Goal: Task Accomplishment & Management: Manage account settings

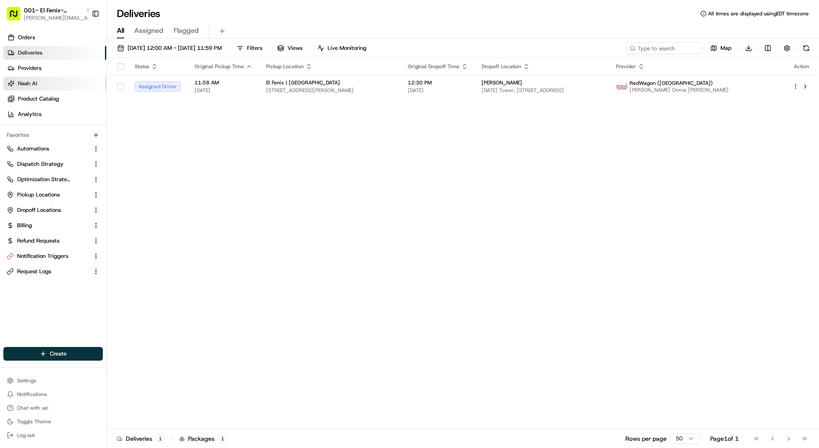
click at [34, 87] on span "Nash AI" at bounding box center [27, 84] width 19 height 8
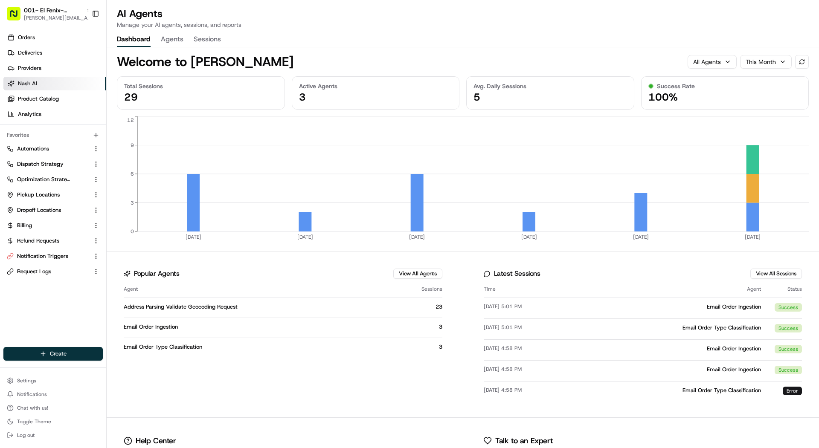
click at [175, 40] on button "Agents" at bounding box center [172, 39] width 23 height 14
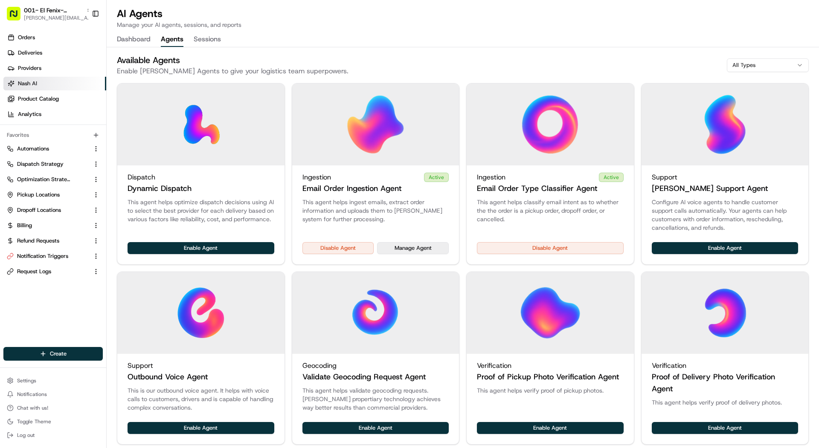
click at [416, 246] on button "Manage Agent" at bounding box center [413, 248] width 72 height 12
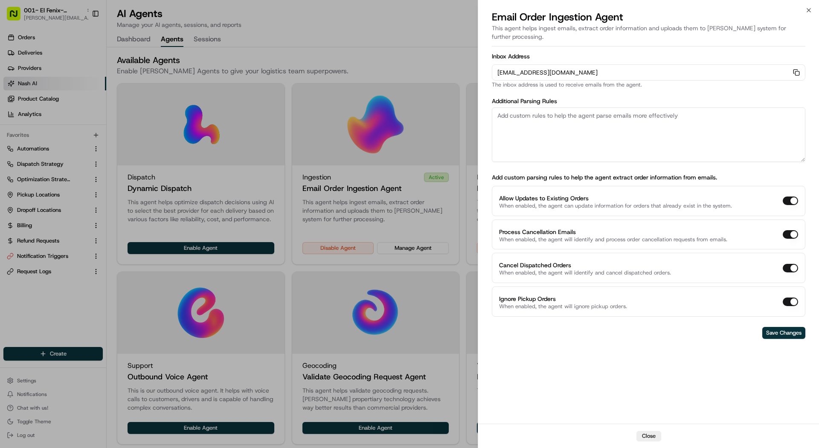
click at [61, 67] on div at bounding box center [409, 224] width 819 height 448
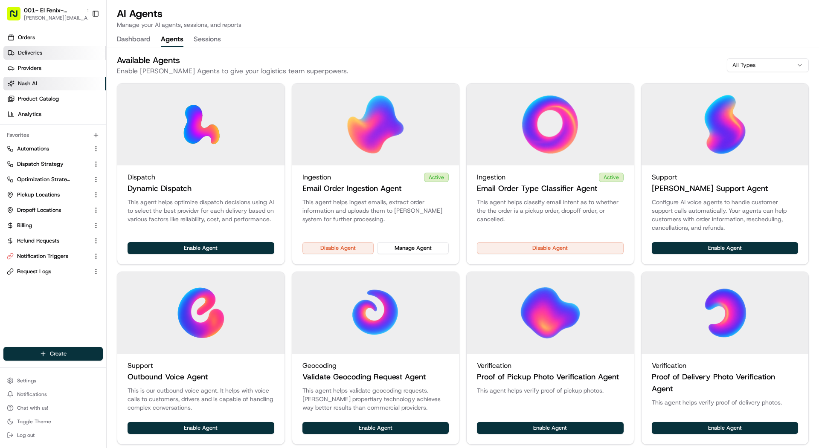
click at [47, 46] on link "Deliveries" at bounding box center [54, 53] width 103 height 14
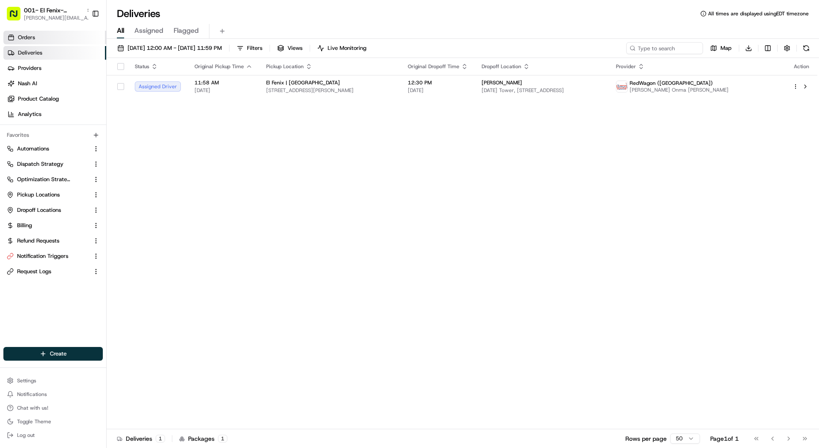
click at [46, 39] on link "Orders" at bounding box center [54, 38] width 103 height 14
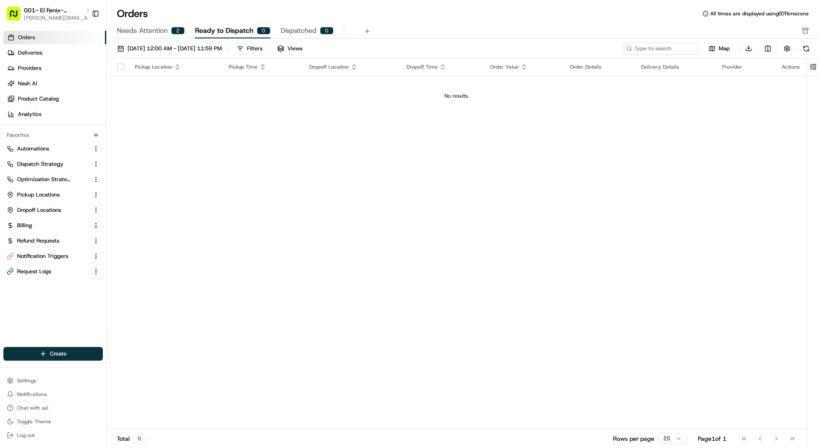
click at [159, 29] on span "Needs Attention" at bounding box center [142, 31] width 51 height 10
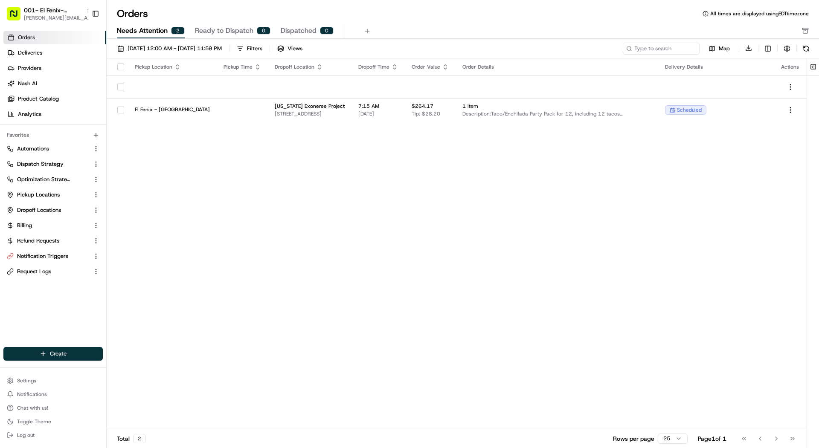
click at [235, 29] on span "Ready to Dispatch" at bounding box center [224, 31] width 58 height 10
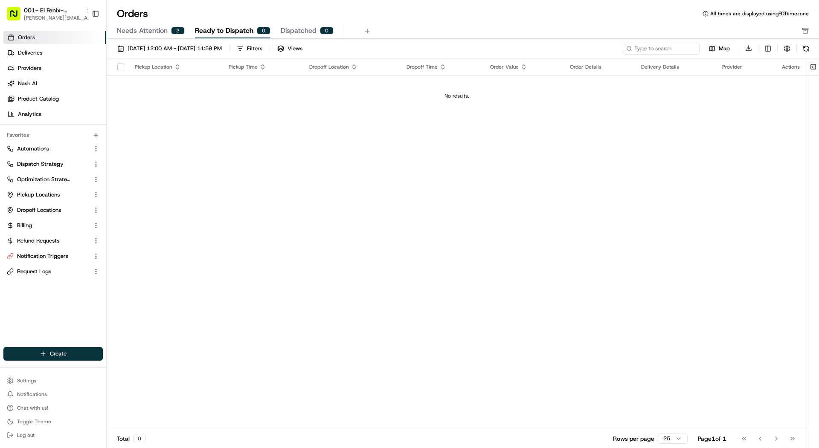
click at [129, 23] on div "Orders All times are displayed using EDT timezone Needs Attention 2 Ready to Di…" at bounding box center [463, 23] width 712 height 32
click at [134, 43] on button "08/01/2025 12:00 AM - 08/31/2025 11:59 PM" at bounding box center [169, 49] width 112 height 12
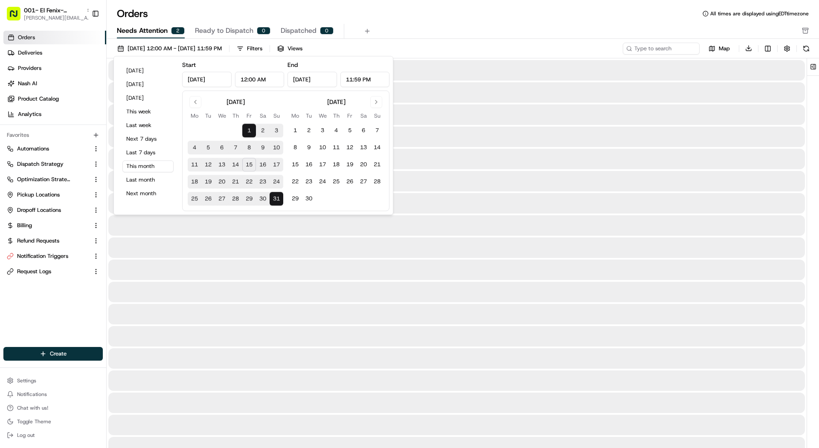
click at [139, 28] on span "Needs Attention" at bounding box center [142, 31] width 51 height 10
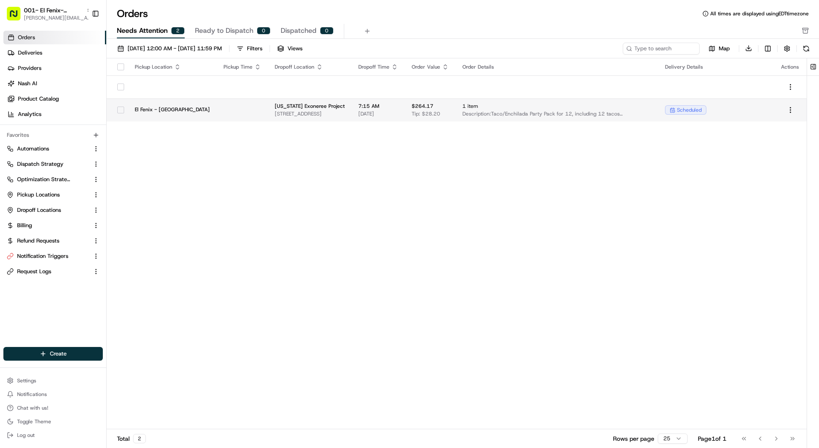
click at [311, 104] on span "Texas Exoneree Project" at bounding box center [310, 106] width 70 height 7
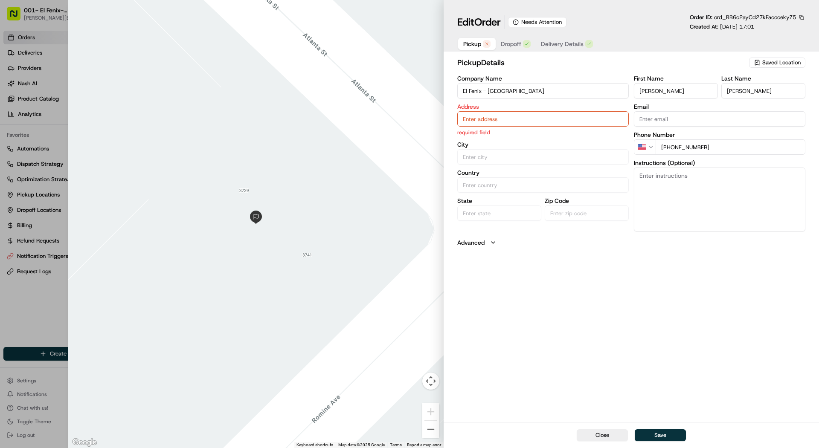
type input "+1"
click at [26, 113] on div at bounding box center [409, 224] width 819 height 448
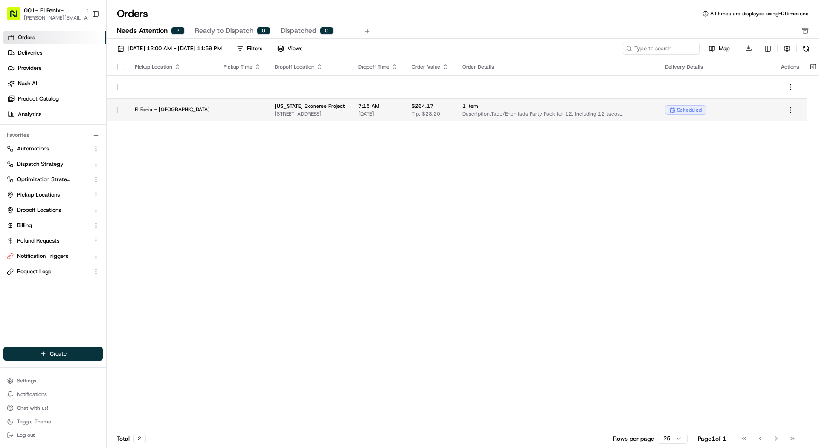
click at [217, 110] on td at bounding box center [242, 109] width 51 height 23
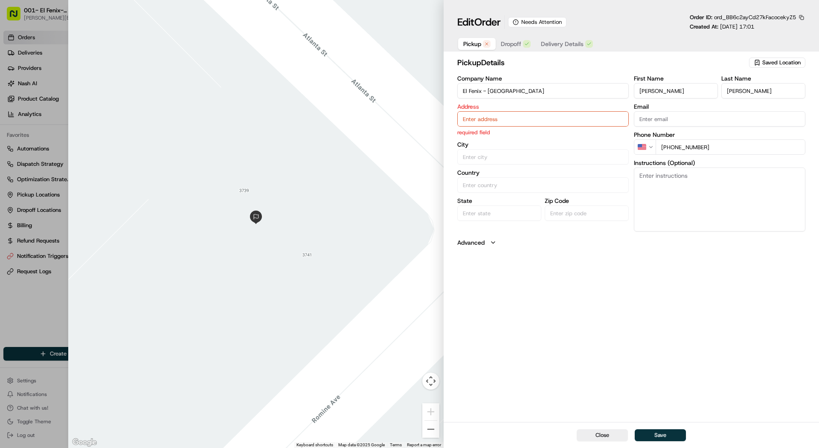
click at [504, 49] on button "Dropoff" at bounding box center [515, 44] width 40 height 12
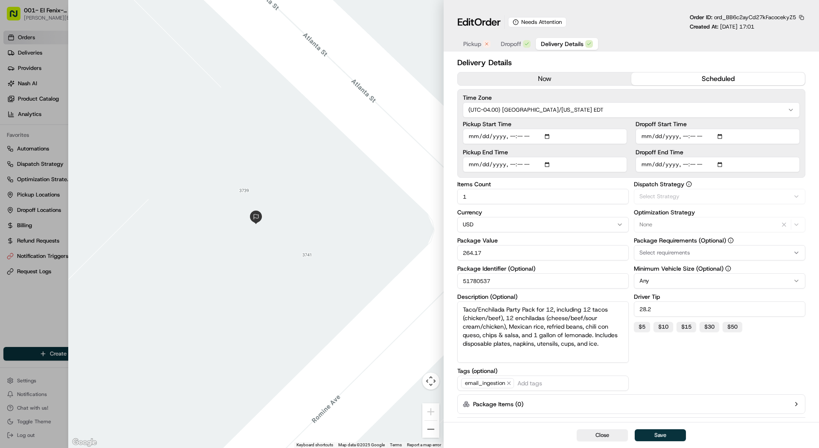
click at [576, 43] on span "Delivery Details" at bounding box center [562, 44] width 43 height 9
click at [555, 20] on div "Needs Attention" at bounding box center [537, 22] width 58 height 10
click at [511, 23] on div "Needs Attention" at bounding box center [537, 22] width 58 height 10
click at [518, 22] on icon at bounding box center [515, 22] width 6 height 6
click at [558, 22] on div "Needs Attention" at bounding box center [537, 22] width 58 height 10
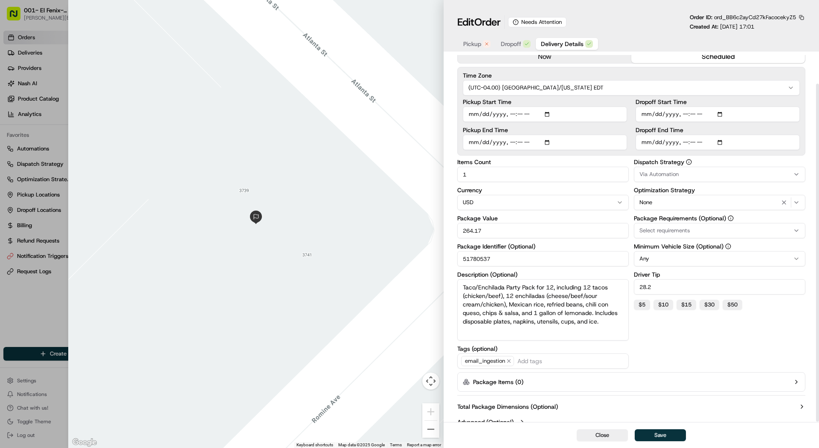
scroll to position [31, 0]
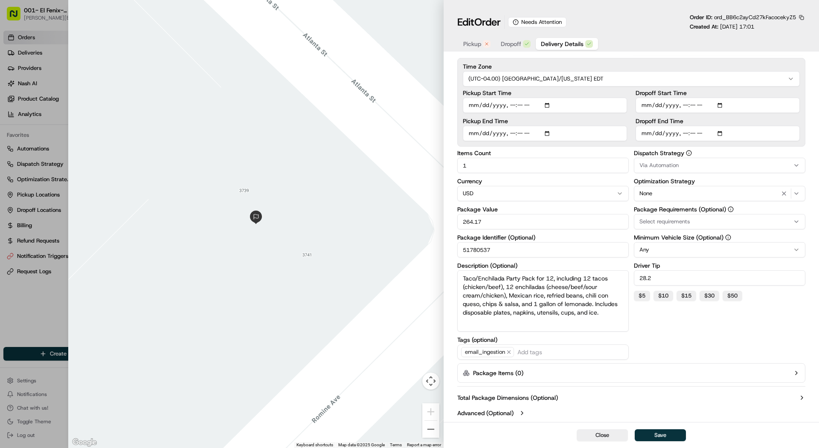
click at [21, 58] on div at bounding box center [409, 224] width 819 height 448
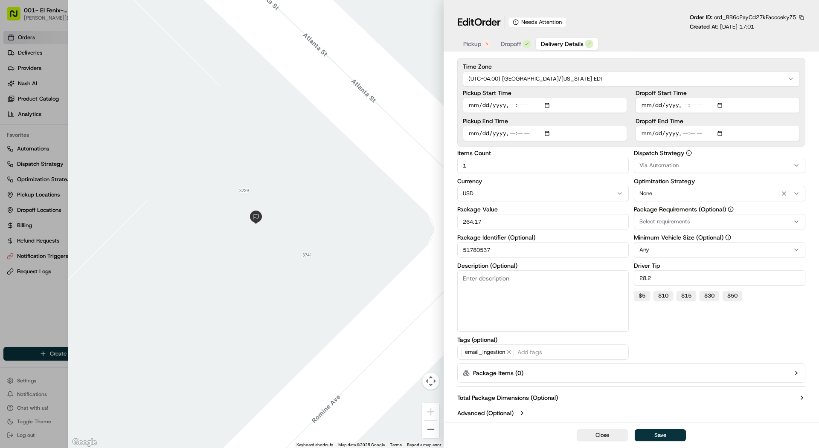
scroll to position [0, 0]
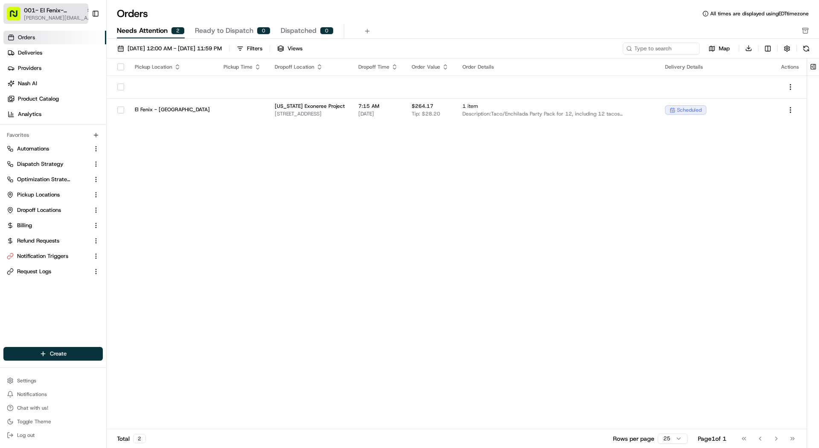
click at [30, 9] on span "001- El Fenix- [GEOGRAPHIC_DATA]" at bounding box center [53, 10] width 59 height 9
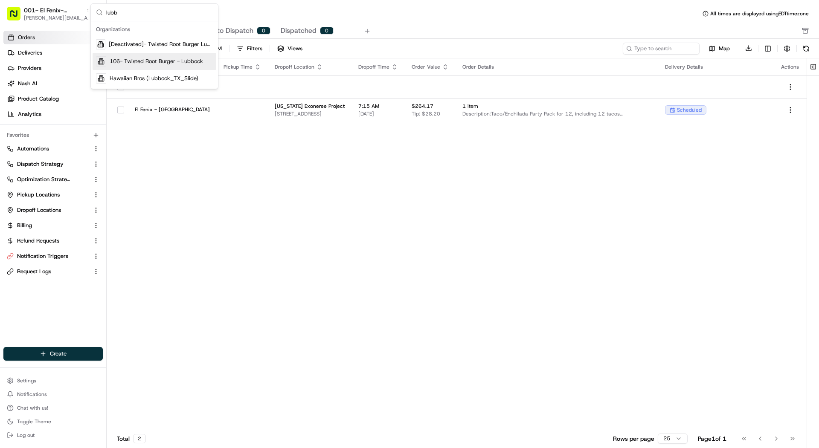
type input "lubb"
click at [113, 66] on div "106- Twisted Root Burger - Lubbock" at bounding box center [155, 61] width 124 height 17
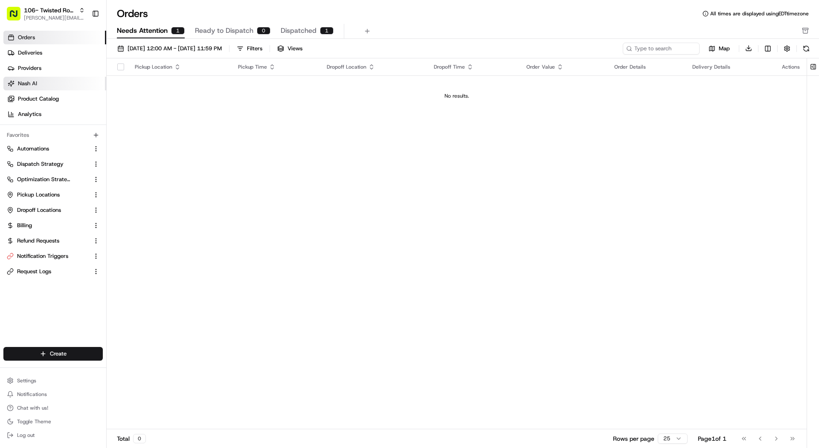
click at [53, 83] on link "Nash AI" at bounding box center [54, 84] width 103 height 14
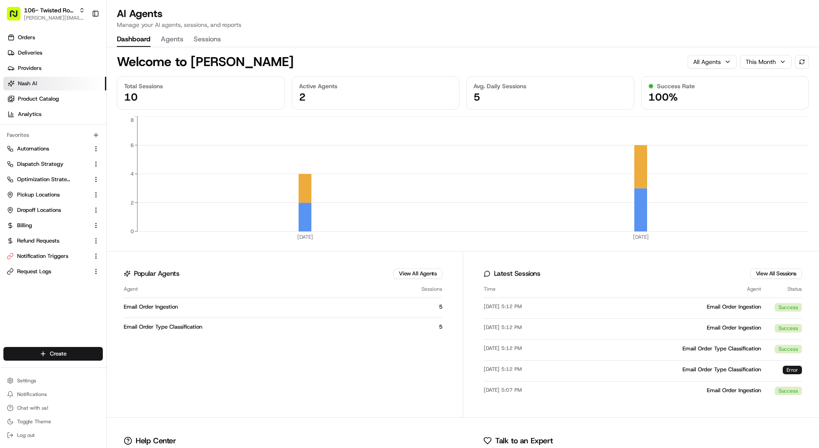
click at [169, 36] on button "Agents" at bounding box center [172, 39] width 23 height 14
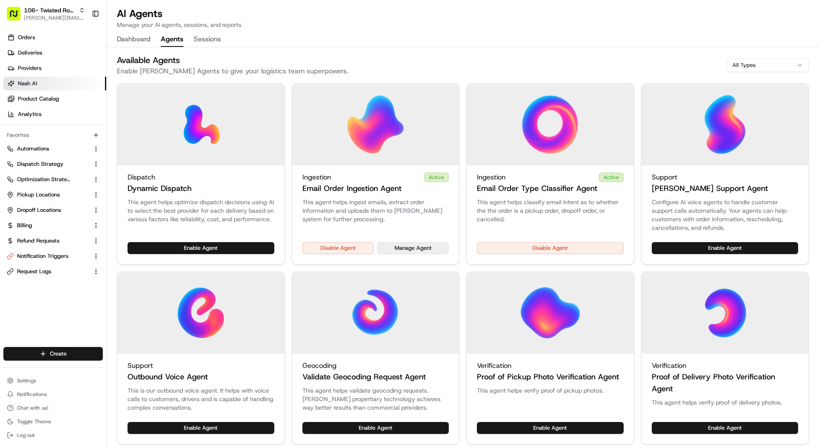
click at [395, 247] on button "Manage Agent" at bounding box center [413, 248] width 72 height 12
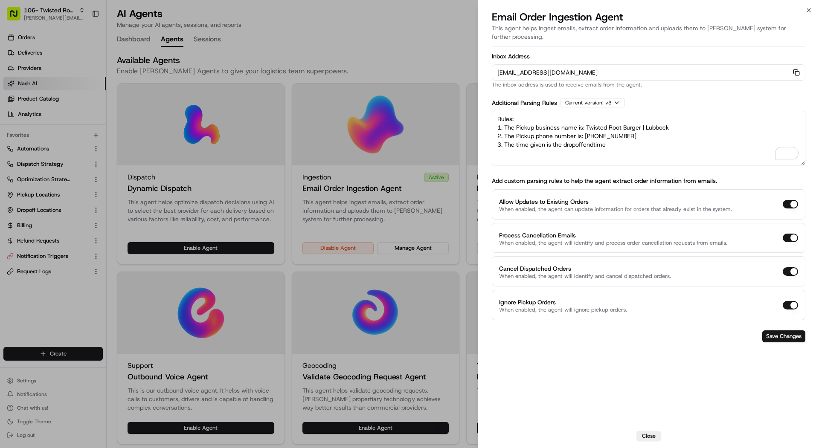
drag, startPoint x: 617, startPoint y: 137, endPoint x: 464, endPoint y: 135, distance: 153.1
click at [464, 135] on body "106- Twisted Root Burger - Lubbock mariam@usenash.com Toggle Sidebar Orders Del…" at bounding box center [409, 224] width 819 height 448
click at [42, 87] on div at bounding box center [409, 224] width 819 height 448
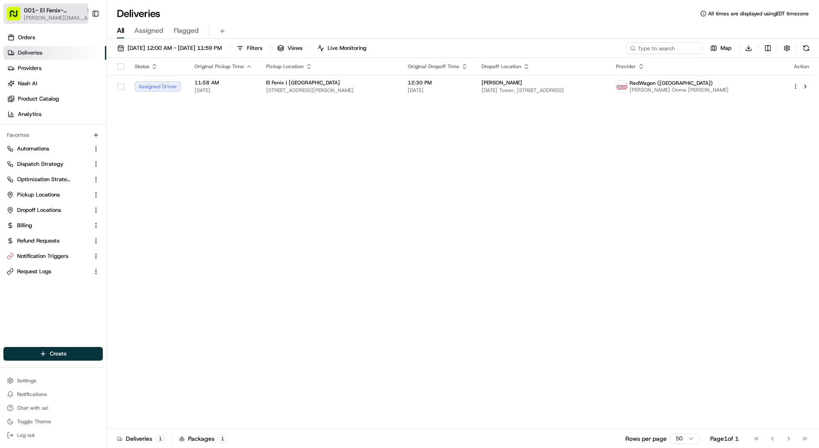
click at [49, 10] on span "001- El Fenix- [GEOGRAPHIC_DATA]" at bounding box center [53, 10] width 59 height 9
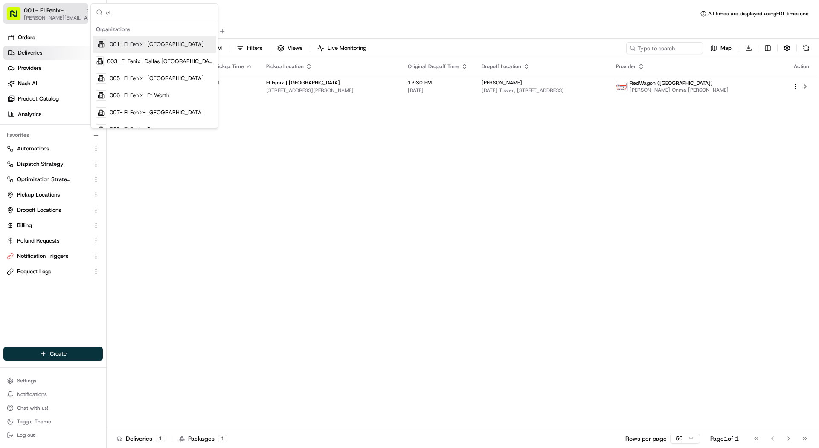
type input "e"
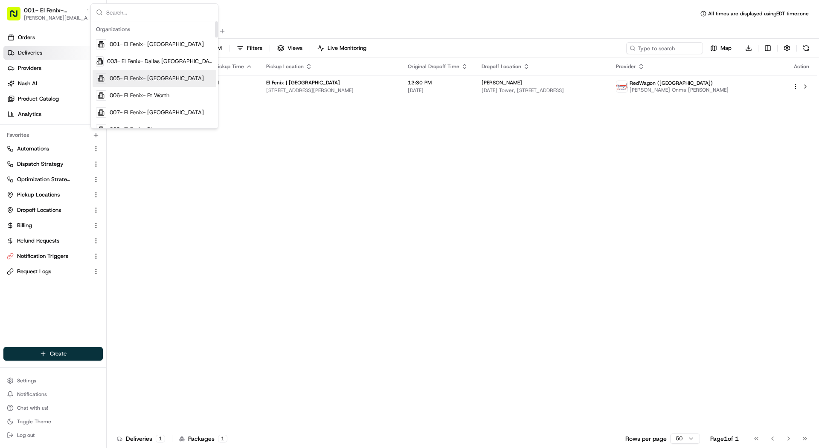
click at [252, 119] on div "Status Original Pickup Time Pickup Location Original Dropoff Time Dropoff Locat…" at bounding box center [462, 243] width 710 height 371
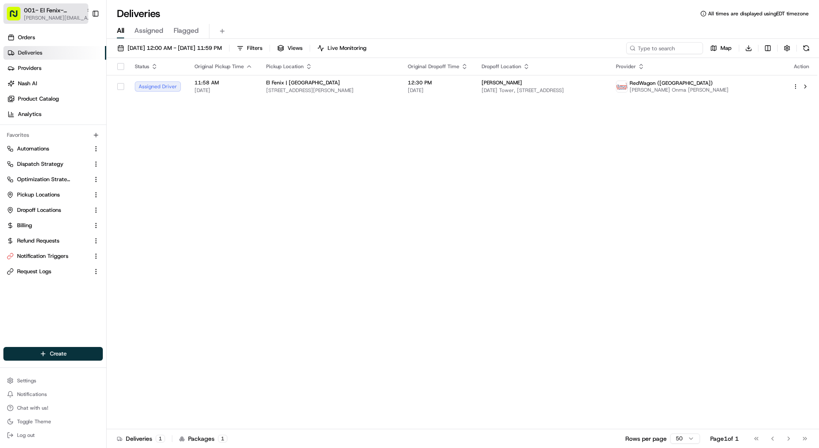
click at [50, 10] on span "001- El Fenix- [GEOGRAPHIC_DATA]" at bounding box center [53, 10] width 59 height 9
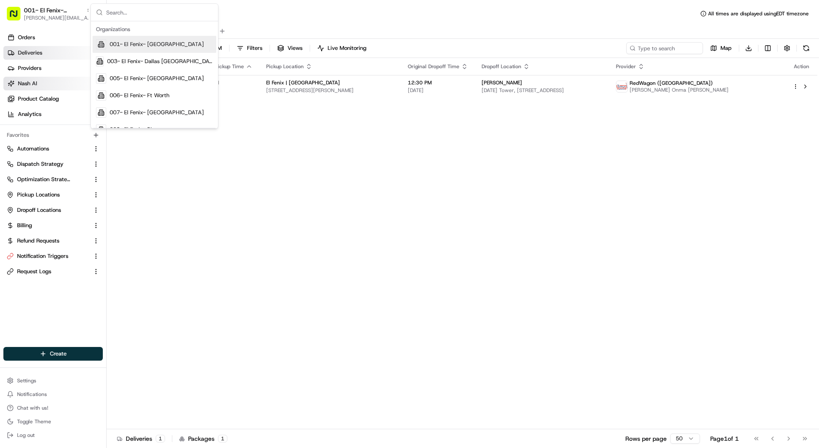
click at [52, 84] on link "Nash AI" at bounding box center [54, 84] width 103 height 14
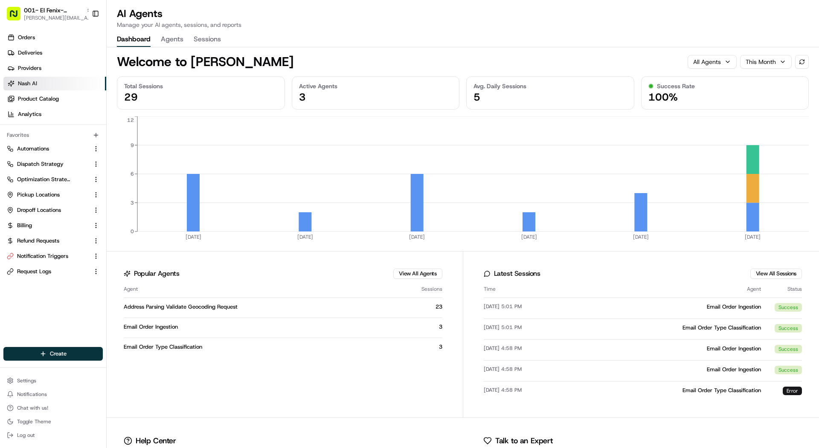
click at [177, 31] on div "AI Agents Manage your AI agents, sessions, and reports Dashboard Agents Sessions" at bounding box center [463, 27] width 712 height 40
click at [170, 39] on button "Agents" at bounding box center [172, 39] width 23 height 14
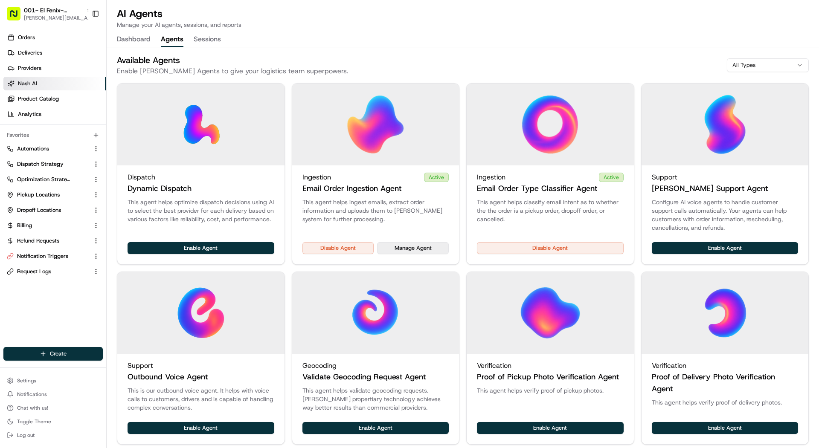
click at [430, 246] on button "Manage Agent" at bounding box center [413, 248] width 72 height 12
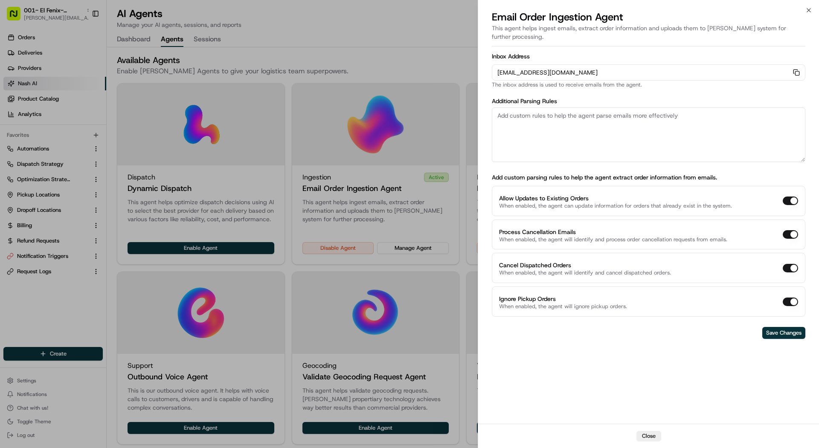
click at [591, 112] on textarea at bounding box center [648, 134] width 313 height 55
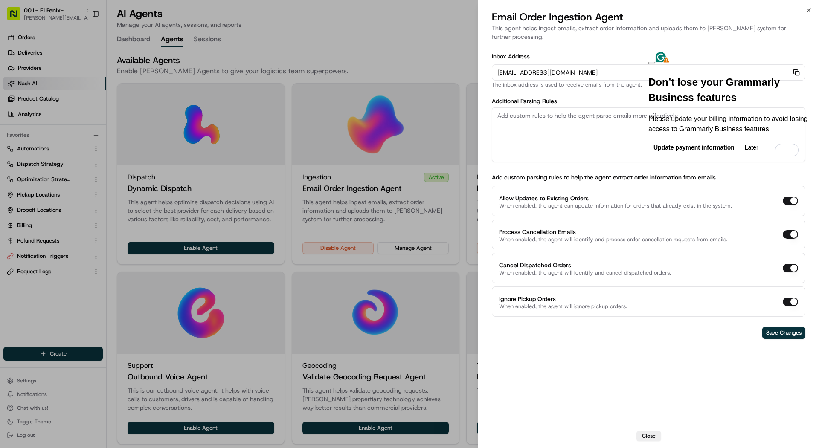
click at [51, 171] on div at bounding box center [409, 224] width 819 height 448
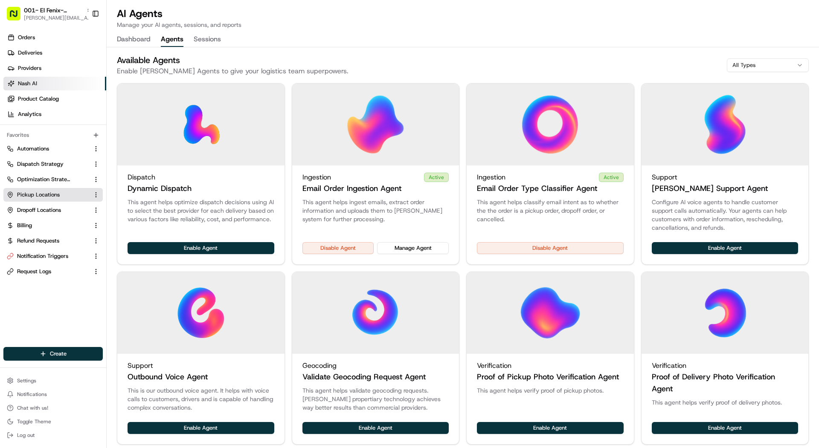
click at [47, 201] on button "Pickup Locations" at bounding box center [52, 195] width 99 height 14
click at [60, 200] on button "Pickup Locations" at bounding box center [52, 195] width 99 height 14
click at [41, 197] on span "Pickup Locations" at bounding box center [38, 195] width 43 height 8
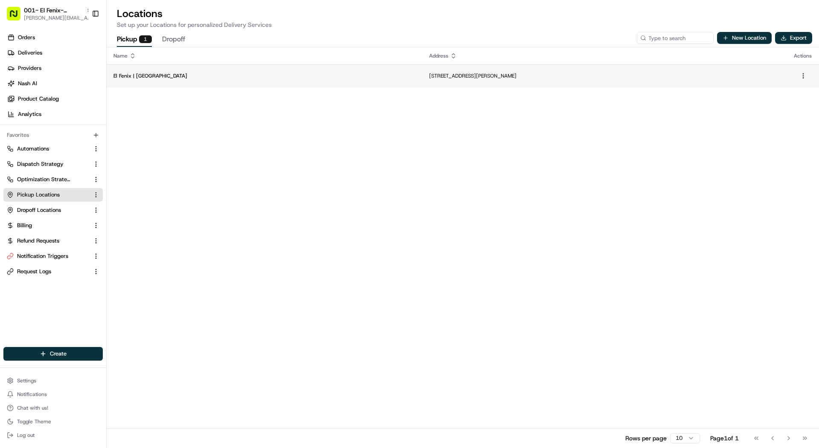
click at [133, 77] on p "El Fenix | [GEOGRAPHIC_DATA]" at bounding box center [264, 75] width 302 height 7
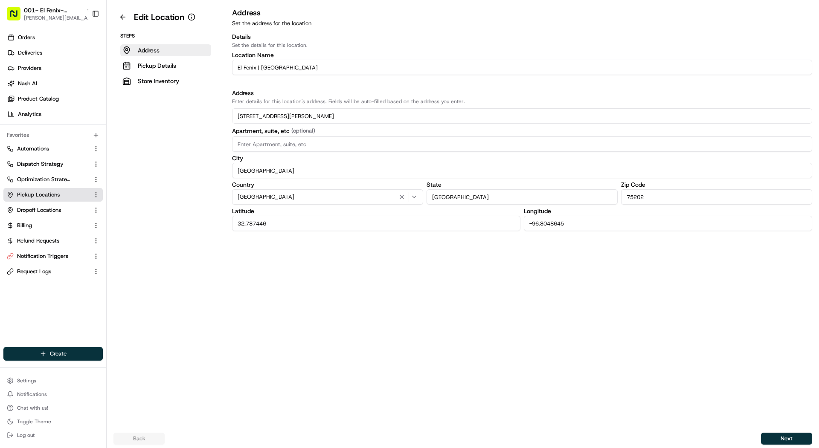
click at [288, 63] on input "El Fenix | [GEOGRAPHIC_DATA]" at bounding box center [522, 67] width 580 height 15
click at [179, 61] on button "Pickup Details" at bounding box center [165, 66] width 91 height 12
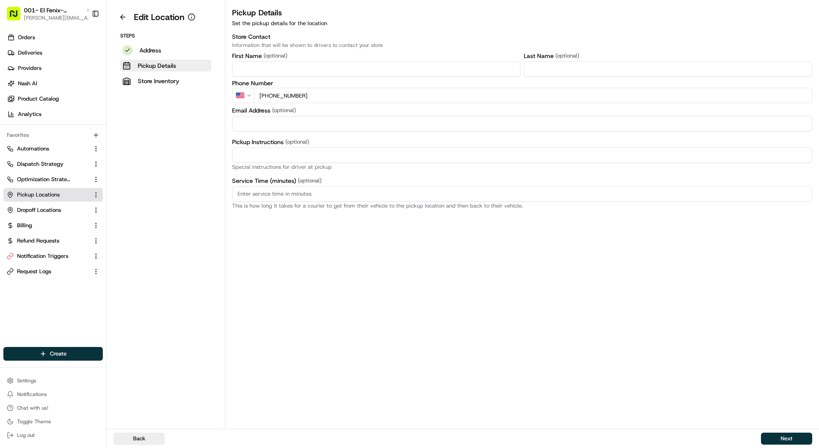
click at [342, 97] on input "+1 214 747 1121" at bounding box center [533, 95] width 558 height 15
click at [134, 46] on button "Address" at bounding box center [165, 50] width 91 height 12
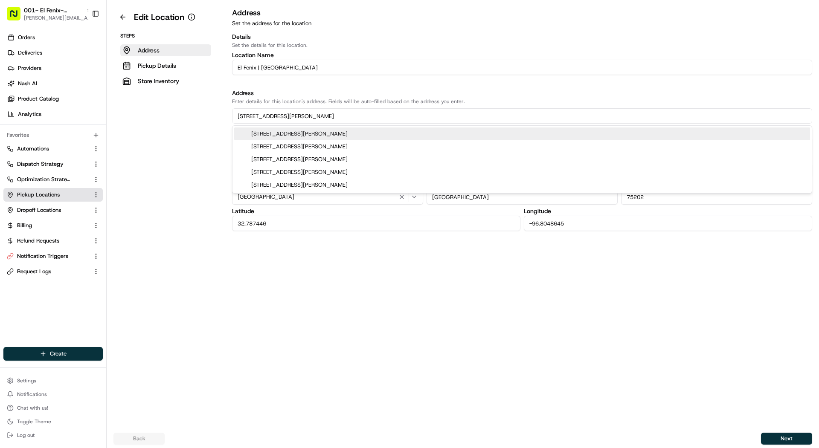
drag, startPoint x: 237, startPoint y: 117, endPoint x: 327, endPoint y: 119, distance: 90.4
click at [327, 119] on input "[STREET_ADDRESS][PERSON_NAME]" at bounding box center [522, 115] width 580 height 15
click at [342, 79] on div "Details Set the details for this location. Location Name El Fenix | Dallas Down…" at bounding box center [522, 131] width 580 height 199
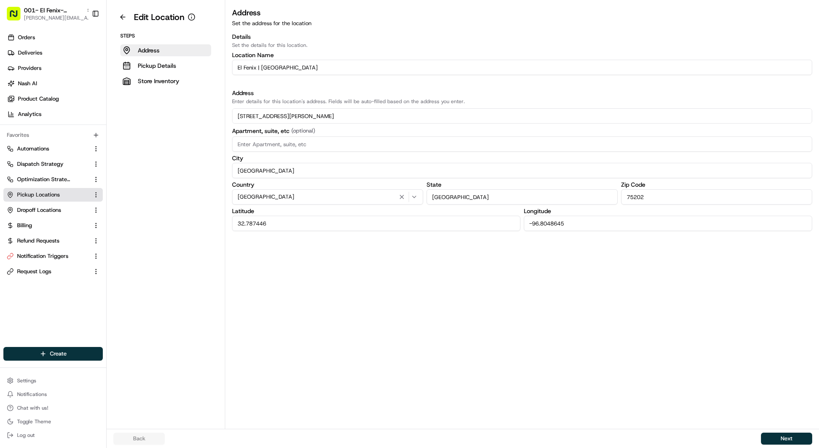
click at [275, 114] on input "[STREET_ADDRESS][PERSON_NAME]" at bounding box center [522, 115] width 580 height 15
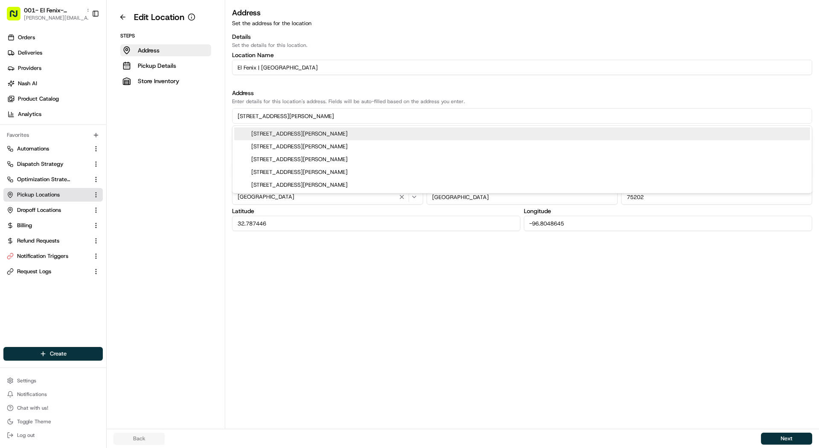
drag, startPoint x: 347, startPoint y: 129, endPoint x: 243, endPoint y: 133, distance: 103.7
click at [243, 133] on div "1601 McKinney Avenue, Dallas, TX" at bounding box center [522, 133] width 576 height 13
type input "1601 McKinney Avenue"
type input "32.7875934"
type input "-96.8049755"
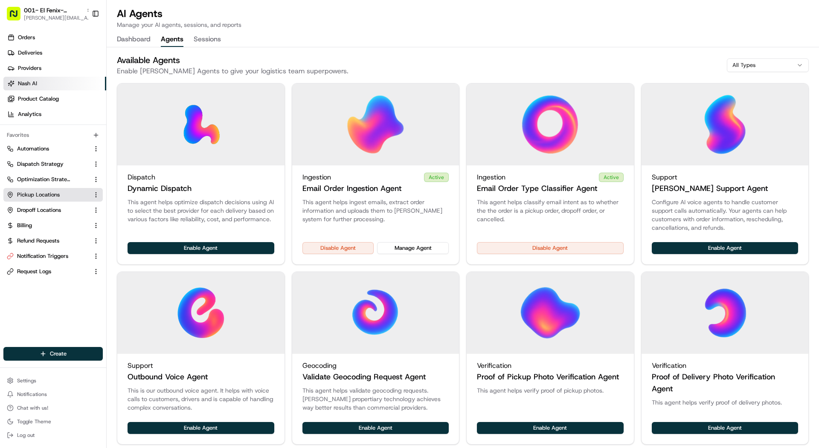
click at [61, 197] on link "Pickup Locations" at bounding box center [48, 195] width 82 height 8
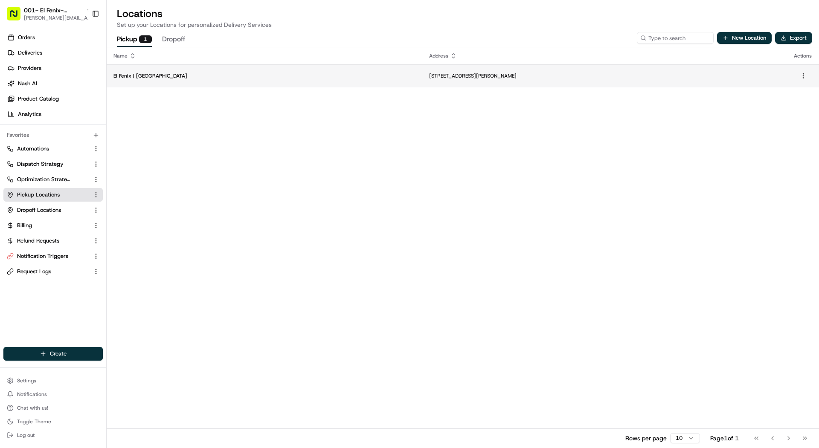
click at [209, 83] on td "El Fenix | [GEOGRAPHIC_DATA]" at bounding box center [264, 75] width 315 height 23
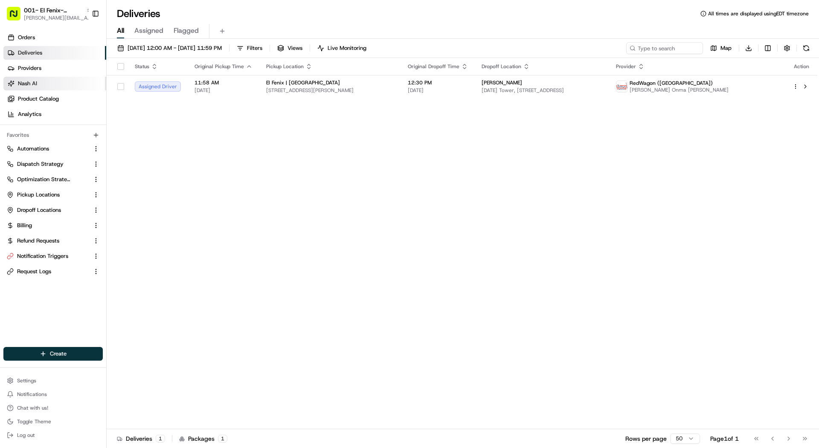
click at [35, 85] on span "Nash AI" at bounding box center [27, 84] width 19 height 8
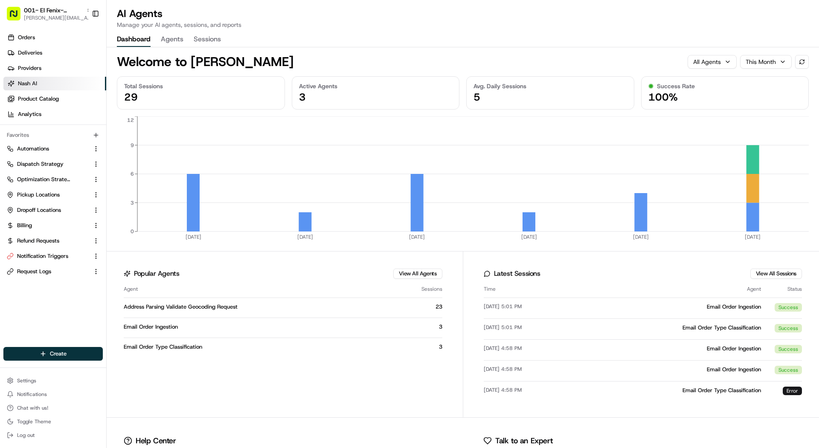
click at [179, 38] on button "Agents" at bounding box center [172, 39] width 23 height 14
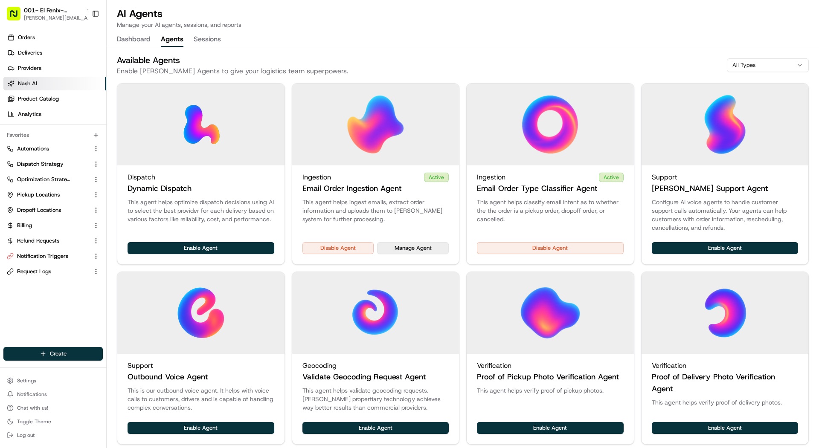
click at [408, 247] on button "Manage Agent" at bounding box center [413, 248] width 72 height 12
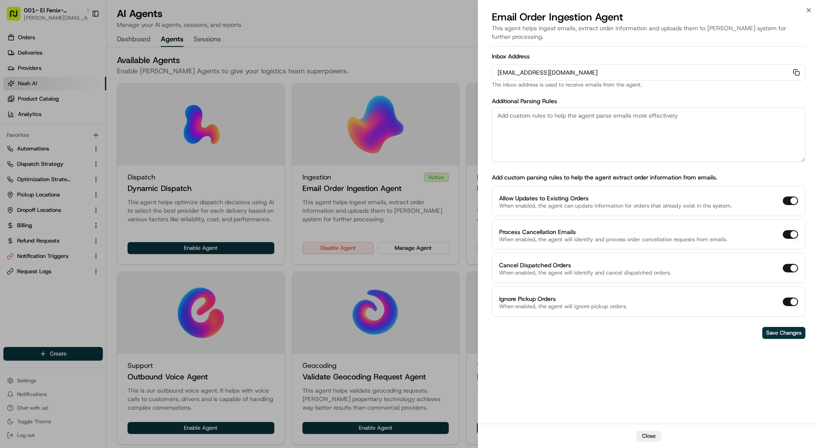
click at [566, 119] on textarea at bounding box center [648, 134] width 313 height 55
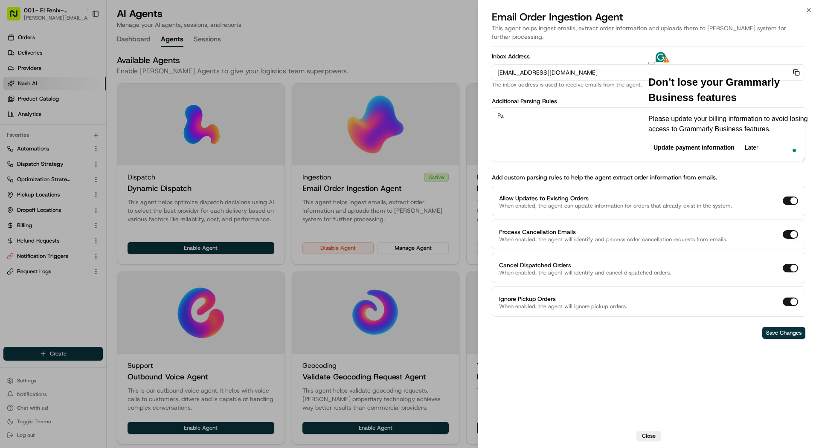
type textarea "P"
paste textarea "El Fenix | [GEOGRAPHIC_DATA]"
click at [792, 128] on section "Don’t lose your Grammarly Business features Please update your billing informat…" at bounding box center [733, 103] width 171 height 103
click at [763, 141] on button "Later" at bounding box center [751, 148] width 24 height 14
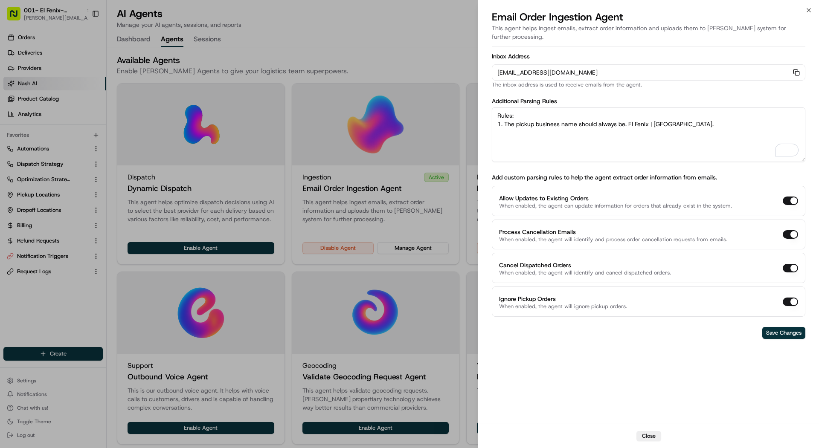
drag, startPoint x: 629, startPoint y: 117, endPoint x: 639, endPoint y: 145, distance: 29.1
click at [629, 117] on textarea "Rules: 1. The pickup business name should always be. El Fenix | Dallas Downtown." at bounding box center [648, 134] width 313 height 55
drag, startPoint x: 700, startPoint y: 114, endPoint x: 747, endPoint y: 188, distance: 87.2
click at [700, 117] on textarea "Rules: 1. The pickup business name should always be "El Fenix | Dallas Downtown." at bounding box center [648, 134] width 313 height 55
click at [743, 128] on textarea "Rules: 1. The pickup business name should always be "El Fenix | Dallas Downtown…" at bounding box center [648, 134] width 313 height 55
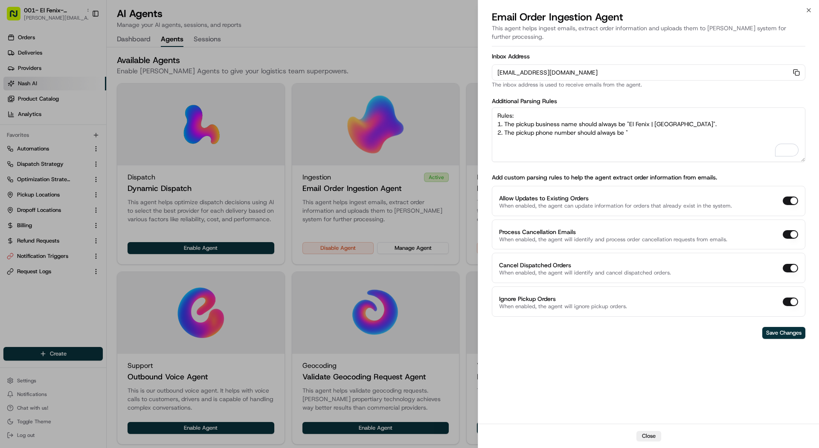
paste textarea "+1 214 747 1121"
paste textarea "1601 McKinney AveDallas, TX 75202"
click at [612, 133] on textarea "Rules: 1. The pickup business name should always be "El Fenix | Dallas Downtown…" at bounding box center [648, 134] width 313 height 55
click at [717, 127] on textarea "Rules: 1. The pickup business name should always be "El Fenix | Dallas Downtown…" at bounding box center [648, 134] width 313 height 55
click at [716, 136] on textarea "Rules: 1. The pickup business name should always be "El Fenix | Dallas Downtown…" at bounding box center [648, 134] width 313 height 55
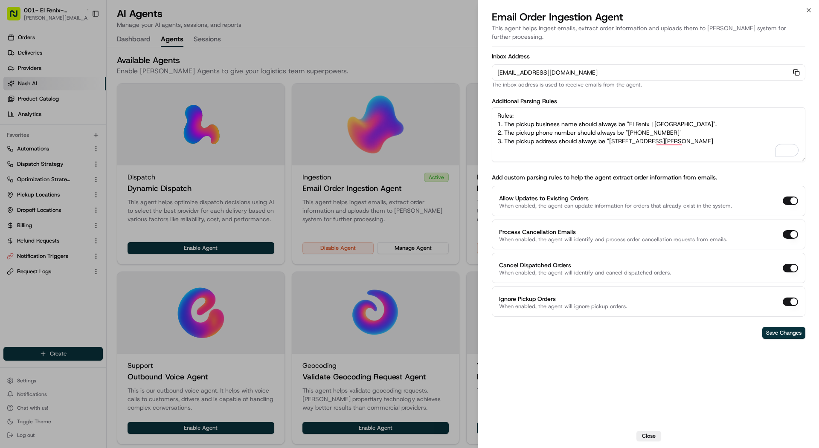
click at [706, 126] on textarea "Rules: 1. The pickup business name should always be "El Fenix | Dallas Downtown…" at bounding box center [648, 134] width 313 height 55
click at [712, 136] on textarea "Rules: 1. The pickup business name should always be "El Fenix | Dallas Downtown…" at bounding box center [648, 134] width 313 height 55
click at [712, 131] on textarea "Rules: 1. The pickup business name should always be "El Fenix | Dallas Downtown…" at bounding box center [648, 134] width 313 height 55
click at [715, 132] on textarea "Rules: 1. The pickup business name should always be "El Fenix | Dallas Downtown…" at bounding box center [648, 134] width 313 height 55
type textarea "Rules: 1. The pickup business name should always be "El Fenix | [GEOGRAPHIC_DAT…"
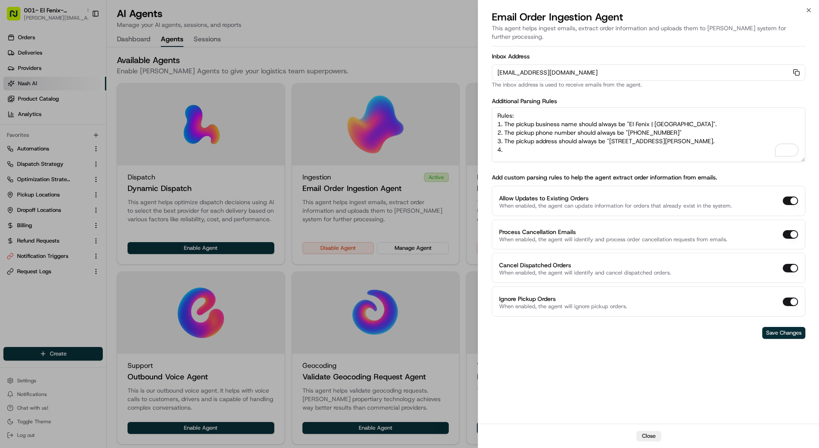
click at [780, 327] on button "Save Changes" at bounding box center [783, 333] width 43 height 12
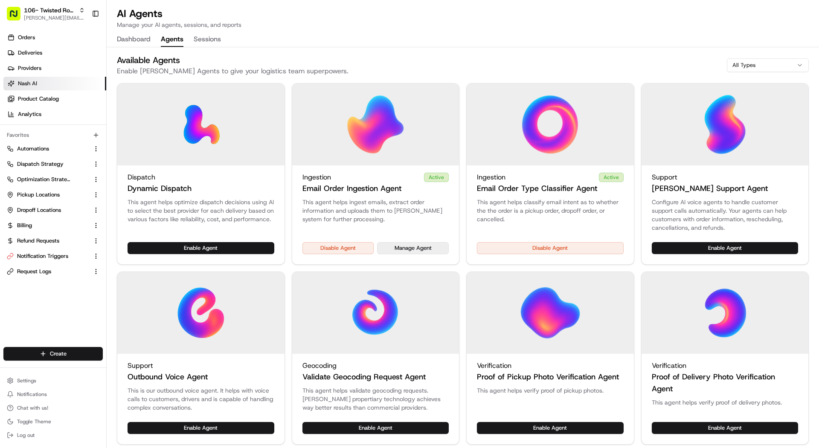
click at [405, 243] on button "Manage Agent" at bounding box center [413, 248] width 72 height 12
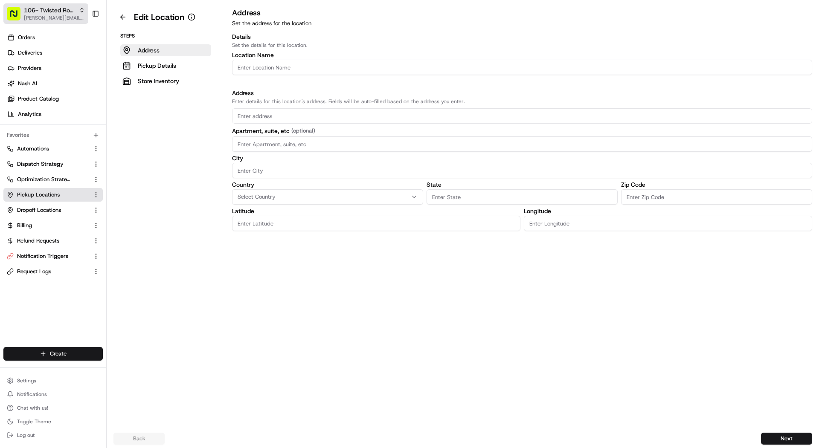
click at [59, 7] on span "106- Twisted Root Burger - Lubbock" at bounding box center [50, 10] width 52 height 9
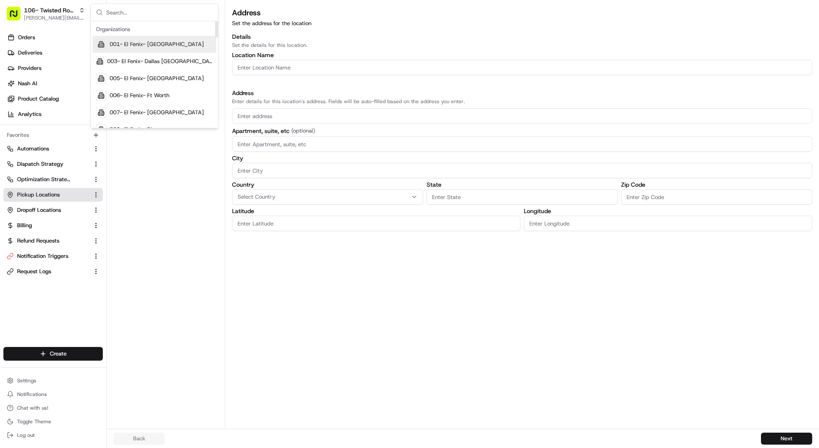
click at [161, 43] on span "001- El Fenix- [GEOGRAPHIC_DATA]" at bounding box center [157, 45] width 94 height 8
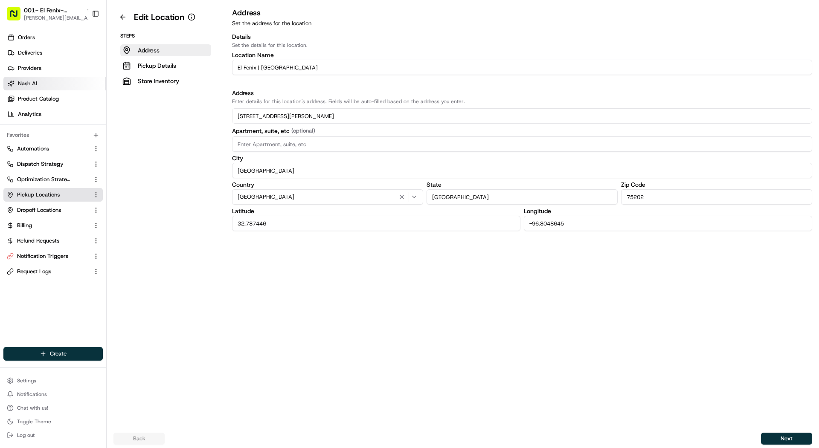
click at [59, 86] on link "Nash AI" at bounding box center [54, 84] width 103 height 14
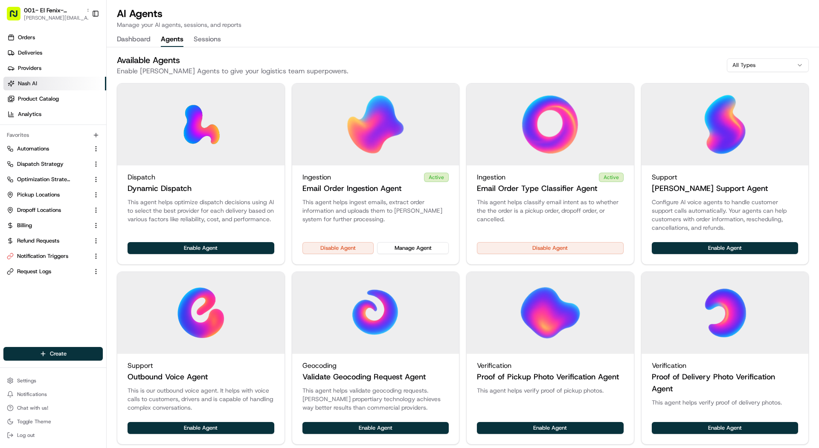
click at [179, 37] on button "Agents" at bounding box center [172, 39] width 23 height 14
click at [408, 252] on button "Manage Agent" at bounding box center [413, 248] width 72 height 12
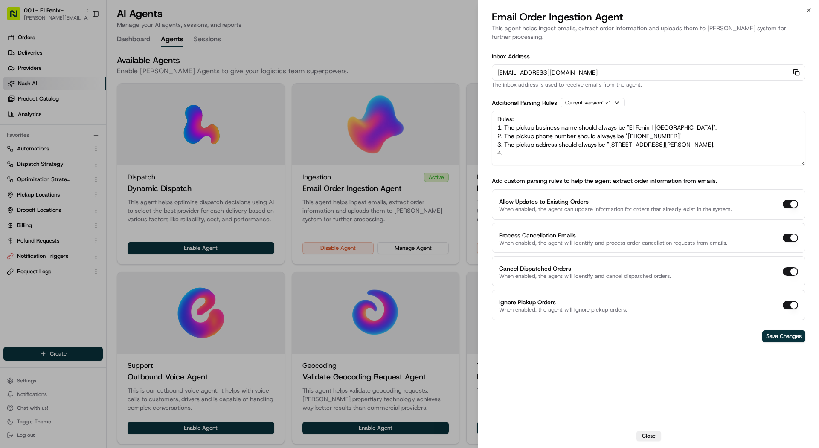
click at [555, 146] on textarea "Rules: 1. The pickup business name should always be "El Fenix | [GEOGRAPHIC_DAT…" at bounding box center [648, 138] width 313 height 55
click at [555, 146] on textarea "Rules: 1. The pickup business name should always be "El Fenix | Dallas Downtown…" at bounding box center [648, 138] width 313 height 55
type textarea "Rules: 1. The pickup business name should always be "El Fenix | Dallas Downtown…"
click at [796, 330] on button "Save Changes" at bounding box center [783, 336] width 43 height 12
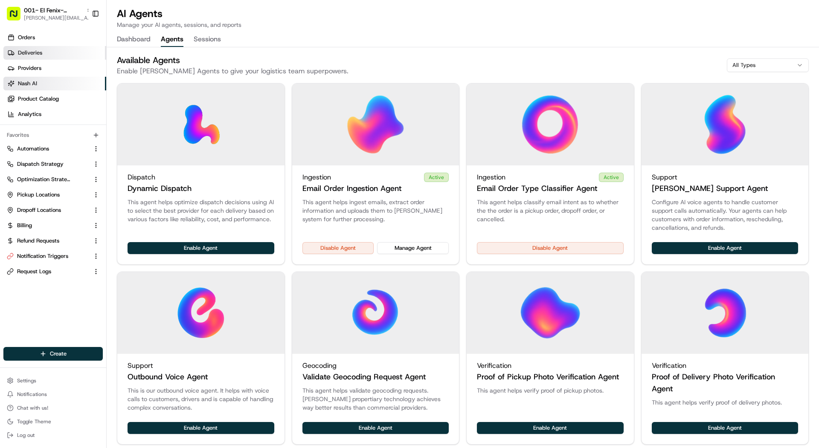
click at [39, 55] on span "Deliveries" at bounding box center [30, 53] width 24 height 8
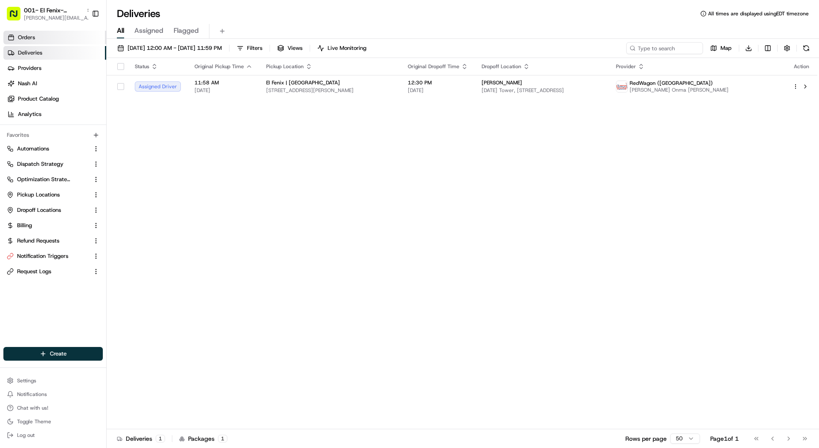
click at [36, 43] on link "Orders" at bounding box center [54, 38] width 103 height 14
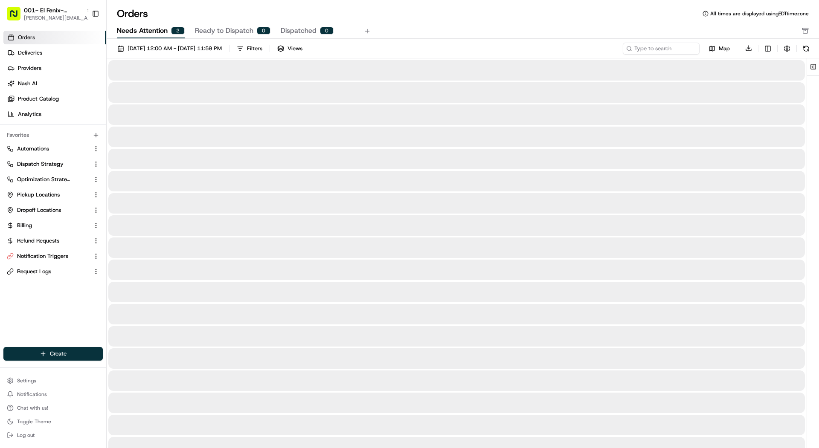
click at [174, 33] on div "2" at bounding box center [178, 31] width 14 height 8
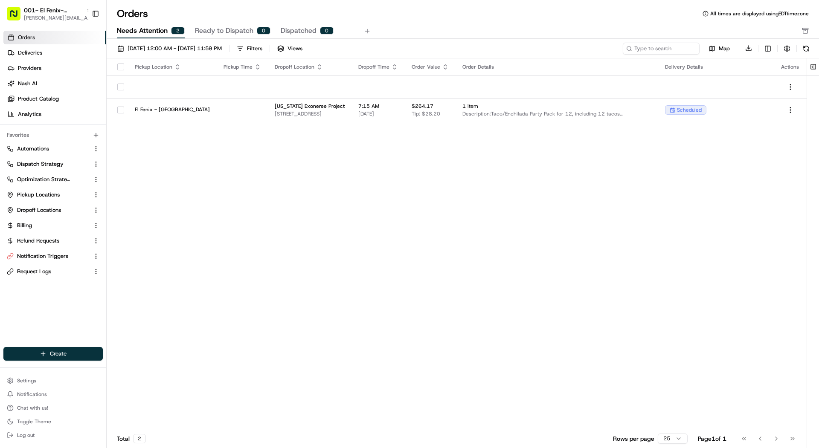
click at [394, 129] on div "Pickup Location Pickup Time Dropoff Location Dropoff Time Order Value Order Det…" at bounding box center [457, 243] width 700 height 371
click at [394, 125] on div "Pickup Location Pickup Time Dropoff Location Dropoff Time Order Value Order Det…" at bounding box center [457, 243] width 700 height 371
click at [395, 115] on td "7:15 AM 08/16/2025" at bounding box center [377, 109] width 53 height 23
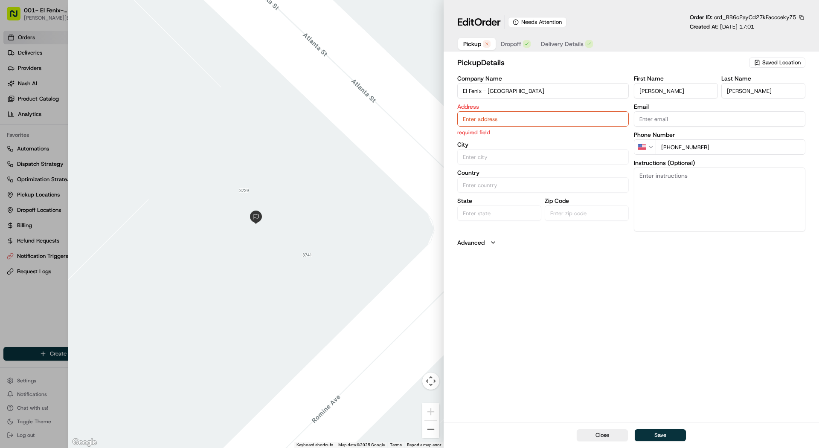
click at [553, 46] on span "Delivery Details" at bounding box center [562, 44] width 43 height 9
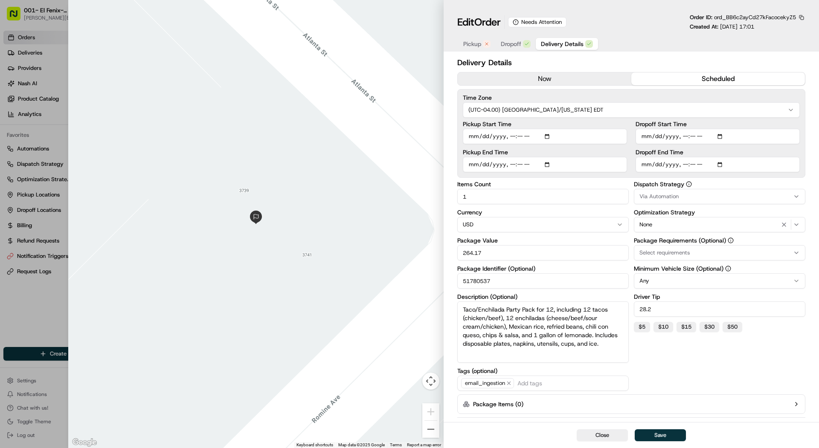
click at [465, 37] on div "Pickup Dropoff Delivery Details" at bounding box center [528, 43] width 142 height 15
click at [468, 52] on div "Edit Order Needs Attention Order ID: ord_BB6c2ayCd27kFacocekyZ5 Created At: 08/…" at bounding box center [630, 27] width 375 height 55
click at [468, 42] on span "Pickup" at bounding box center [472, 44] width 18 height 9
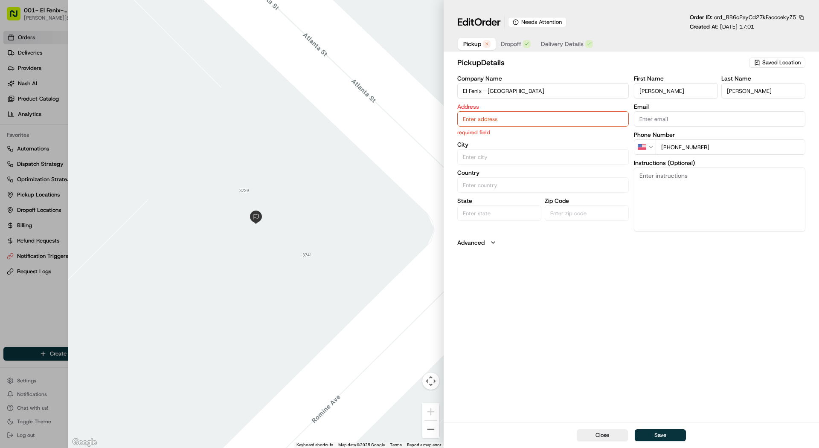
click at [519, 52] on div "Edit Order Needs Attention Order ID: ord_BB6c2ayCd27kFacocekyZ5 Created At: 08/…" at bounding box center [630, 27] width 375 height 55
click at [519, 44] on span "Dropoff" at bounding box center [511, 44] width 20 height 9
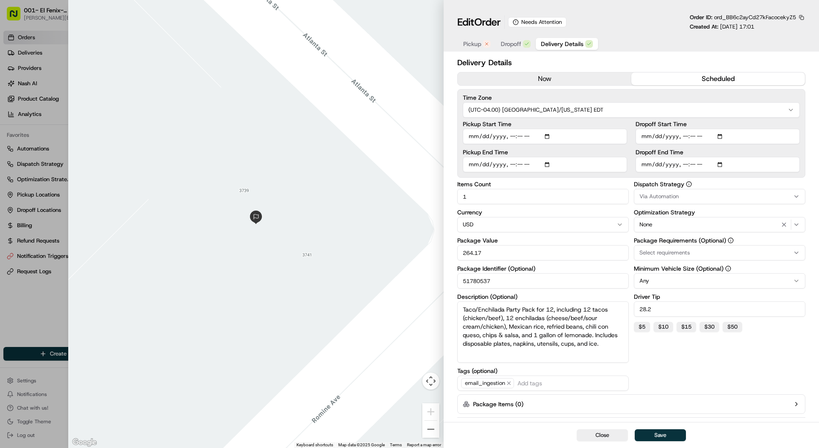
click at [562, 44] on span "Delivery Details" at bounding box center [562, 44] width 43 height 9
click at [475, 47] on span "Pickup" at bounding box center [472, 44] width 18 height 9
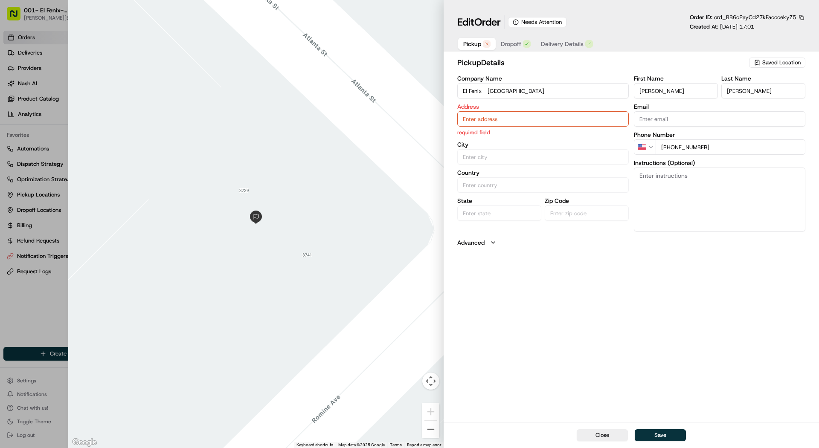
click at [499, 44] on button "Dropoff" at bounding box center [515, 44] width 40 height 12
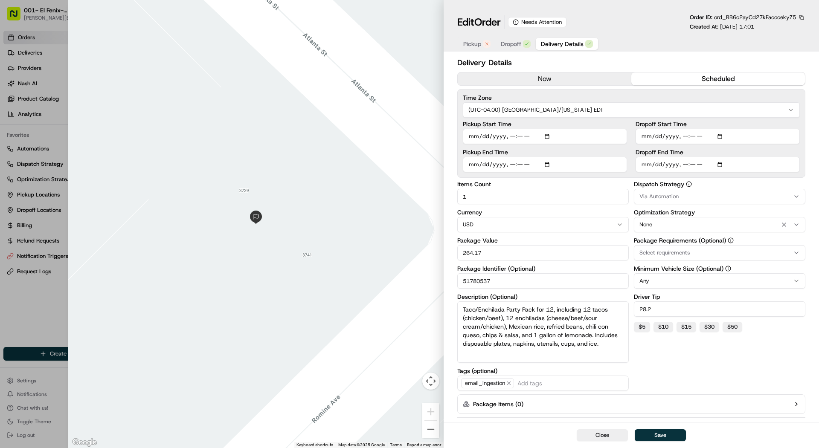
click at [555, 45] on span "Delivery Details" at bounding box center [562, 44] width 43 height 9
click at [47, 71] on div at bounding box center [409, 224] width 819 height 448
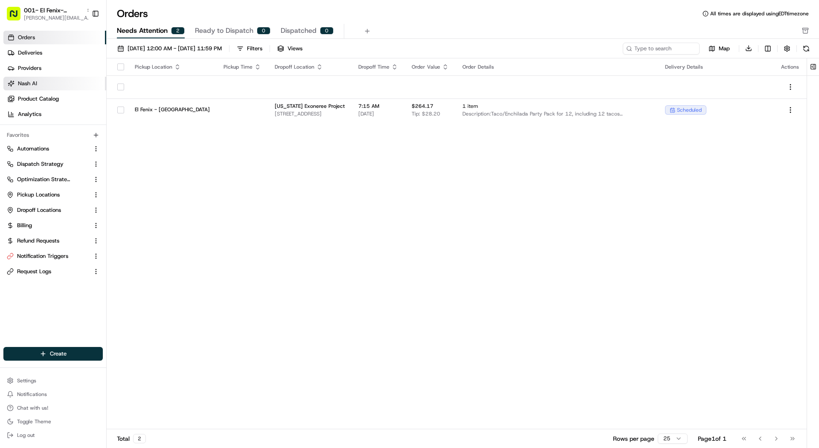
click at [53, 79] on link "Nash AI" at bounding box center [54, 84] width 103 height 14
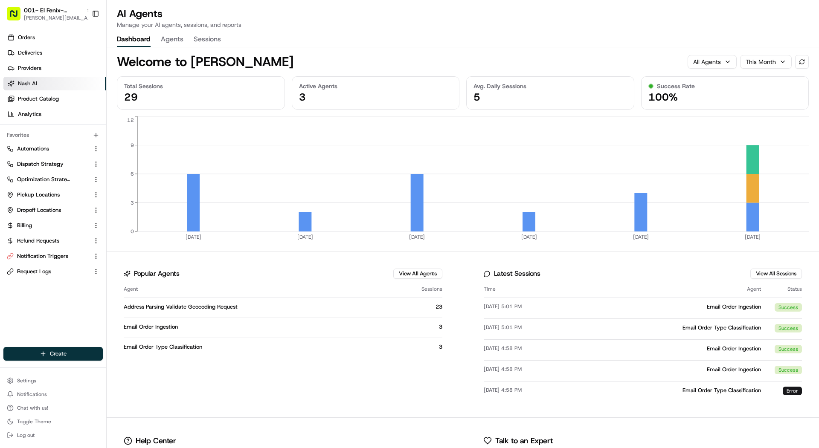
click at [165, 41] on button "Agents" at bounding box center [172, 39] width 23 height 14
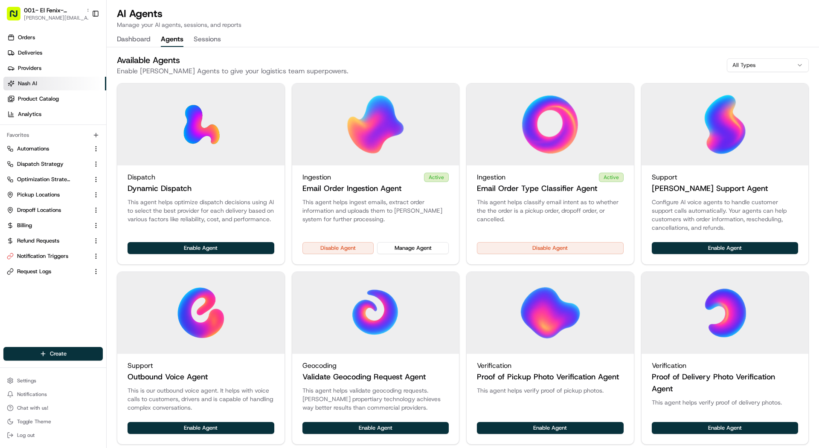
click at [425, 240] on div "This agent helps ingest emails, extract order information and uploads them to […" at bounding box center [375, 220] width 167 height 44
click at [424, 248] on button "Manage Agent" at bounding box center [413, 248] width 72 height 12
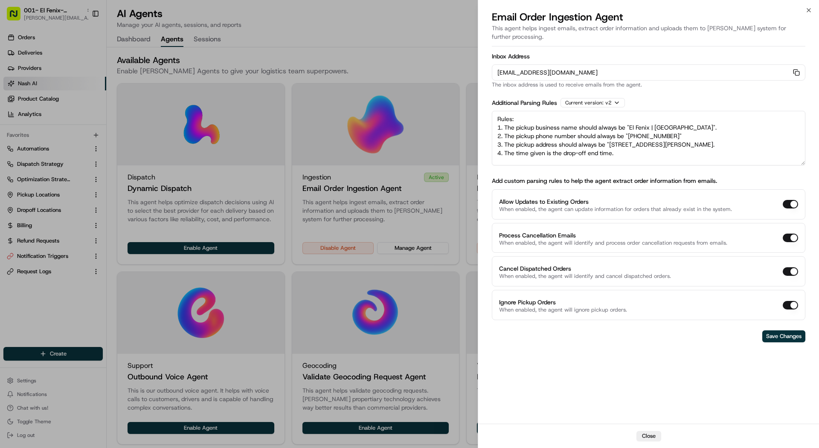
click at [639, 146] on textarea "Rules: 1. The pickup business name should always be "El Fenix | Dallas Downtown…" at bounding box center [648, 138] width 313 height 55
type textarea "Rules: 1. The pickup business name should always be "El Fenix | Dallas Downtown…"
click at [795, 330] on button "Save Changes" at bounding box center [783, 336] width 43 height 12
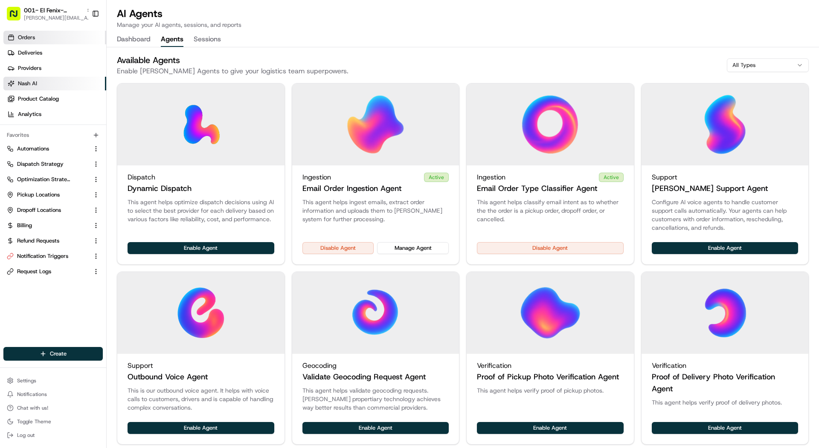
click at [58, 43] on link "Orders" at bounding box center [54, 38] width 103 height 14
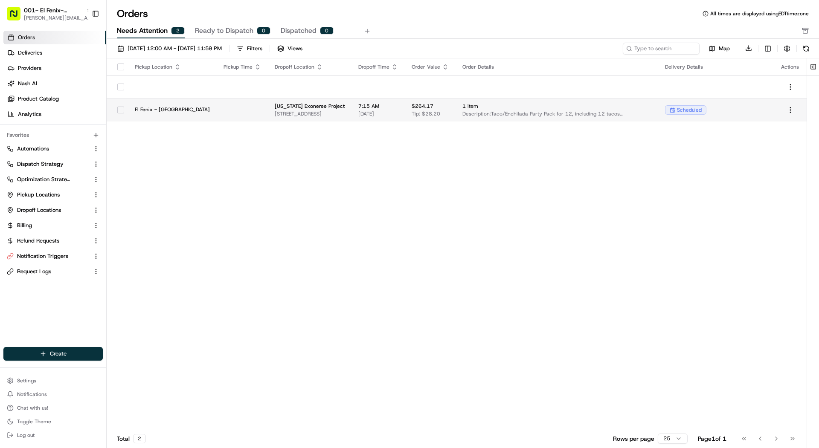
click at [169, 101] on td "El Fenix - Downtown" at bounding box center [172, 109] width 89 height 23
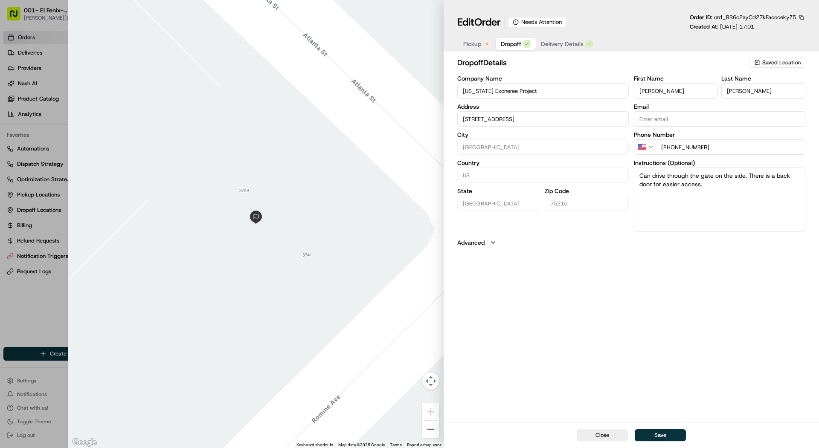
click at [515, 44] on span "Dropoff" at bounding box center [511, 44] width 20 height 9
click at [551, 50] on button "Delivery Details" at bounding box center [566, 44] width 62 height 12
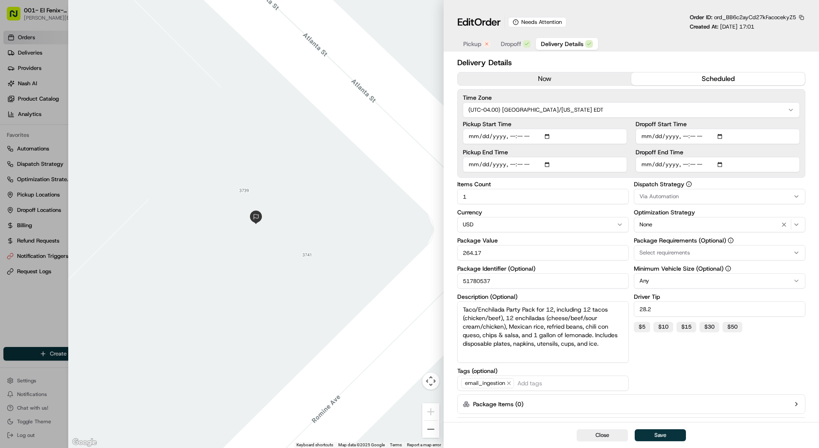
click at [72, 102] on div at bounding box center [255, 224] width 375 height 448
click at [38, 88] on div at bounding box center [409, 224] width 819 height 448
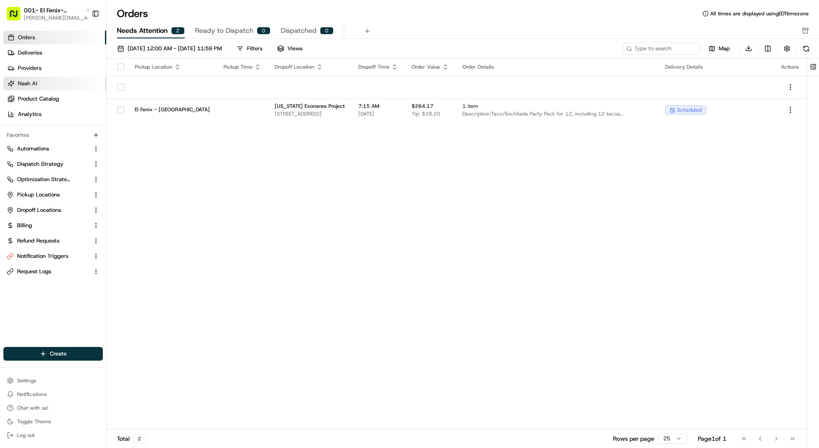
click at [39, 79] on link "Nash AI" at bounding box center [54, 84] width 103 height 14
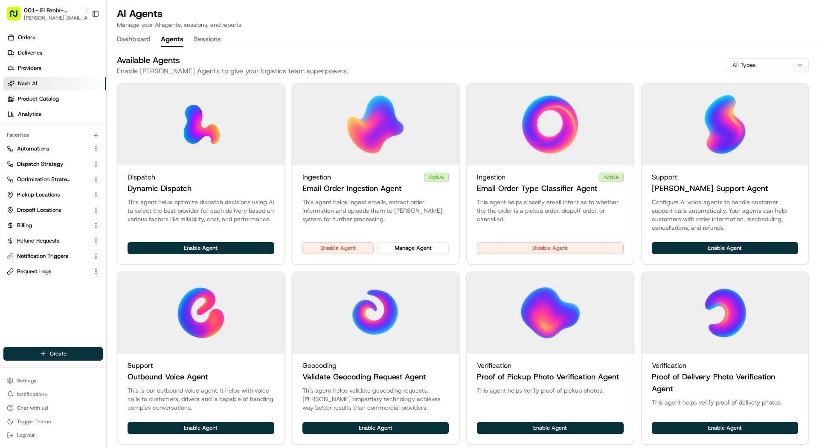
click at [170, 42] on button "Agents" at bounding box center [172, 39] width 23 height 14
click at [391, 243] on button "Manage Agent" at bounding box center [413, 248] width 72 height 12
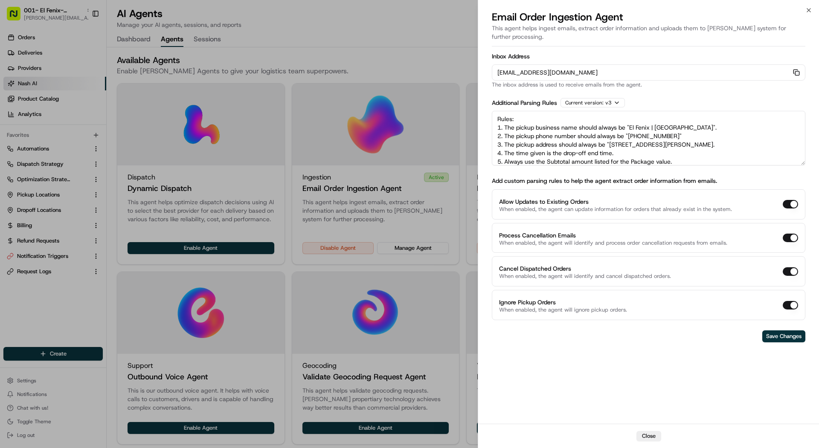
click at [795, 69] on icon "button" at bounding box center [796, 72] width 7 height 7
click at [85, 65] on div at bounding box center [409, 224] width 819 height 448
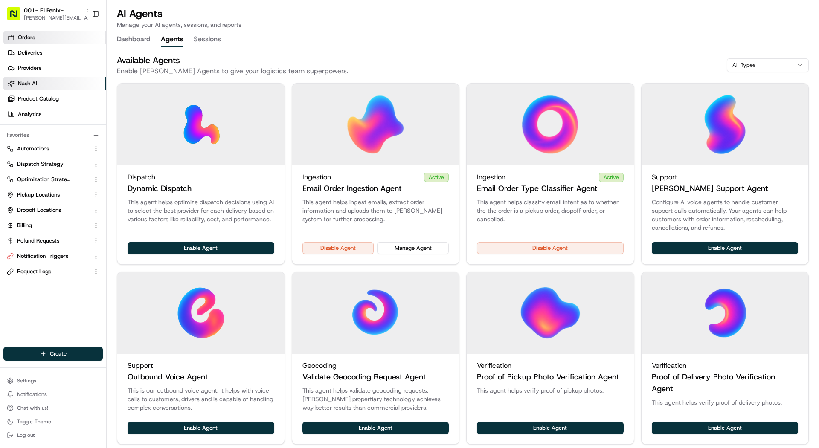
click at [71, 44] on link "Orders" at bounding box center [54, 38] width 103 height 14
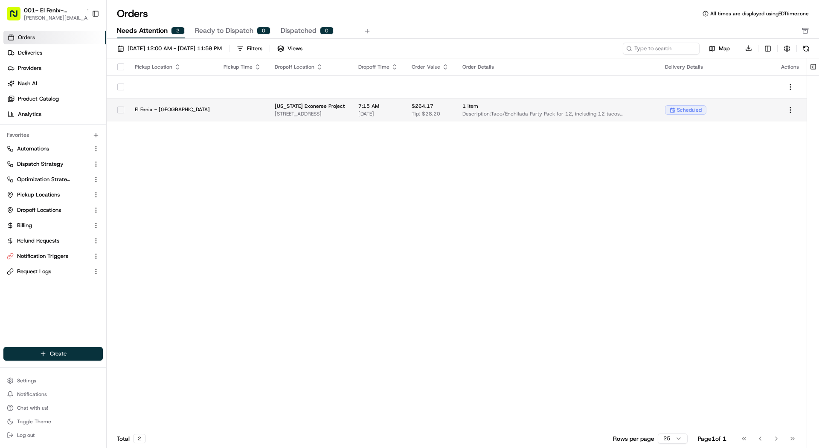
click at [268, 108] on td "Texas Exoneree Project 3737 Atlanta St, Dallas, TX 75215, USA" at bounding box center [310, 109] width 84 height 23
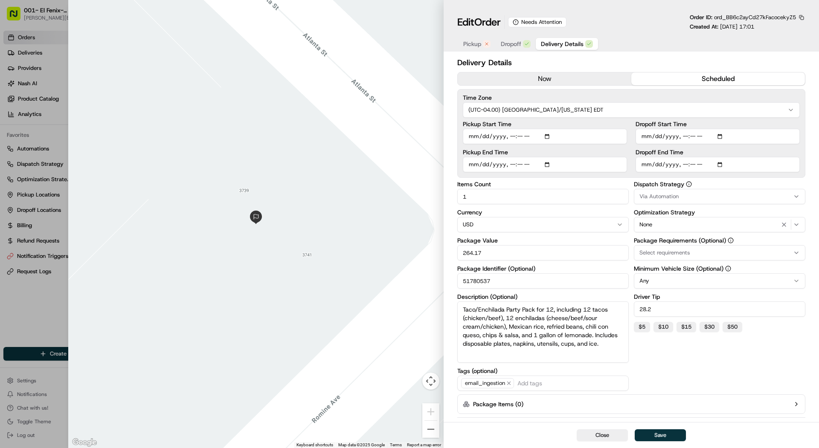
click at [576, 47] on span "Delivery Details" at bounding box center [562, 44] width 43 height 9
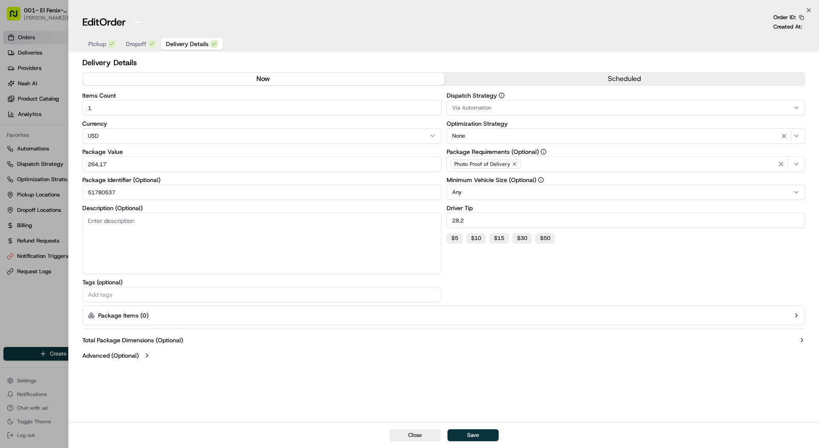
click at [34, 95] on div at bounding box center [409, 224] width 819 height 448
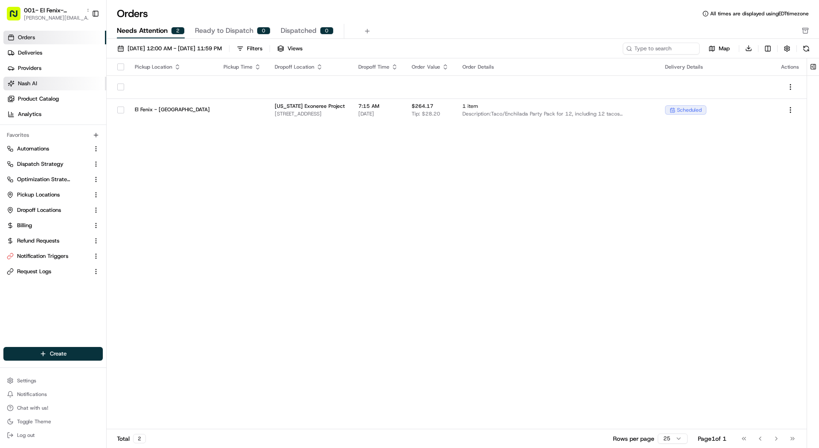
click at [34, 88] on link "Nash AI" at bounding box center [54, 84] width 103 height 14
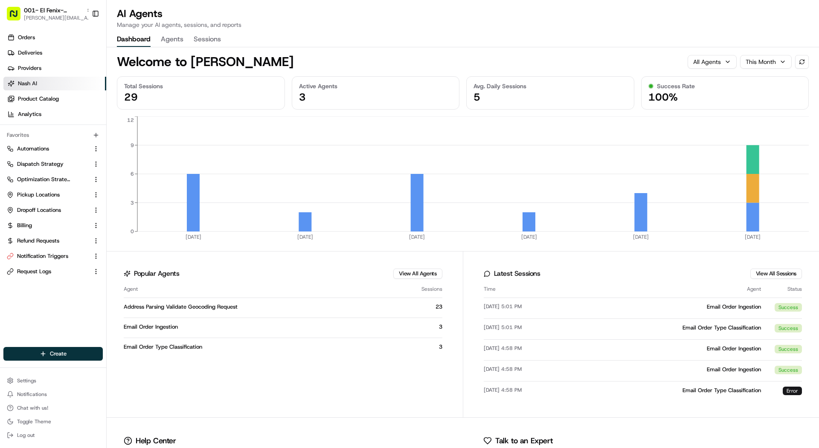
click at [168, 36] on button "Agents" at bounding box center [172, 39] width 23 height 14
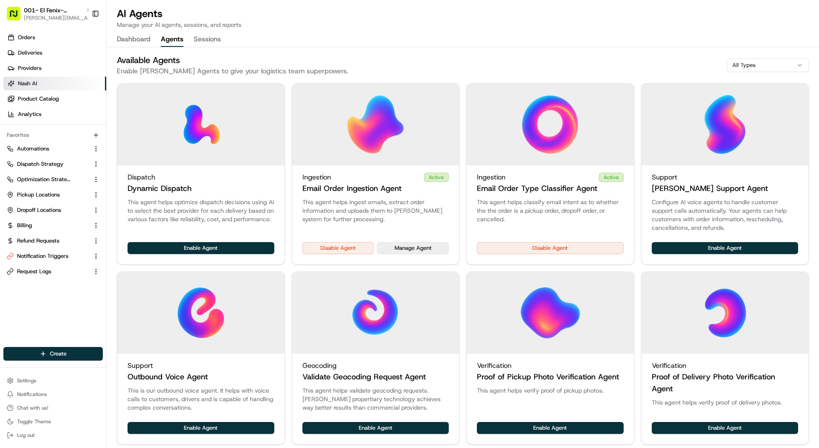
click at [424, 243] on button "Manage Agent" at bounding box center [413, 248] width 72 height 12
click at [422, 244] on button "Manage Agent" at bounding box center [413, 248] width 72 height 12
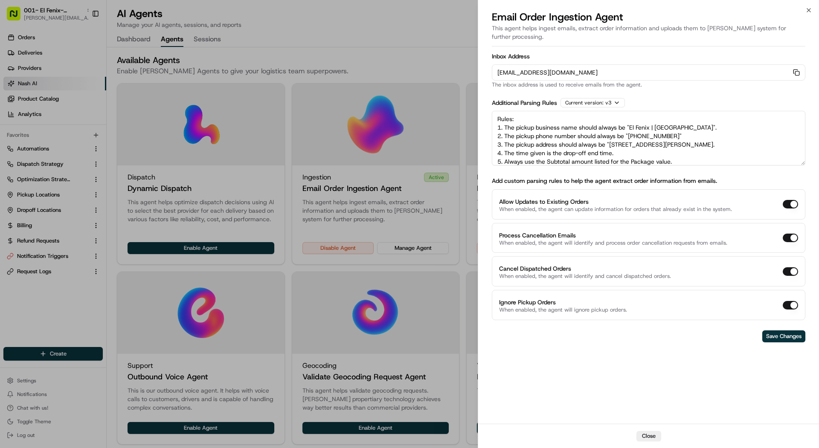
scroll to position [12, 0]
click at [52, 31] on div at bounding box center [409, 224] width 819 height 448
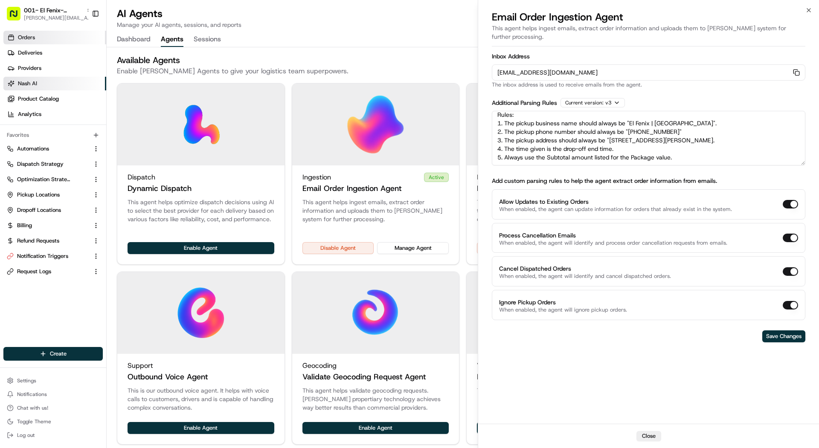
click at [52, 35] on link "Orders" at bounding box center [54, 38] width 103 height 14
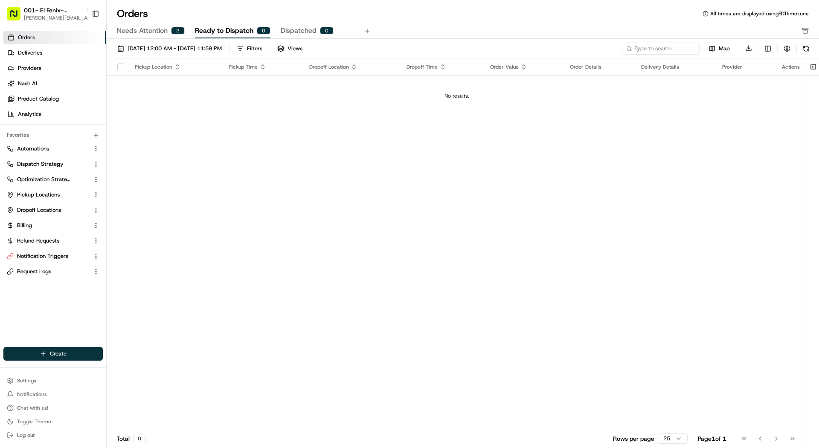
click at [162, 28] on span "Needs Attention" at bounding box center [142, 31] width 51 height 10
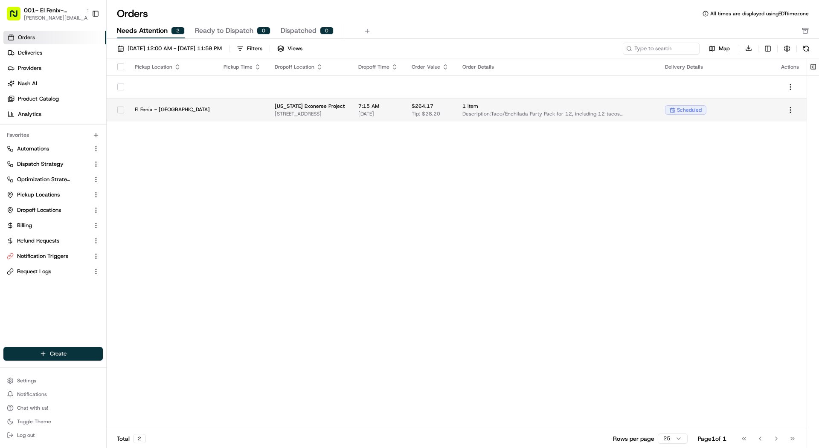
click at [275, 108] on span "[US_STATE] Exoneree Project" at bounding box center [310, 106] width 70 height 7
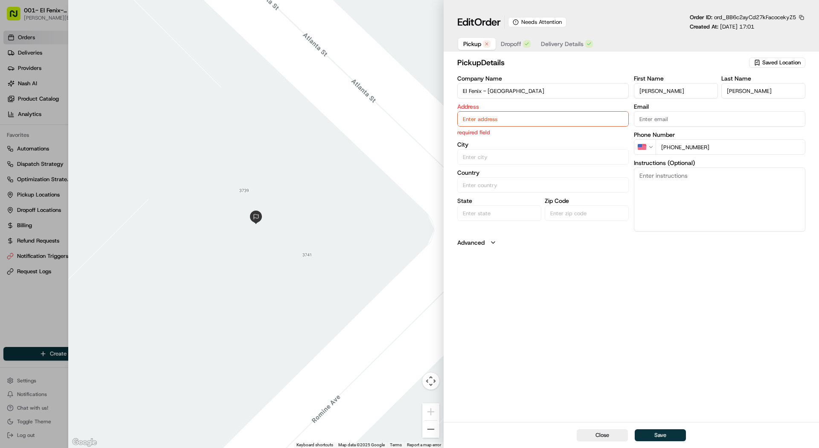
click at [579, 50] on button "Delivery Details" at bounding box center [566, 44] width 62 height 12
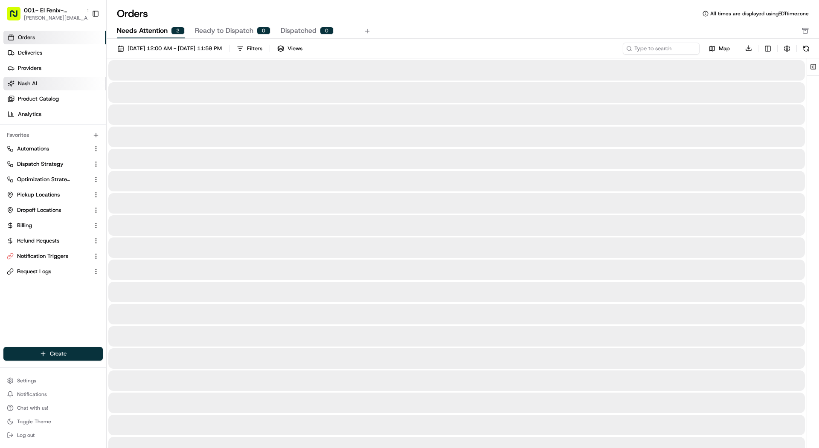
click at [46, 82] on link "Nash AI" at bounding box center [54, 84] width 103 height 14
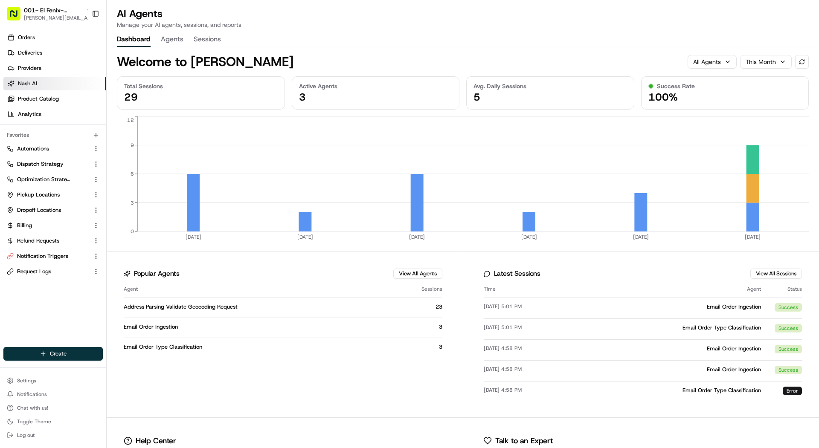
click at [164, 41] on button "Agents" at bounding box center [172, 39] width 23 height 14
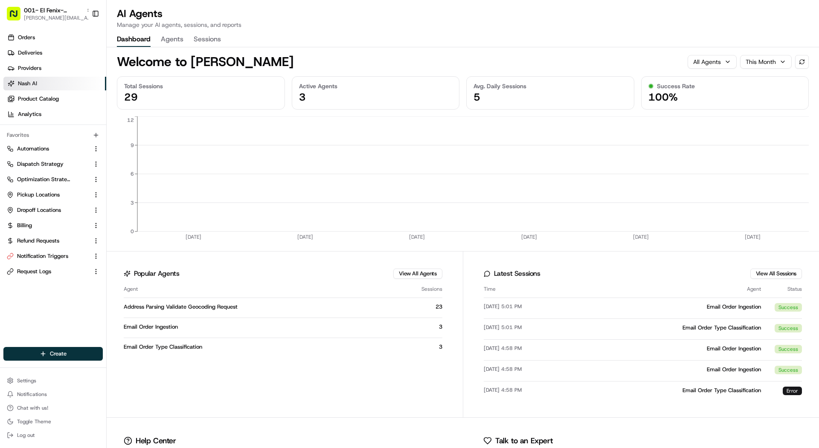
click at [133, 40] on button "Dashboard" at bounding box center [134, 39] width 34 height 14
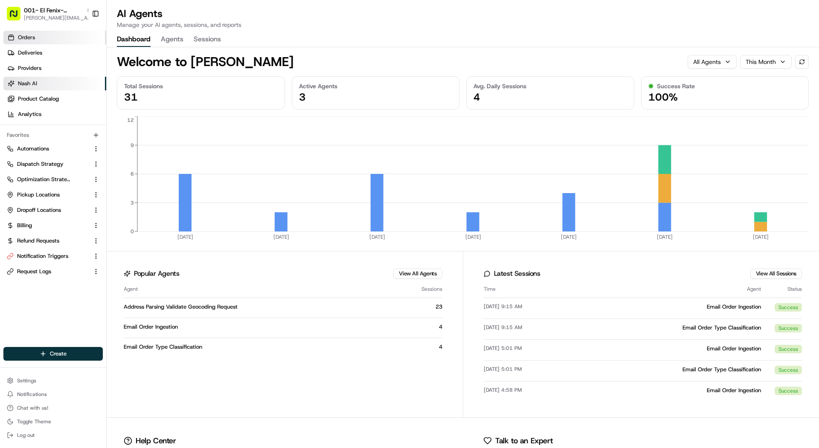
click at [34, 33] on link "Orders" at bounding box center [54, 38] width 103 height 14
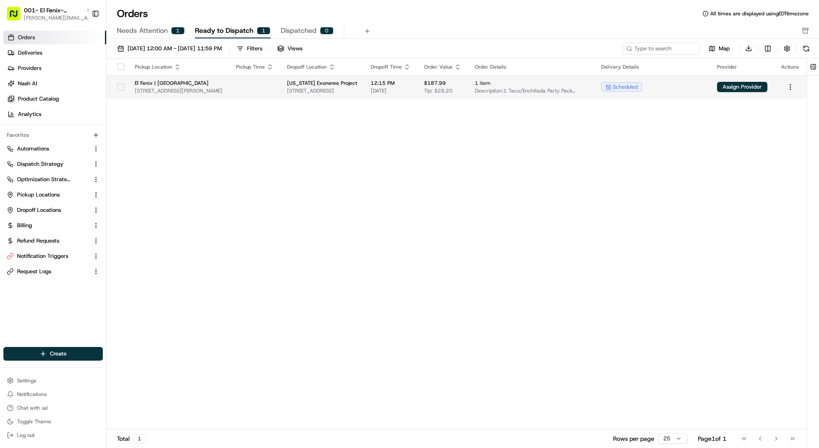
click at [212, 89] on span "[STREET_ADDRESS][PERSON_NAME]" at bounding box center [178, 90] width 87 height 7
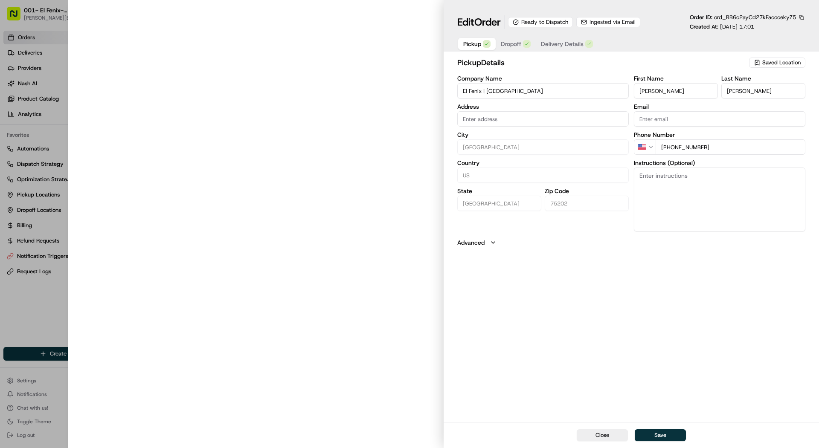
type input "[STREET_ADDRESS][PERSON_NAME]"
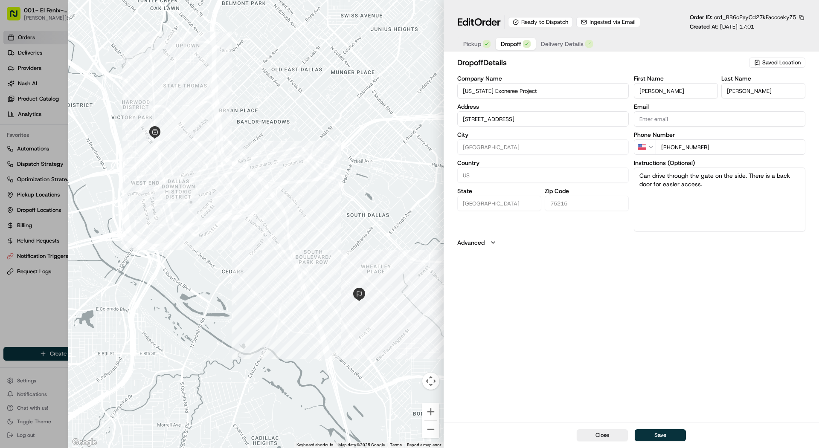
click at [526, 39] on button "Dropoff" at bounding box center [515, 44] width 40 height 12
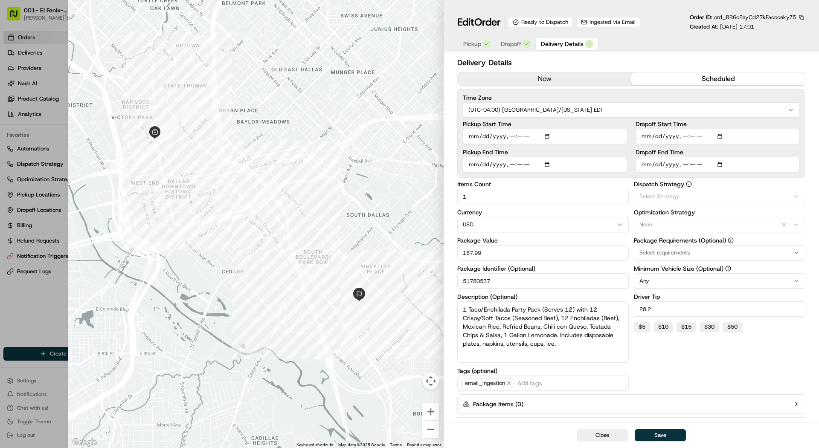
click at [548, 41] on span "Delivery Details" at bounding box center [562, 44] width 43 height 9
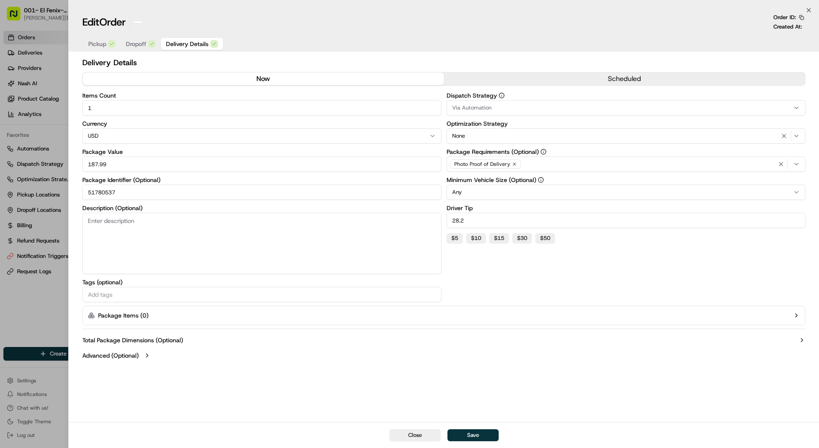
click at [43, 52] on div at bounding box center [409, 224] width 819 height 448
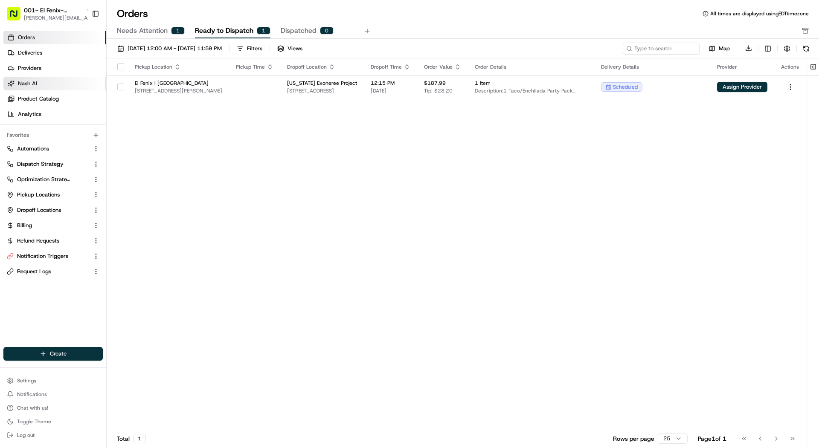
click at [41, 81] on link "Nash AI" at bounding box center [54, 84] width 103 height 14
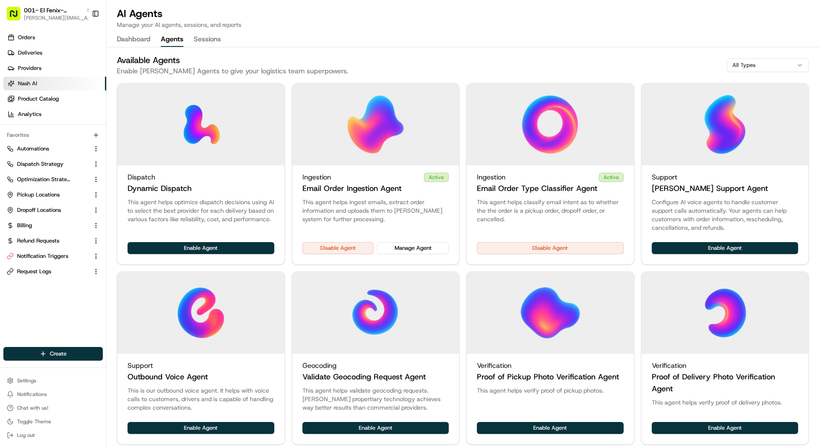
click at [178, 41] on button "Agents" at bounding box center [172, 39] width 23 height 14
click at [431, 253] on button "Manage Agent" at bounding box center [413, 248] width 72 height 12
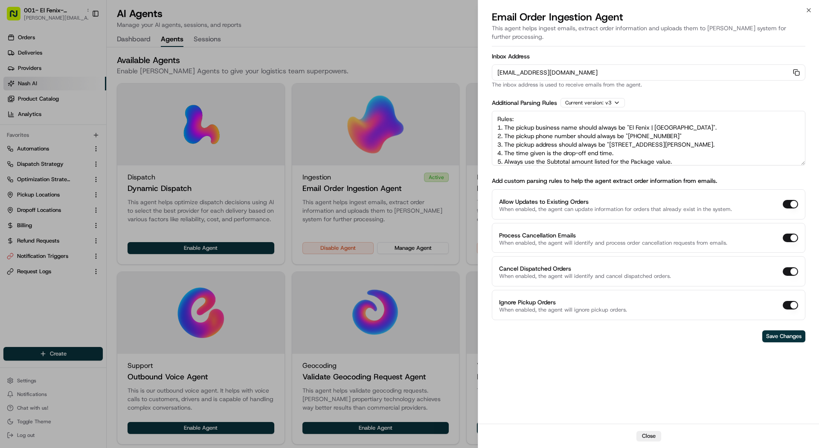
click at [642, 144] on textarea "Rules: 1. The pickup business name should always be "El Fenix | Dallas Downtown…" at bounding box center [648, 138] width 313 height 55
click at [629, 145] on textarea "Rules: 1. The pickup business name should always be "El Fenix | Dallas Downtown…" at bounding box center [648, 138] width 313 height 55
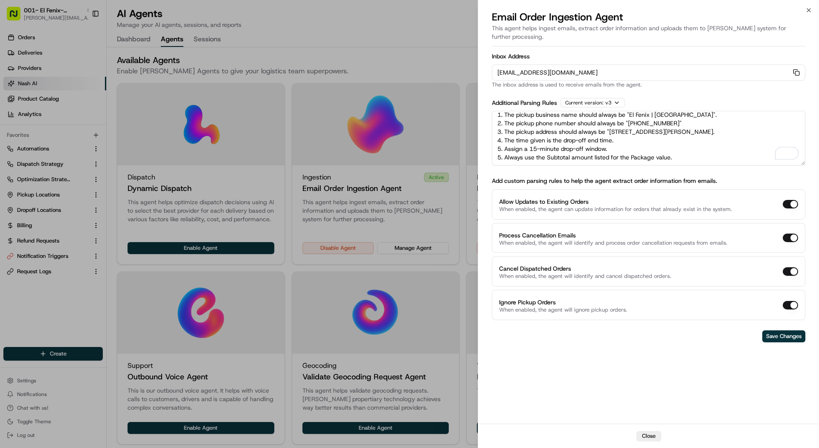
click at [500, 140] on textarea "Rules: 1. The pickup business name should always be "El Fenix | Dallas Downtown…" at bounding box center [648, 138] width 313 height 55
type textarea "Rules: 1. The pickup business name should always be "El Fenix | Dallas Downtown…"
click at [789, 330] on button "Save Changes" at bounding box center [783, 336] width 43 height 12
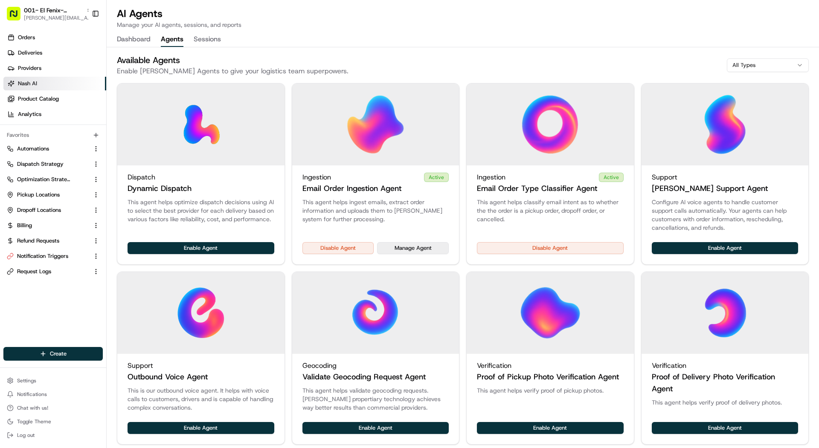
click at [402, 242] on button "Manage Agent" at bounding box center [413, 248] width 72 height 12
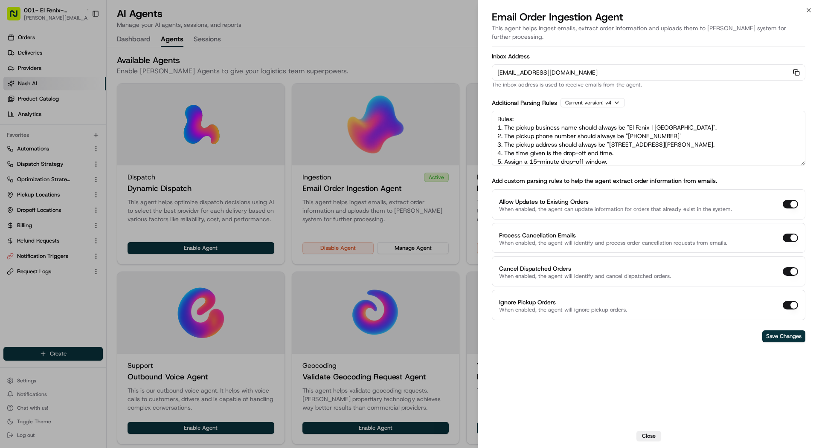
click at [796, 64] on div "orders-ingest+org_MiA7aB+prod_793b519d@usenash.com Copy orders-ingest+org_MiA7a…" at bounding box center [648, 72] width 313 height 16
click at [796, 69] on icon "button" at bounding box center [796, 72] width 7 height 7
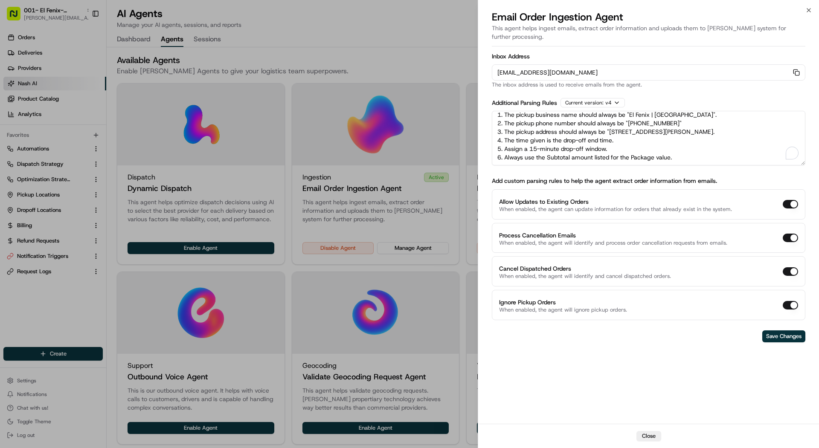
scroll to position [0, 0]
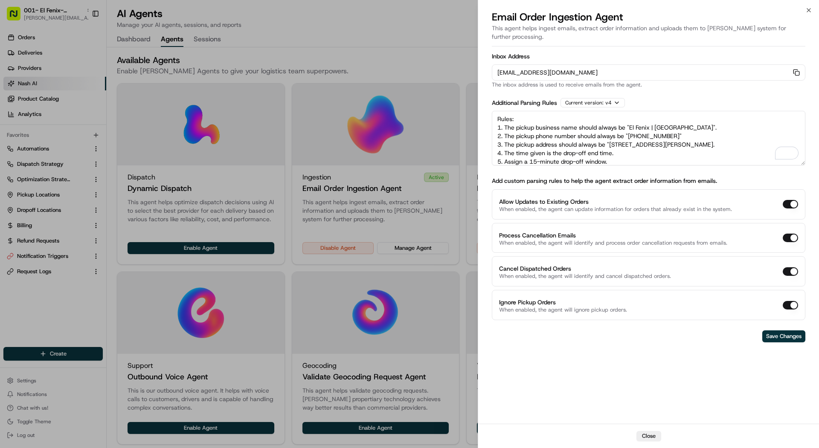
drag, startPoint x: 676, startPoint y: 142, endPoint x: 492, endPoint y: 47, distance: 207.5
click at [492, 50] on form "Inbox Address orders-ingest+org_MiA7aB+prod_793b519d@usenash.com Copy orders-in…" at bounding box center [648, 198] width 313 height 296
click at [790, 330] on button "Save Changes" at bounding box center [783, 336] width 43 height 12
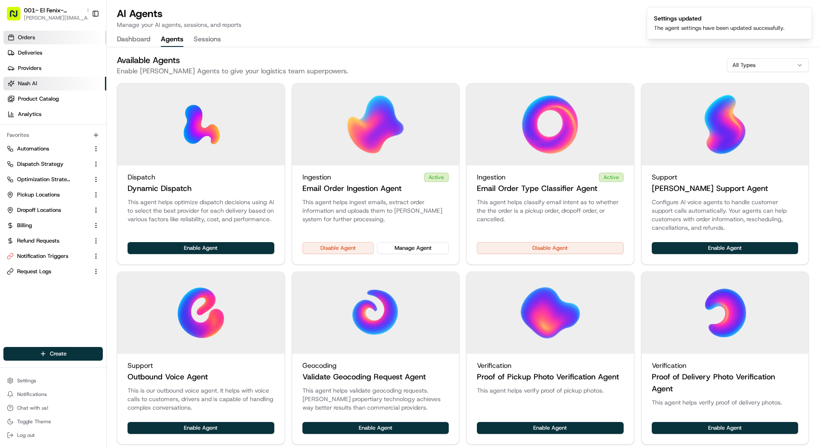
click at [42, 37] on link "Orders" at bounding box center [54, 38] width 103 height 14
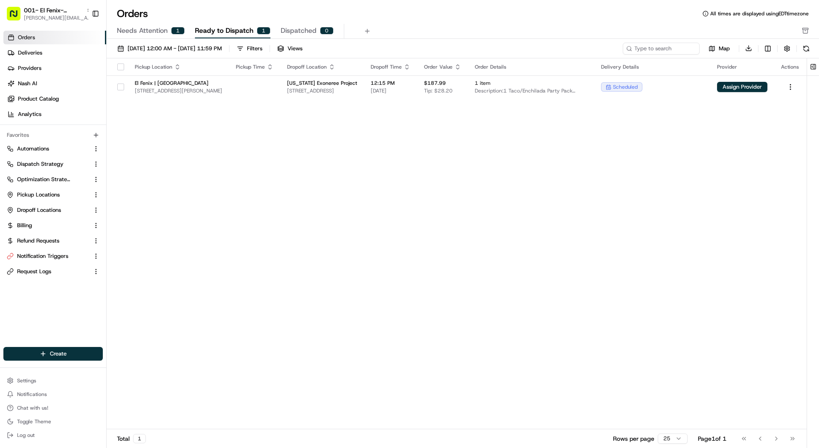
click at [31, 29] on div "Orders Deliveries Providers Nash AI Product Catalog Analytics" at bounding box center [53, 75] width 106 height 97
click at [35, 15] on span "[PERSON_NAME][EMAIL_ADDRESS][DOMAIN_NAME]" at bounding box center [58, 17] width 68 height 7
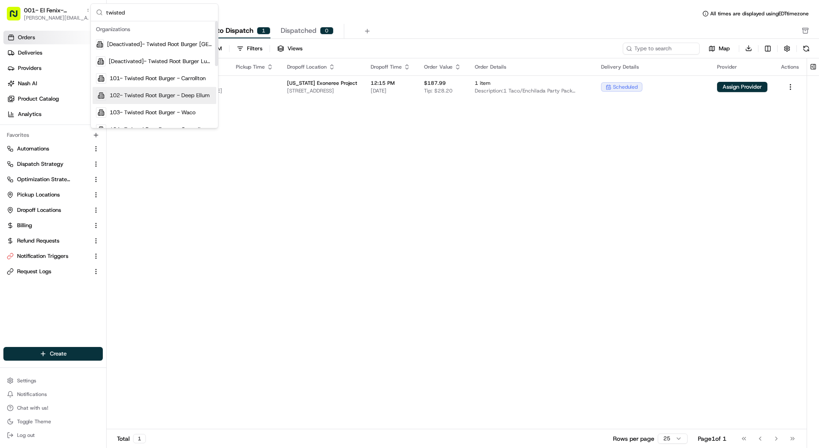
type input "twisted"
click at [122, 97] on span "102- Twisted Root Burger - Deep Ellum" at bounding box center [160, 96] width 100 height 8
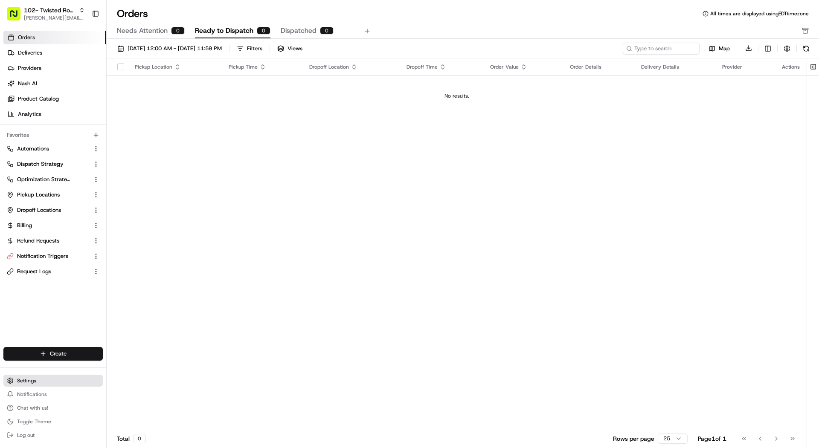
click at [24, 377] on span "Settings" at bounding box center [26, 380] width 19 height 7
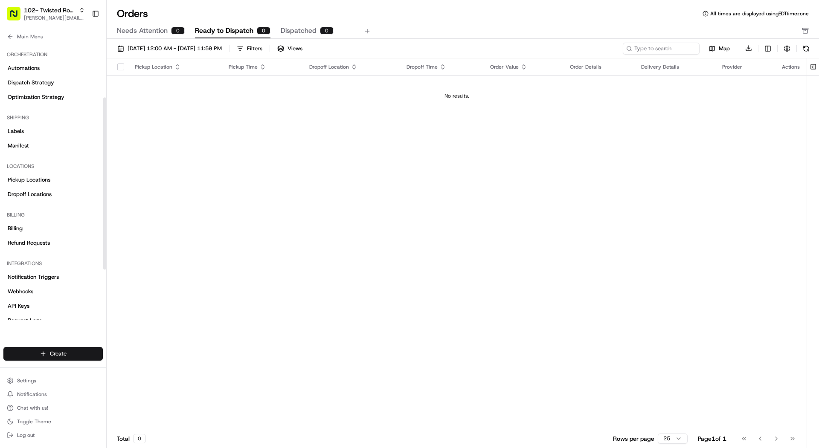
scroll to position [169, 0]
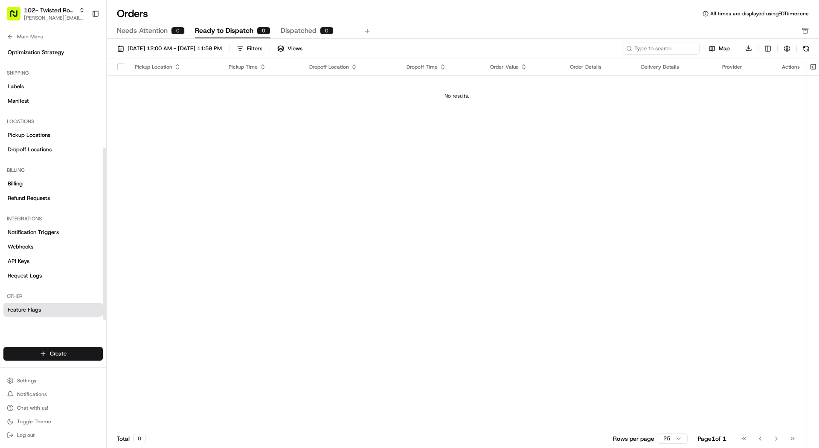
click at [44, 304] on link "Feature Flags" at bounding box center [52, 310] width 99 height 14
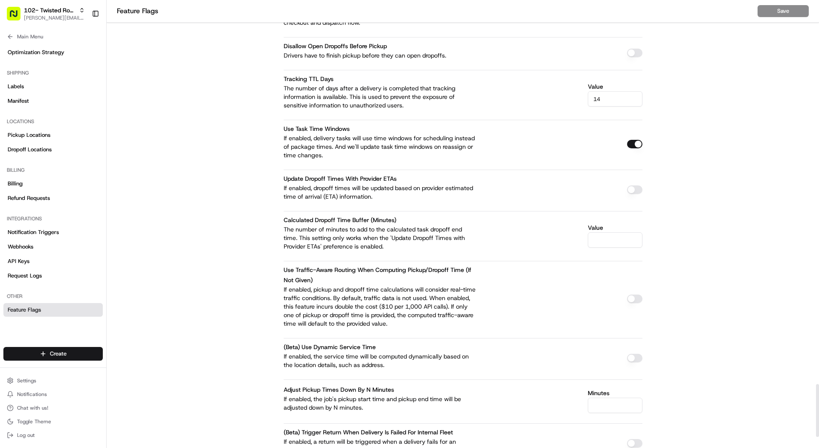
scroll to position [3255, 0]
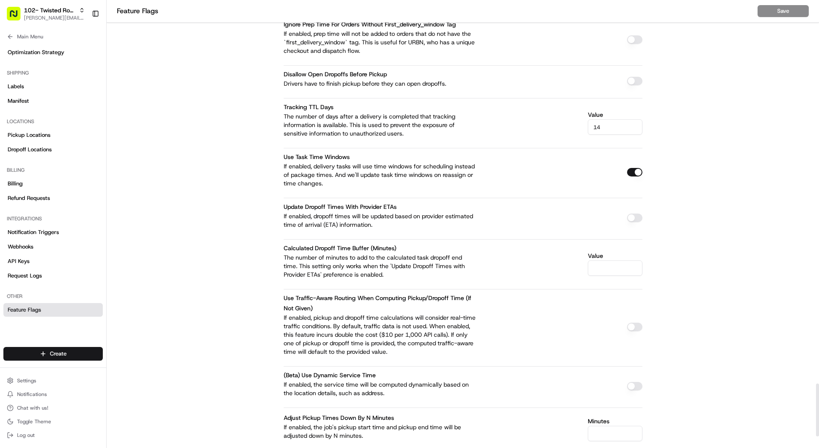
click at [778, 14] on nav "Feature Flags Save" at bounding box center [463, 11] width 712 height 23
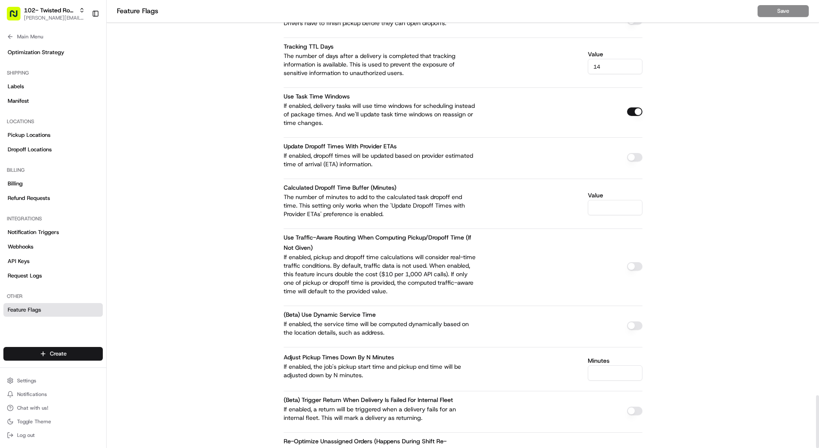
scroll to position [3354, 0]
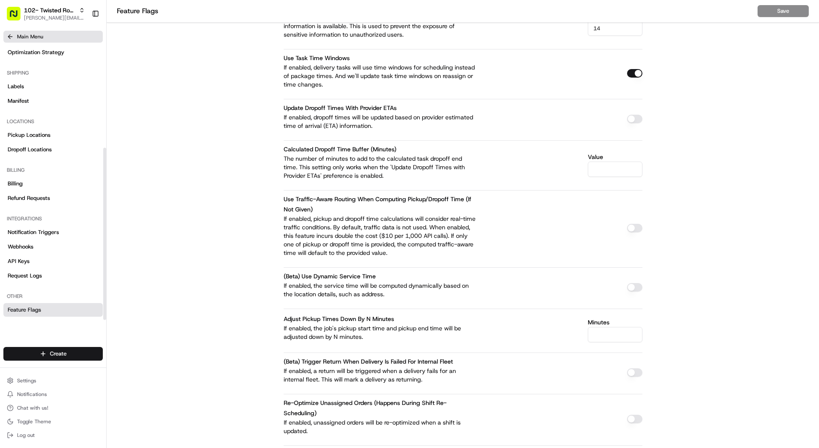
click at [28, 40] on button "Main Menu" at bounding box center [52, 37] width 99 height 12
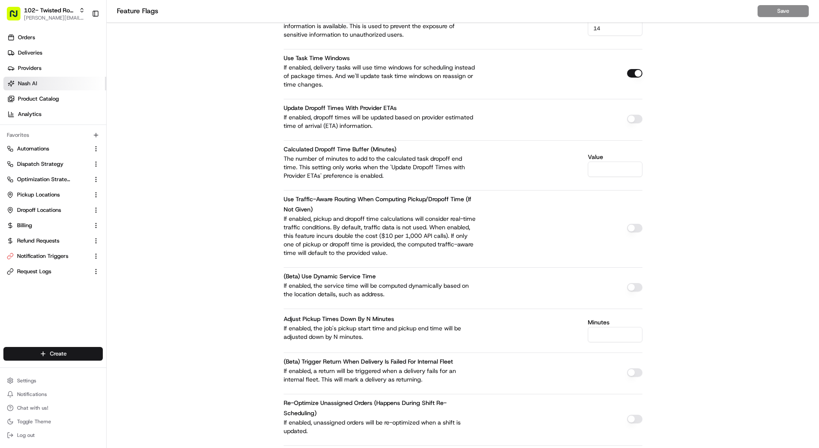
click at [40, 90] on link "Nash AI" at bounding box center [54, 84] width 103 height 14
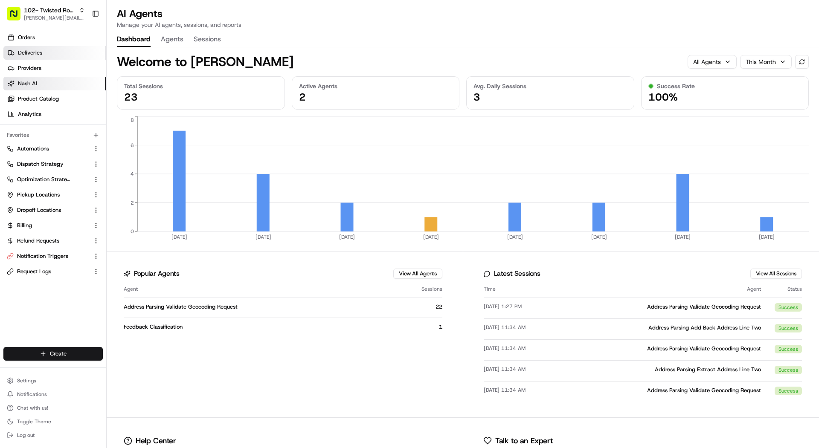
click at [31, 48] on link "Deliveries" at bounding box center [54, 53] width 103 height 14
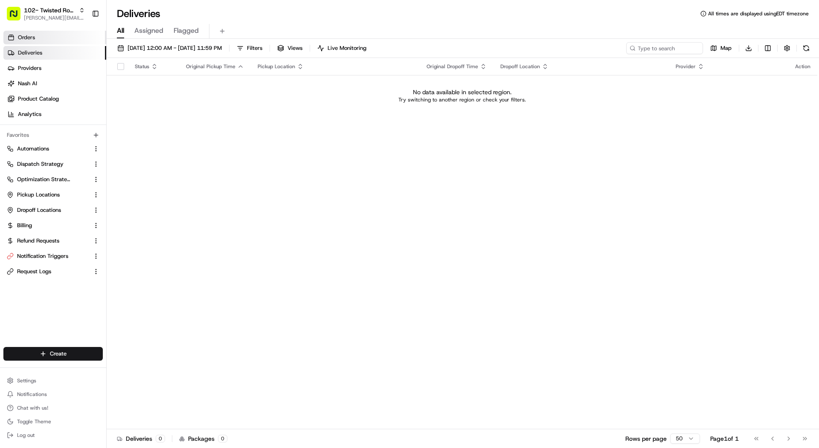
click at [31, 33] on link "Orders" at bounding box center [54, 38] width 103 height 14
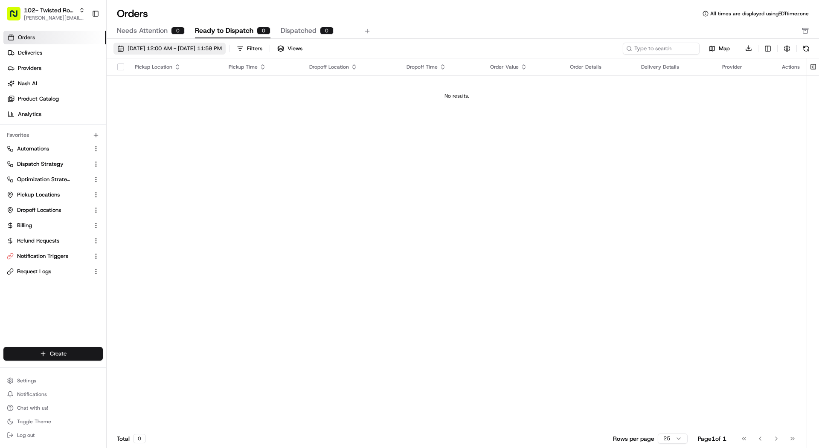
click at [164, 51] on span "08/01/2025 12:00 AM - 08/31/2025 11:59 PM" at bounding box center [174, 49] width 94 height 8
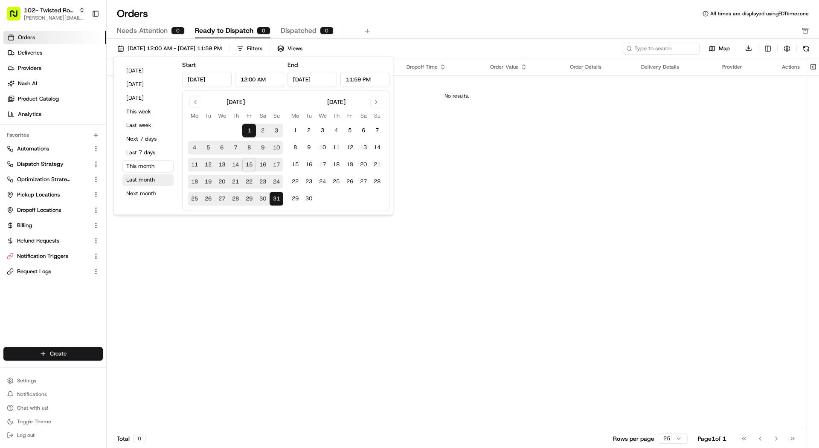
click at [153, 176] on button "Last month" at bounding box center [147, 180] width 51 height 12
type input "Jul 1, 2025"
type input "Jul 31, 2025"
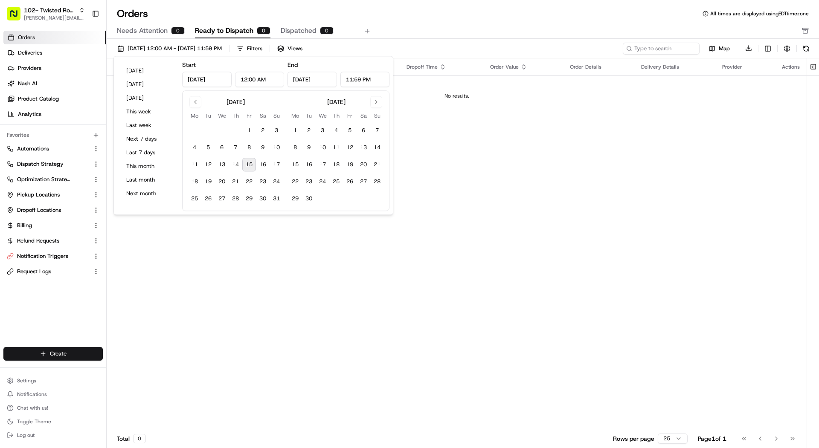
click at [153, 160] on div "Today Yesterday Tomorrow This week Last week Next 7 days Last 7 days This month…" at bounding box center [147, 135] width 61 height 151
click at [154, 150] on button "Last 7 days" at bounding box center [147, 153] width 51 height 12
type input "Aug 8, 2025"
type input "Aug 15, 2025"
click at [154, 161] on button "This month" at bounding box center [147, 166] width 51 height 12
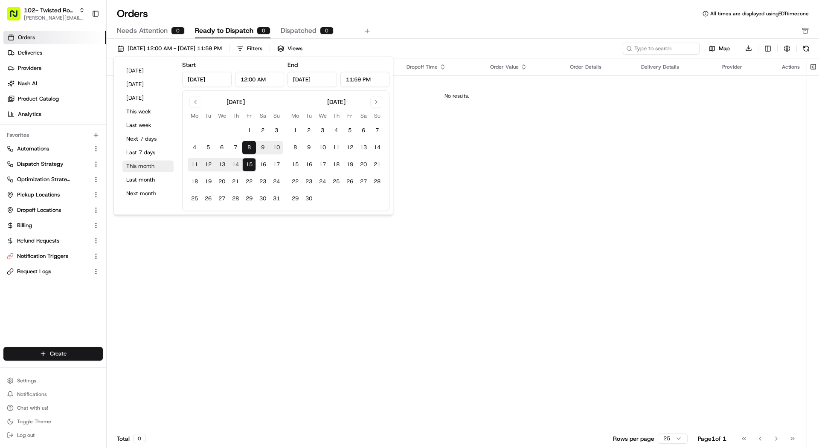
type input "Aug 1, 2025"
type input "Aug 31, 2025"
click at [64, 45] on ul "Orders Deliveries Providers Nash AI Product Catalog Analytics" at bounding box center [54, 76] width 103 height 90
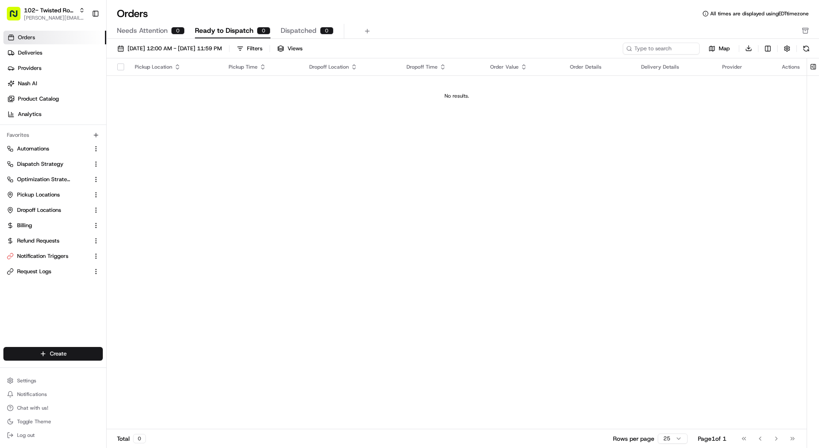
click at [63, 31] on link "Orders" at bounding box center [54, 38] width 103 height 14
click at [55, 80] on link "Nash AI" at bounding box center [54, 84] width 103 height 14
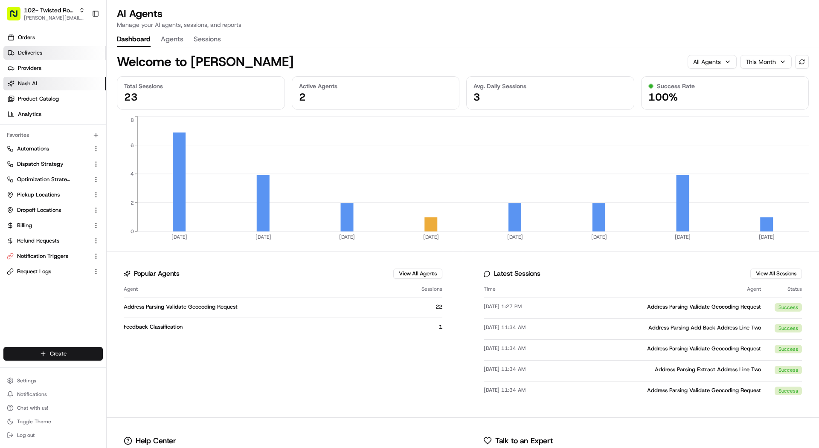
click at [54, 49] on link "Deliveries" at bounding box center [54, 53] width 103 height 14
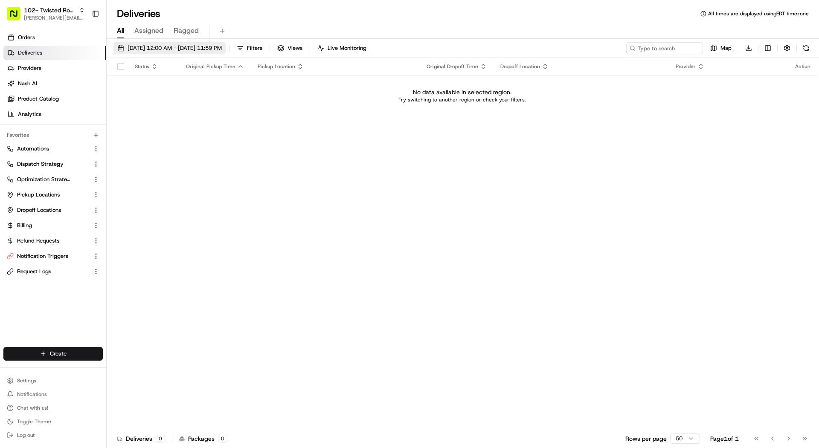
click at [155, 43] on button "08/15/2025 12:00 AM - 08/15/2025 11:59 PM" at bounding box center [169, 48] width 112 height 12
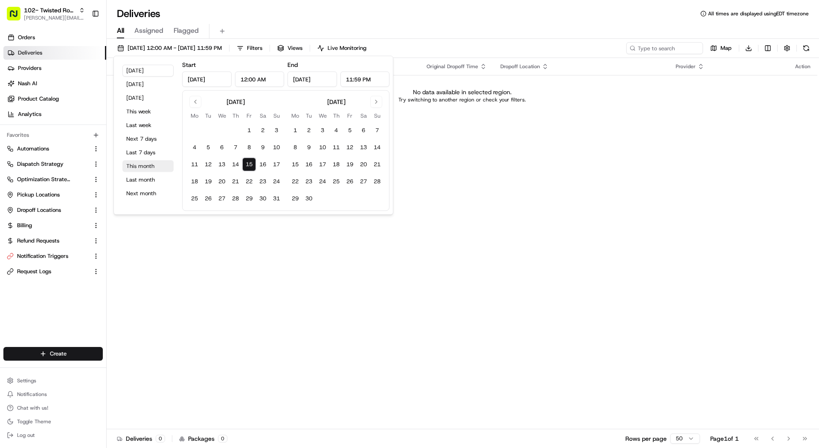
click at [142, 160] on button "This month" at bounding box center [147, 166] width 51 height 12
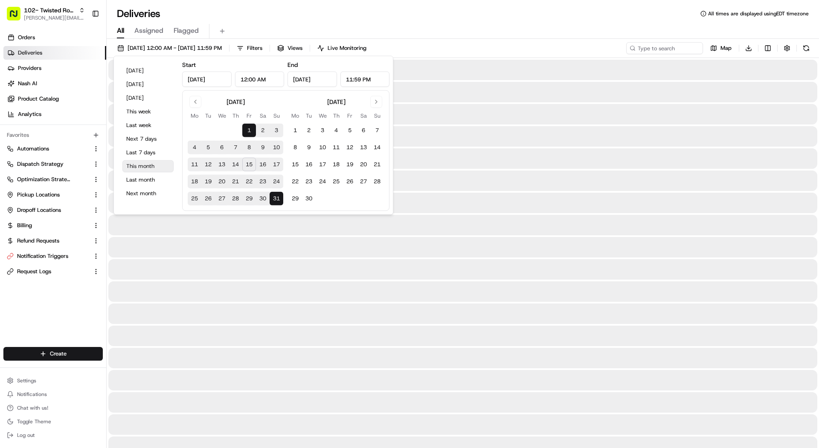
type input "Aug 1, 2025"
type input "Aug 31, 2025"
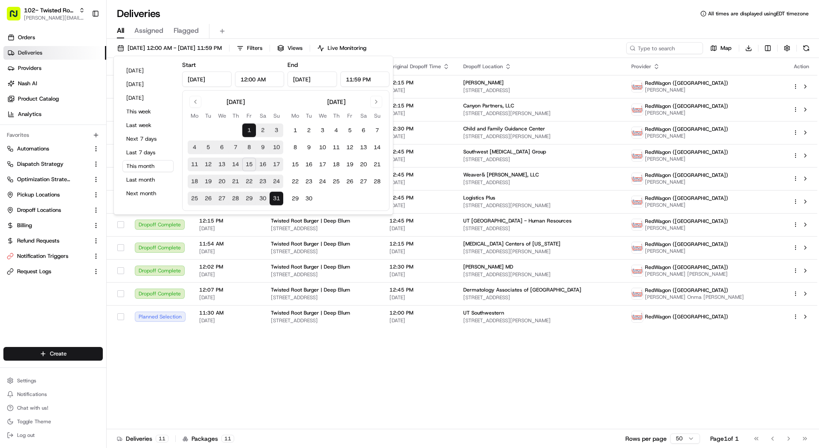
click at [422, 21] on div "All Assigned Flagged" at bounding box center [463, 29] width 712 height 18
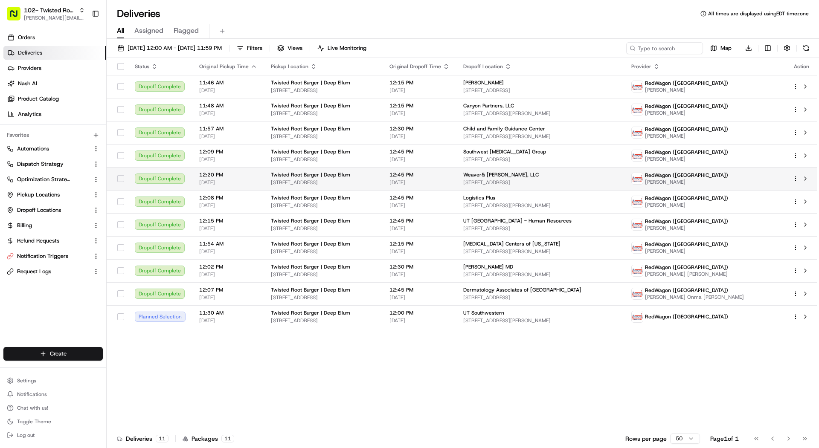
click at [376, 182] on span "[STREET_ADDRESS]" at bounding box center [323, 182] width 105 height 7
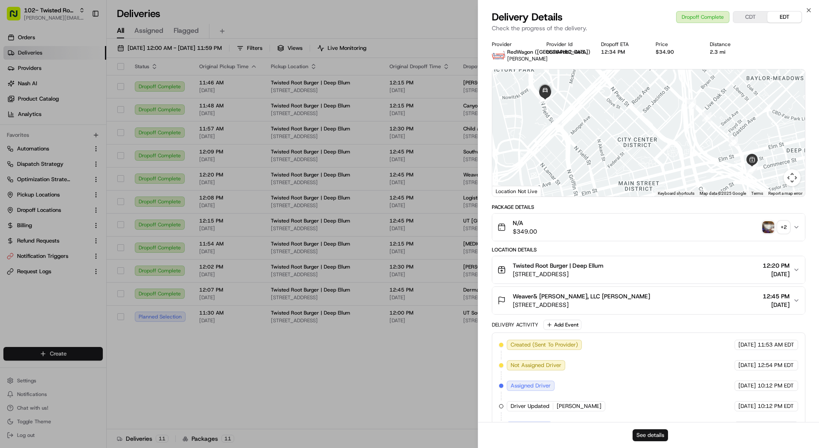
click at [646, 437] on button "See details" at bounding box center [649, 435] width 35 height 12
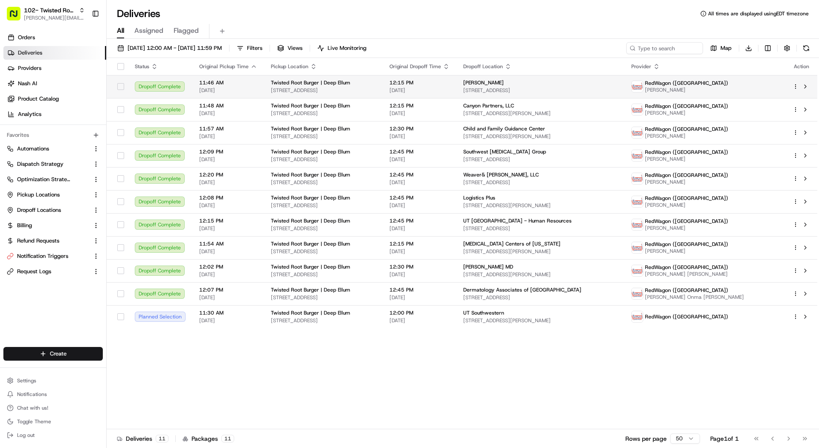
click at [254, 78] on td "11:46 AM 08/05/2025" at bounding box center [228, 86] width 72 height 23
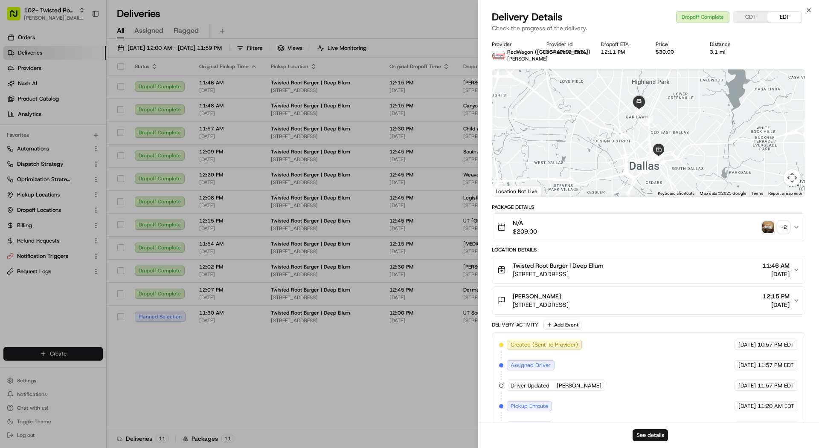
click at [573, 268] on span "Twisted Root Burger | Deep Ellum" at bounding box center [557, 265] width 91 height 9
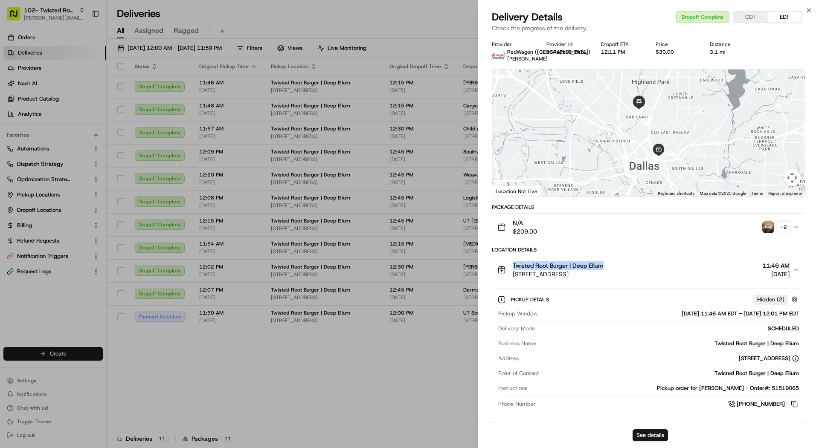
copy span "Twisted Root Burger | Deep Ellum"
drag, startPoint x: 605, startPoint y: 263, endPoint x: 511, endPoint y: 267, distance: 93.4
click at [511, 267] on div "Twisted Root Burger | Deep Ellum 2615 Commerce St, Dallas, TX 75226, USA" at bounding box center [550, 269] width 106 height 17
click at [530, 273] on span "[STREET_ADDRESS]" at bounding box center [557, 274] width 91 height 9
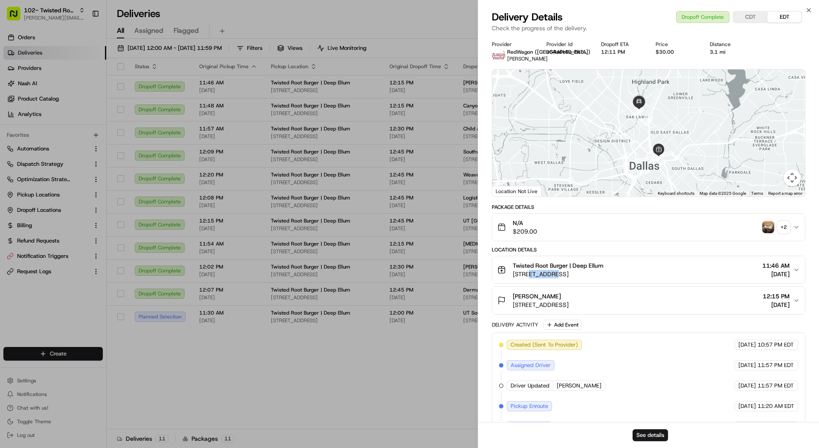
click at [530, 273] on span "[STREET_ADDRESS]" at bounding box center [557, 274] width 91 height 9
click at [573, 266] on span "Twisted Root Burger | Deep Ellum" at bounding box center [557, 265] width 91 height 9
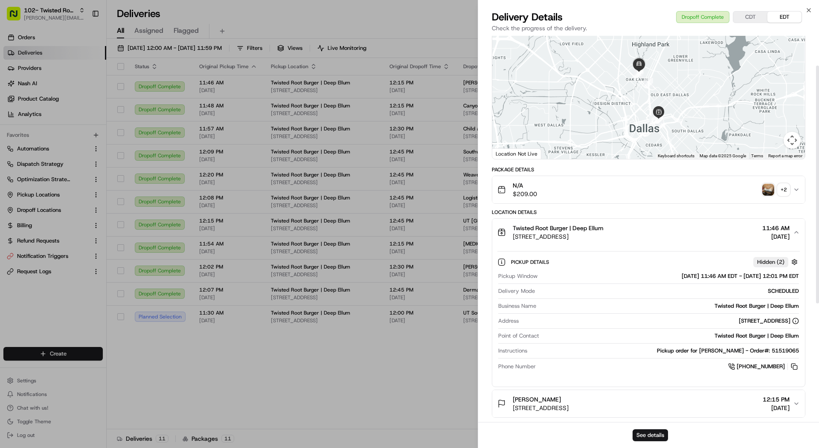
scroll to position [49, 0]
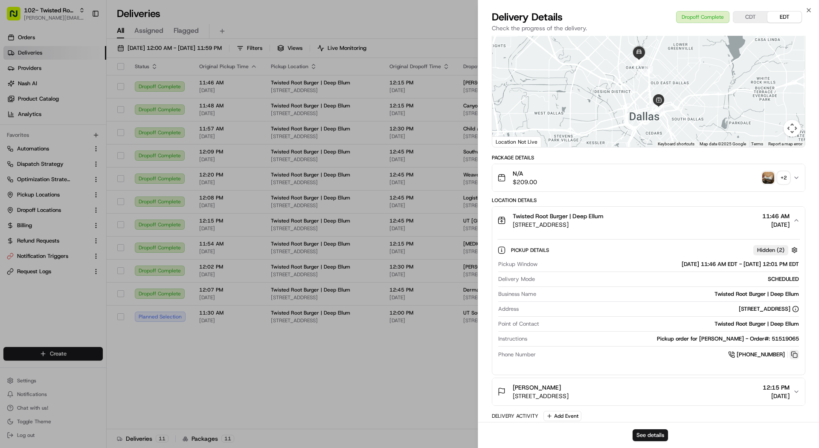
click at [798, 355] on button at bounding box center [793, 354] width 9 height 9
click at [796, 353] on button at bounding box center [793, 354] width 9 height 9
copy span "[STREET_ADDRESS]"
drag, startPoint x: 637, startPoint y: 224, endPoint x: 511, endPoint y: 225, distance: 126.2
click at [511, 225] on div "Twisted Root Burger | Deep Ellum 2615 Commerce St, Dallas, TX 75226, USA 11:46 …" at bounding box center [644, 220] width 295 height 17
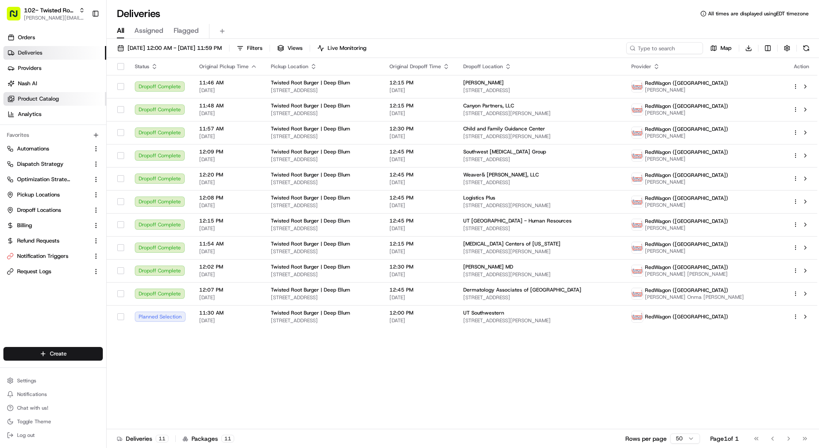
click at [71, 93] on link "Product Catalog" at bounding box center [54, 99] width 103 height 14
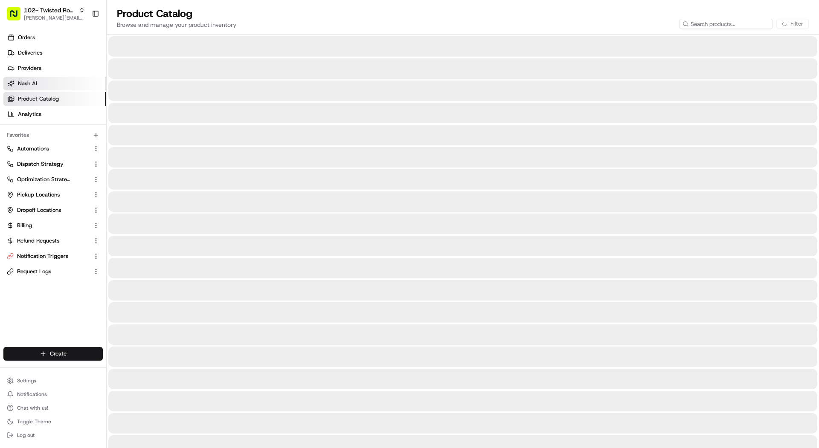
click at [71, 83] on link "Nash AI" at bounding box center [54, 84] width 103 height 14
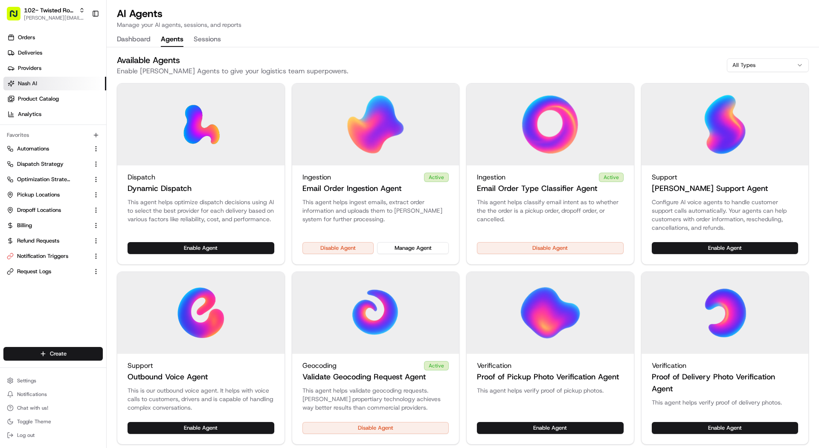
click at [180, 45] on button "Agents" at bounding box center [172, 39] width 23 height 14
click at [410, 238] on div "This agent helps ingest emails, extract order information and uploads them to […" at bounding box center [375, 220] width 167 height 44
click at [410, 252] on button "Manage Agent" at bounding box center [413, 248] width 72 height 12
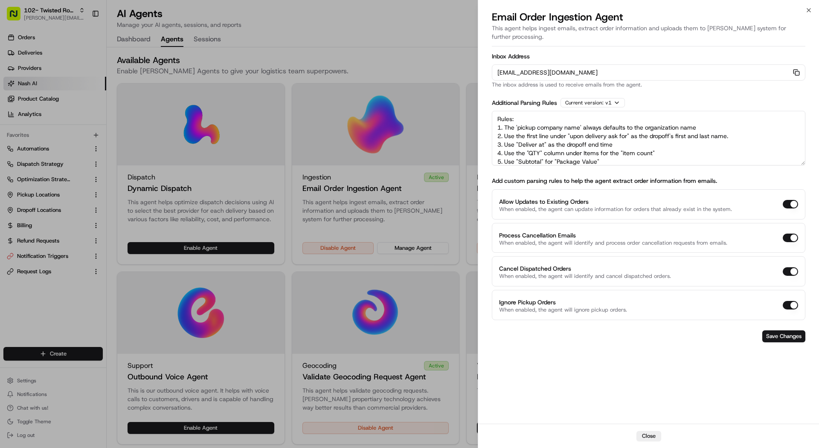
click at [797, 69] on icon "button" at bounding box center [796, 72] width 7 height 7
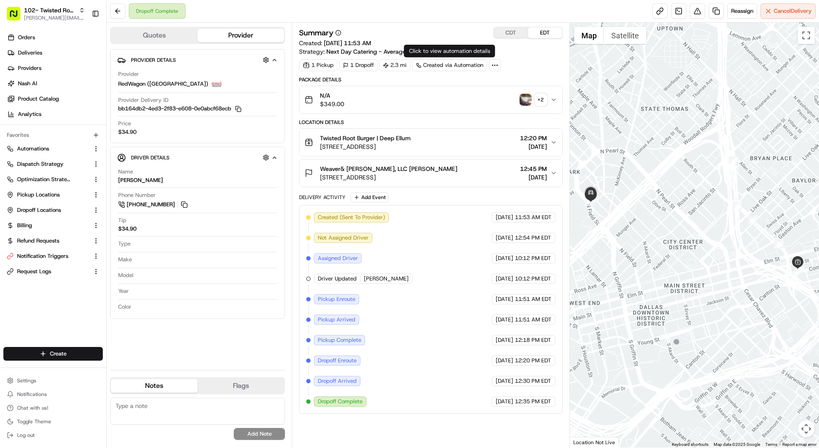
click at [503, 62] on div "1 Pickup 1 Dropoff 2.3 mi Created via Automation" at bounding box center [430, 65] width 263 height 12
click at [498, 64] on div at bounding box center [495, 65] width 12 height 12
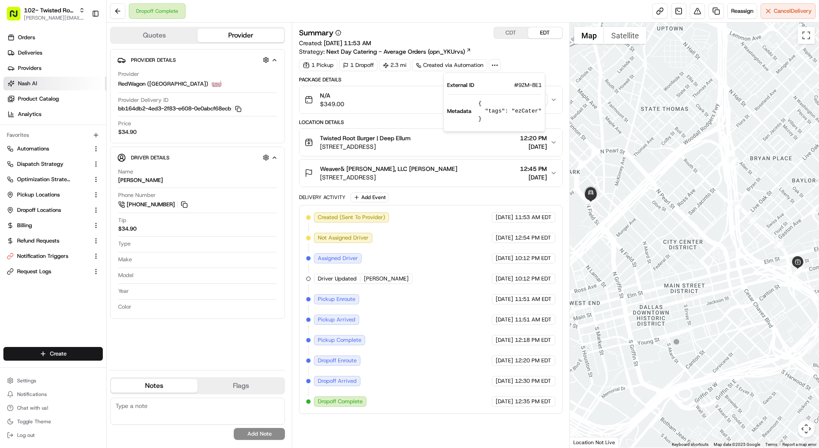
click at [28, 82] on span "Nash AI" at bounding box center [27, 84] width 19 height 8
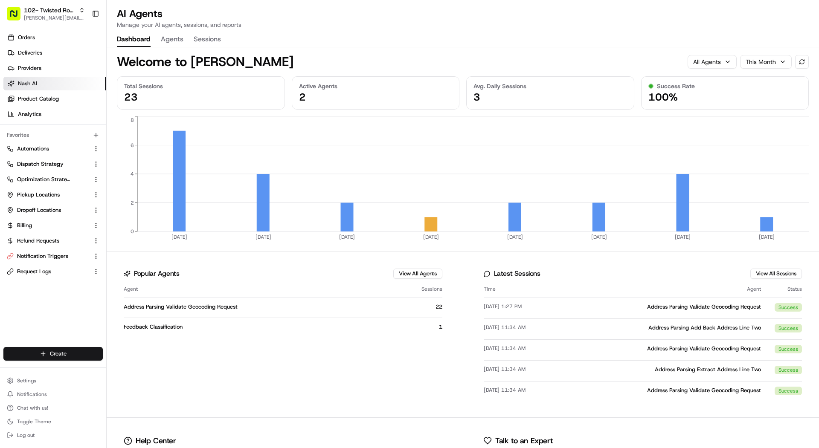
click at [176, 40] on button "Agents" at bounding box center [172, 39] width 23 height 14
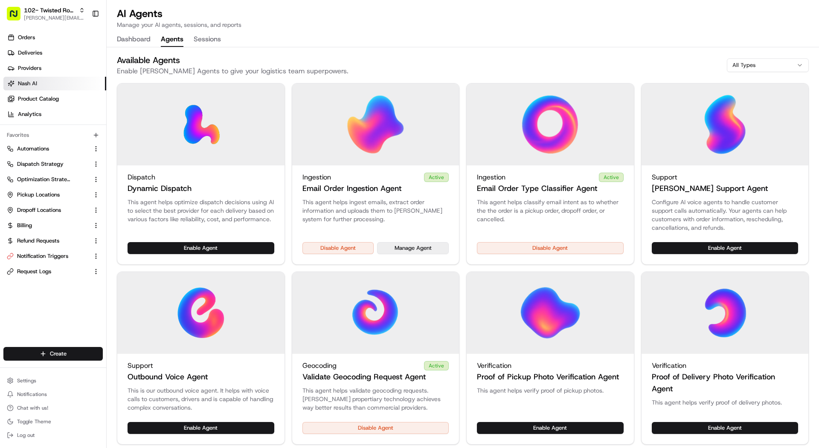
click at [419, 253] on button "Manage Agent" at bounding box center [413, 248] width 72 height 12
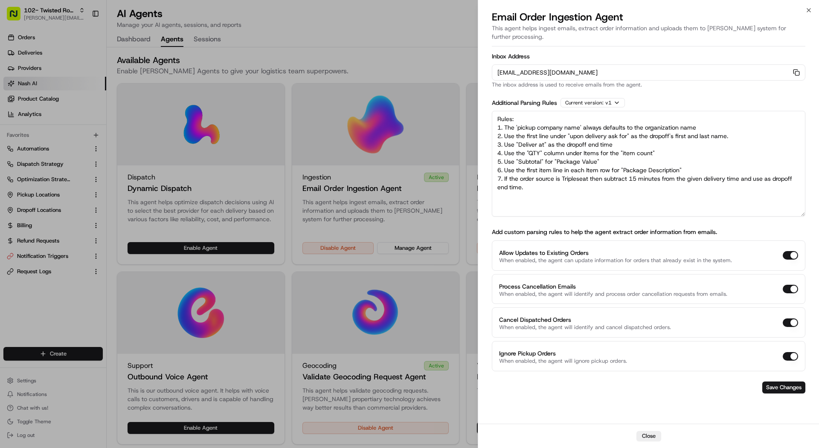
drag, startPoint x: 804, startPoint y: 152, endPoint x: 797, endPoint y: 203, distance: 51.2
click at [799, 203] on textarea "Rules: 1. The 'pickup company name' always defaults to the organization name 2.…" at bounding box center [648, 164] width 313 height 106
click at [378, 191] on div at bounding box center [409, 224] width 819 height 448
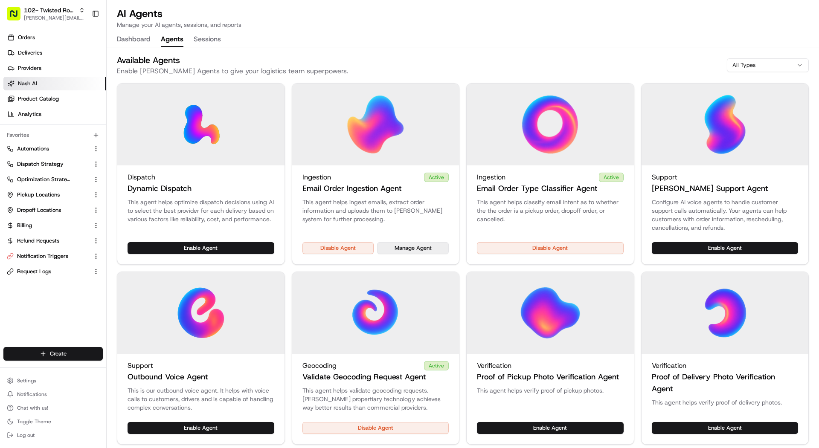
click at [400, 247] on button "Manage Agent" at bounding box center [413, 248] width 72 height 12
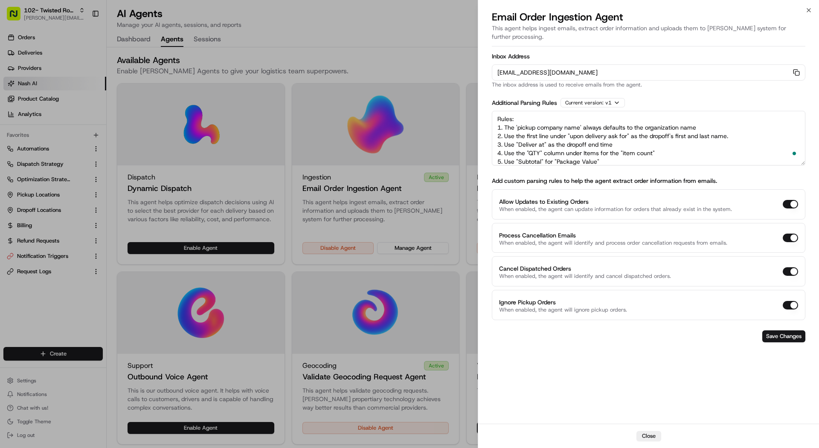
drag, startPoint x: 529, startPoint y: 150, endPoint x: 441, endPoint y: -26, distance: 197.3
click at [441, 0] on html "102- Twisted Root Burger - Deep Ellum [PERSON_NAME][EMAIL_ADDRESS][DOMAIN_NAME]…" at bounding box center [409, 224] width 819 height 448
paste textarea "pickup business name should always be "Twisted Root Burger | Deep Ellum". 2. Th…"
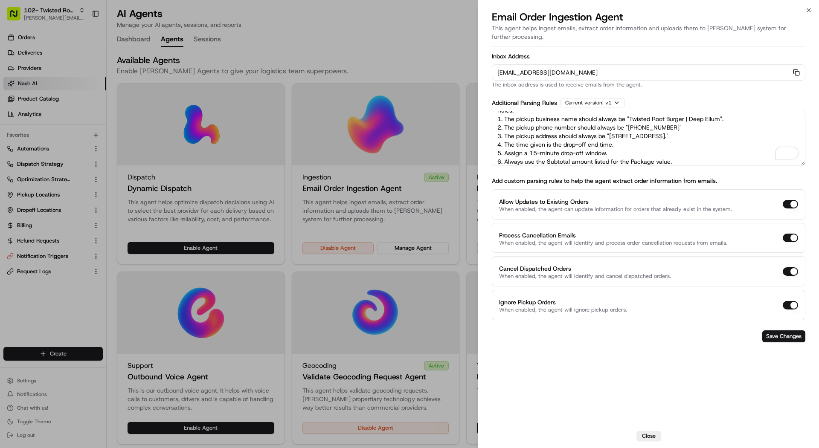
scroll to position [12, 0]
type textarea "Rules: 1. The pickup business name should always be "Twisted Root Burger | Deep…"
click at [803, 330] on button "Save Changes" at bounding box center [783, 336] width 43 height 12
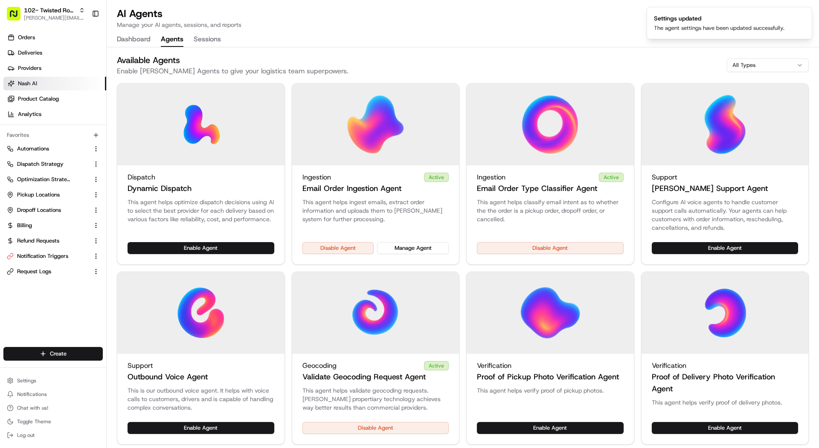
click at [130, 39] on button "Dashboard" at bounding box center [134, 39] width 34 height 14
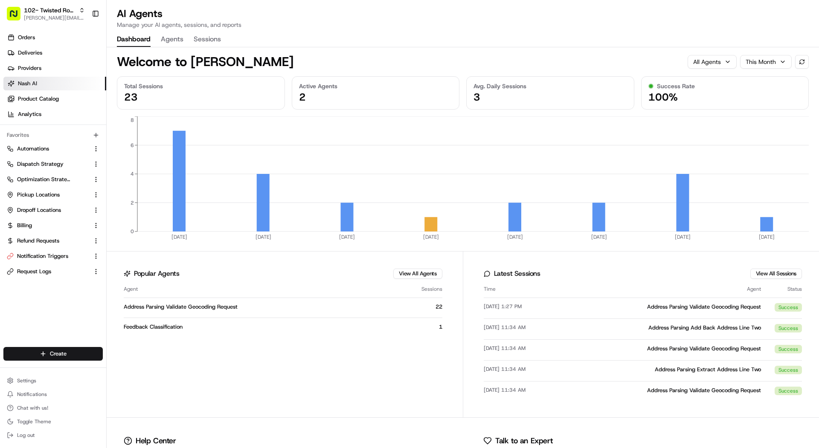
click at [168, 325] on div "Feedback Classification" at bounding box center [258, 327] width 269 height 8
click at [39, 15] on span "[PERSON_NAME][EMAIL_ADDRESS][DOMAIN_NAME]" at bounding box center [54, 17] width 61 height 7
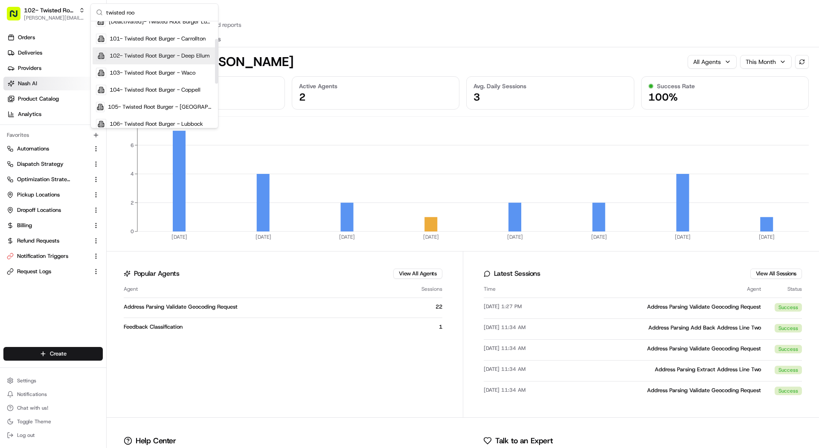
scroll to position [42, 0]
type input "twisted roo"
click at [150, 87] on span "104- Twisted Root Burger - Coppell" at bounding box center [155, 88] width 91 height 8
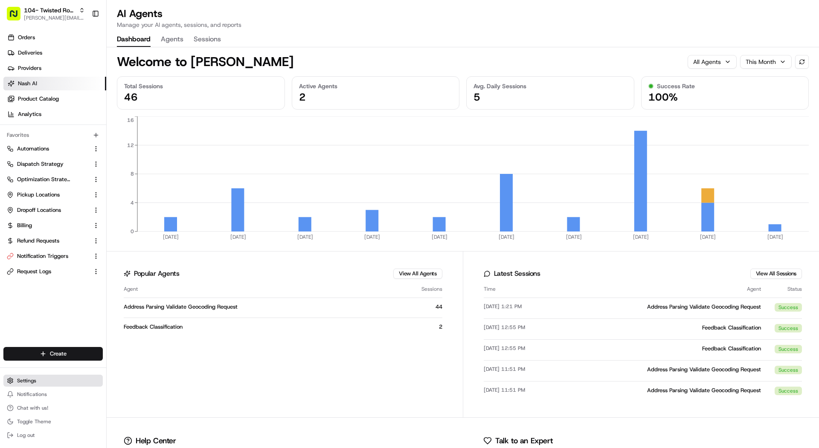
click at [57, 383] on button "Settings" at bounding box center [52, 381] width 99 height 12
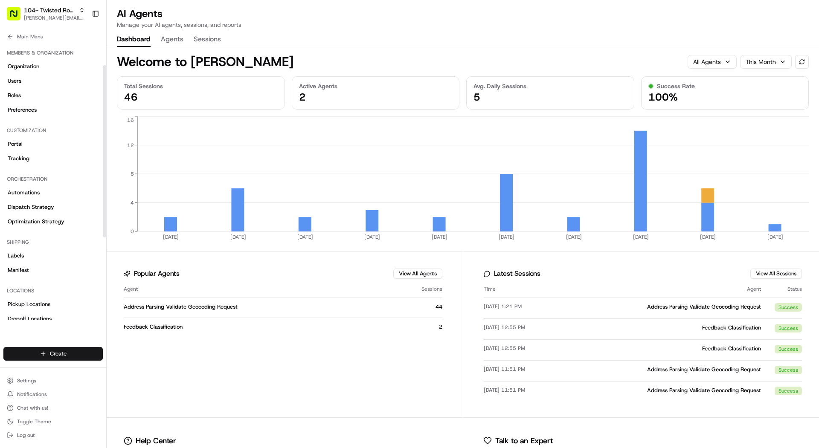
scroll to position [169, 0]
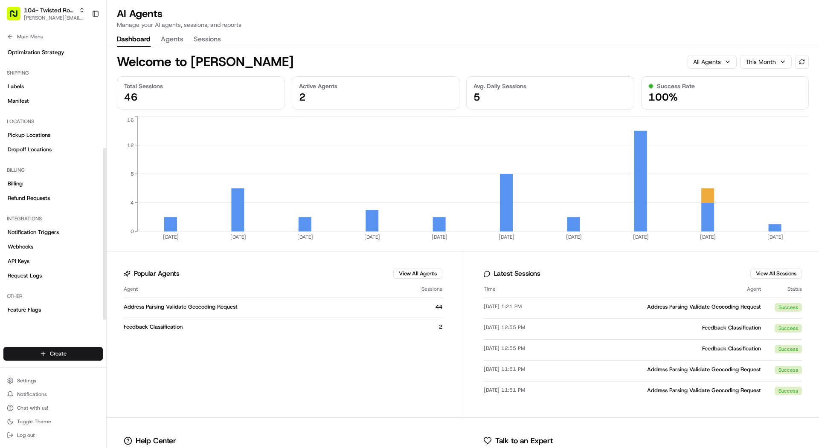
click at [52, 317] on div "Other Feature Flags" at bounding box center [53, 303] width 106 height 34
click at [52, 312] on link "Feature Flags" at bounding box center [52, 310] width 99 height 14
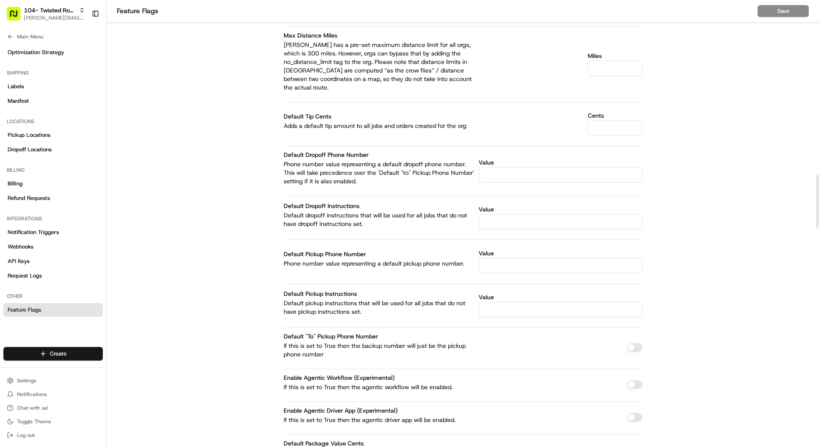
scroll to position [1587, 0]
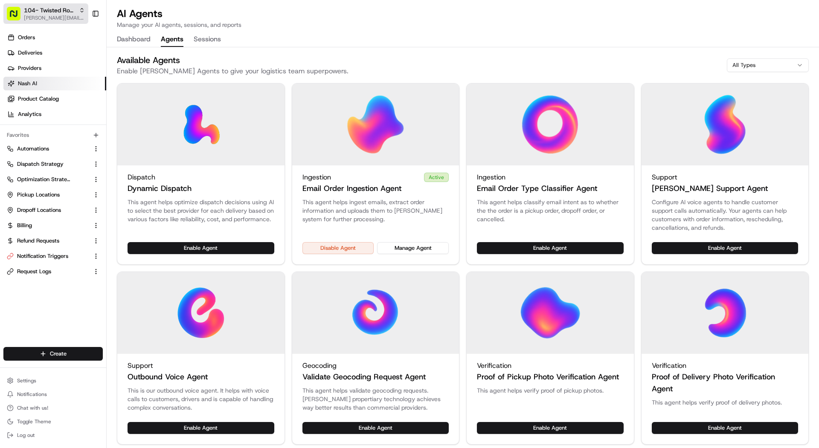
click at [61, 12] on span "104- Twisted Root Burger - Coppell" at bounding box center [50, 10] width 52 height 9
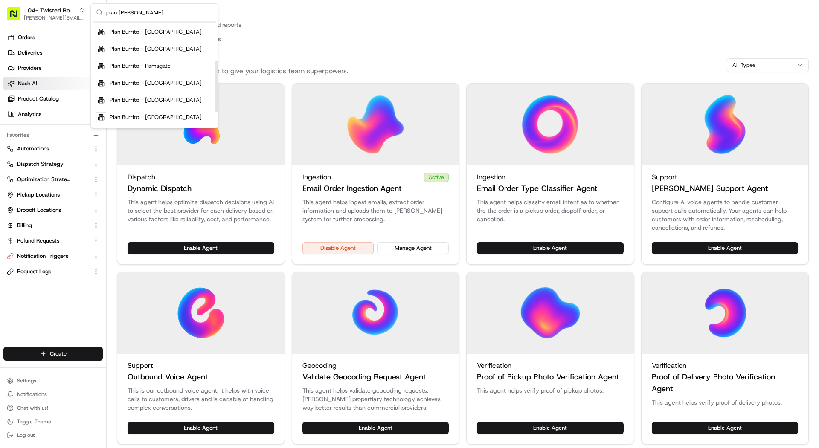
scroll to position [114, 0]
type input "plan [PERSON_NAME]"
click at [170, 113] on div "Plan Burrito Nuneaton" at bounding box center [155, 117] width 124 height 17
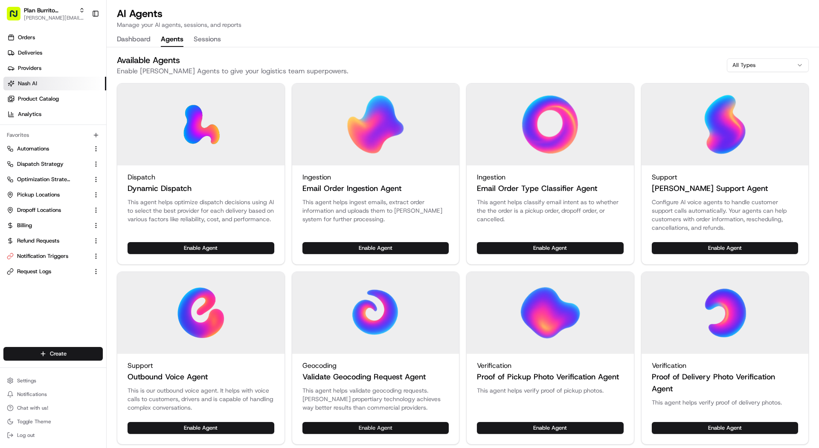
click at [356, 429] on button "Enable Agent" at bounding box center [375, 428] width 147 height 12
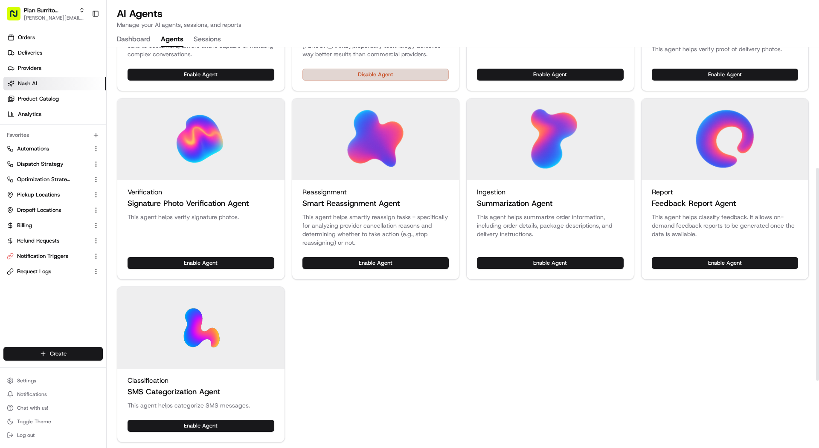
scroll to position [0, 0]
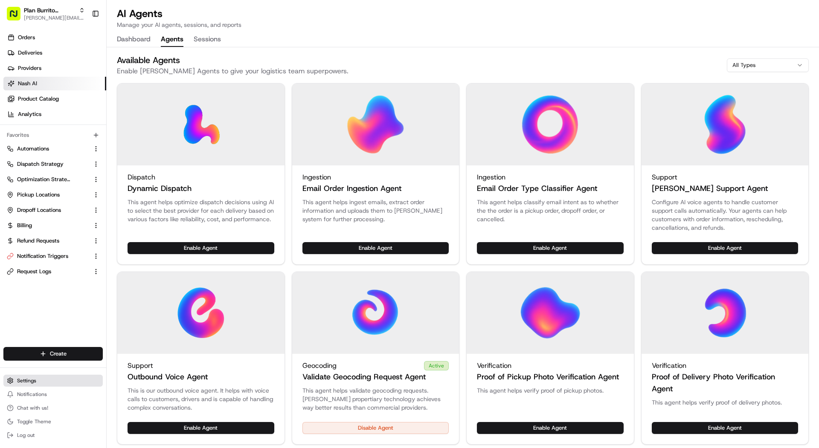
click at [34, 376] on button "Settings" at bounding box center [52, 381] width 99 height 12
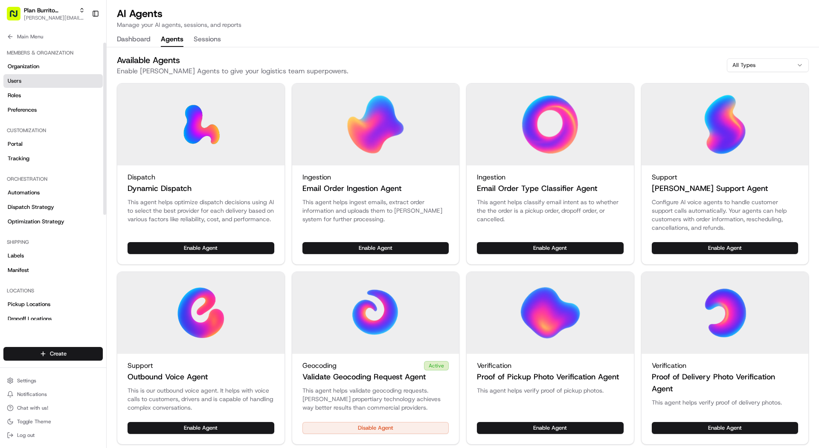
click at [33, 80] on link "Users" at bounding box center [52, 81] width 99 height 14
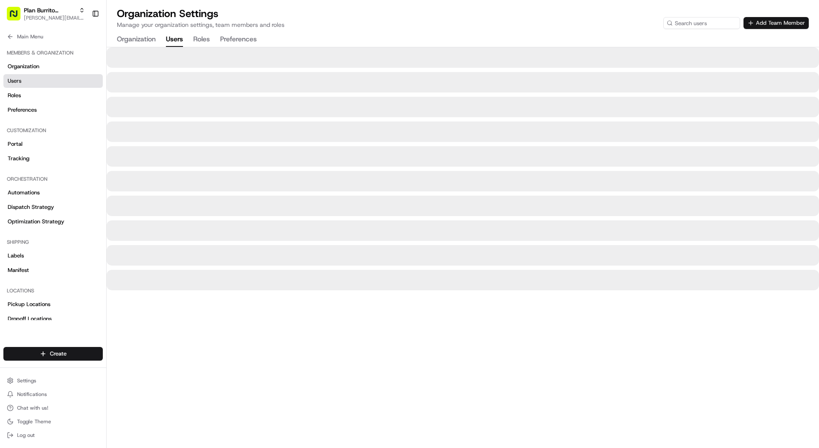
click at [766, 21] on button "Add Team Member" at bounding box center [775, 23] width 65 height 12
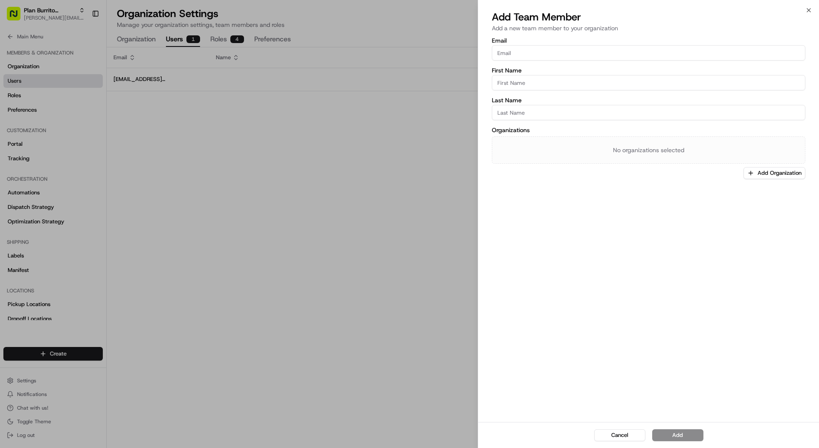
click at [566, 43] on div "Email" at bounding box center [648, 49] width 313 height 23
click at [565, 48] on input "Email" at bounding box center [648, 52] width 313 height 15
paste input "[EMAIL_ADDRESS][DOMAIN_NAME]"
type input "[EMAIL_ADDRESS][DOMAIN_NAME]"
click at [548, 78] on input "First Name" at bounding box center [648, 82] width 313 height 15
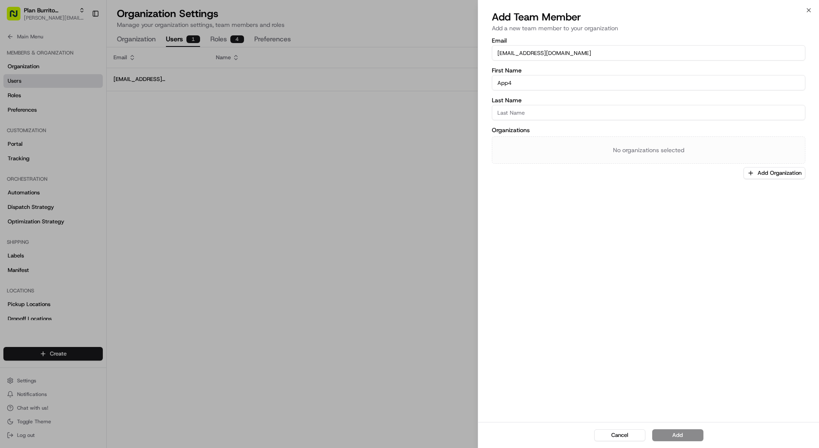
type input "App4"
click at [539, 105] on input "Last Name" at bounding box center [648, 112] width 313 height 15
type input "CS"
click at [761, 180] on div "Email [EMAIL_ADDRESS][DOMAIN_NAME] First Name App4 Last Name CS Organizations N…" at bounding box center [648, 229] width 341 height 386
click at [764, 177] on button "Add Organization" at bounding box center [774, 173] width 62 height 12
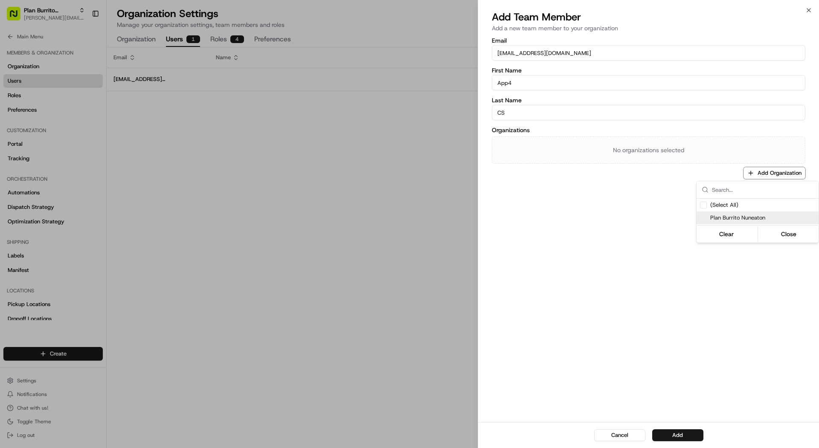
click at [740, 212] on div "Plan Burrito Nuneaton" at bounding box center [757, 217] width 122 height 13
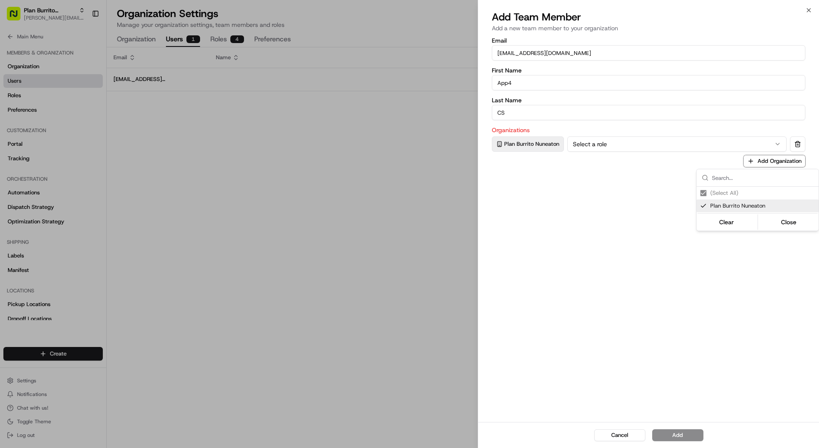
click at [677, 134] on div at bounding box center [409, 224] width 819 height 448
click at [673, 144] on button "Select a role" at bounding box center [676, 143] width 219 height 15
click at [680, 431] on button "Add" at bounding box center [677, 435] width 51 height 12
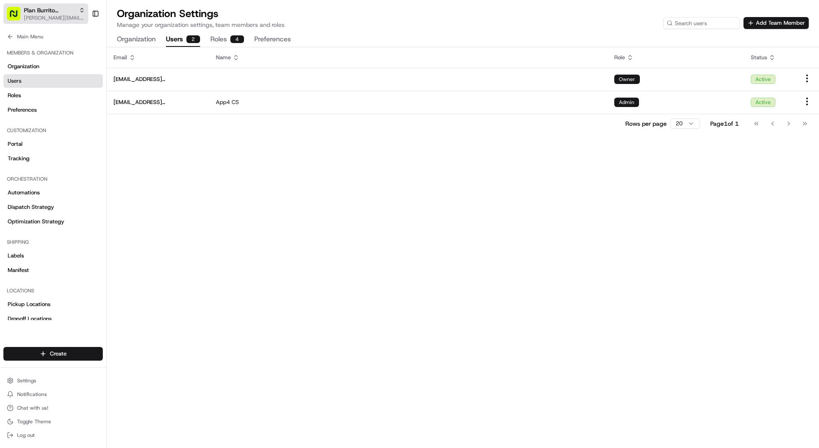
click at [53, 4] on button "Plan Burrito Nuneaton mariam@usenash.com" at bounding box center [45, 13] width 85 height 20
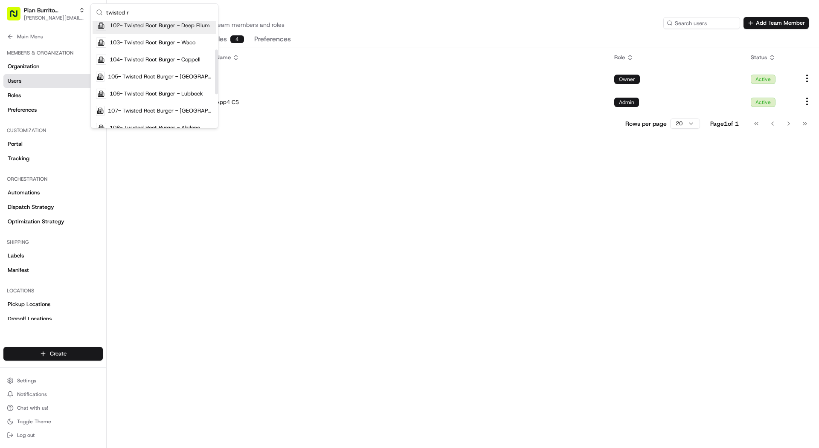
scroll to position [72, 0]
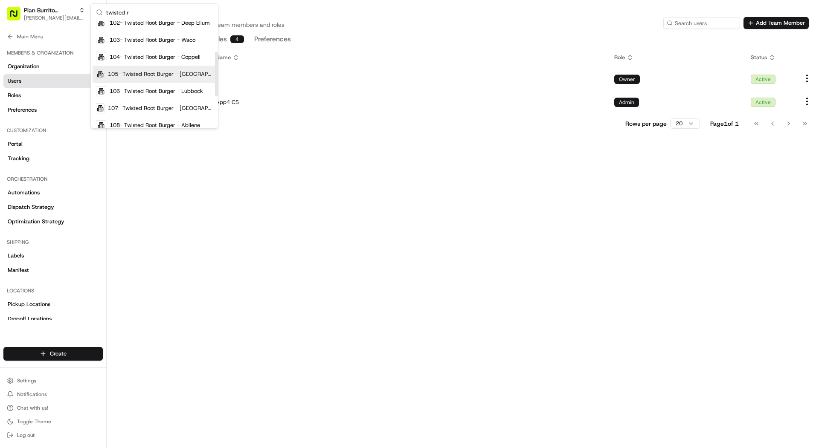
type input "twisted r"
click at [156, 66] on div "105- Twisted Root Burger - Bedford" at bounding box center [155, 74] width 124 height 17
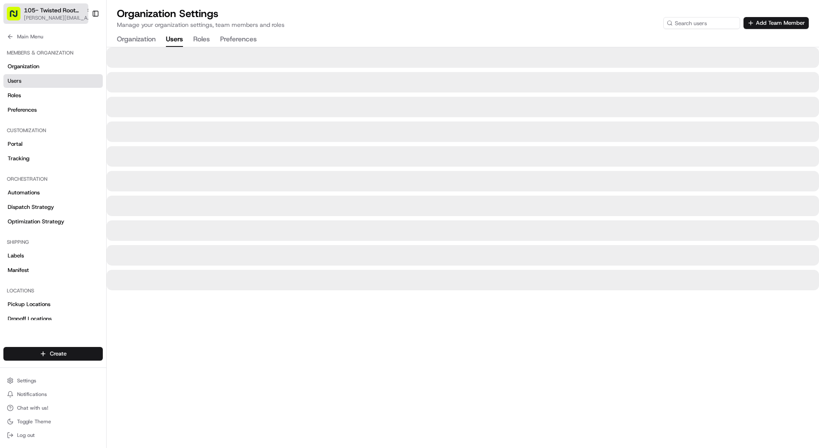
click at [58, 8] on span "105- Twisted Root Burger - Bedford" at bounding box center [53, 10] width 59 height 9
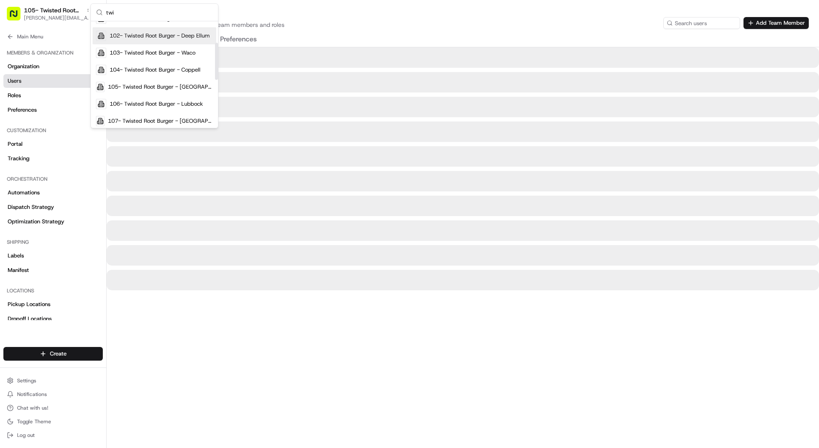
scroll to position [67, 0]
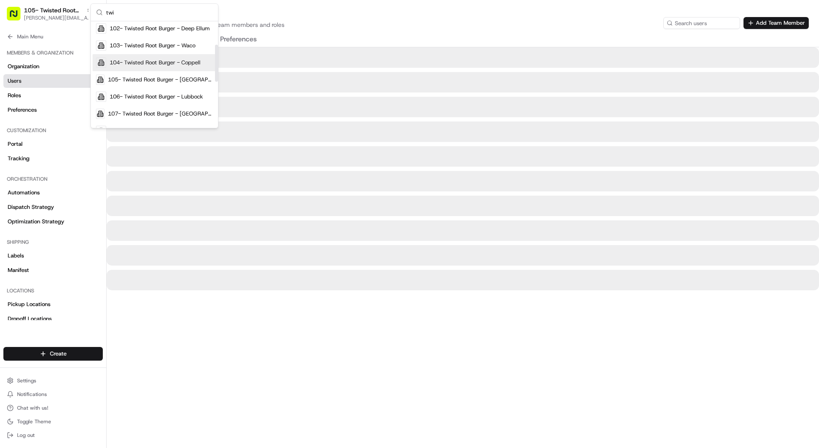
type input "twi"
click at [173, 65] on span "104- Twisted Root Burger - Coppell" at bounding box center [155, 63] width 91 height 8
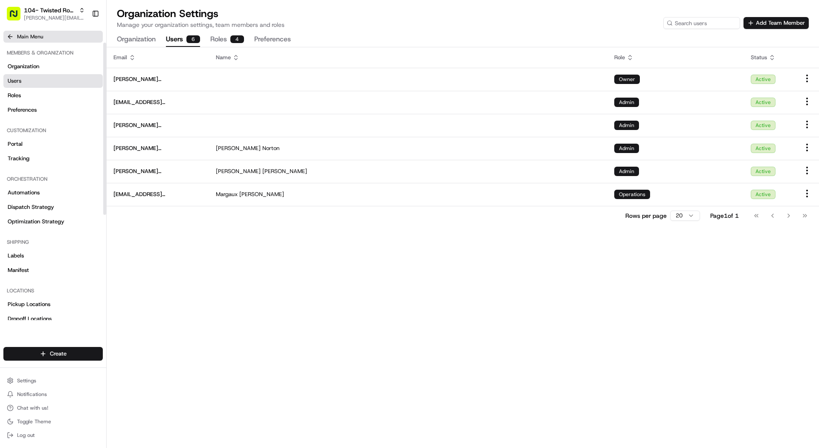
click at [21, 33] on span "Main Menu" at bounding box center [30, 36] width 26 height 7
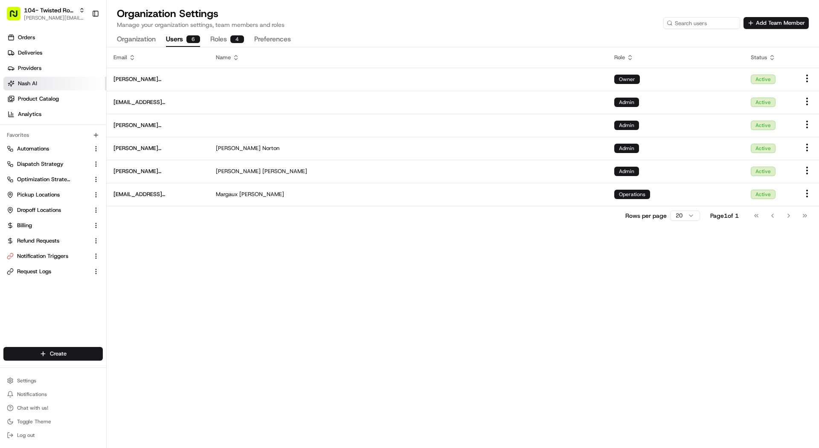
click at [35, 84] on span "Nash AI" at bounding box center [27, 84] width 19 height 8
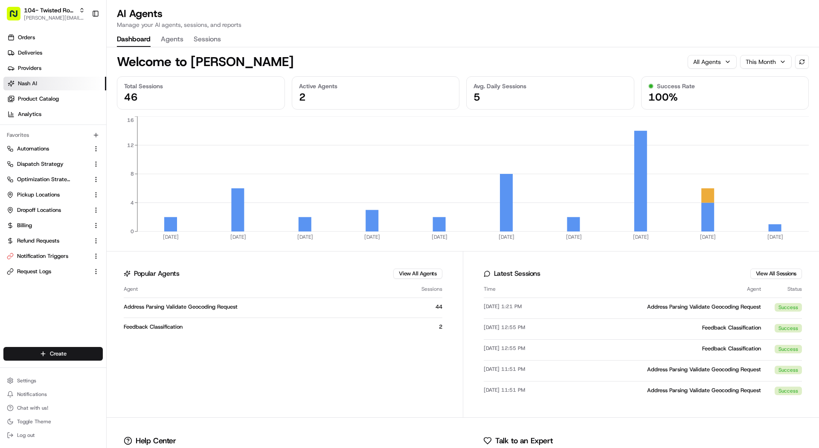
click at [173, 46] on button "Agents" at bounding box center [172, 39] width 23 height 14
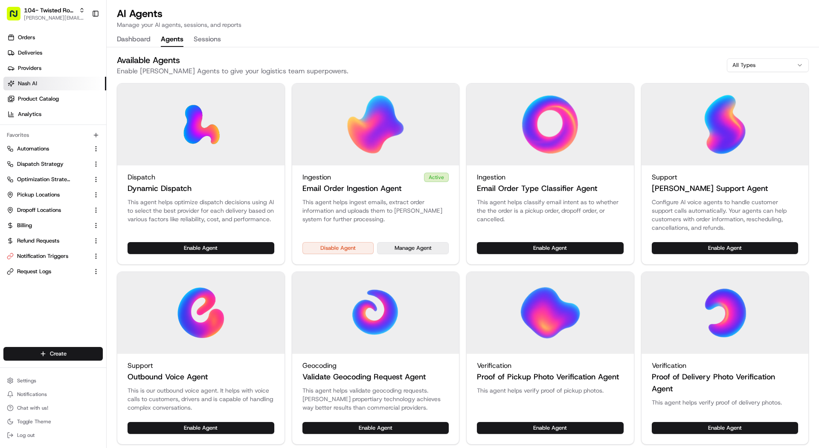
click at [410, 243] on button "Manage Agent" at bounding box center [413, 248] width 72 height 12
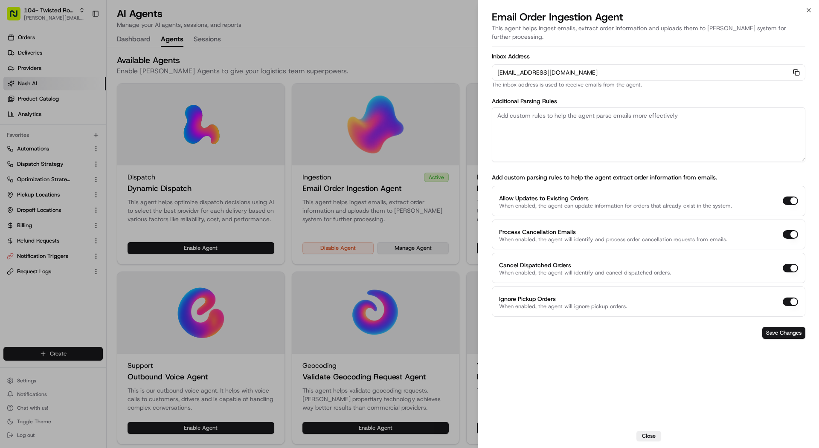
click at [410, 243] on div at bounding box center [409, 224] width 819 height 448
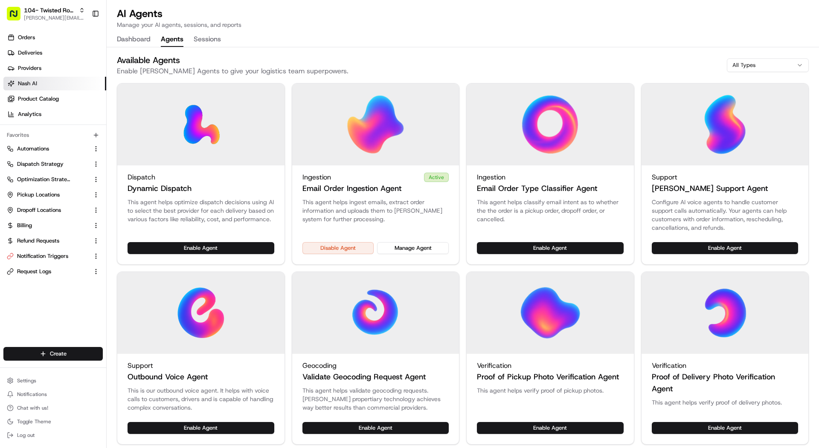
click at [563, 240] on div "This agent helps classify email intent as to whether the the order is a pickup …" at bounding box center [549, 220] width 167 height 44
click at [556, 253] on button "Enable Agent" at bounding box center [550, 248] width 147 height 12
click at [394, 250] on button "Manage Agent" at bounding box center [413, 248] width 72 height 12
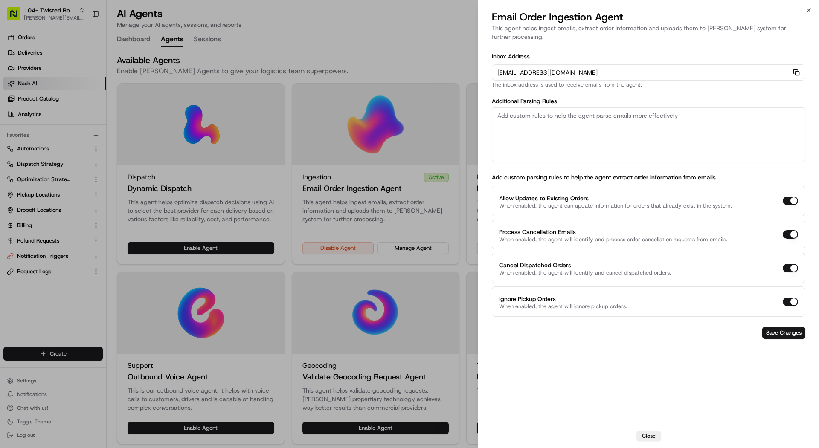
click at [793, 64] on div "orders-ingest+org_Lgi833+prod_fb4c2cfa@usenash.com Copy orders-ingest+org_Lgi83…" at bounding box center [648, 72] width 313 height 16
click at [793, 69] on icon "button" at bounding box center [795, 71] width 4 height 4
click at [75, 41] on div at bounding box center [409, 224] width 819 height 448
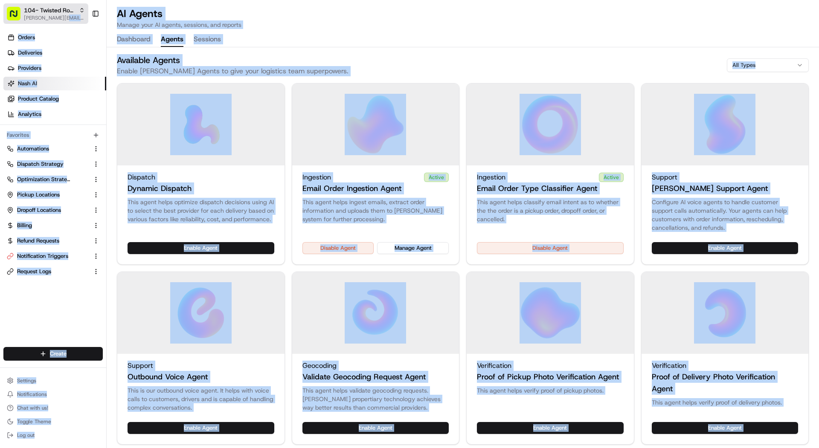
drag, startPoint x: 21, startPoint y: 21, endPoint x: 66, endPoint y: 19, distance: 44.8
click at [65, 46] on link "Deliveries" at bounding box center [54, 53] width 103 height 14
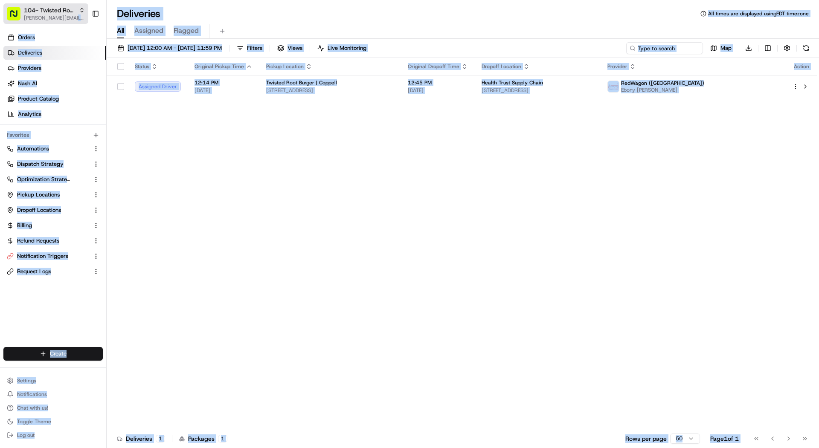
drag, startPoint x: 20, startPoint y: 23, endPoint x: 84, endPoint y: 16, distance: 63.5
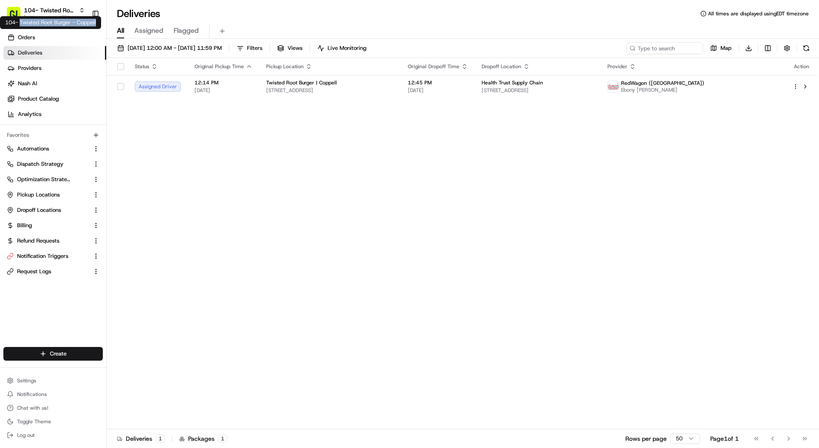
copy div "Twisted Root Burger - Coppell"
drag, startPoint x: 98, startPoint y: 24, endPoint x: 20, endPoint y: 25, distance: 77.2
click at [20, 25] on div "104- Twisted Root Burger - Coppell 104- Twisted Root Burger - Coppell" at bounding box center [50, 22] width 101 height 13
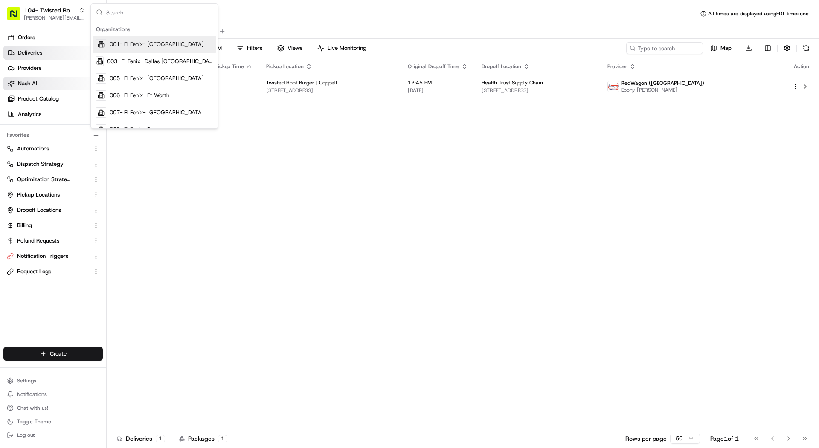
click at [51, 89] on link "Nash AI" at bounding box center [54, 84] width 103 height 14
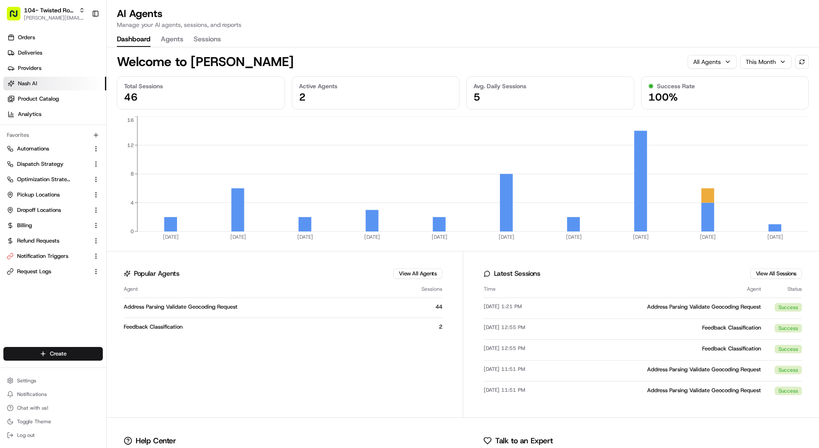
click at [171, 39] on button "Agents" at bounding box center [172, 39] width 23 height 14
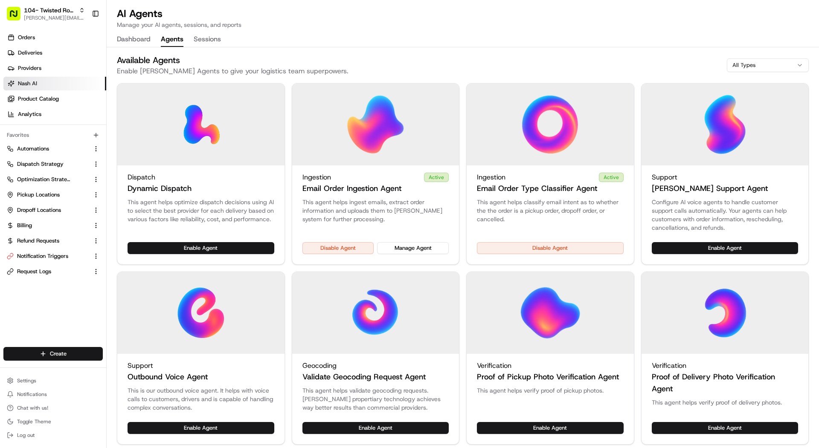
click at [430, 240] on div "This agent helps ingest emails, extract order information and uploads them to N…" at bounding box center [375, 220] width 167 height 44
click at [430, 249] on button "Manage Agent" at bounding box center [413, 248] width 72 height 12
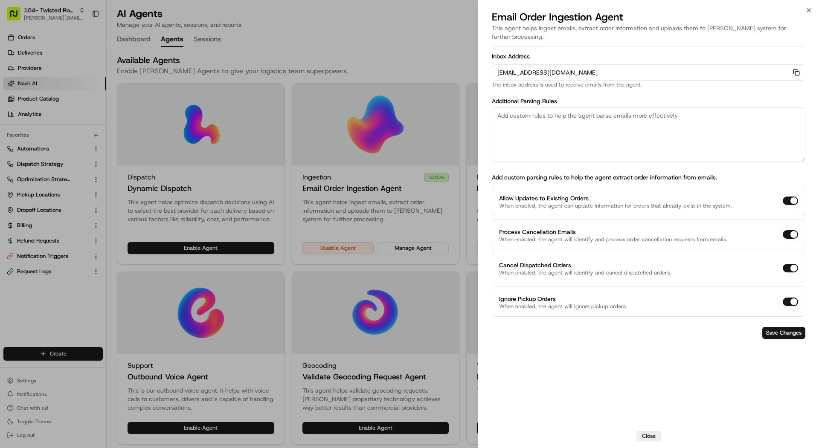
click at [789, 64] on div "orders-ingest+org_Lgi833+prod_fb4c2cfa@usenash.com Copy orders-ingest+org_Lgi83…" at bounding box center [648, 72] width 313 height 16
click at [797, 69] on icon "button" at bounding box center [796, 72] width 7 height 7
click at [213, 166] on div at bounding box center [409, 224] width 819 height 448
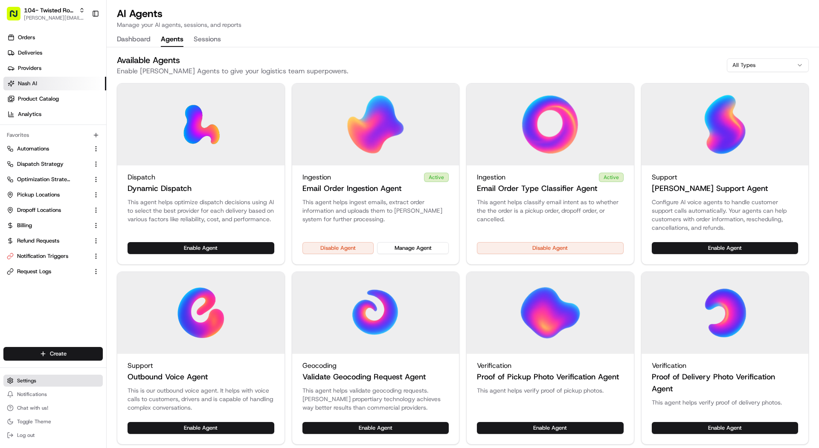
click at [55, 380] on button "Settings" at bounding box center [52, 381] width 99 height 12
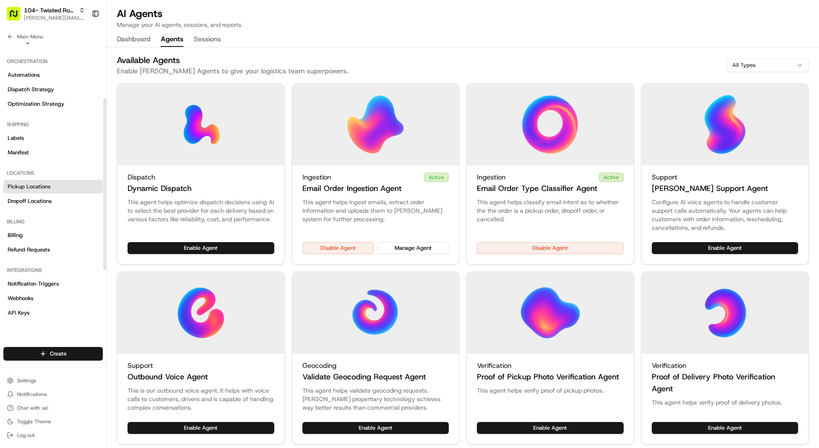
scroll to position [169, 0]
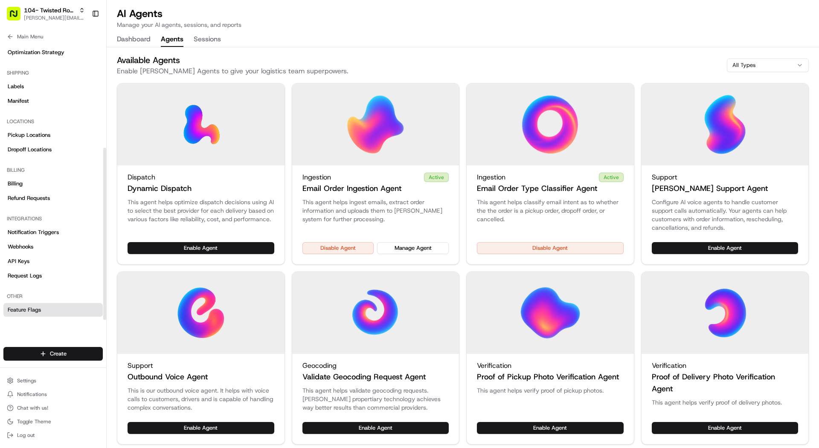
click at [40, 313] on span "Feature Flags" at bounding box center [24, 310] width 33 height 8
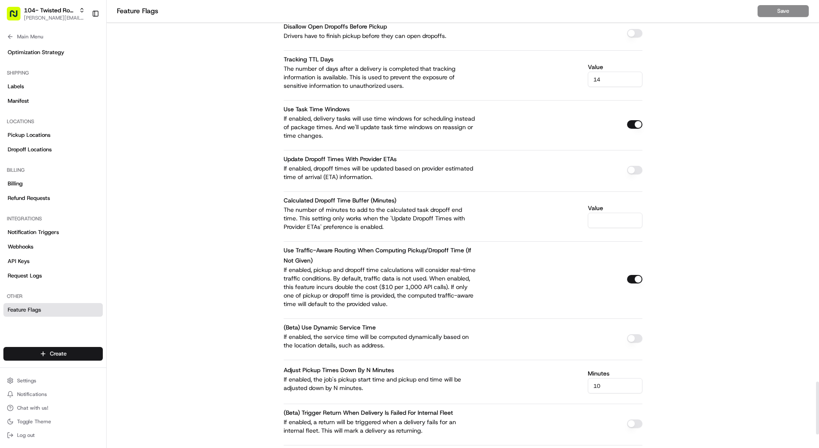
scroll to position [3354, 0]
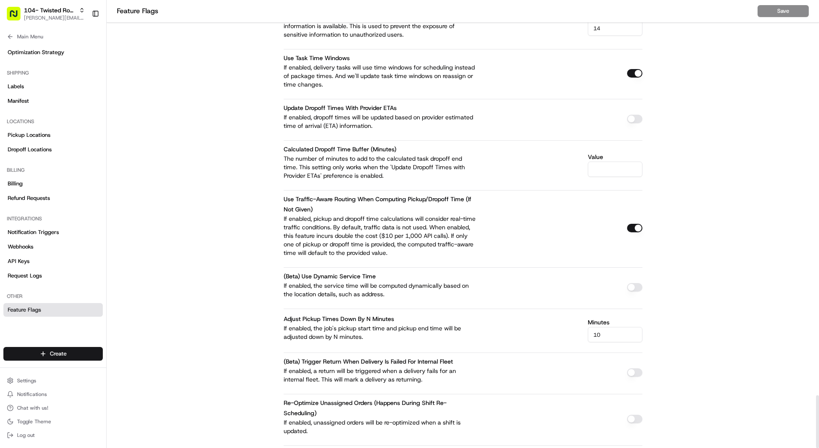
click at [633, 224] on button "button" at bounding box center [634, 228] width 15 height 9
click at [795, 8] on button "Save" at bounding box center [782, 11] width 51 height 12
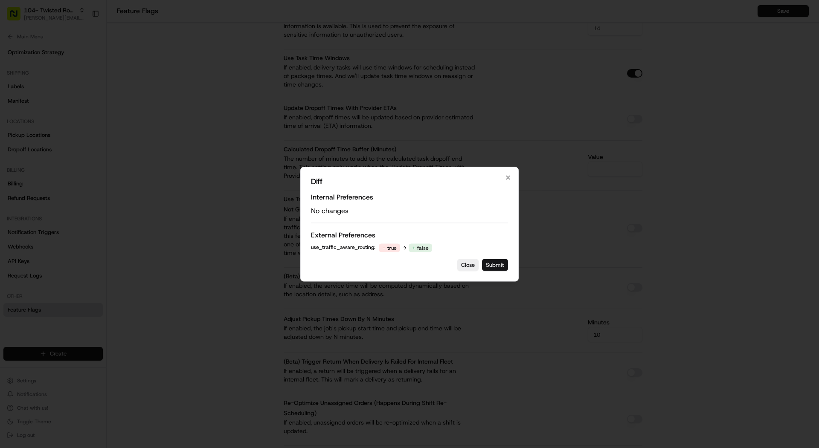
click at [501, 259] on button "Submit" at bounding box center [495, 265] width 26 height 12
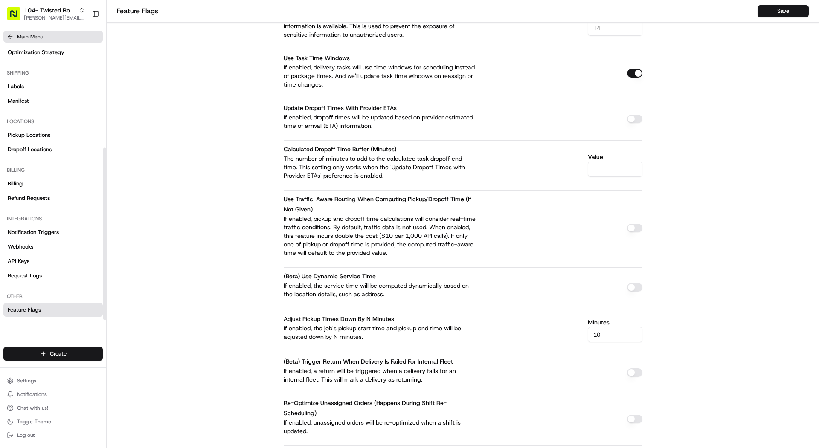
click at [20, 39] on span "Main Menu" at bounding box center [30, 36] width 26 height 7
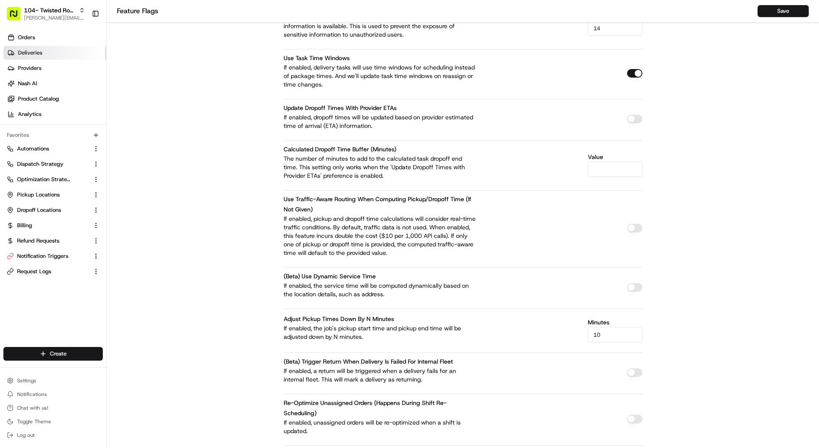
click at [44, 57] on link "Deliveries" at bounding box center [54, 53] width 103 height 14
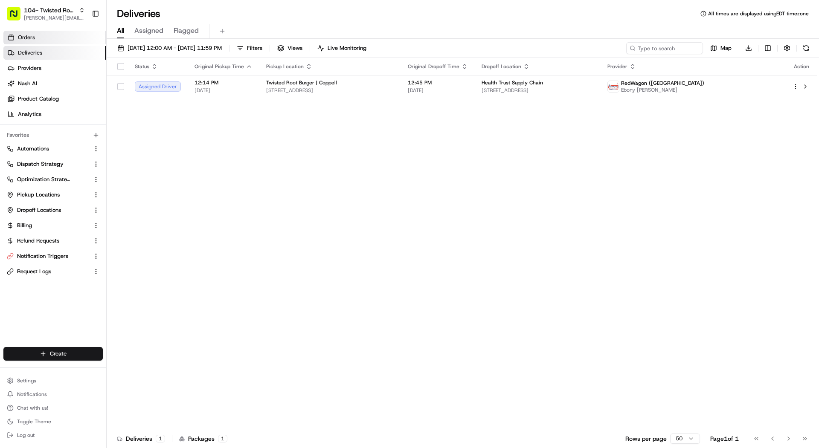
click at [37, 40] on link "Orders" at bounding box center [54, 38] width 103 height 14
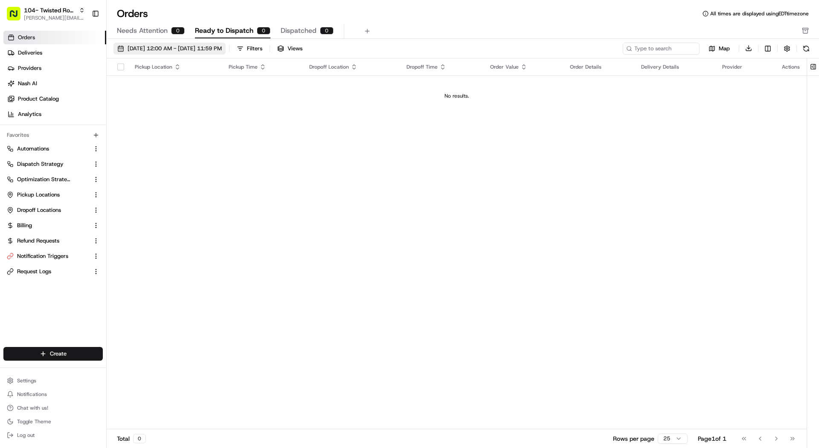
click at [148, 51] on span "08/01/2025 12:00 AM - 08/31/2025 11:59 PM" at bounding box center [174, 49] width 94 height 8
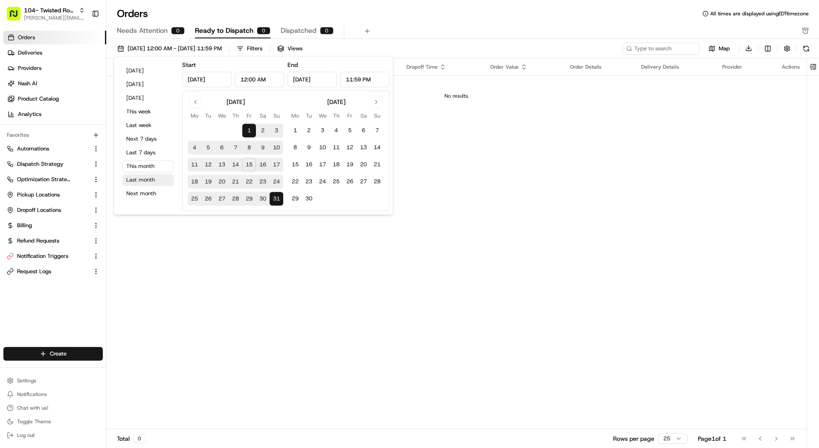
click at [140, 181] on button "Last month" at bounding box center [147, 180] width 51 height 12
type input "Jul 1, 2025"
type input "Jul 31, 2025"
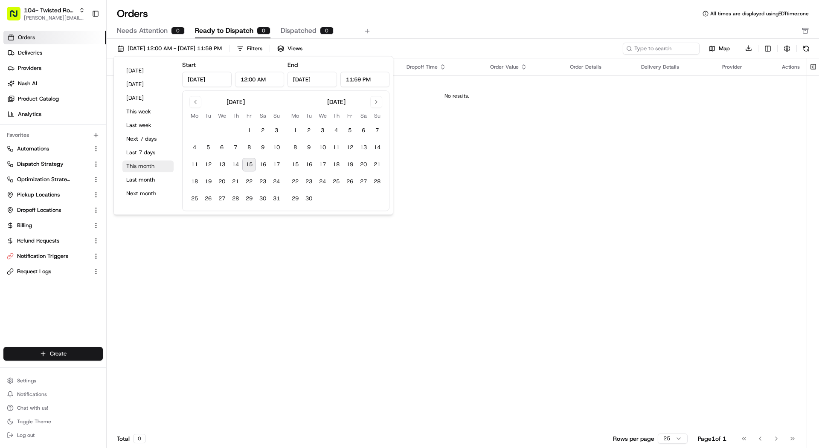
click at [139, 166] on button "This month" at bounding box center [147, 166] width 51 height 12
type input "Aug 1, 2025"
type input "Aug 31, 2025"
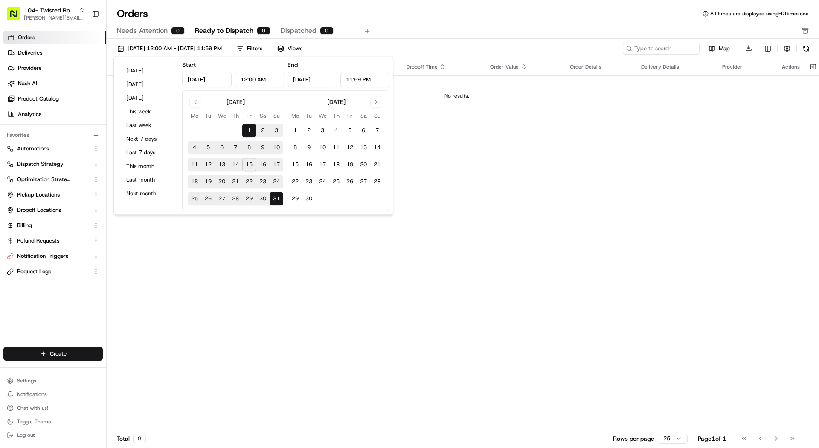
click at [54, 44] on ul "Orders Deliveries Providers Nash AI Product Catalog Analytics" at bounding box center [54, 76] width 103 height 90
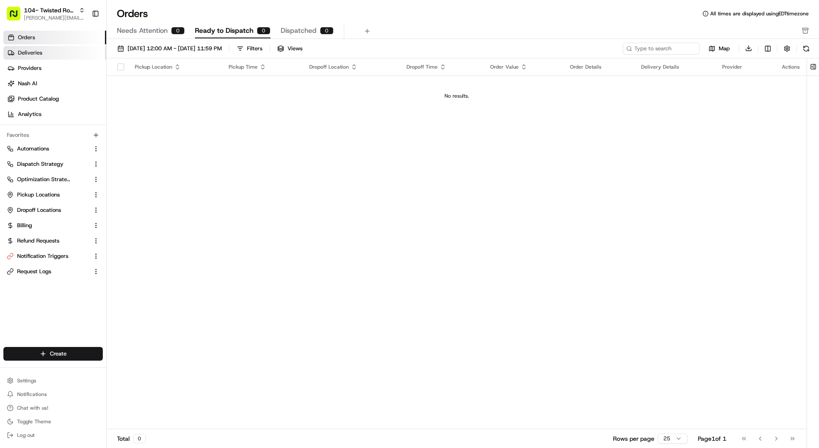
click at [54, 48] on link "Deliveries" at bounding box center [54, 53] width 103 height 14
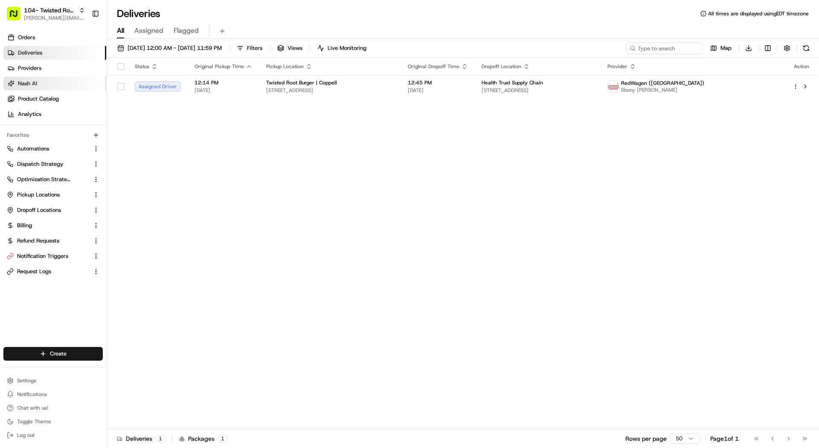
click at [45, 78] on link "Nash AI" at bounding box center [54, 84] width 103 height 14
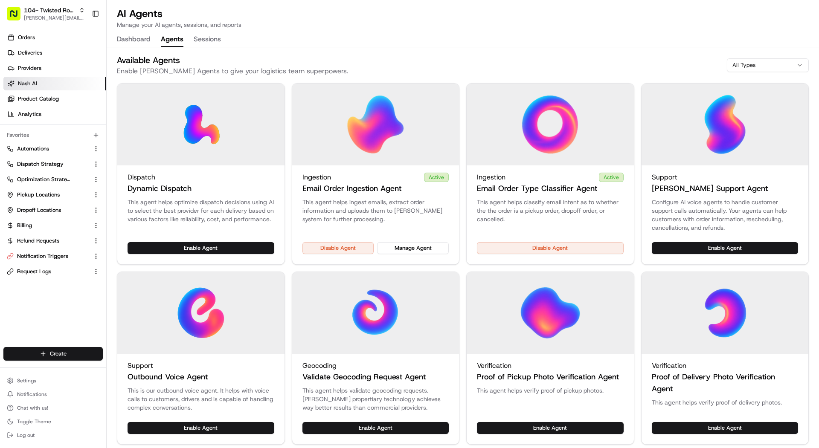
click at [169, 34] on button "Agents" at bounding box center [172, 39] width 23 height 14
click at [48, 195] on span "Pickup Locations" at bounding box center [38, 195] width 43 height 8
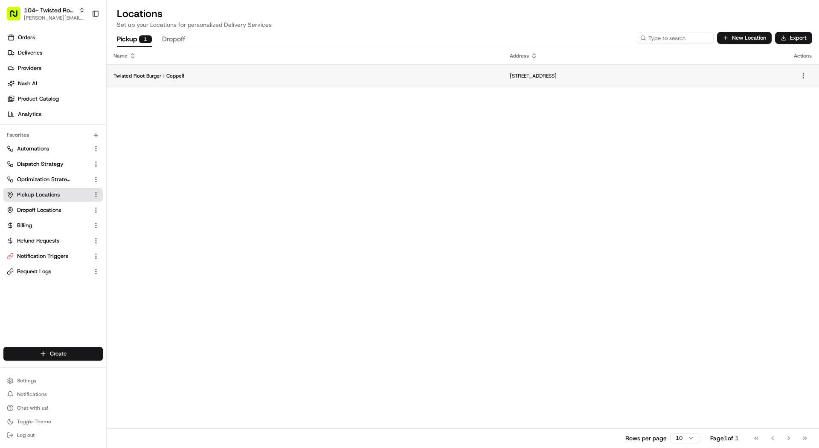
click at [161, 78] on p "Twisted Root Burger | Coppell" at bounding box center [304, 75] width 382 height 7
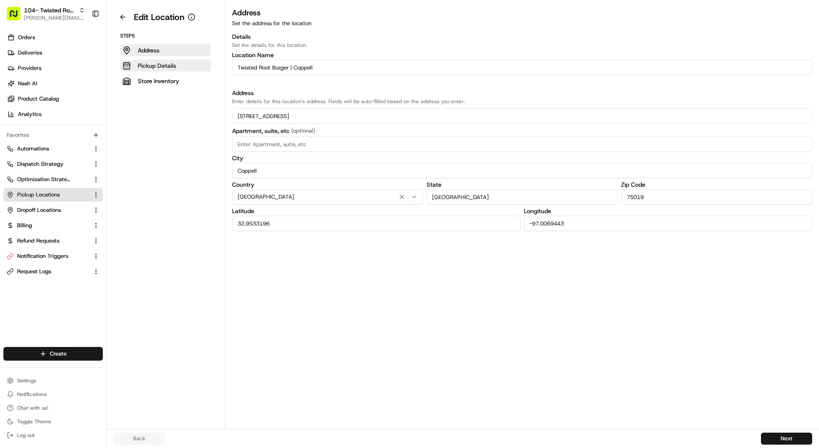
drag, startPoint x: 335, startPoint y: 64, endPoint x: 188, endPoint y: 62, distance: 147.1
click at [188, 62] on div "Edit Location Steps Address Pickup Details Store Inventory Address Set the addr…" at bounding box center [463, 214] width 712 height 429
click at [181, 61] on button "Pickup Details" at bounding box center [165, 66] width 91 height 12
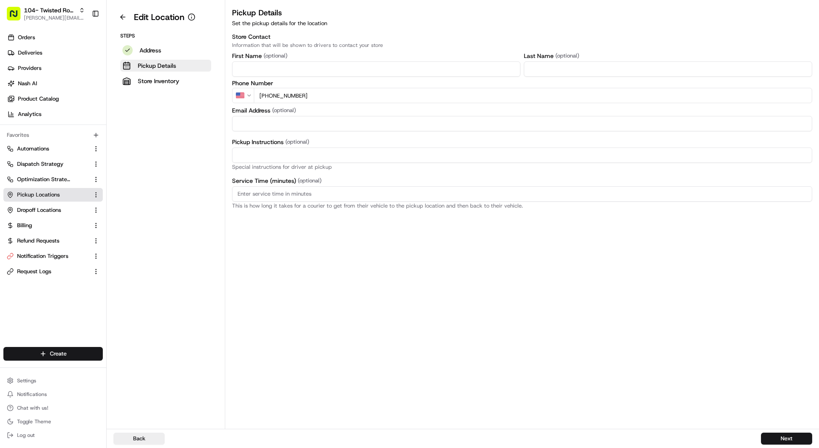
click at [333, 96] on input "+1 469 260 8292" at bounding box center [533, 95] width 558 height 15
click at [48, 59] on link "Deliveries" at bounding box center [54, 53] width 103 height 14
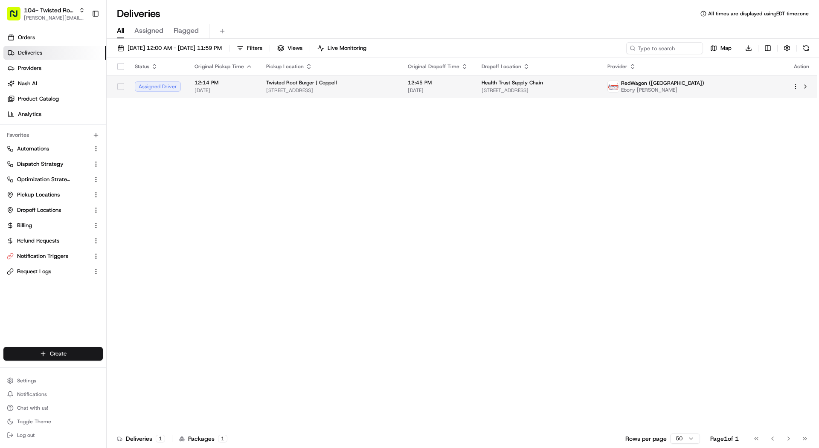
click at [240, 90] on span "08/15/2025" at bounding box center [223, 90] width 58 height 7
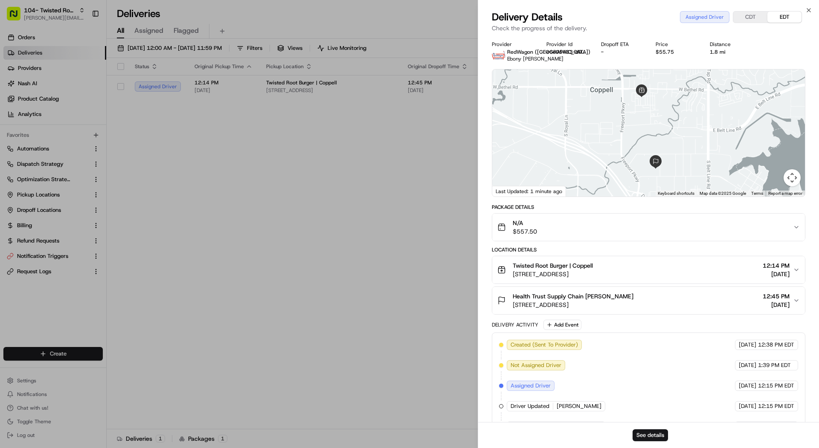
drag, startPoint x: 635, startPoint y: 284, endPoint x: 512, endPoint y: 283, distance: 122.8
click at [512, 278] on div "Twisted Root Burger | Coppell 505 Houston St, Coppell, TX 75019, USA 12:14 PM 0…" at bounding box center [644, 269] width 295 height 17
copy span "505 Houston St, Coppell, TX 75019, USA"
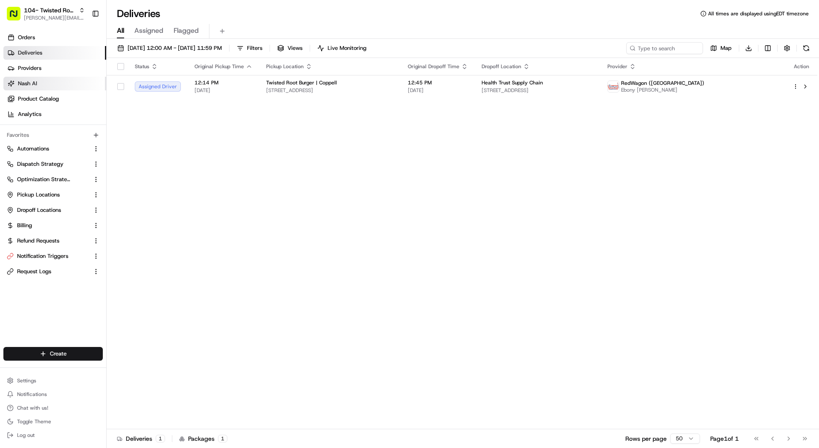
click at [45, 87] on link "Nash AI" at bounding box center [54, 84] width 103 height 14
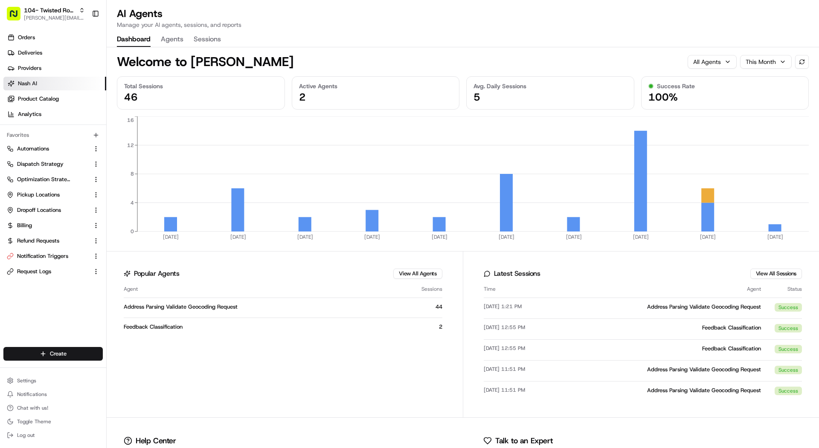
click at [170, 35] on button "Agents" at bounding box center [172, 39] width 23 height 14
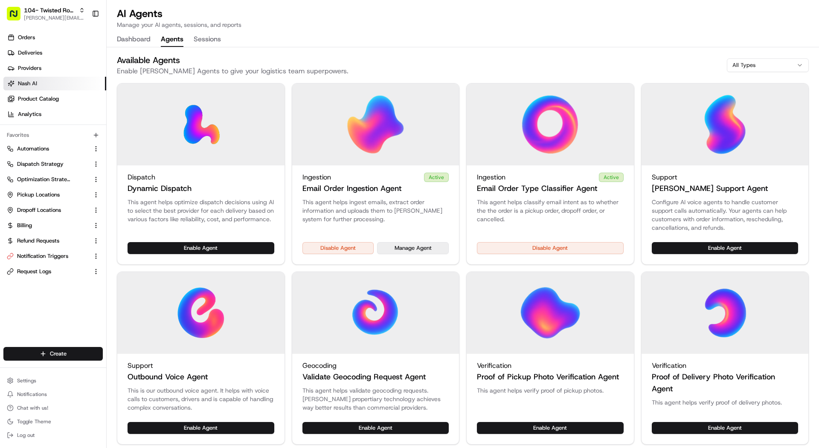
click at [426, 250] on button "Manage Agent" at bounding box center [413, 248] width 72 height 12
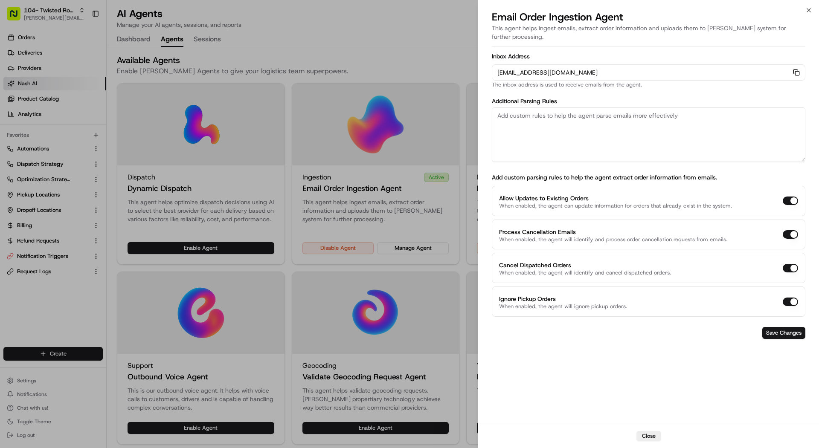
click at [640, 98] on div "Additional Parsing Rules" at bounding box center [648, 130] width 313 height 64
click at [639, 107] on textarea at bounding box center [648, 134] width 313 height 55
paste textarea "Rules: 1. The pickup business name should always be "Twisted Root Burger | Copp…"
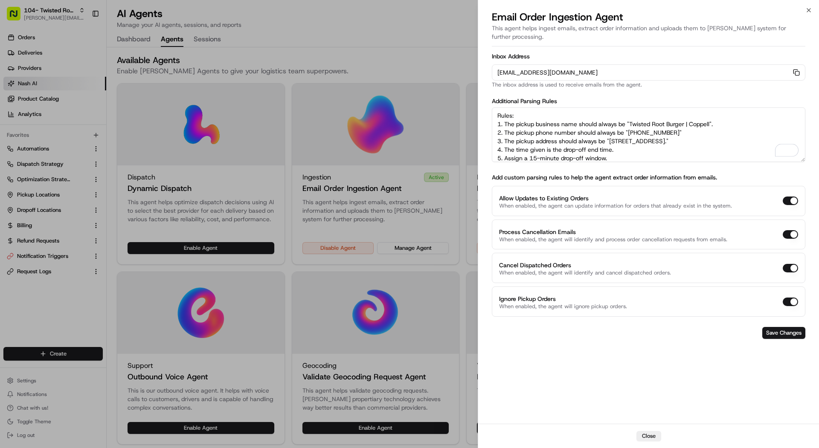
scroll to position [12, 0]
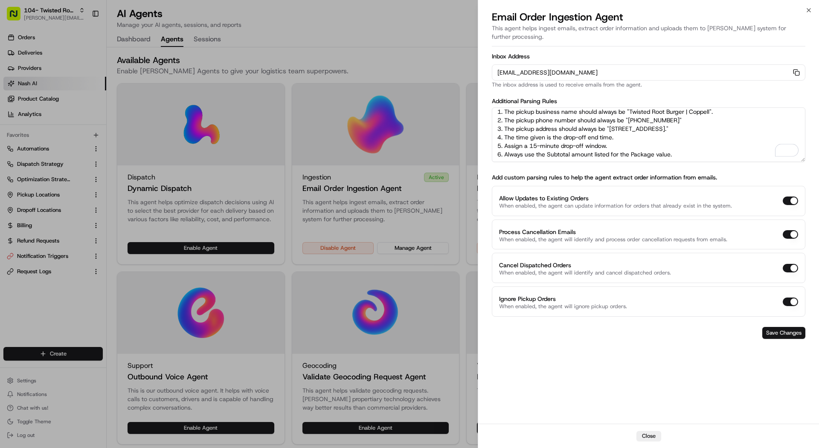
type textarea "Rules: 1. The pickup business name should always be "Twisted Root Burger | Copp…"
click at [782, 327] on button "Save Changes" at bounding box center [783, 333] width 43 height 12
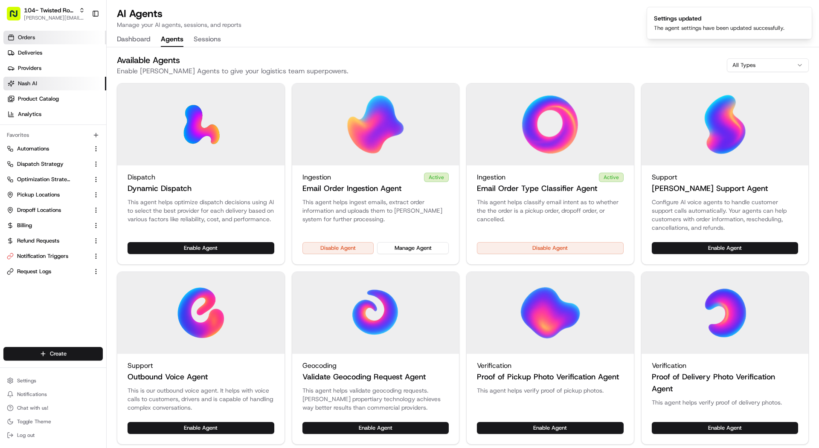
click at [70, 37] on link "Orders" at bounding box center [54, 38] width 103 height 14
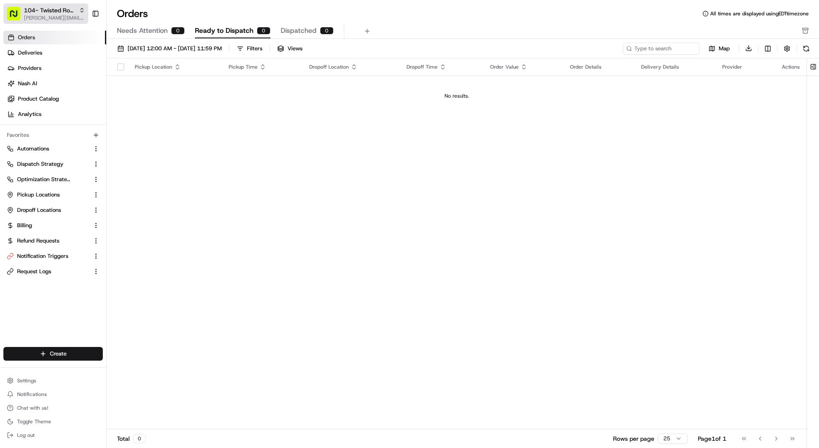
click at [52, 14] on span "104- Twisted Root Burger - Coppell" at bounding box center [50, 10] width 52 height 9
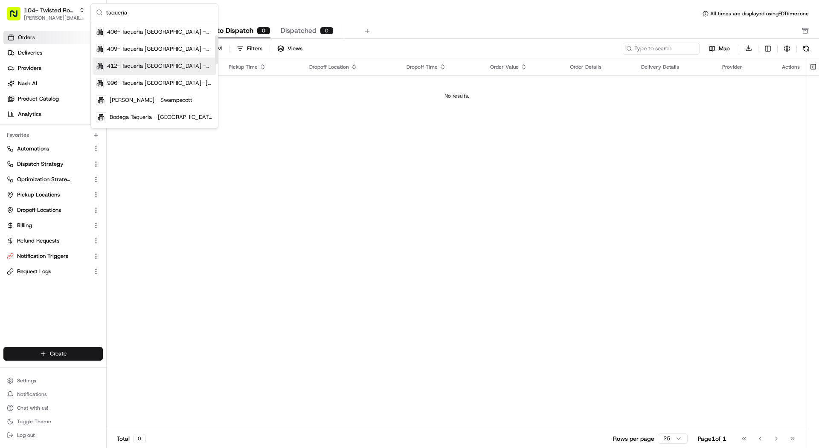
scroll to position [52, 0]
type input "taqueria"
click at [146, 76] on span "996- Taqueria [GEOGRAPHIC_DATA]- [GEOGRAPHIC_DATA]" at bounding box center [160, 78] width 106 height 8
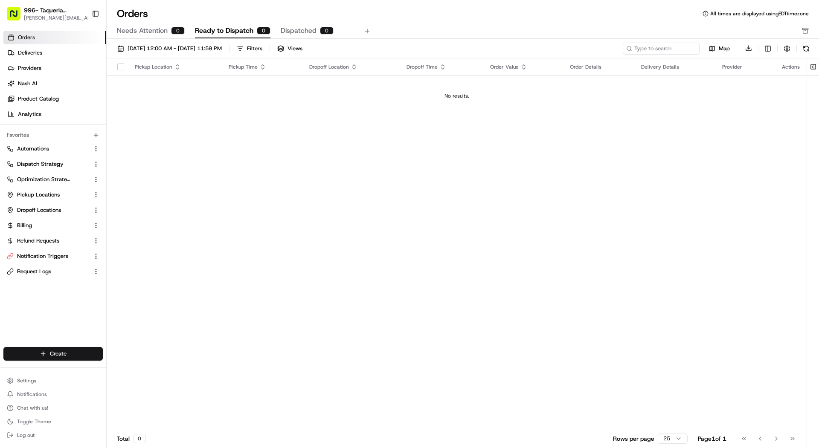
click at [66, 365] on div "Create Settings Notifications Chat with us! Toggle Theme Log out" at bounding box center [53, 394] width 106 height 108
click at [66, 374] on div "Settings Notifications Chat with us! Toggle Theme Log out" at bounding box center [53, 407] width 106 height 73
click at [60, 370] on div "Create Settings Notifications Chat with us! Toggle Theme Log out" at bounding box center [53, 394] width 106 height 108
click at [60, 376] on button "Settings" at bounding box center [52, 381] width 99 height 12
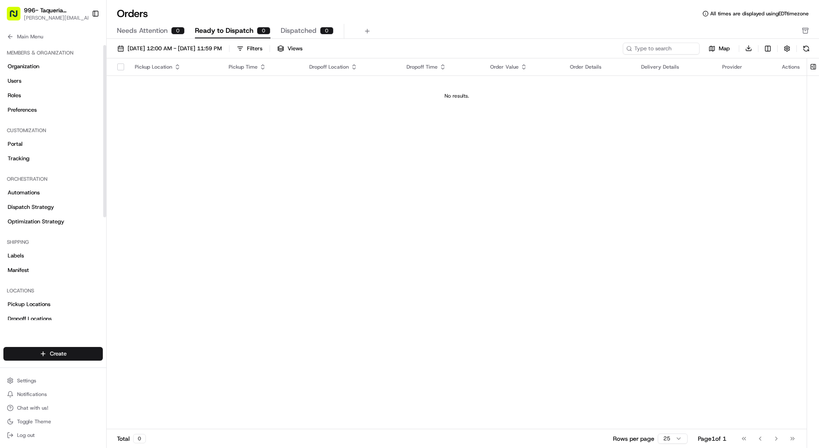
scroll to position [169, 0]
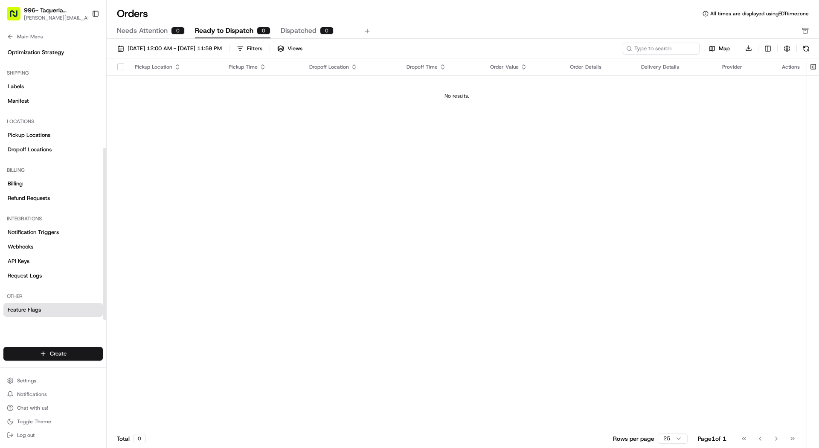
click at [51, 304] on link "Feature Flags" at bounding box center [52, 310] width 99 height 14
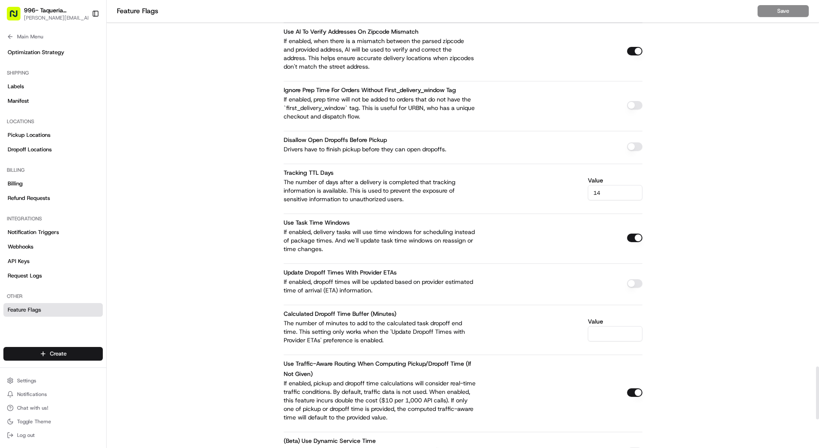
scroll to position [3354, 0]
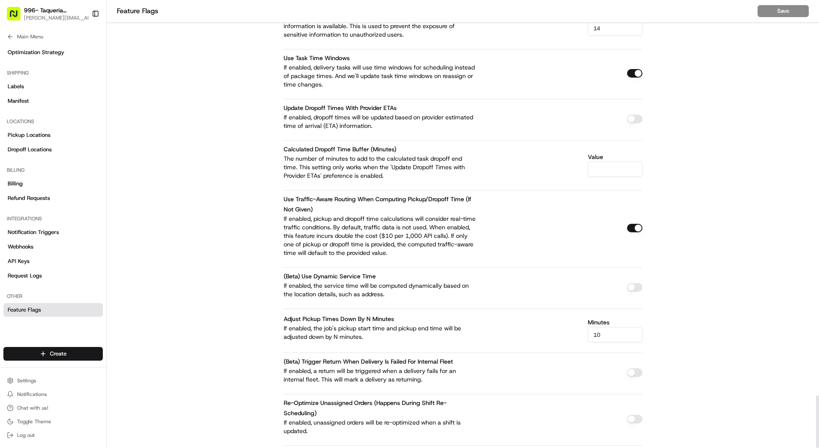
click at [630, 224] on button "button" at bounding box center [634, 228] width 15 height 9
click at [767, 12] on button "Save" at bounding box center [782, 11] width 51 height 12
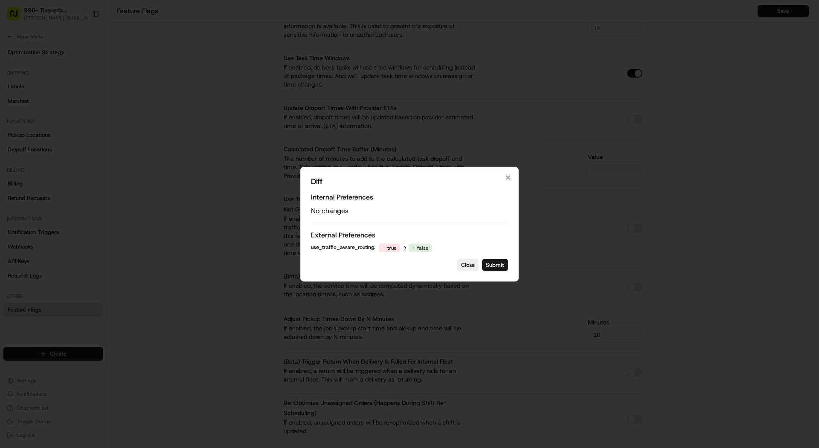
click at [498, 256] on div "Diff Internal Preferences No changes External Preferences use_traffic_aware_rou…" at bounding box center [409, 224] width 218 height 115
click at [498, 266] on button "Submit" at bounding box center [495, 265] width 26 height 12
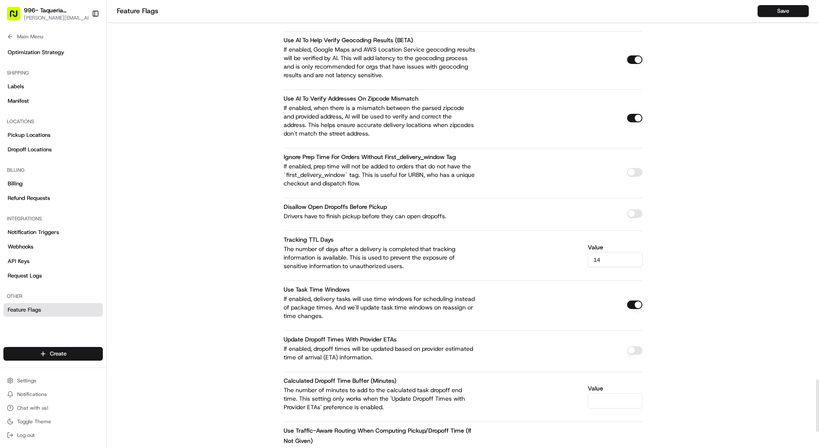
scroll to position [3075, 0]
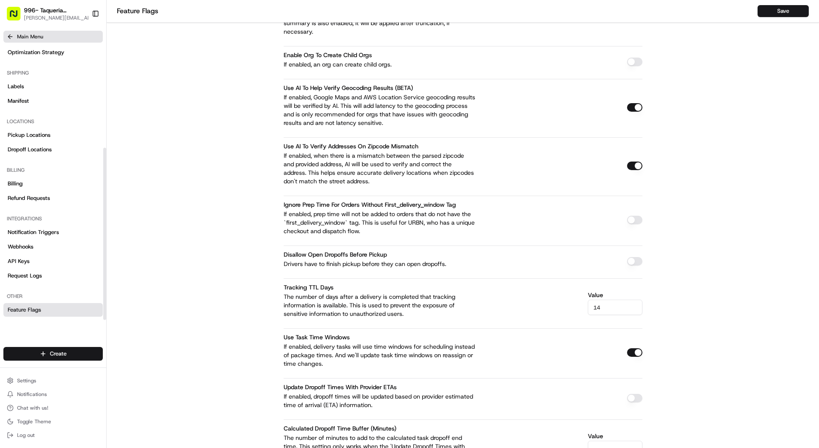
click at [32, 39] on span "Main Menu" at bounding box center [30, 36] width 26 height 7
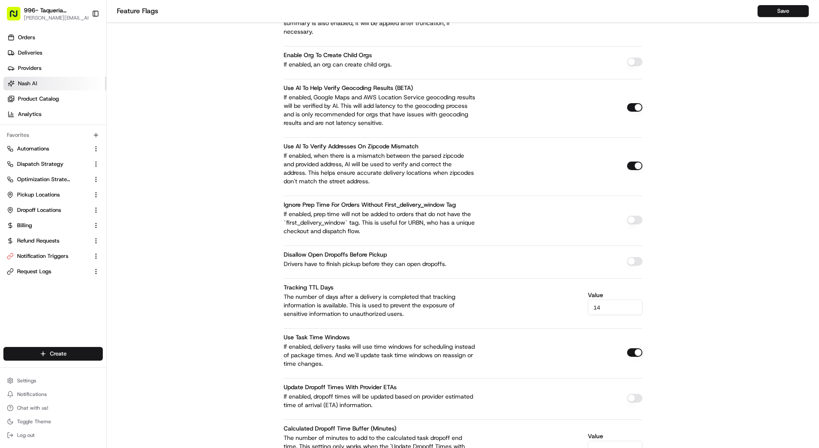
click at [50, 77] on link "Nash AI" at bounding box center [54, 84] width 103 height 14
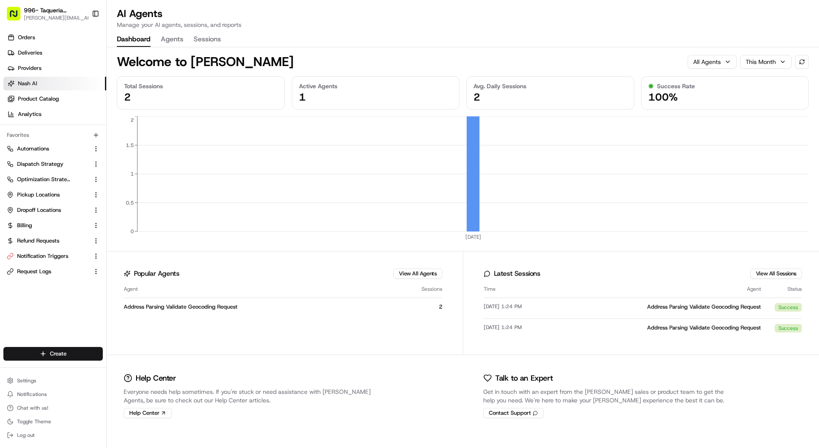
click at [177, 32] on div "AI Agents Manage your AI agents, sessions, and reports Dashboard Agents Sessions" at bounding box center [463, 27] width 712 height 40
click at [177, 39] on button "Agents" at bounding box center [172, 39] width 23 height 14
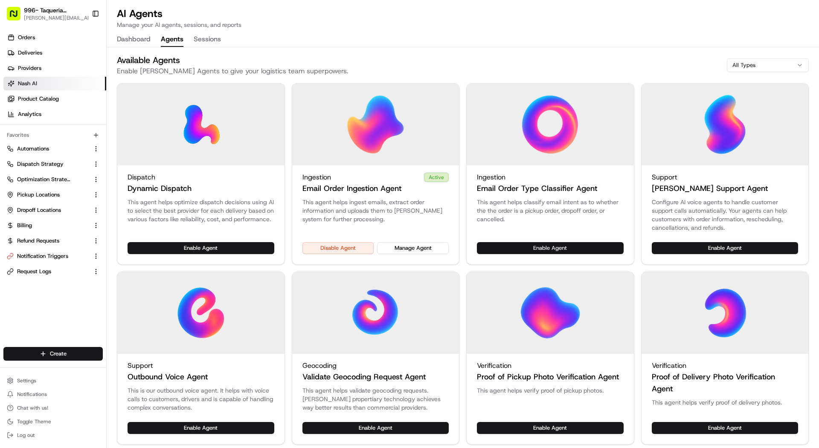
click at [587, 252] on button "Enable Agent" at bounding box center [550, 248] width 147 height 12
click at [400, 249] on button "Manage Agent" at bounding box center [413, 248] width 72 height 12
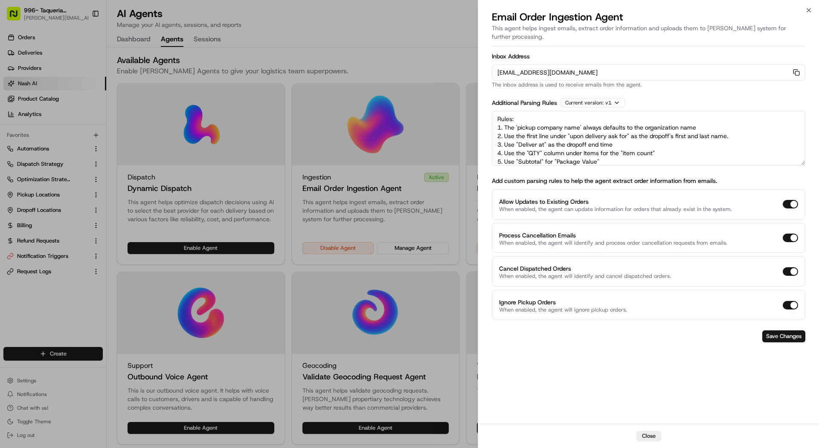
scroll to position [12, 0]
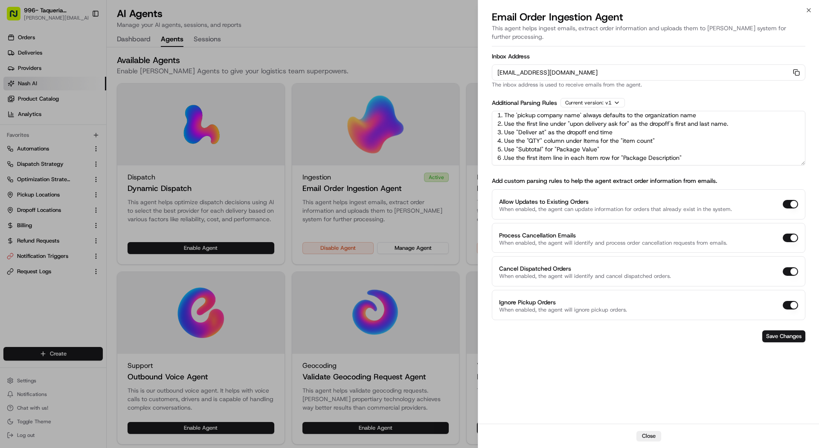
click at [43, 72] on div at bounding box center [409, 224] width 819 height 448
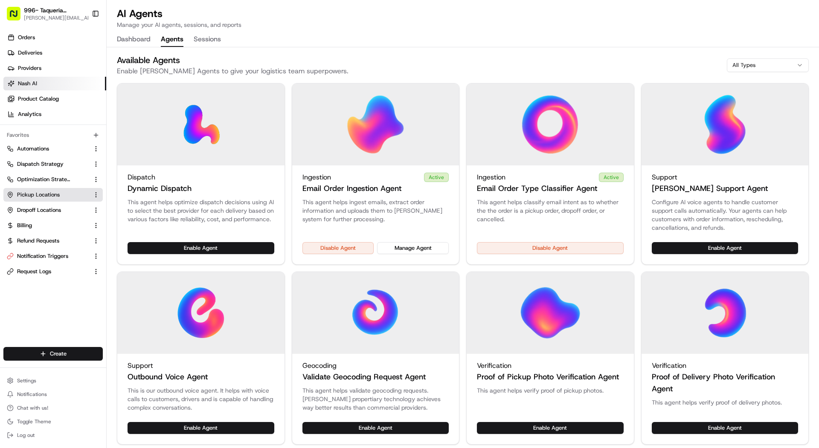
click at [26, 194] on span "Pickup Locations" at bounding box center [38, 195] width 43 height 8
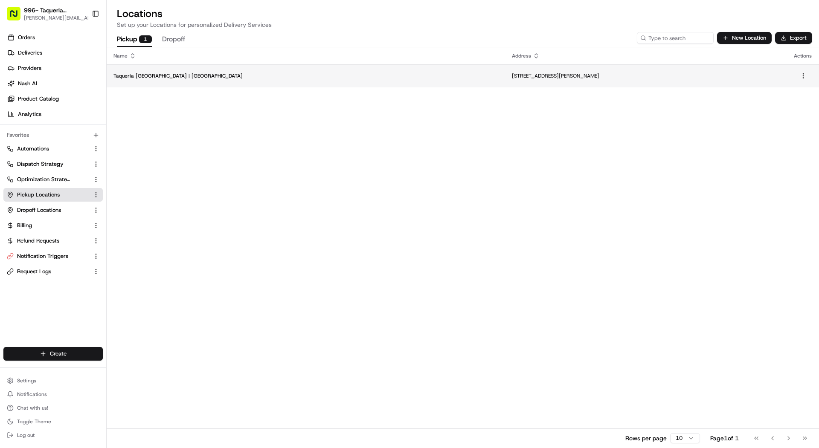
click at [224, 71] on td "Taqueria La Ventana | Downtown Dallas" at bounding box center [306, 75] width 398 height 23
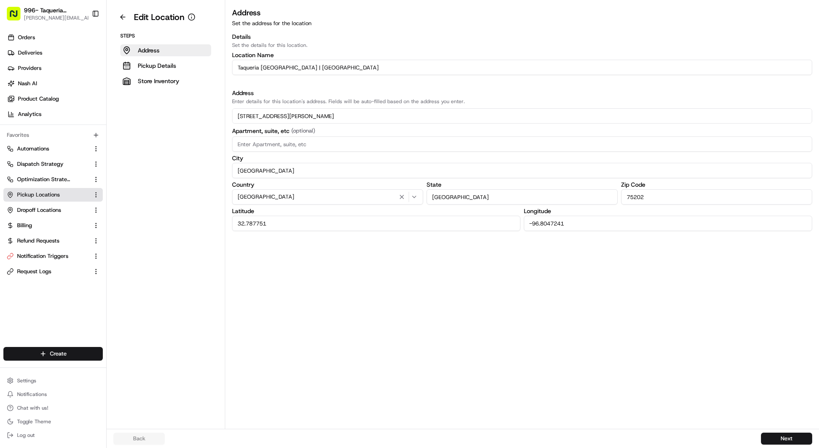
click at [364, 68] on input "Taqueria La Ventana | Downtown Dallas" at bounding box center [522, 67] width 580 height 15
click at [370, 67] on input "Taqueria La Ventana | Downtown Dallas" at bounding box center [522, 67] width 580 height 15
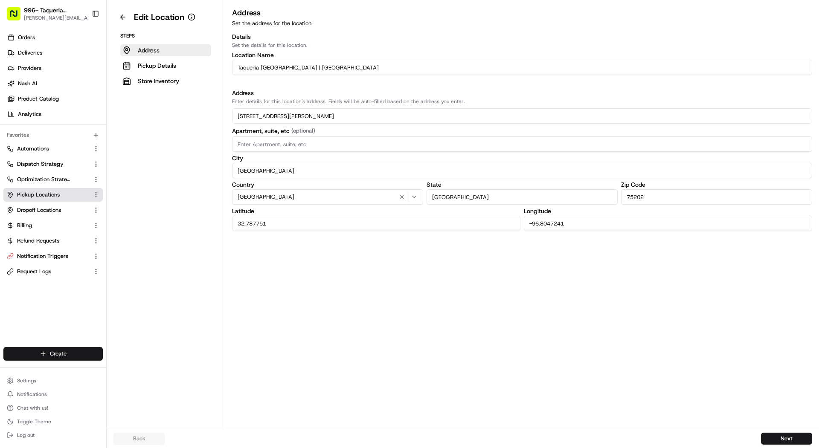
click at [370, 67] on input "Taqueria La Ventana | Downtown Dallas" at bounding box center [522, 67] width 580 height 15
click at [35, 84] on span "Nash AI" at bounding box center [27, 84] width 19 height 8
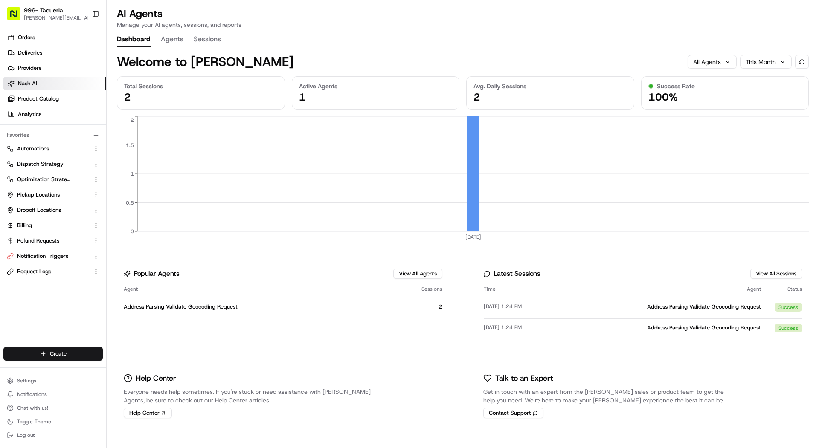
click at [171, 41] on button "Agents" at bounding box center [172, 39] width 23 height 14
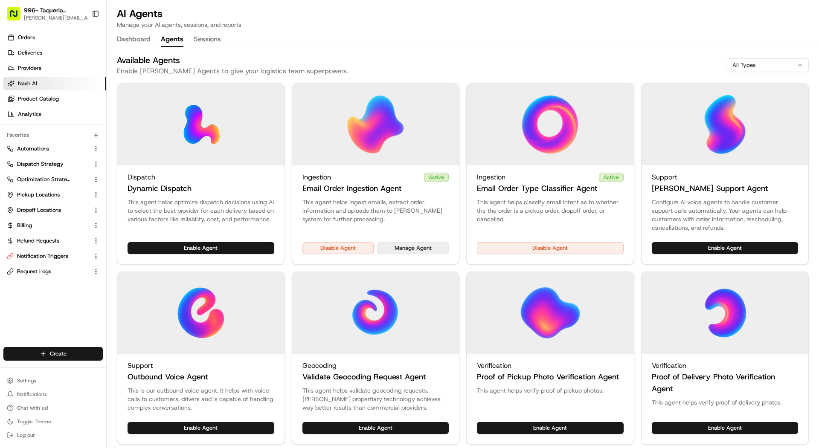
click at [441, 249] on button "Manage Agent" at bounding box center [413, 248] width 72 height 12
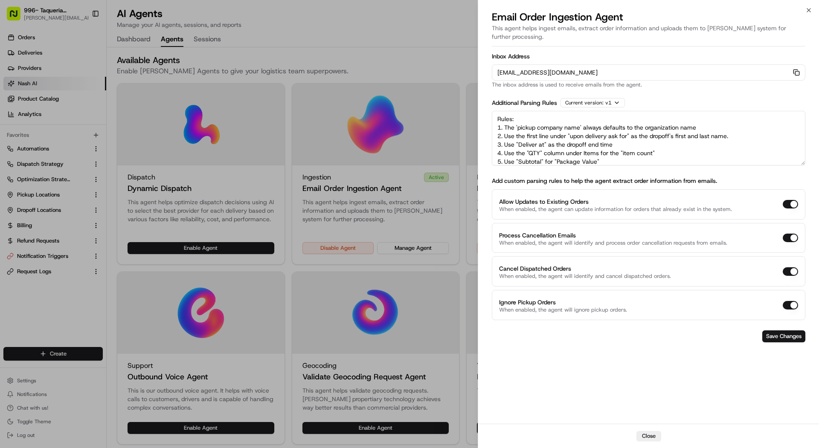
click at [798, 69] on icon "button" at bounding box center [796, 72] width 7 height 7
click at [76, 74] on div at bounding box center [409, 224] width 819 height 448
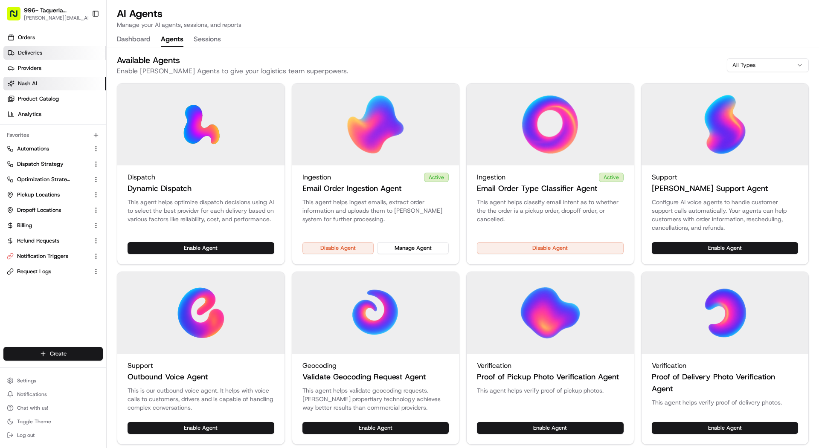
click at [76, 52] on link "Deliveries" at bounding box center [54, 53] width 103 height 14
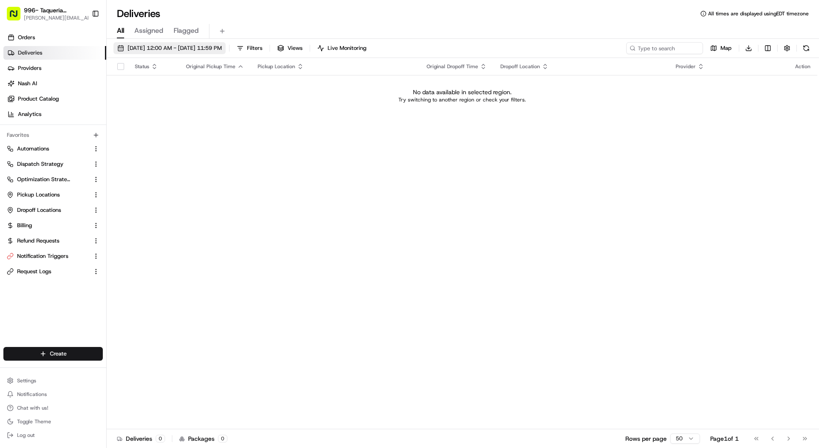
click at [189, 44] on span "08/15/2025 12:00 AM - 08/15/2025 11:59 PM" at bounding box center [174, 48] width 94 height 8
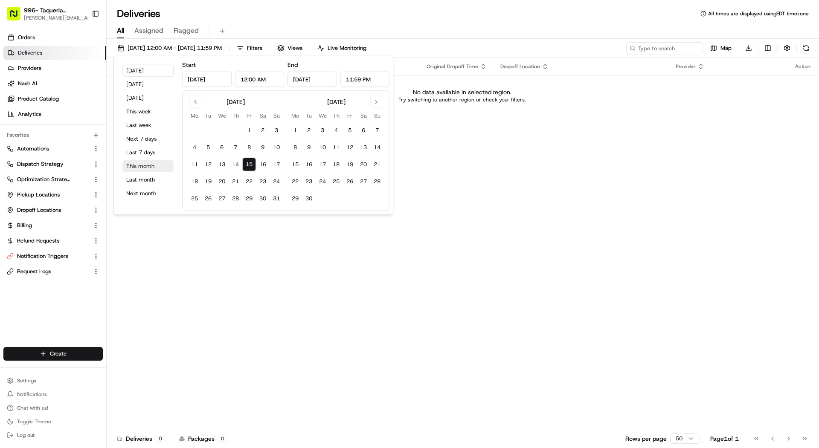
click at [150, 170] on button "This month" at bounding box center [147, 166] width 51 height 12
type input "Aug 1, 2025"
type input "Aug 31, 2025"
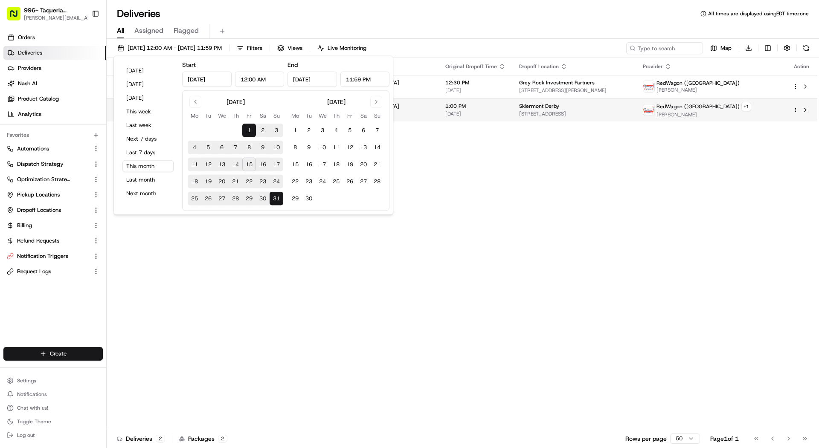
click at [462, 107] on span "1:00 PM" at bounding box center [475, 106] width 60 height 7
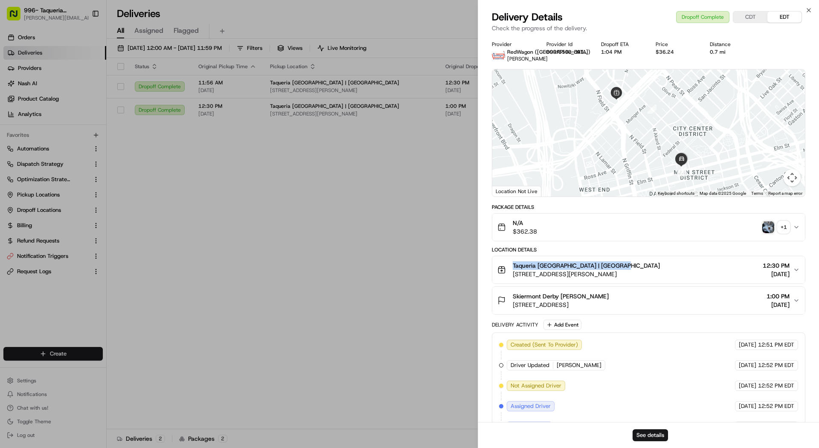
drag, startPoint x: 631, startPoint y: 268, endPoint x: 508, endPoint y: 272, distance: 122.4
click at [508, 272] on div "Taqueria La Ventana | Downtown Dallas 1611 McKinney Ave, Dallas, TX 75202, USA" at bounding box center [578, 269] width 162 height 17
click at [579, 270] on span "Taqueria La Ventana | Downtown Dallas" at bounding box center [585, 265] width 147 height 9
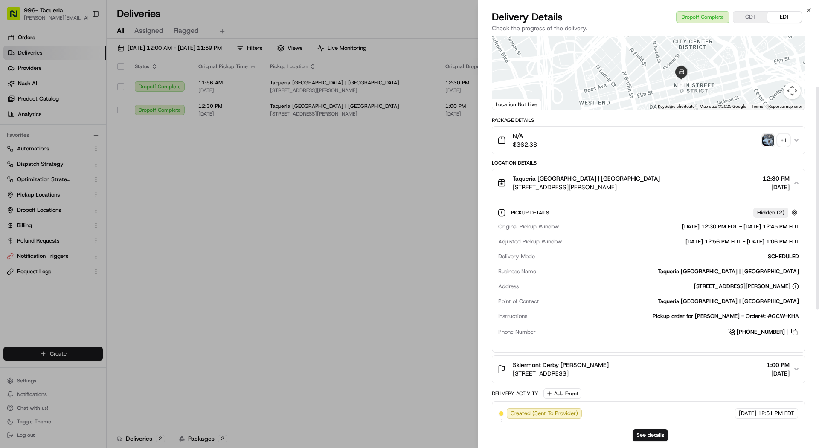
scroll to position [88, 0]
drag, startPoint x: 787, startPoint y: 341, endPoint x: 734, endPoint y: 335, distance: 52.8
click at [734, 336] on div "Original Pickup Window 08/14/2025 12:30 PM EDT - 08/14/2025 12:45 PM EDT Adjust…" at bounding box center [648, 279] width 302 height 121
copy span "+1 214 484 6803"
copy div "1611 McKinney Ave, Dallas, TX 75202, USA"
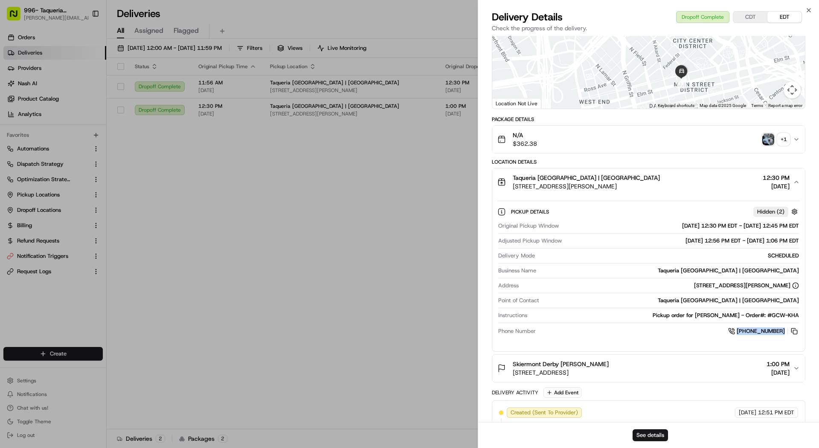
drag, startPoint x: 793, startPoint y: 292, endPoint x: 676, endPoint y: 294, distance: 117.3
click at [676, 289] on div "1611 McKinney Ave, Dallas, TX 75202, USA" at bounding box center [660, 286] width 277 height 8
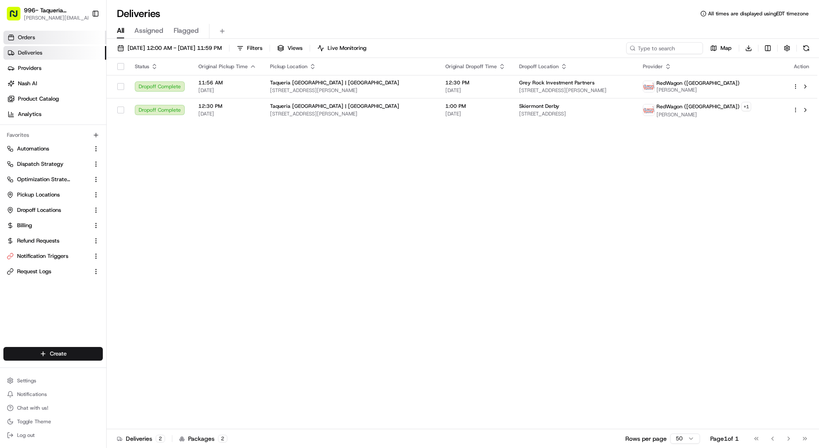
click at [55, 42] on link "Orders" at bounding box center [54, 38] width 103 height 14
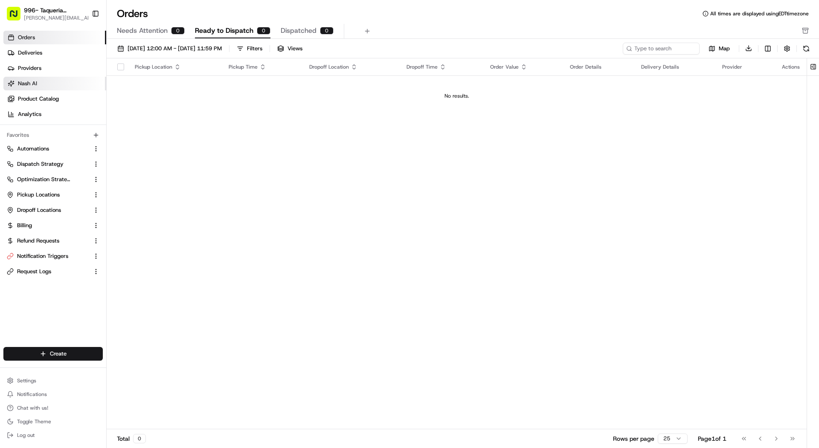
click at [52, 86] on link "Nash AI" at bounding box center [54, 84] width 103 height 14
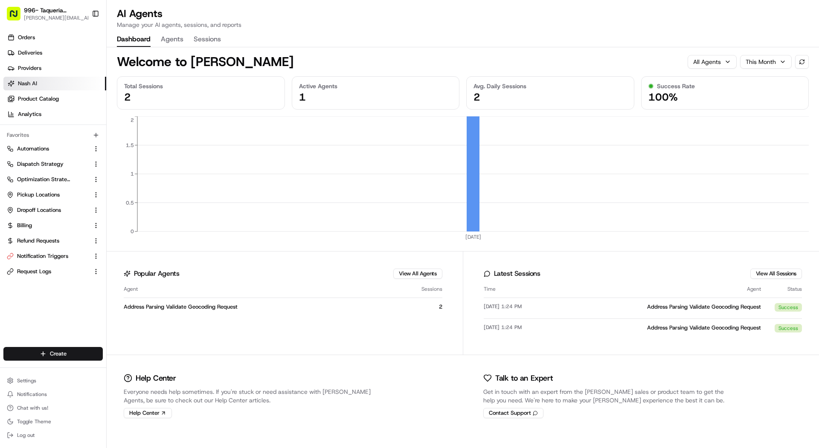
click at [178, 40] on button "Agents" at bounding box center [172, 39] width 23 height 14
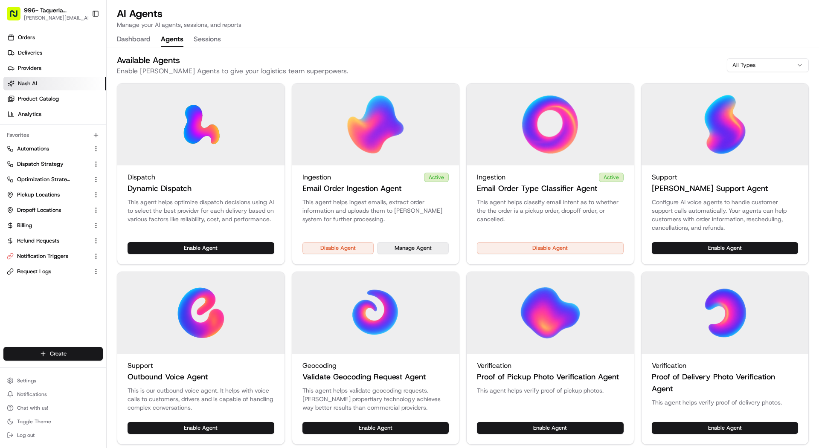
click at [399, 248] on button "Manage Agent" at bounding box center [413, 248] width 72 height 12
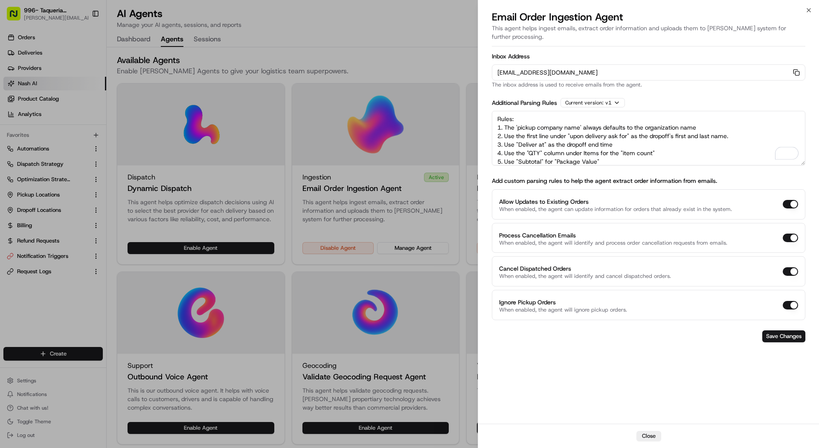
drag, startPoint x: 693, startPoint y: 153, endPoint x: 433, endPoint y: 87, distance: 268.5
click at [433, 87] on body "996- Taqueria La Ventana- Downtown Dallas mariam@usenash.com Toggle Sidebar Ord…" at bounding box center [409, 224] width 819 height 448
paste textarea "pickup business name should always be "Taqueria La Ventana | Downtown Dallas". …"
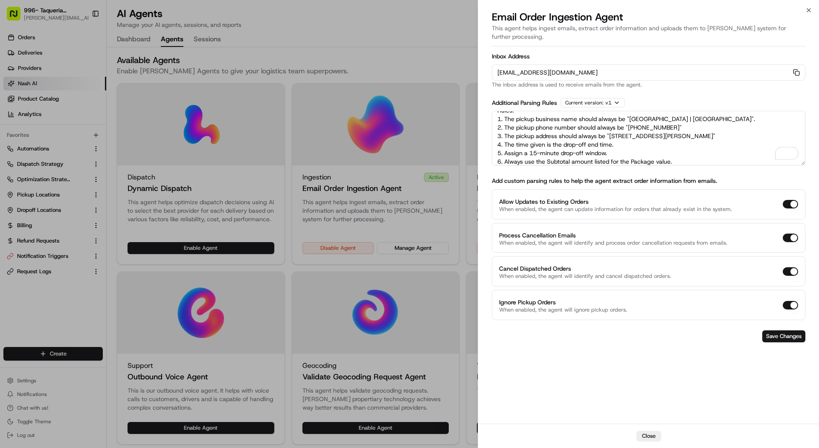
scroll to position [9, 0]
type textarea "Rules: 1. The pickup business name should always be "Taqueria La Ventana | Down…"
click at [794, 330] on button "Save Changes" at bounding box center [783, 336] width 43 height 12
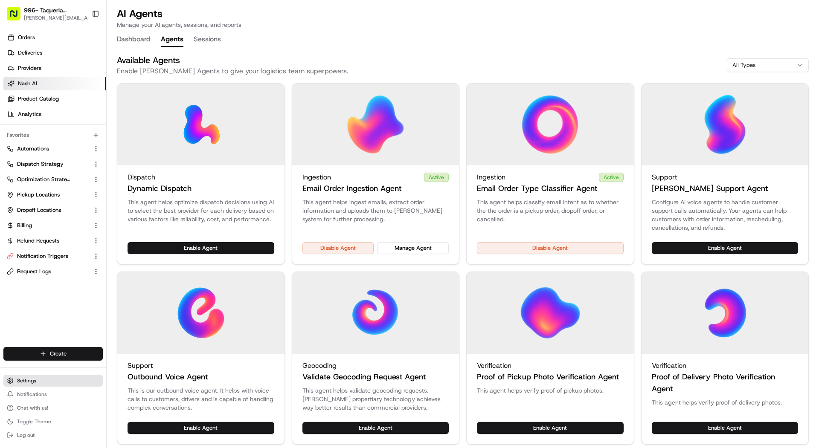
click at [34, 378] on span "Settings" at bounding box center [26, 380] width 19 height 7
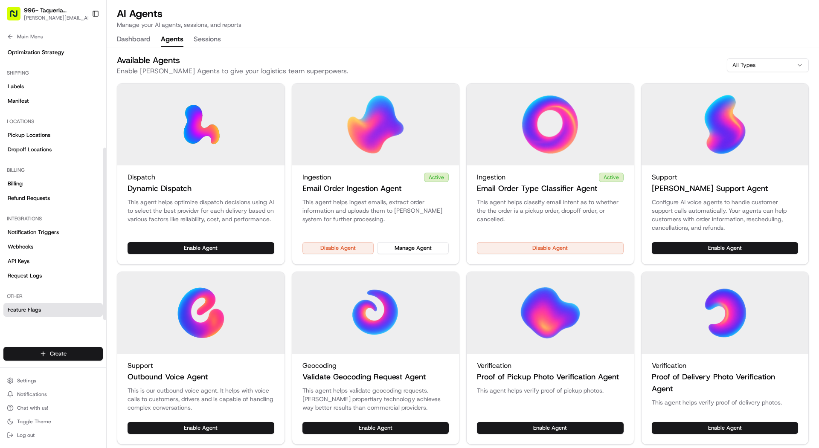
click at [46, 311] on link "Feature Flags" at bounding box center [52, 310] width 99 height 14
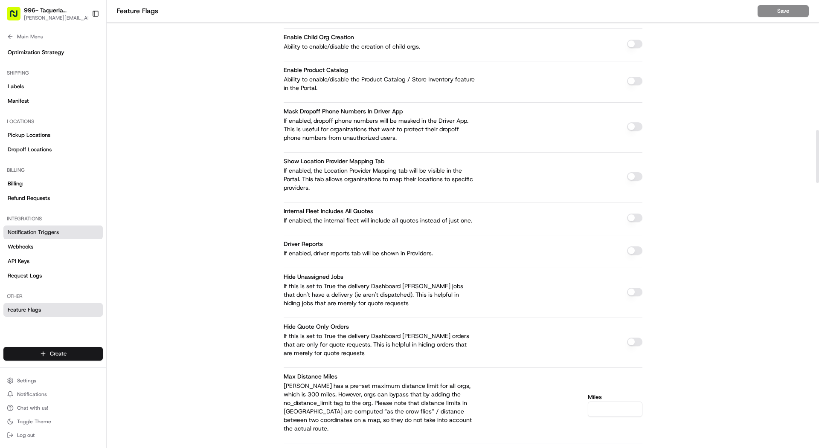
scroll to position [1103, 0]
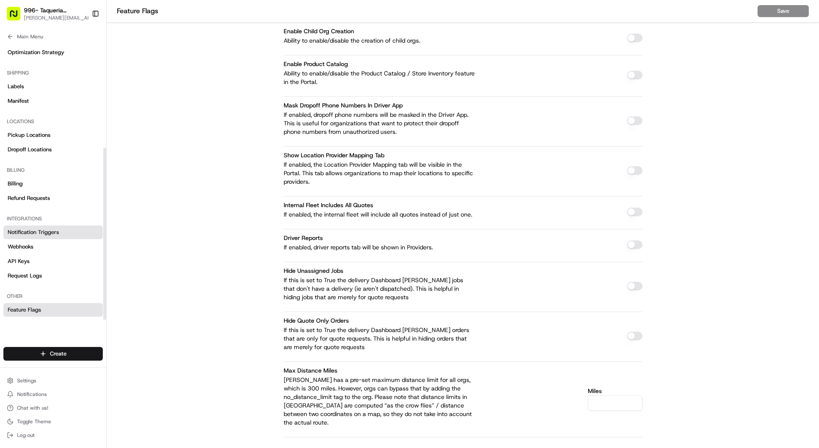
click at [40, 234] on span "Notification Triggers" at bounding box center [33, 233] width 51 height 8
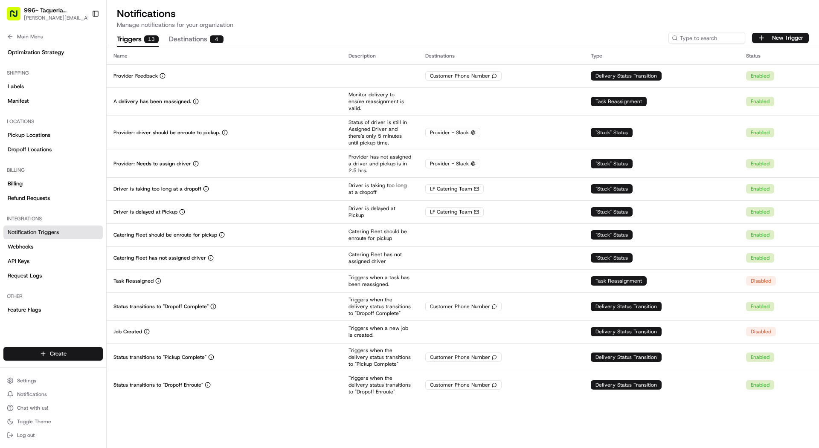
click at [752, 33] on div "New Trigger" at bounding box center [738, 38] width 140 height 12
click at [760, 36] on button "New Trigger" at bounding box center [780, 38] width 57 height 10
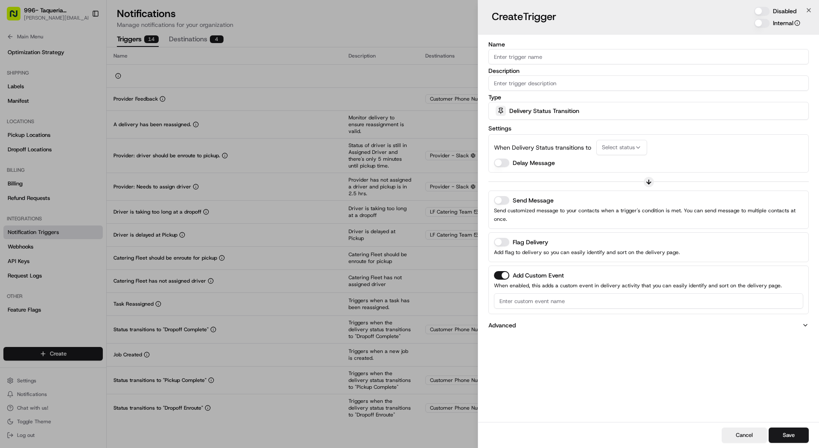
click at [556, 63] on input "Name" at bounding box center [648, 56] width 320 height 15
type input "Order Needs Attention"
click at [574, 75] on input "Description" at bounding box center [648, 82] width 320 height 15
type input "Will trigger when an order needs attention"
click at [558, 105] on div "Delivery Status Transition" at bounding box center [648, 110] width 316 height 17
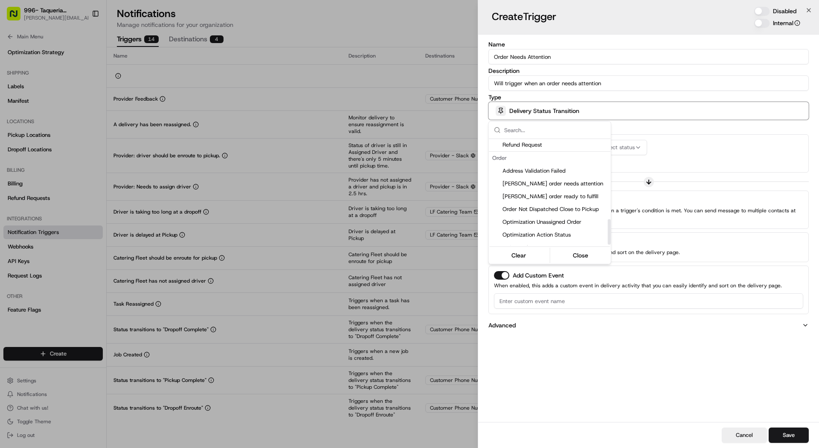
scroll to position [336, 0]
click at [564, 179] on span "[PERSON_NAME] order needs attention" at bounding box center [554, 180] width 105 height 8
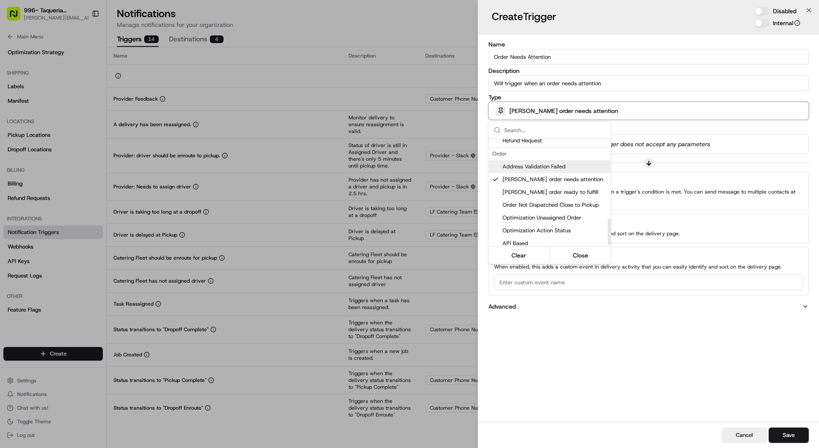
click at [704, 63] on div at bounding box center [409, 224] width 819 height 448
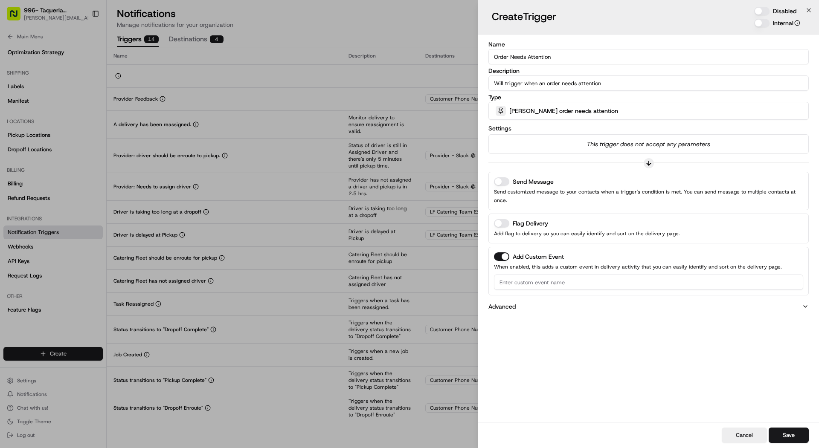
click at [767, 14] on button "Disabled" at bounding box center [761, 11] width 15 height 9
click at [500, 252] on button "Add Custom Event" at bounding box center [501, 256] width 15 height 9
click at [500, 219] on button "Flag Delivery" at bounding box center [501, 223] width 15 height 9
click at [503, 185] on div "Send Message Send customized message to your contacts when a trigger's conditio…" at bounding box center [648, 190] width 309 height 27
click at [504, 181] on button "Send Message" at bounding box center [501, 181] width 15 height 9
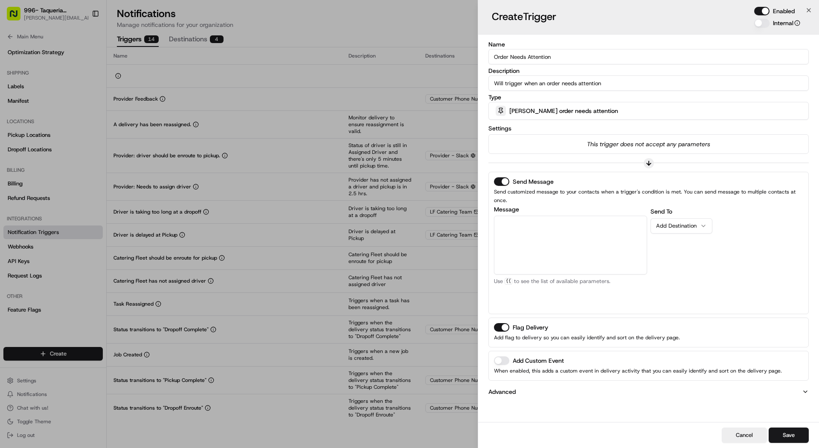
click at [498, 323] on button "Flag Delivery" at bounding box center [501, 327] width 15 height 9
click at [521, 231] on textarea "Message" at bounding box center [570, 245] width 153 height 59
click at [567, 223] on textarea "Please check the order and click Submit to auto-dispatch." at bounding box center [570, 245] width 153 height 59
click at [588, 275] on div "Order Portal URL" at bounding box center [580, 281] width 76 height 13
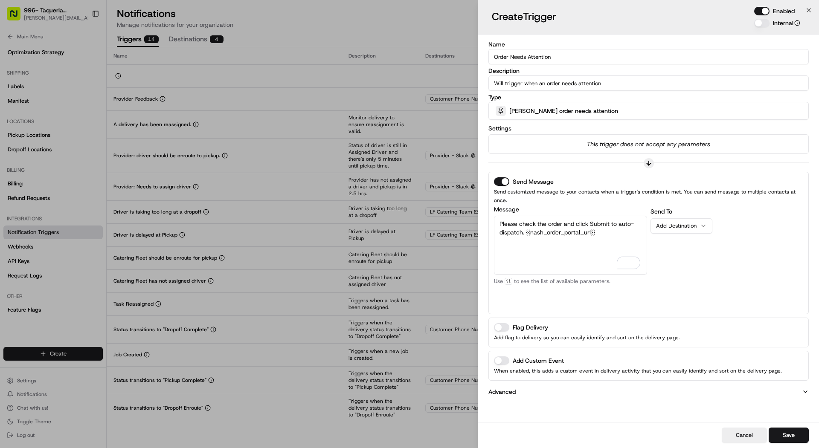
type textarea "Please check the order and click Submit to auto-dispatch. {{nash_order_portal_u…"
click at [683, 218] on button "Add Destination" at bounding box center [681, 225] width 62 height 15
click at [781, 431] on button "Save" at bounding box center [788, 435] width 40 height 15
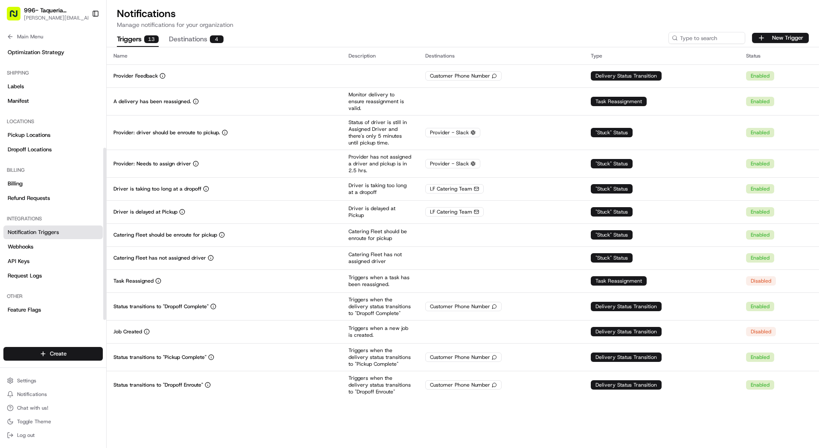
click at [199, 47] on th "Name" at bounding box center [224, 55] width 235 height 17
click at [199, 44] on button "Destinations 4" at bounding box center [196, 39] width 55 height 14
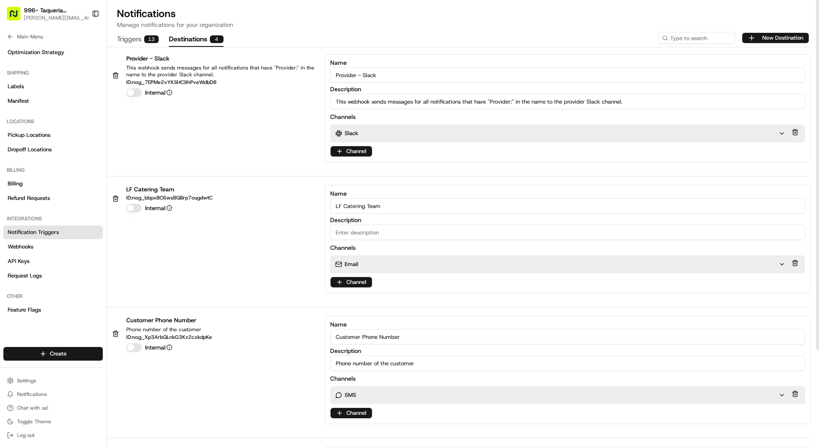
click at [346, 263] on p "Email" at bounding box center [351, 264] width 14 height 8
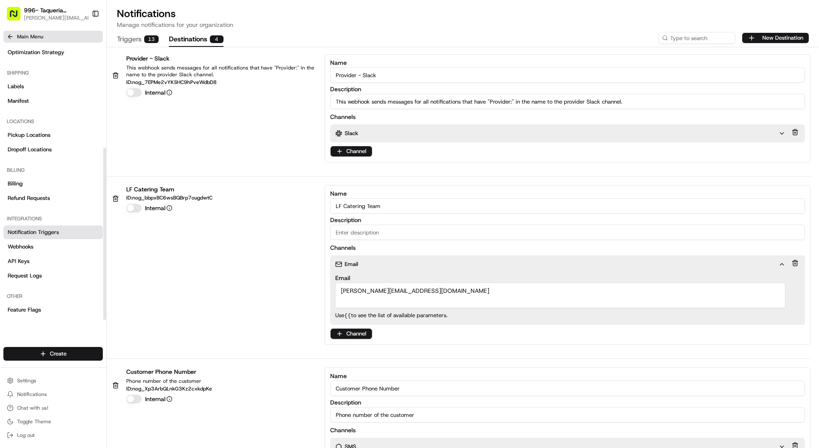
click at [14, 41] on button "Main Menu" at bounding box center [52, 37] width 99 height 12
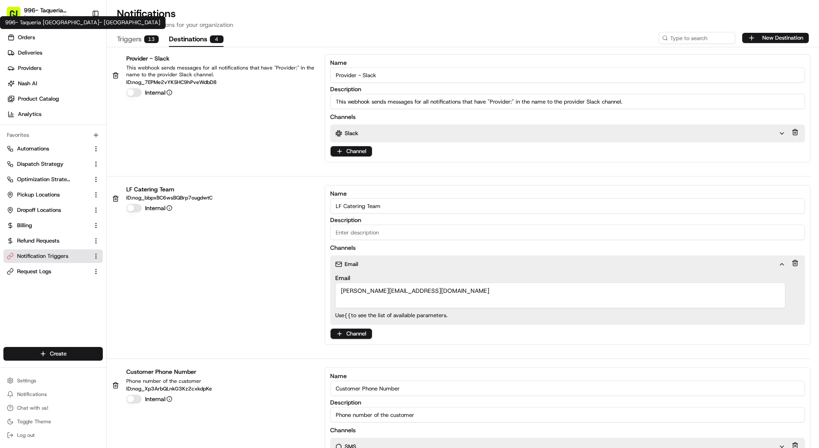
click at [38, 18] on div "996- Taqueria La Ventana- Downtown Dallas 996- Taqueria La Ventana- Downtown Da…" at bounding box center [82, 22] width 165 height 13
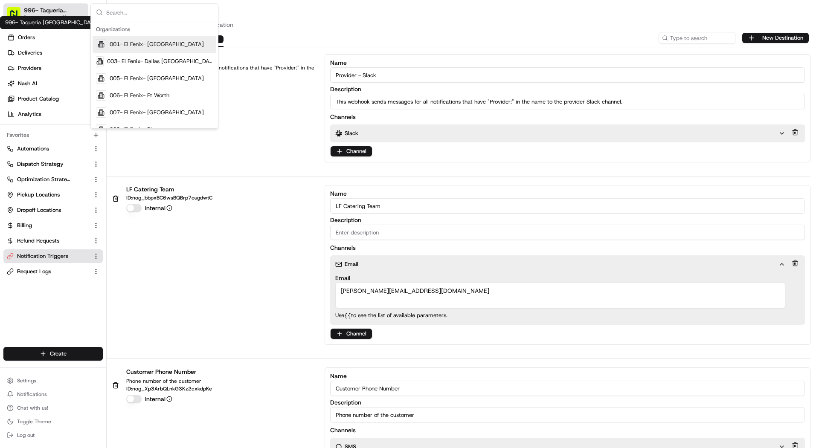
click at [45, 12] on span "996- Taqueria [GEOGRAPHIC_DATA]- [GEOGRAPHIC_DATA]" at bounding box center [55, 10] width 62 height 9
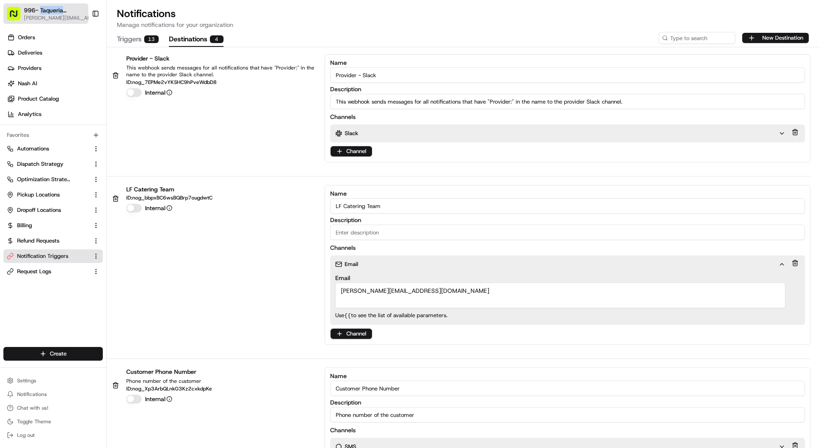
click at [45, 12] on span "996- Taqueria [GEOGRAPHIC_DATA]- [GEOGRAPHIC_DATA]" at bounding box center [55, 10] width 62 height 9
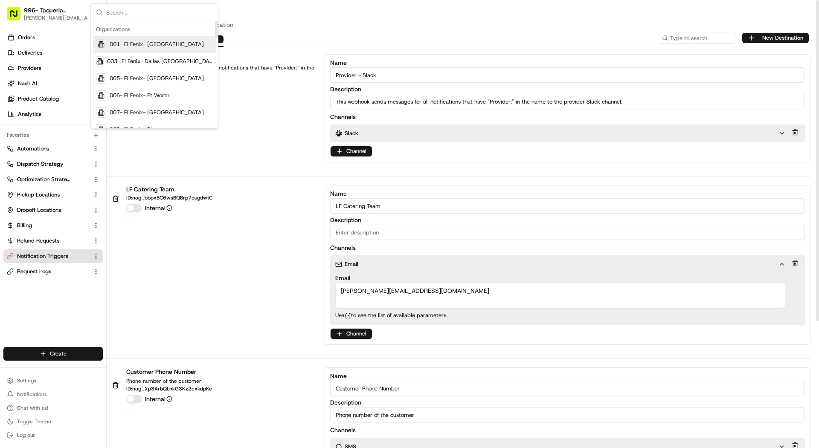
click at [298, 116] on div "Provider - Slack This webhook sends messages for all notifications that have "P…" at bounding box center [458, 108] width 703 height 108
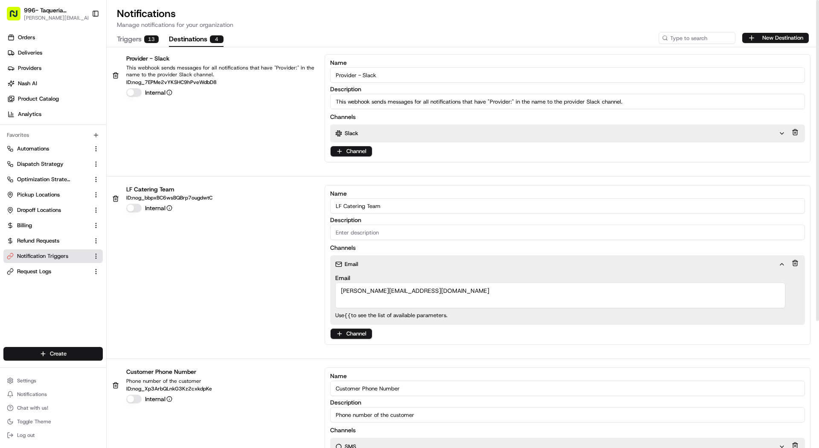
click at [124, 47] on div "Provider - Slack This webhook sends messages for all notifications that have "P…" at bounding box center [463, 337] width 712 height 580
click at [131, 38] on button "Triggers 13" at bounding box center [138, 39] width 42 height 14
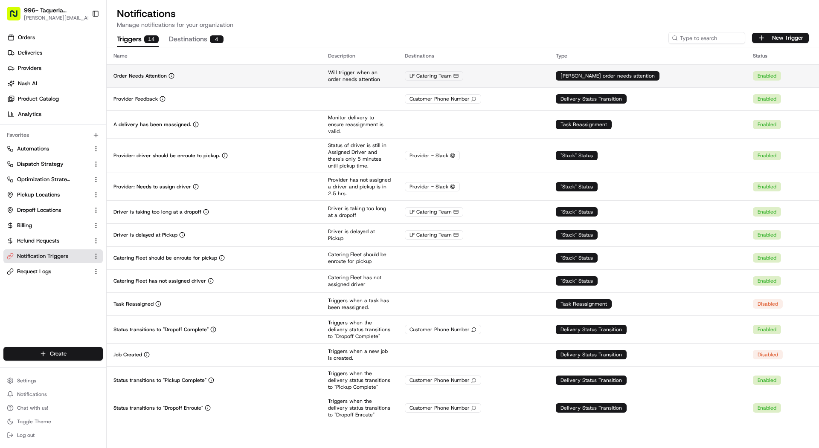
click at [236, 78] on div "Order Needs Attention" at bounding box center [213, 75] width 201 height 7
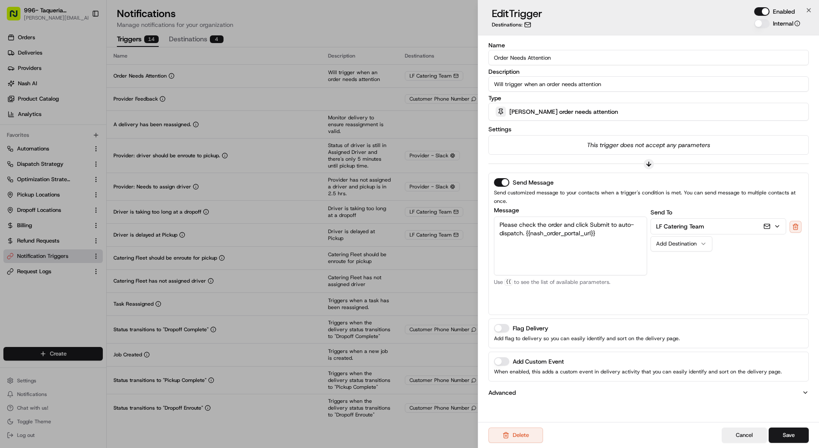
click at [494, 86] on input "Will trigger when an order needs attention" at bounding box center [648, 83] width 320 height 15
click at [498, 85] on input "Will trigger when an order needs attention" at bounding box center [648, 83] width 320 height 15
type input "will trigger when an order needs attention"
click at [792, 433] on button "Save" at bounding box center [788, 435] width 40 height 15
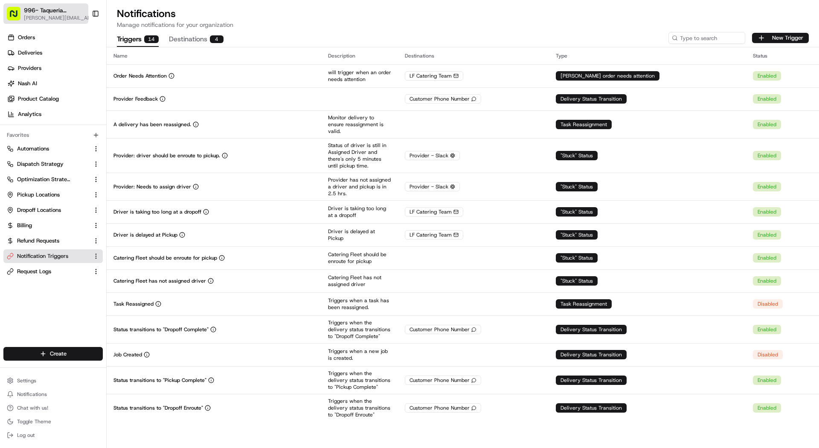
click at [58, 20] on span "[PERSON_NAME][EMAIL_ADDRESS][DOMAIN_NAME]" at bounding box center [59, 17] width 71 height 7
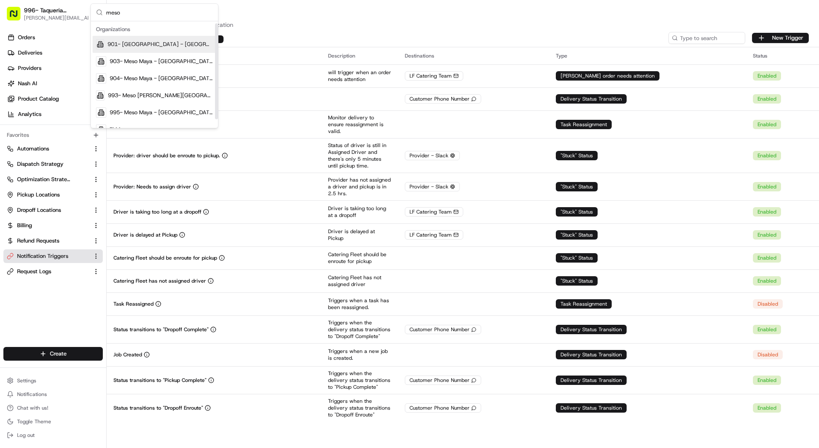
scroll to position [12, 0]
type input "meso"
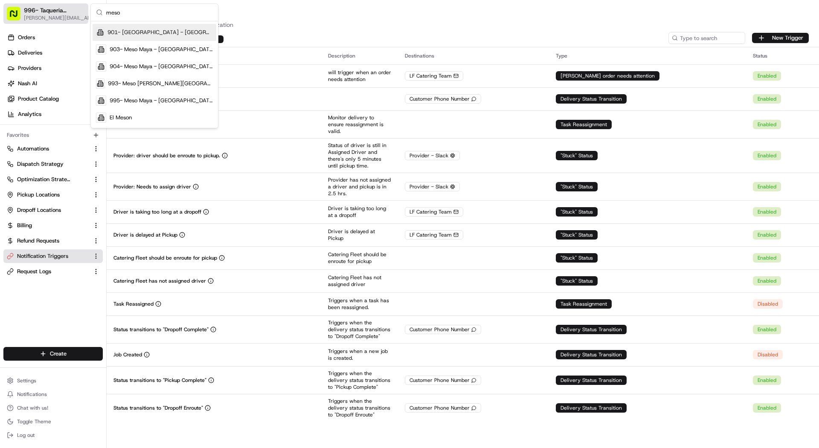
click at [61, 14] on span "[PERSON_NAME][EMAIL_ADDRESS][DOMAIN_NAME]" at bounding box center [59, 17] width 71 height 7
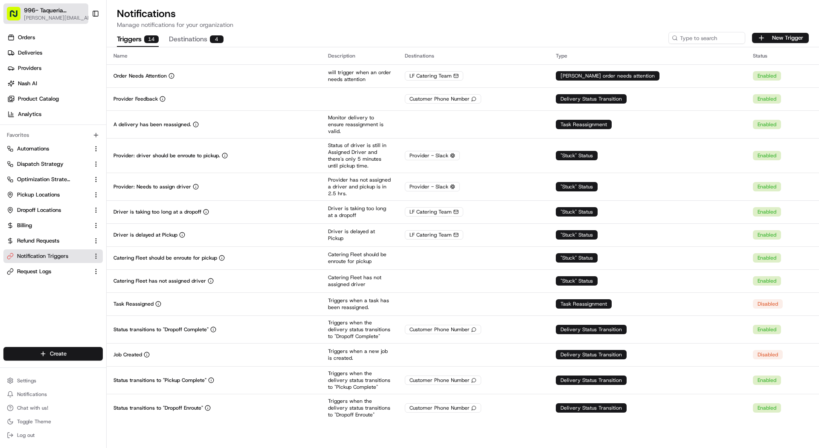
click at [61, 14] on span "[PERSON_NAME][EMAIL_ADDRESS][DOMAIN_NAME]" at bounding box center [59, 17] width 71 height 7
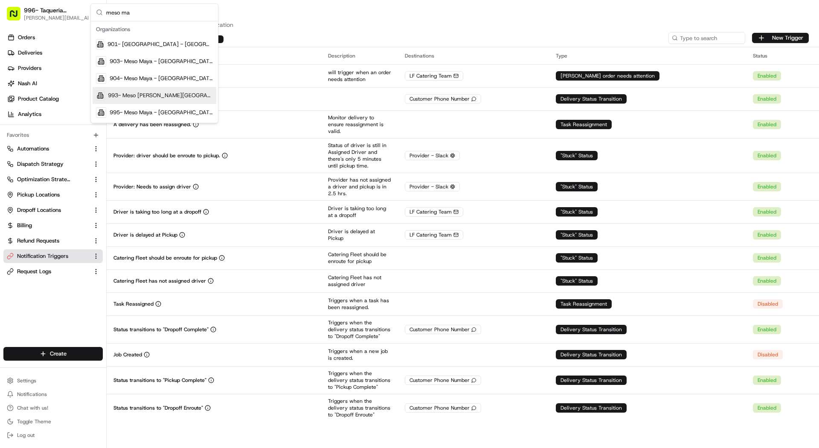
type input "meso ma"
click at [147, 111] on span "995- Meso Maya - Downtown Dallas" at bounding box center [161, 113] width 103 height 8
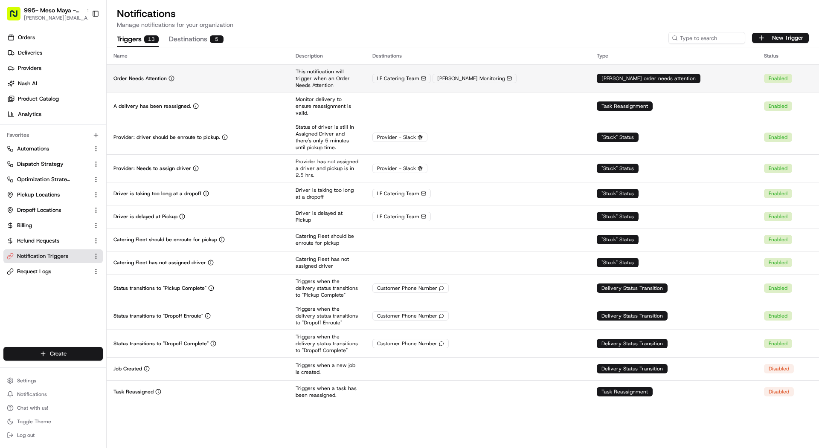
click at [182, 78] on div "Order Needs Attention" at bounding box center [197, 78] width 168 height 7
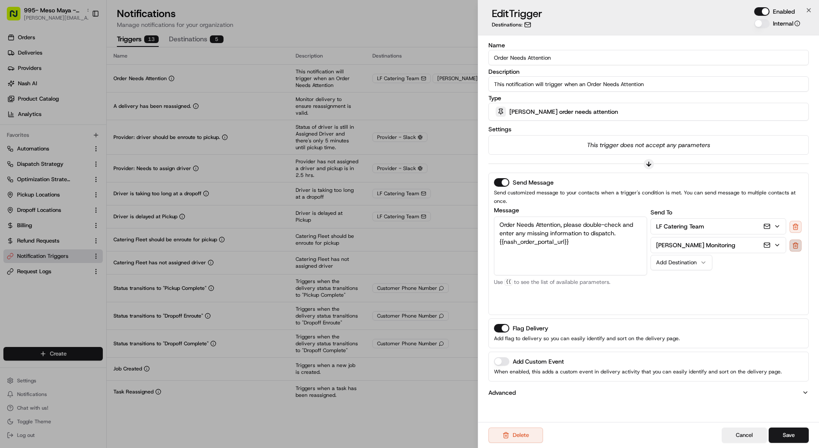
click at [798, 240] on button at bounding box center [795, 246] width 12 height 12
click at [797, 437] on button "Save" at bounding box center [788, 435] width 40 height 15
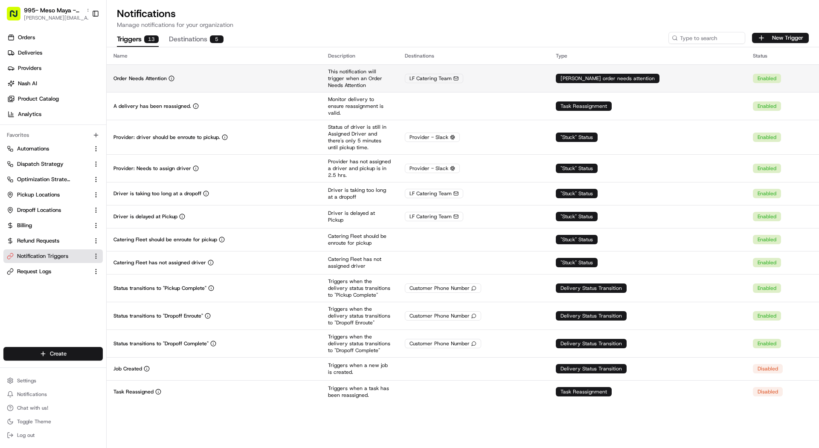
click at [159, 84] on td "Order Needs Attention" at bounding box center [214, 78] width 214 height 28
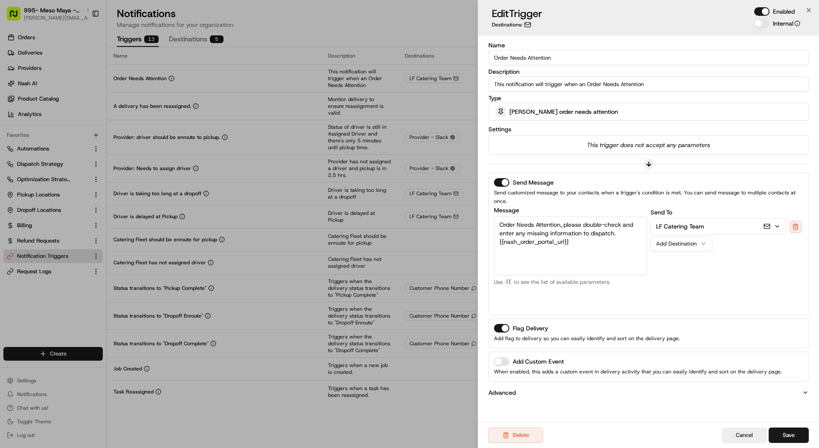
click at [690, 241] on button "Add Destination" at bounding box center [681, 243] width 62 height 15
click at [797, 240] on button at bounding box center [795, 246] width 12 height 12
click at [671, 240] on div "Add Destination" at bounding box center [678, 244] width 44 height 8
click at [785, 434] on button "Save" at bounding box center [788, 435] width 40 height 15
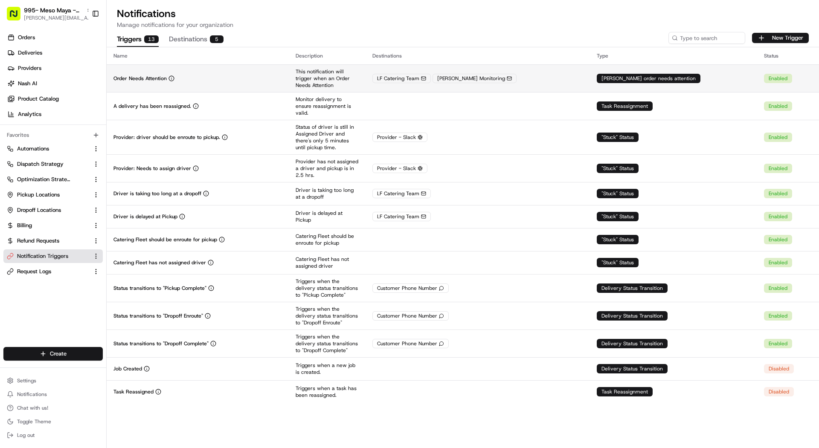
click at [195, 80] on div "Order Needs Attention" at bounding box center [197, 78] width 168 height 7
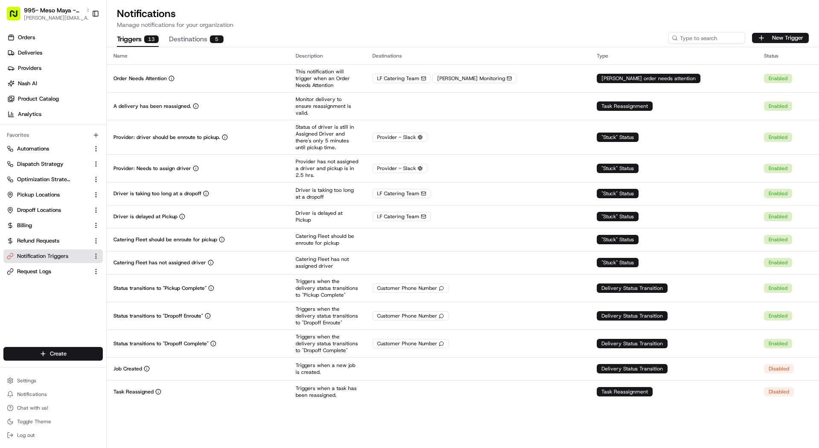
click at [189, 41] on button "Destinations 5" at bounding box center [196, 39] width 55 height 14
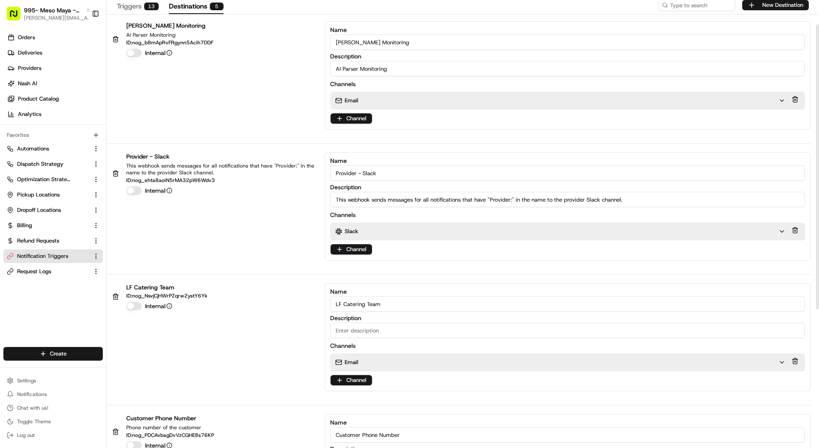
scroll to position [38, 0]
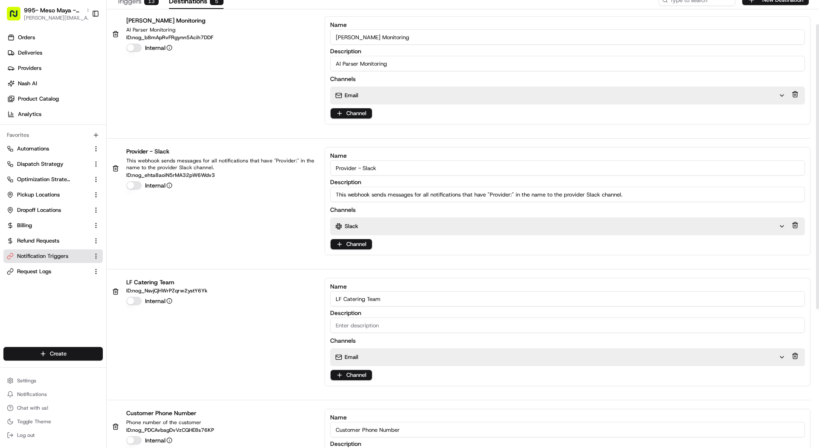
click at [337, 347] on div "Channels Email Channel" at bounding box center [567, 358] width 475 height 44
click at [337, 351] on div "Email" at bounding box center [560, 357] width 460 height 18
click at [344, 356] on p "Email" at bounding box center [351, 357] width 14 height 8
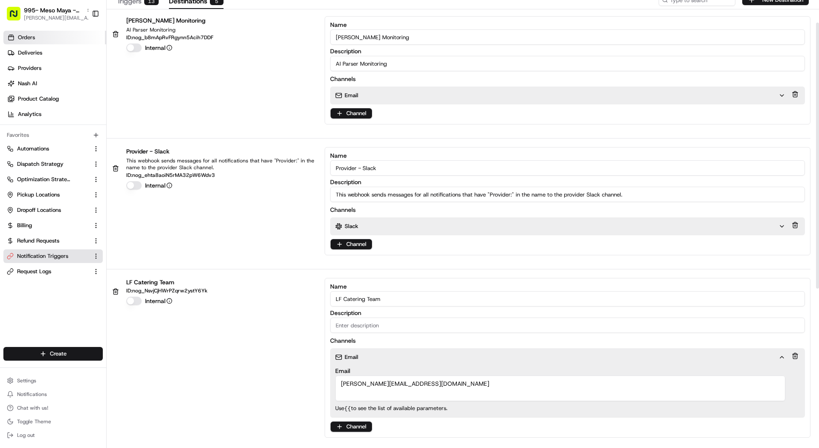
click at [69, 37] on link "Orders" at bounding box center [54, 38] width 103 height 14
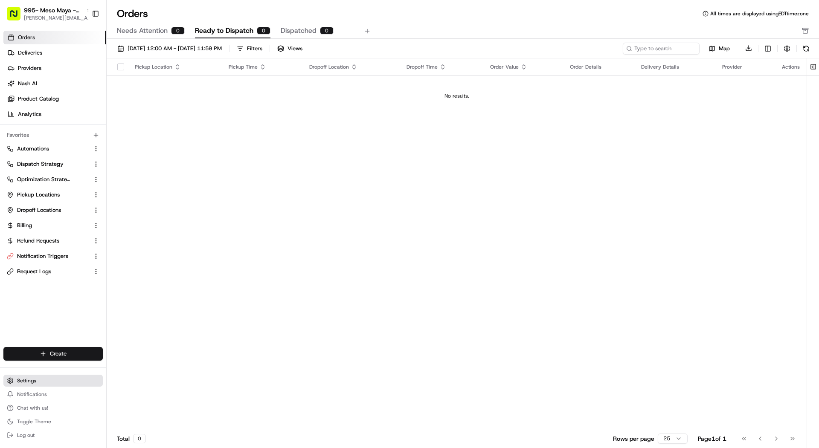
click at [24, 377] on span "Settings" at bounding box center [26, 380] width 19 height 7
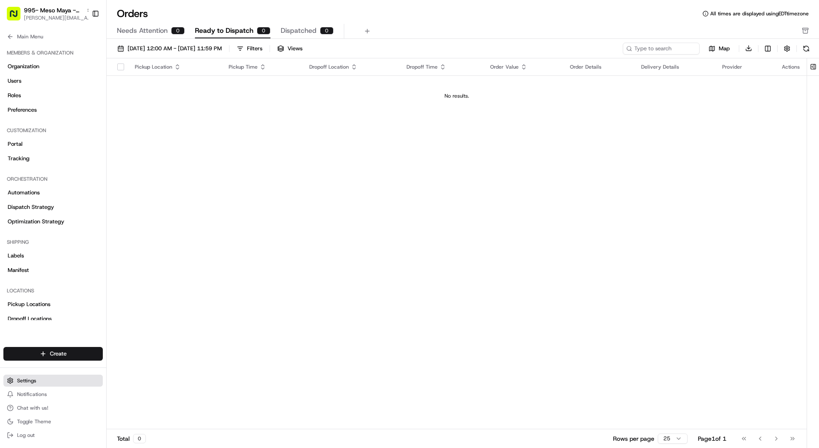
click at [27, 385] on button "Settings" at bounding box center [52, 381] width 99 height 12
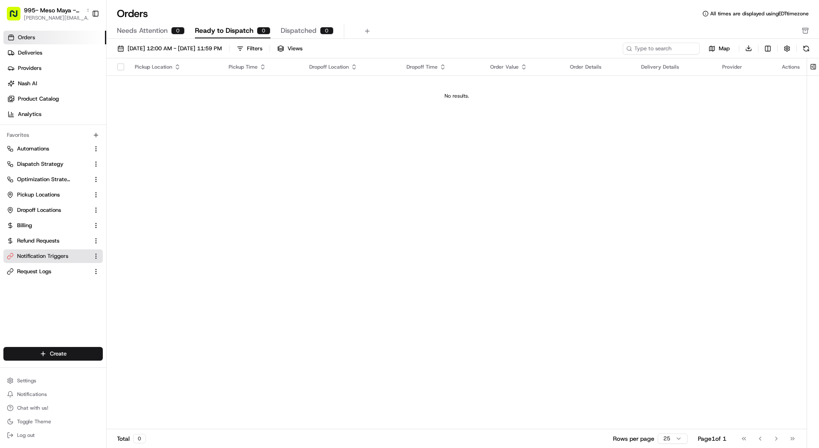
click at [52, 256] on span "Notification Triggers" at bounding box center [42, 256] width 51 height 8
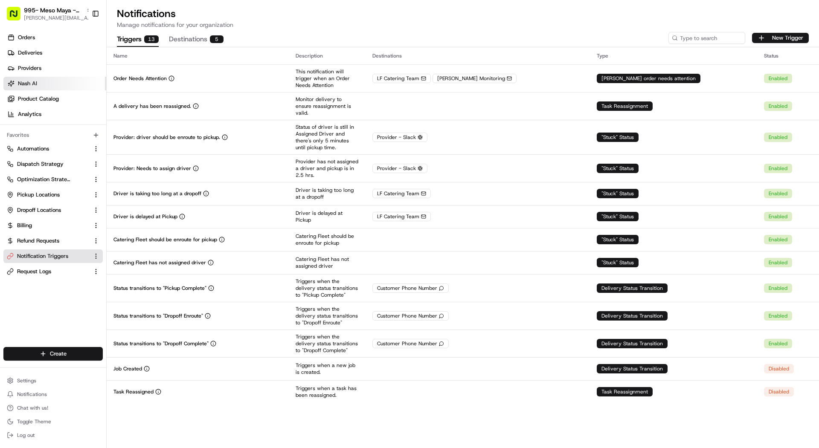
click at [45, 82] on link "Nash AI" at bounding box center [54, 84] width 103 height 14
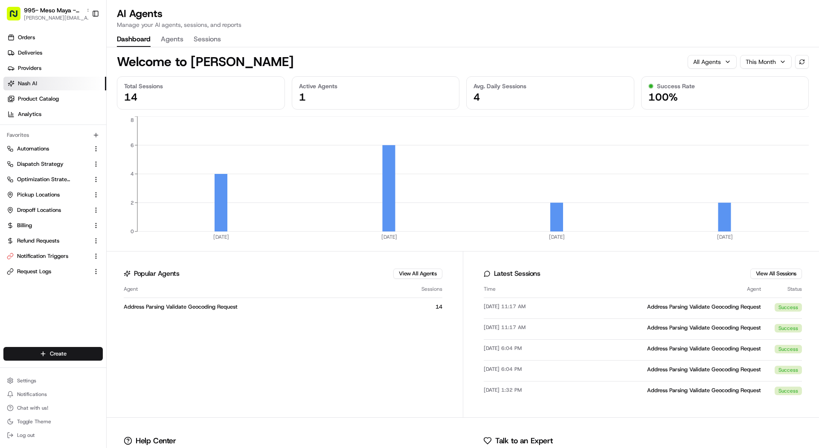
click at [157, 36] on div "Dashboard Agents Sessions" at bounding box center [169, 39] width 104 height 14
click at [160, 36] on div "Dashboard Agents Sessions" at bounding box center [169, 39] width 104 height 14
click at [174, 41] on button "Agents" at bounding box center [172, 39] width 23 height 14
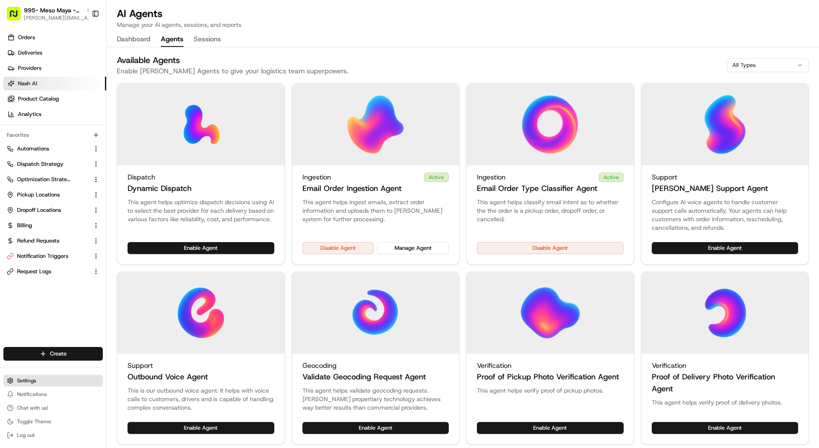
click at [33, 375] on button "Settings" at bounding box center [52, 381] width 99 height 12
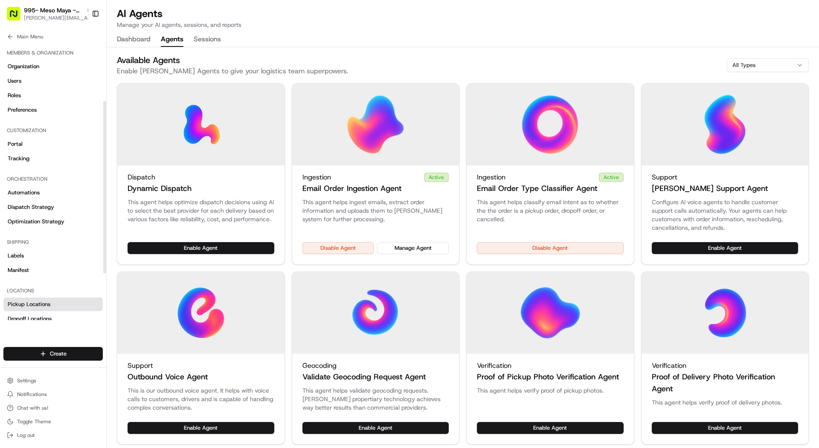
scroll to position [169, 0]
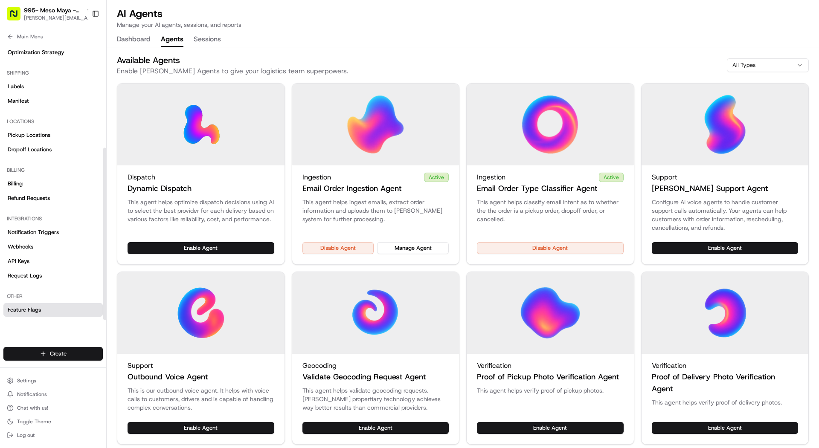
click at [44, 304] on link "Feature Flags" at bounding box center [52, 310] width 99 height 14
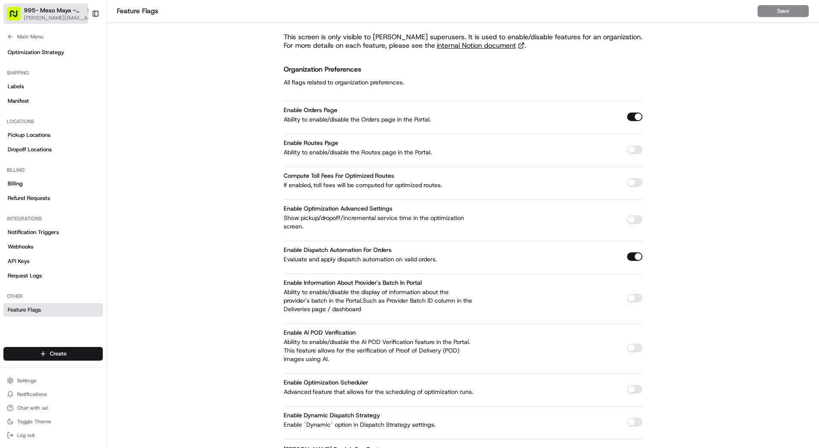
click at [51, 17] on span "[PERSON_NAME][EMAIL_ADDRESS][DOMAIN_NAME]" at bounding box center [58, 17] width 68 height 7
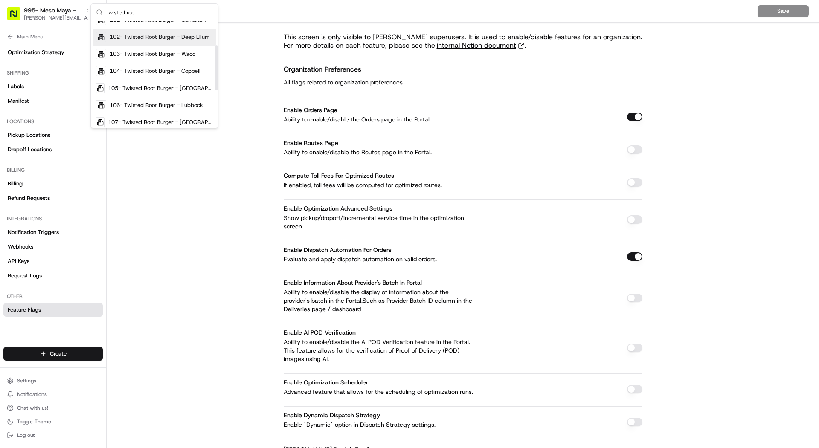
scroll to position [60, 0]
type input "twisted roo"
click at [159, 62] on div "104- Twisted Root Burger - Coppell" at bounding box center [155, 69] width 124 height 17
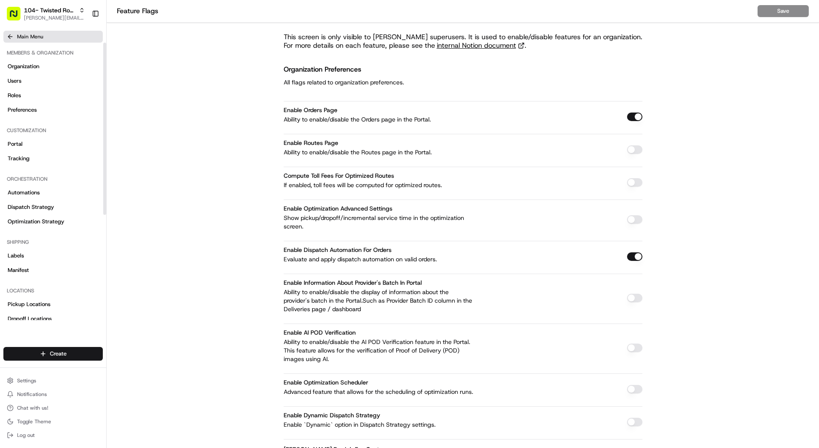
click at [17, 41] on button "Main Menu" at bounding box center [52, 37] width 99 height 12
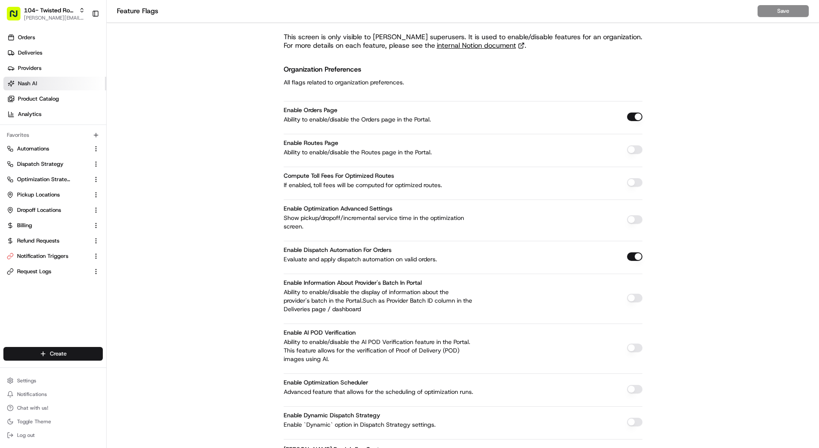
click at [29, 77] on link "Nash AI" at bounding box center [54, 84] width 103 height 14
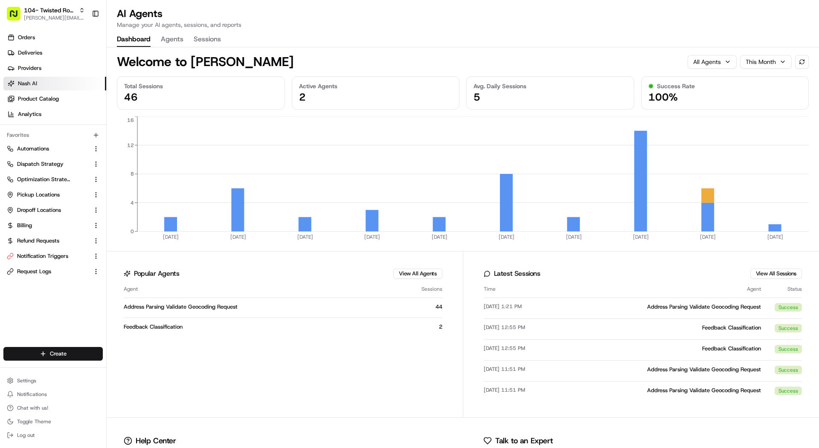
click at [168, 47] on div "Welcome to Nash AI All Agents This Month" at bounding box center [463, 58] width 692 height 22
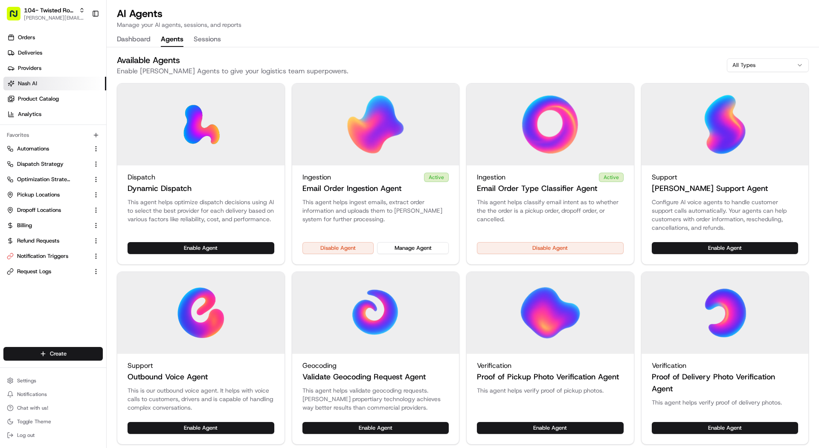
click at [168, 42] on button "Agents" at bounding box center [172, 39] width 23 height 14
click at [45, 251] on button "Notification Triggers" at bounding box center [52, 256] width 99 height 14
click at [32, 263] on button "Notification Triggers" at bounding box center [52, 256] width 99 height 14
click at [34, 252] on span "Notification Triggers" at bounding box center [42, 256] width 51 height 8
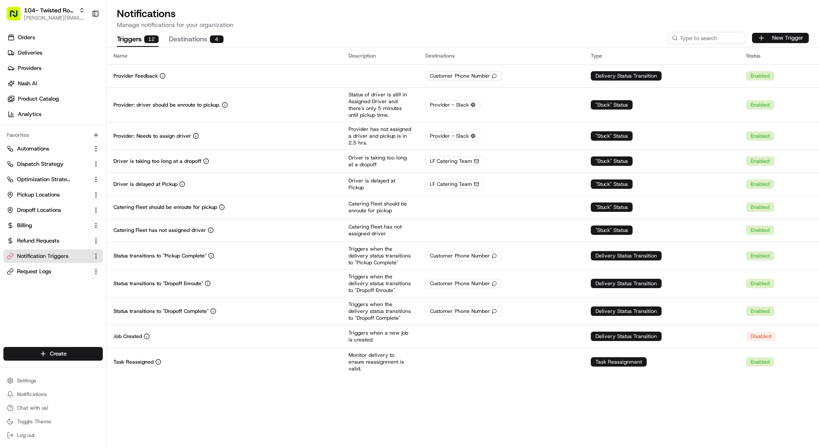
click at [791, 34] on button "New Trigger" at bounding box center [780, 38] width 57 height 10
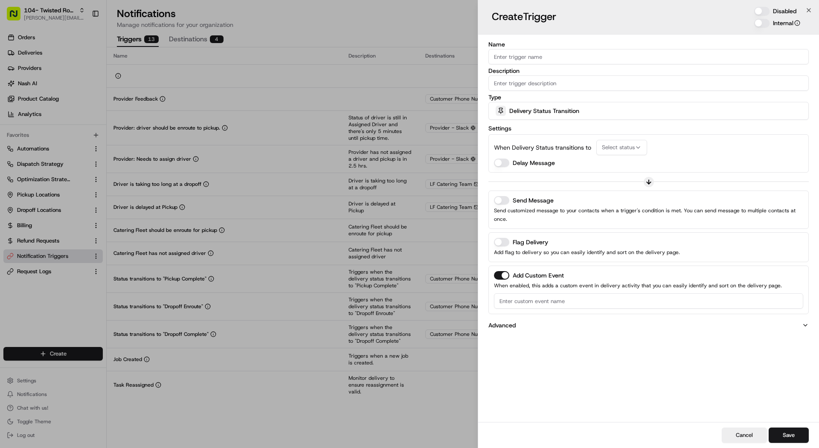
click at [621, 60] on input "Name" at bounding box center [648, 56] width 320 height 15
type input "o"
click at [571, 66] on div "Name Description Type Delivery Status Transition Settings When Delivery Status …" at bounding box center [648, 187] width 320 height 292
click at [571, 58] on input "Name" at bounding box center [648, 56] width 320 height 15
type input "Order Needs Attention"
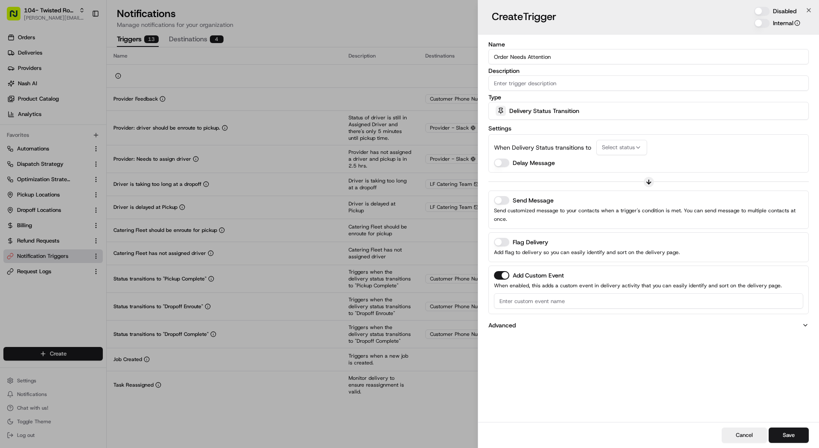
click at [588, 85] on input "Description" at bounding box center [648, 82] width 320 height 15
type input "will trigger when an order needs attention"
click at [580, 107] on div "Delivery Status Transition" at bounding box center [648, 110] width 316 height 17
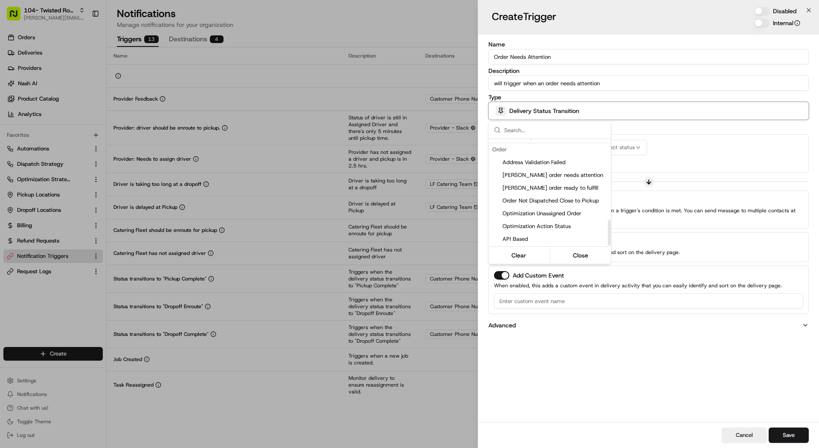
scroll to position [329, 0]
click at [568, 183] on span "[PERSON_NAME] order needs attention" at bounding box center [554, 186] width 105 height 8
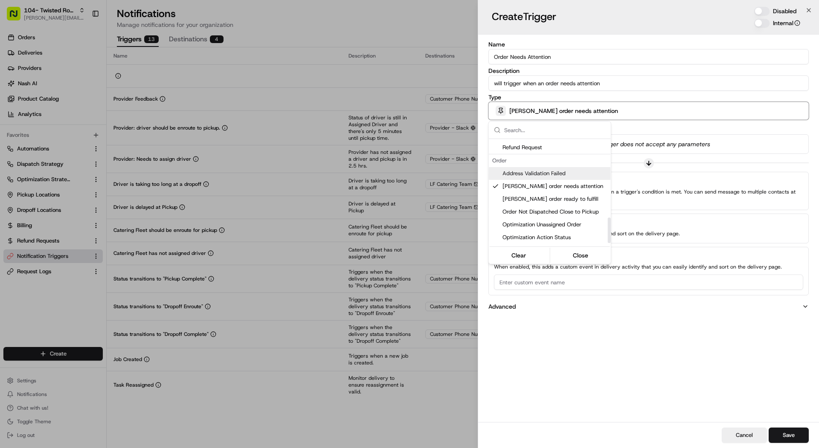
click at [700, 152] on div at bounding box center [409, 224] width 819 height 448
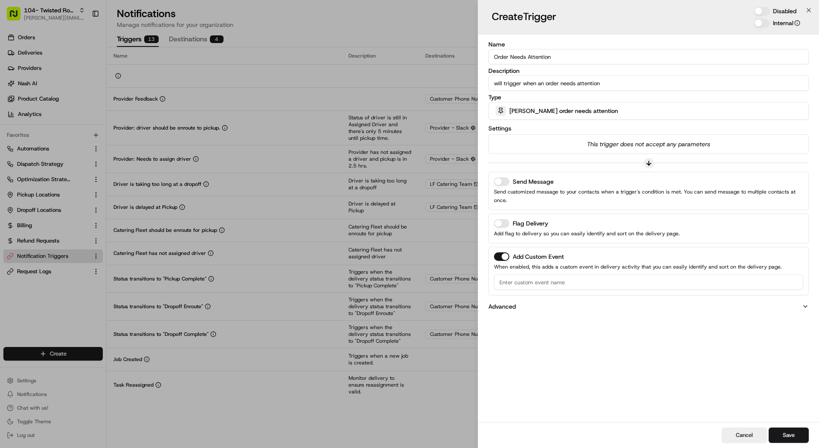
click at [501, 180] on button "Send Message" at bounding box center [501, 181] width 15 height 9
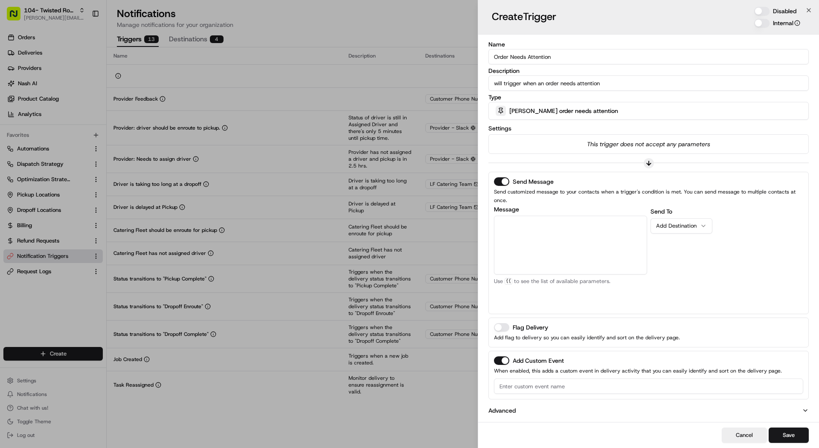
click at [500, 356] on button "Add Custom Event" at bounding box center [501, 360] width 15 height 9
click at [531, 246] on textarea "Message" at bounding box center [570, 245] width 153 height 59
type button "on"
click at [690, 222] on p "Provider - Slack" at bounding box center [677, 226] width 43 height 9
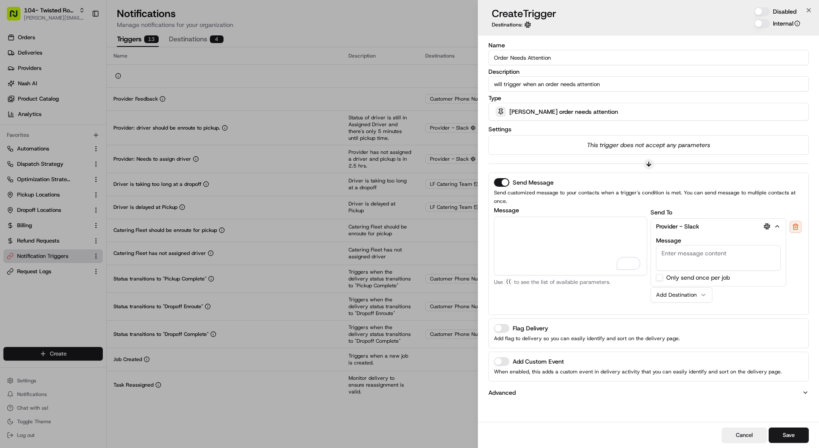
click at [802, 219] on div "Provider - Slack Message Customer Email Customer First Name Customer Last Name …" at bounding box center [726, 252] width 153 height 68
click at [799, 221] on button at bounding box center [795, 227] width 12 height 12
click at [687, 223] on button "Add Destination" at bounding box center [681, 225] width 62 height 15
click at [689, 240] on div "Add Destination" at bounding box center [678, 244] width 44 height 8
click at [631, 226] on textarea "Message" at bounding box center [570, 246] width 153 height 59
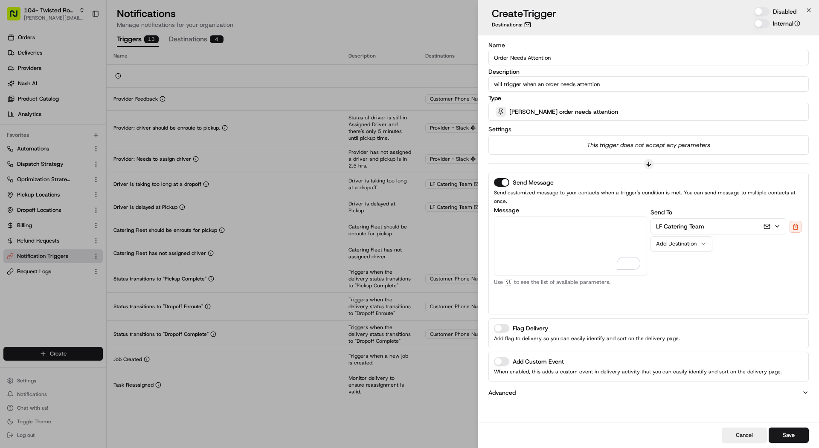
click at [781, 219] on button "LF Catering Team" at bounding box center [718, 226] width 135 height 15
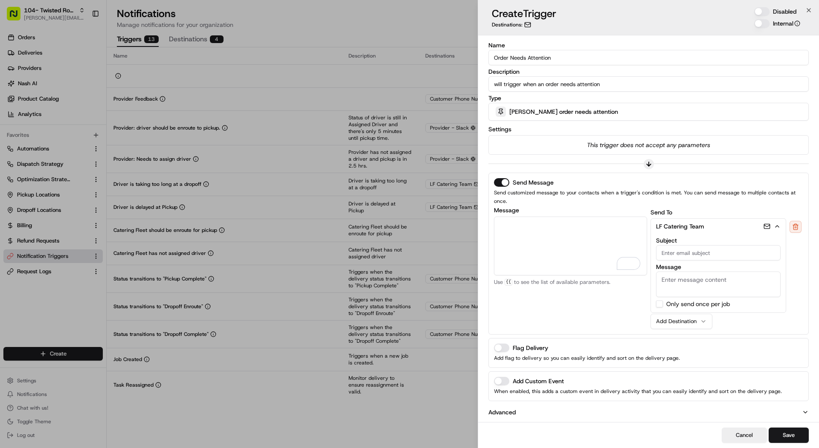
click at [492, 240] on div "Send Message Send customized message to your contacts when a trigger's conditio…" at bounding box center [648, 254] width 320 height 162
click at [508, 226] on textarea "Message" at bounding box center [570, 246] width 153 height 59
click at [568, 257] on div "Order Portal URL" at bounding box center [592, 263] width 76 height 13
type textarea "Please check the delivery and click submit to autodispatch. {{nash_order_portal…"
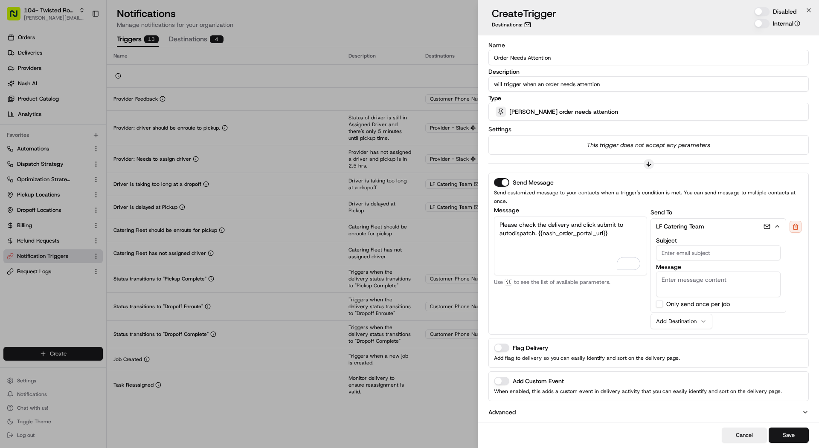
click at [796, 428] on button "Save" at bounding box center [788, 435] width 40 height 15
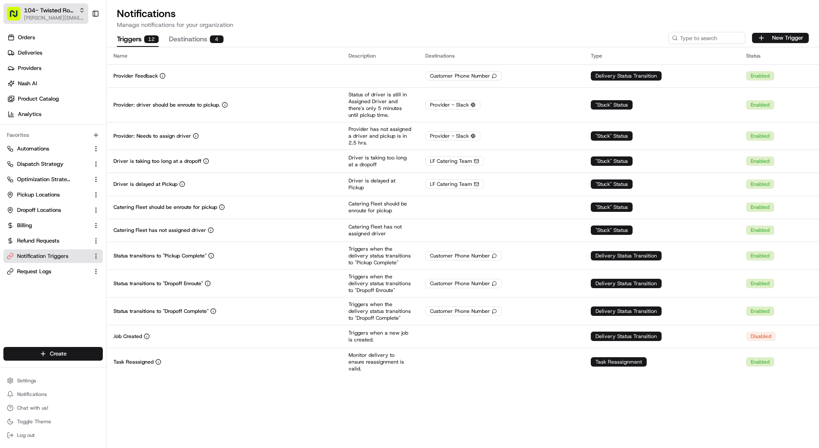
click at [53, 12] on span "104- Twisted Root Burger - Coppell" at bounding box center [50, 10] width 52 height 9
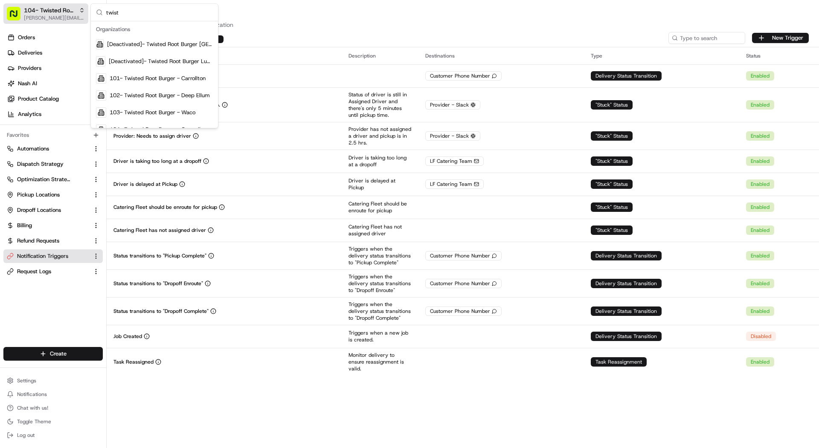
type input "twiste"
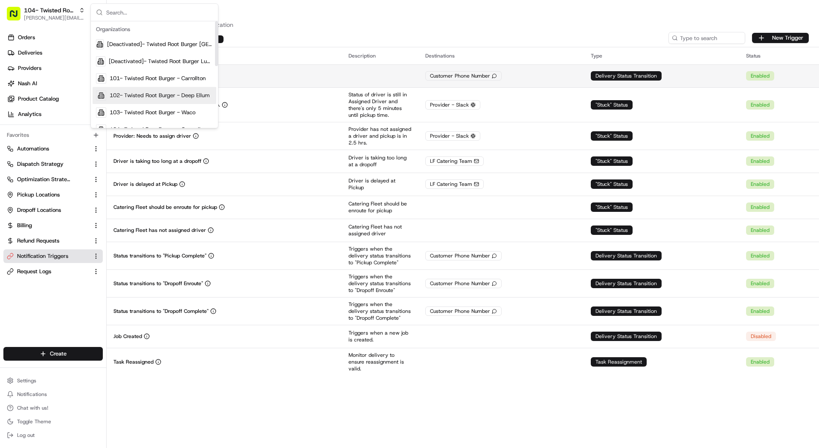
click at [333, 80] on td "Provider Feedback" at bounding box center [224, 75] width 235 height 23
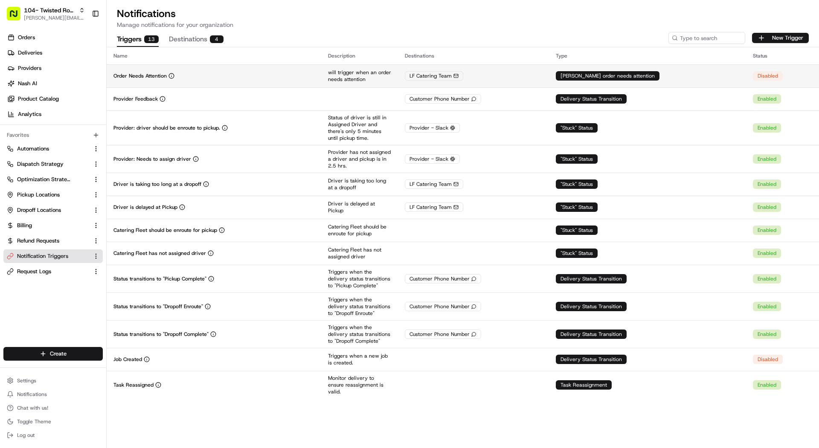
click at [150, 84] on td "Order Needs Attention" at bounding box center [214, 75] width 214 height 23
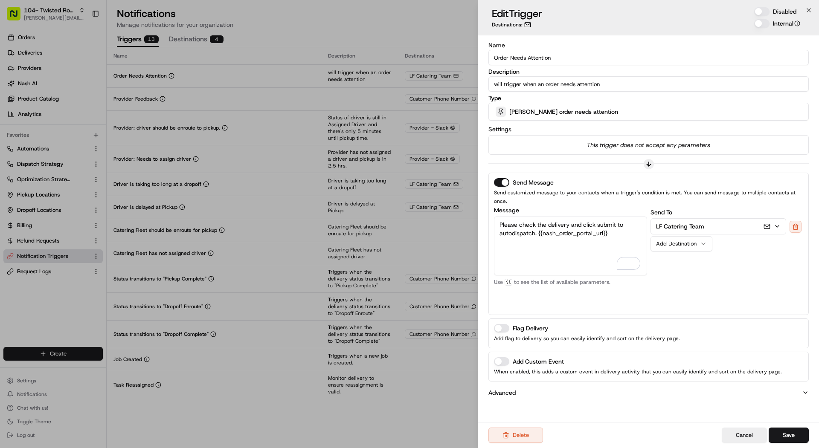
drag, startPoint x: 622, startPoint y: 226, endPoint x: 466, endPoint y: 198, distance: 157.6
click at [466, 198] on body "104- Twisted Root Burger - Coppell [PERSON_NAME][EMAIL_ADDRESS][DOMAIN_NAME] To…" at bounding box center [409, 224] width 819 height 448
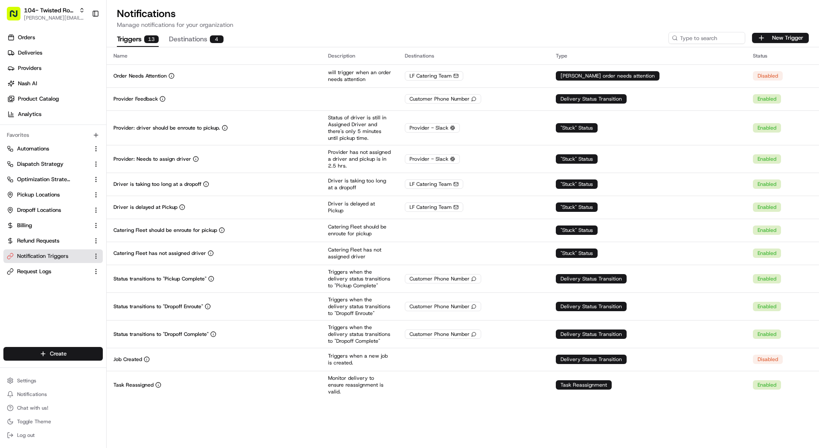
click at [66, 19] on span "[PERSON_NAME][EMAIL_ADDRESS][DOMAIN_NAME]" at bounding box center [54, 17] width 61 height 7
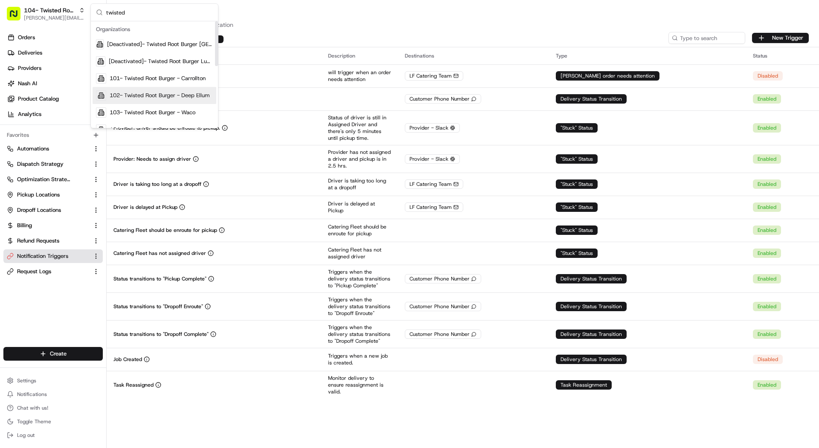
type input "twisted"
click at [155, 97] on span "102- Twisted Root Burger - Deep Ellum" at bounding box center [160, 96] width 100 height 8
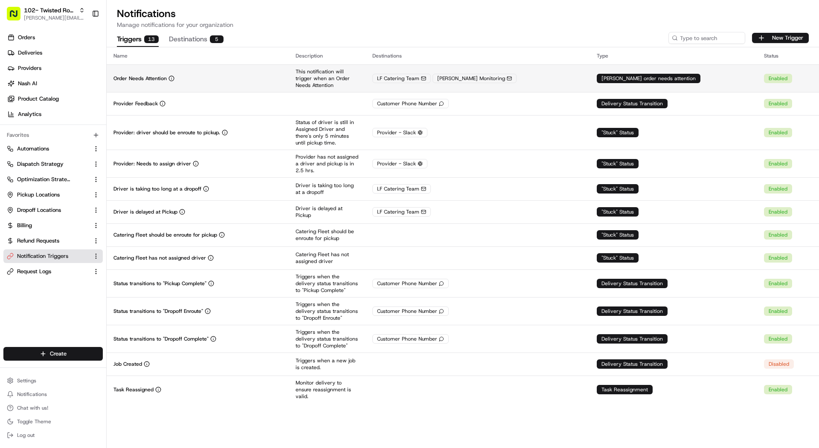
click at [231, 71] on td "Order Needs Attention" at bounding box center [198, 78] width 182 height 28
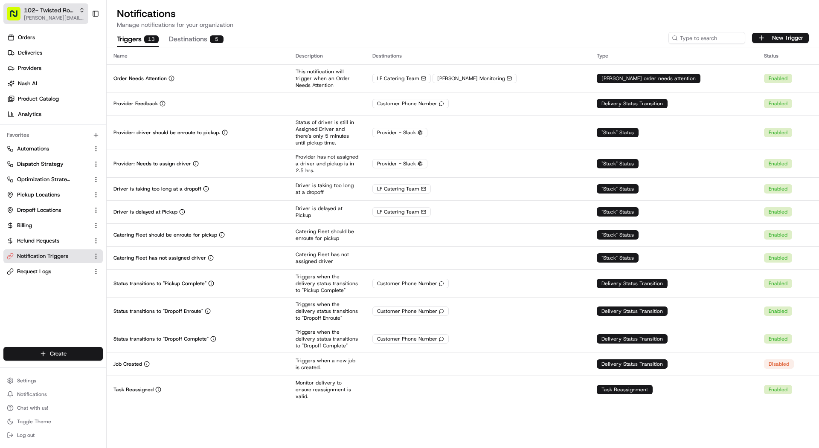
click at [45, 12] on span "102- Twisted Root Burger - Deep Ellum" at bounding box center [50, 10] width 52 height 9
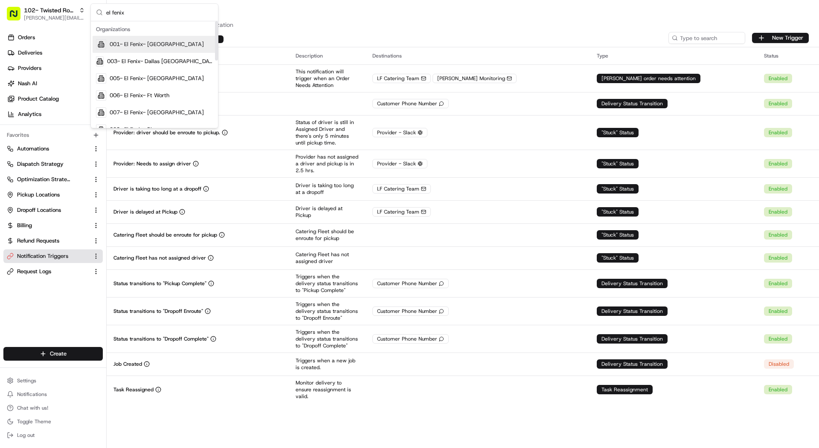
type input "el fenix"
click at [153, 52] on div "001- El Fenix- [GEOGRAPHIC_DATA]" at bounding box center [155, 44] width 124 height 17
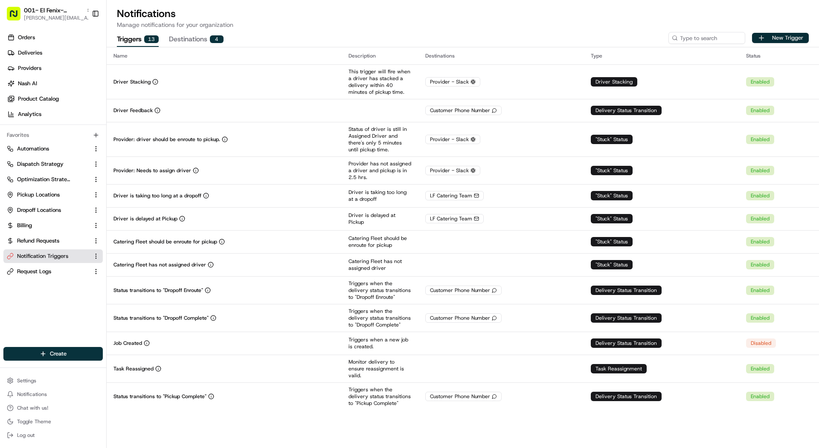
click at [790, 39] on button "New Trigger" at bounding box center [780, 38] width 57 height 10
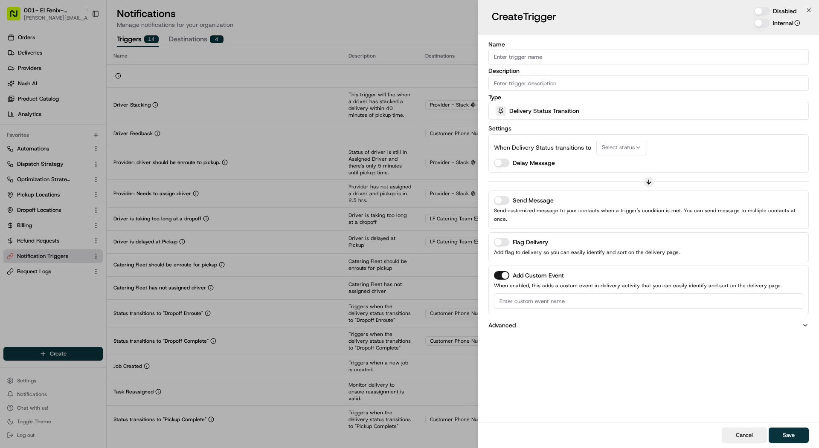
click at [662, 57] on input "Name" at bounding box center [648, 56] width 320 height 15
type input "Order Needs Attention"
click at [502, 194] on div "Send Message Send customized message to your contacts when a trigger's conditio…" at bounding box center [648, 210] width 320 height 38
click at [500, 200] on button "Send Message" at bounding box center [501, 200] width 15 height 9
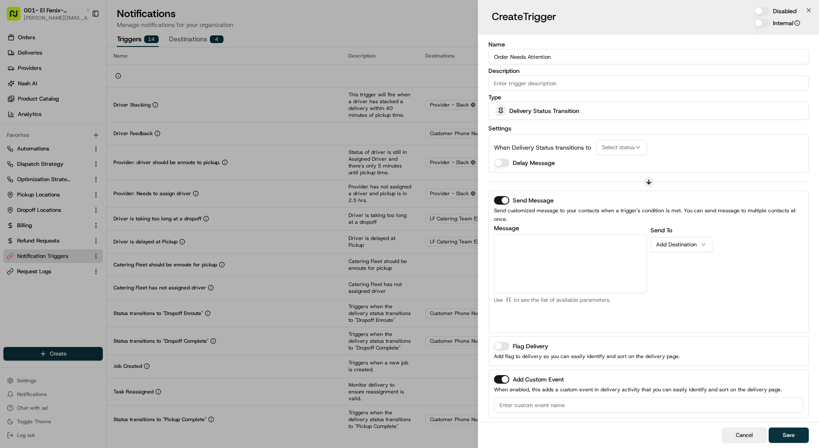
type button "on"
click at [509, 225] on div "Message Customer Email Customer First Name Customer Last Name Customer Phone Nu…" at bounding box center [570, 276] width 153 height 102
click at [508, 235] on textarea "Message" at bounding box center [570, 263] width 153 height 59
paste textarea "Please check the delivery and click submit to autodispatch. {{nash_order_portal…"
type textarea "Please check the delivery and click submit to autodispatch. {{nash_order_portal…"
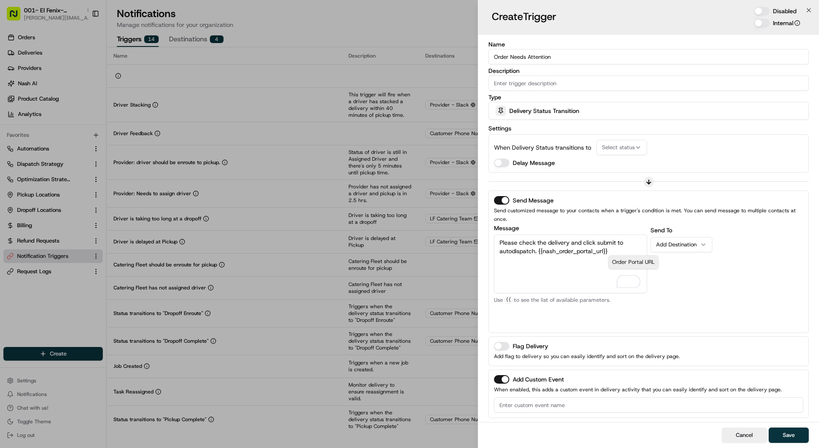
click at [688, 241] on div "Add Destination" at bounding box center [678, 245] width 44 height 8
click at [504, 107] on div "button" at bounding box center [500, 112] width 10 height 10
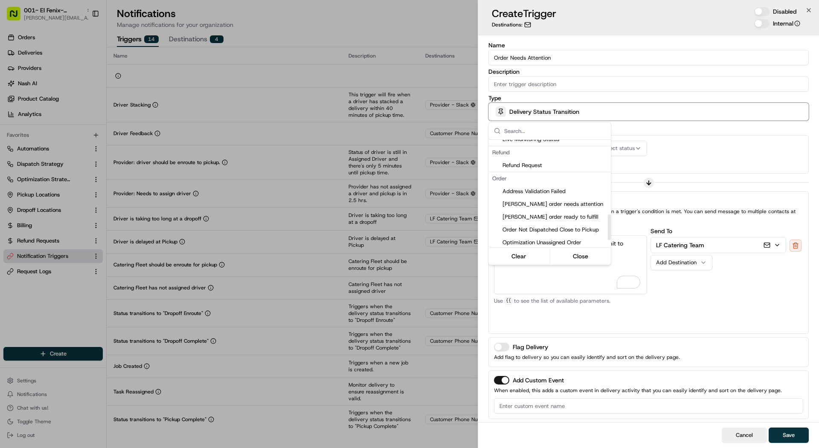
scroll to position [340, 0]
click at [529, 179] on span "[PERSON_NAME] order needs attention" at bounding box center [554, 176] width 105 height 8
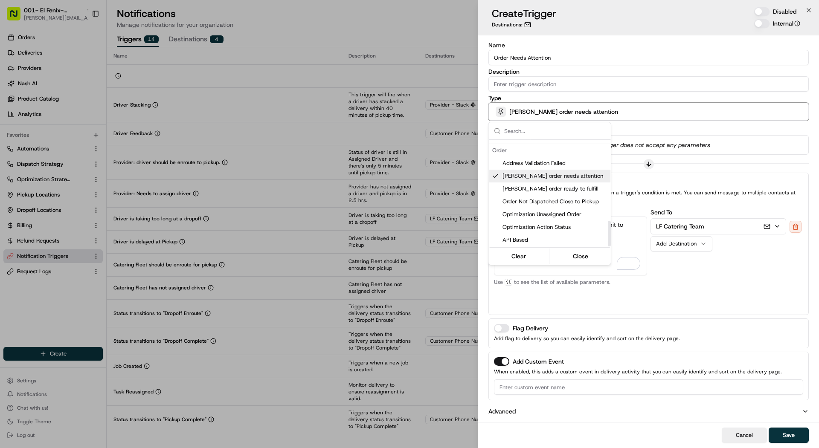
click at [728, 309] on div at bounding box center [409, 224] width 819 height 448
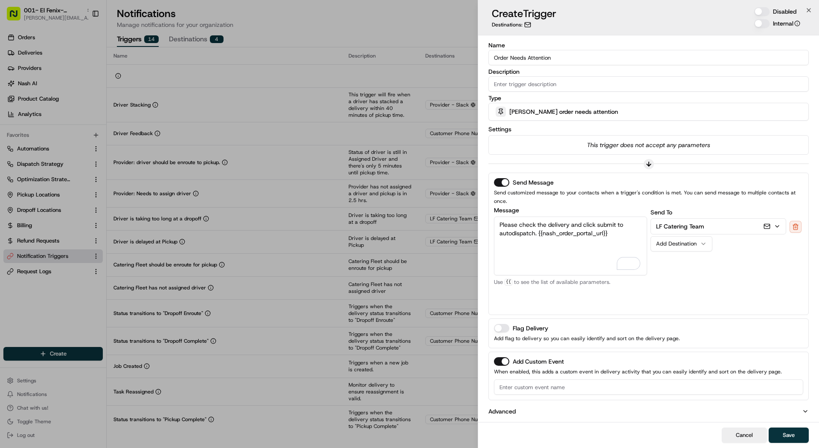
click at [504, 357] on button "Add Custom Event" at bounding box center [501, 361] width 15 height 9
click at [766, 9] on button "Disabled" at bounding box center [761, 11] width 15 height 9
click at [774, 431] on button "Save" at bounding box center [788, 435] width 40 height 15
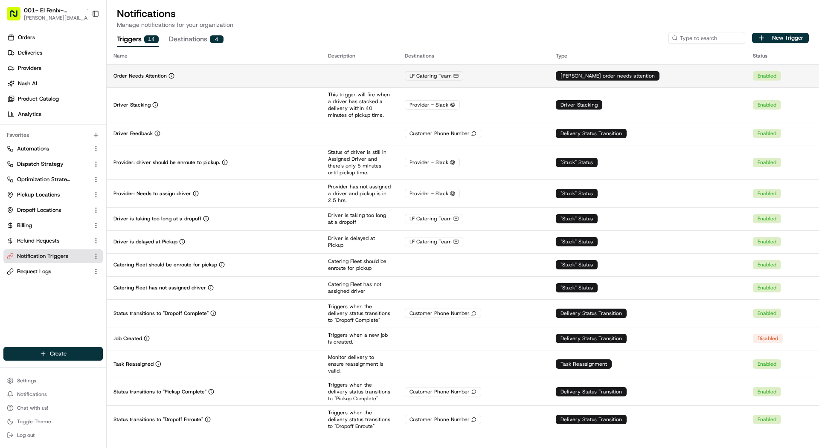
click at [182, 79] on div "Order Needs Attention" at bounding box center [213, 75] width 201 height 7
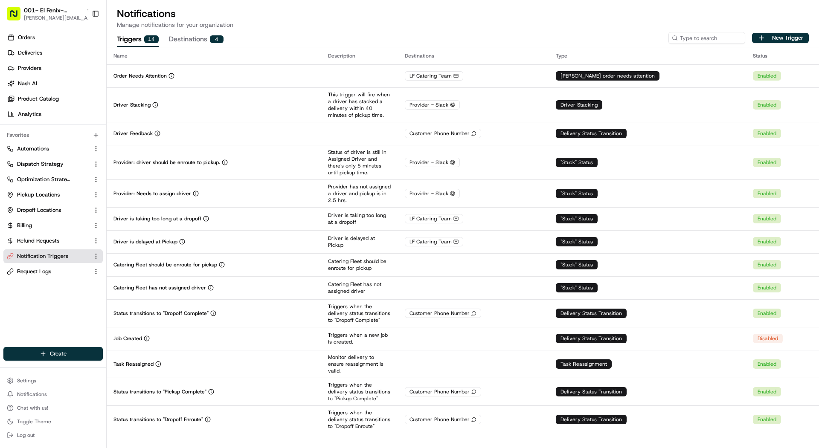
click at [183, 42] on button "Destinations 4" at bounding box center [196, 39] width 55 height 14
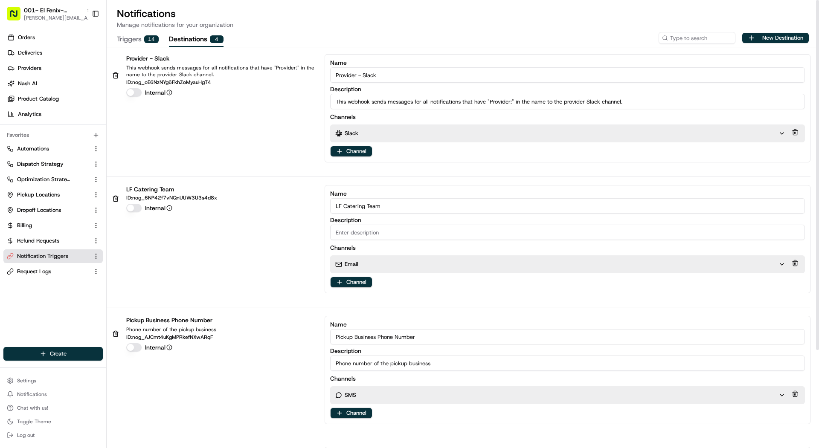
click at [363, 266] on div "Email" at bounding box center [556, 264] width 443 height 8
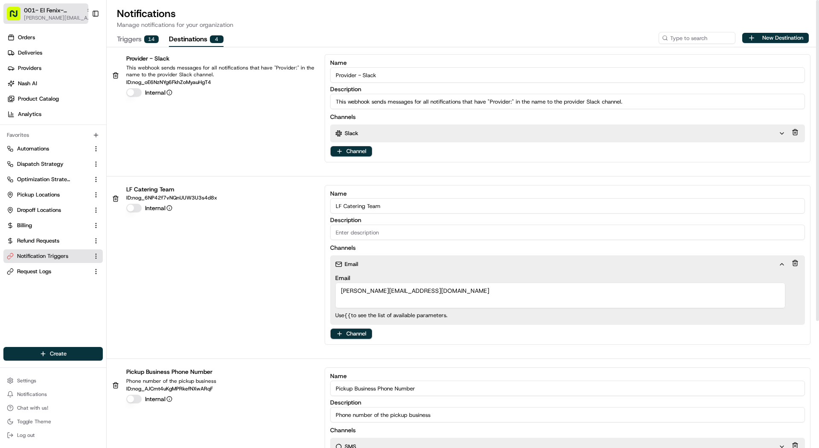
click at [32, 14] on span "001- El Fenix- [GEOGRAPHIC_DATA]" at bounding box center [53, 10] width 59 height 9
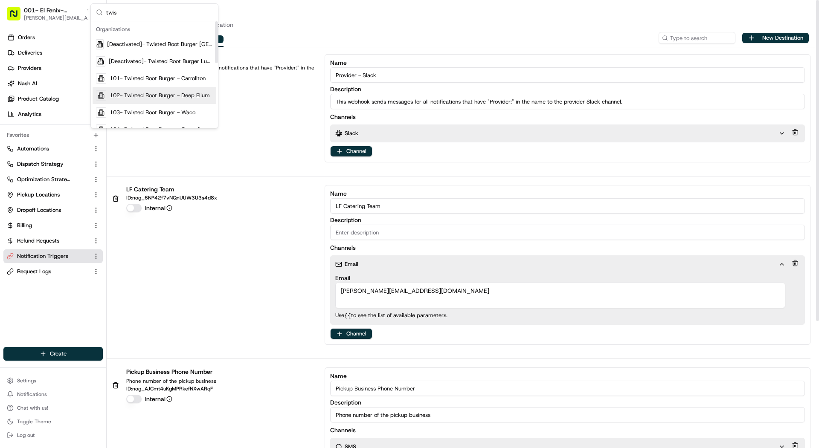
type input "twis"
click at [169, 95] on span "102- Twisted Root Burger - Deep Ellum" at bounding box center [160, 96] width 100 height 8
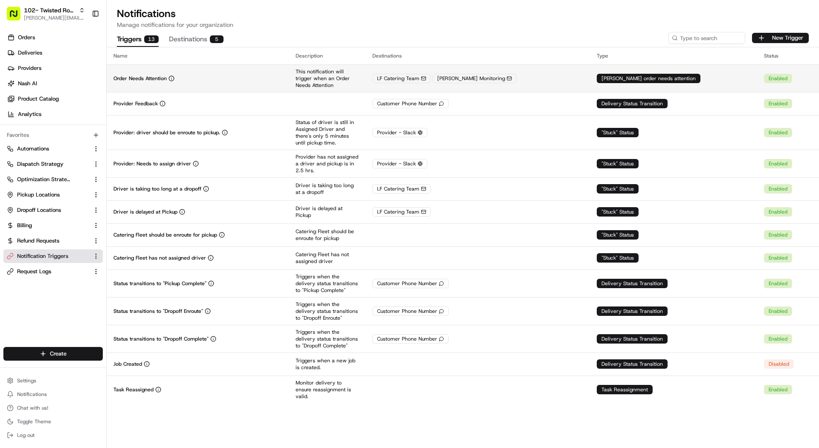
click at [168, 87] on td "Order Needs Attention" at bounding box center [198, 78] width 182 height 28
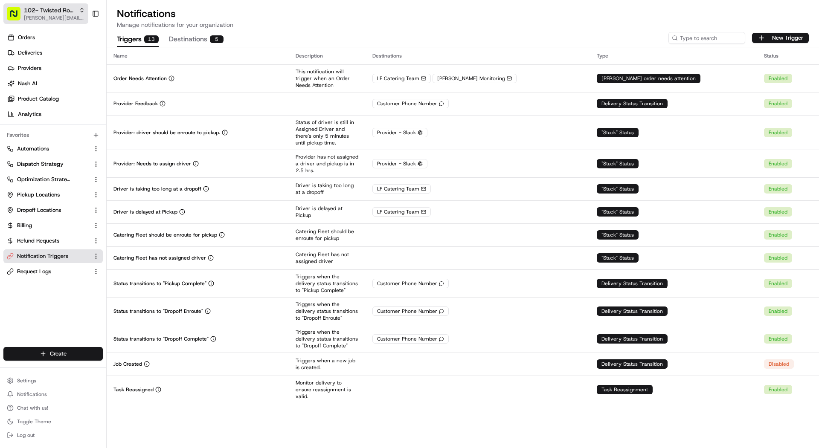
click at [36, 17] on span "[PERSON_NAME][EMAIL_ADDRESS][DOMAIN_NAME]" at bounding box center [54, 17] width 61 height 7
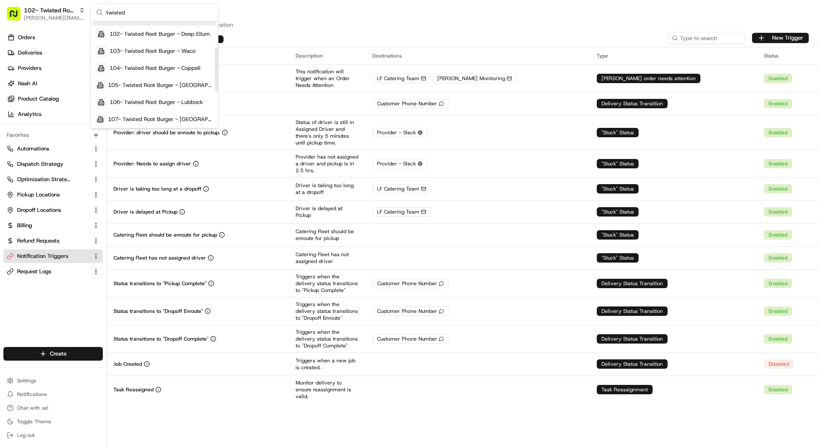
scroll to position [62, 0]
type input "twisted"
click at [118, 69] on span "104- Twisted Root Burger - Coppell" at bounding box center [155, 68] width 91 height 8
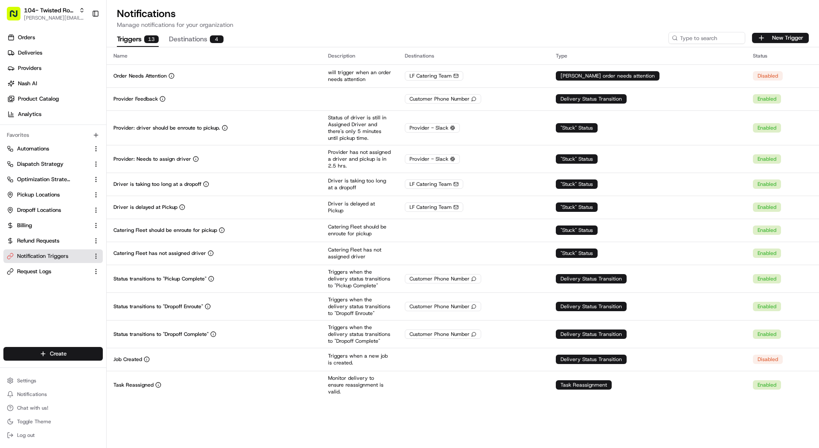
click at [118, 69] on td "Order Needs Attention" at bounding box center [214, 75] width 214 height 23
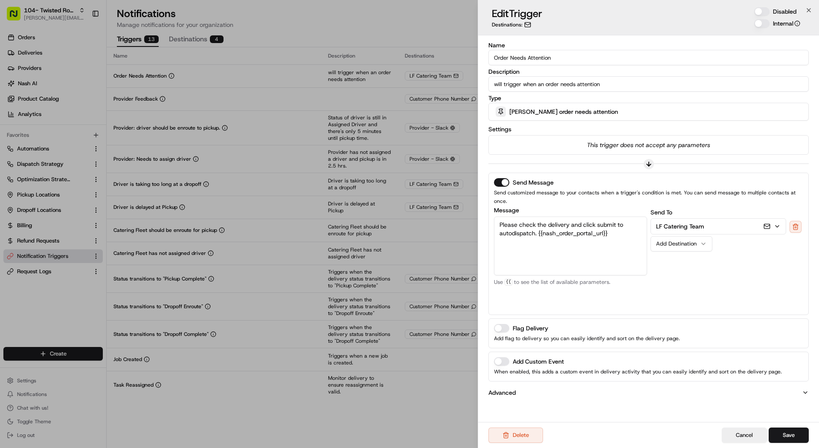
click at [762, 16] on div "Disabled Internal" at bounding box center [777, 17] width 56 height 20
click at [762, 11] on button "Disabled" at bounding box center [761, 11] width 15 height 9
click at [779, 431] on button "Save" at bounding box center [788, 435] width 40 height 15
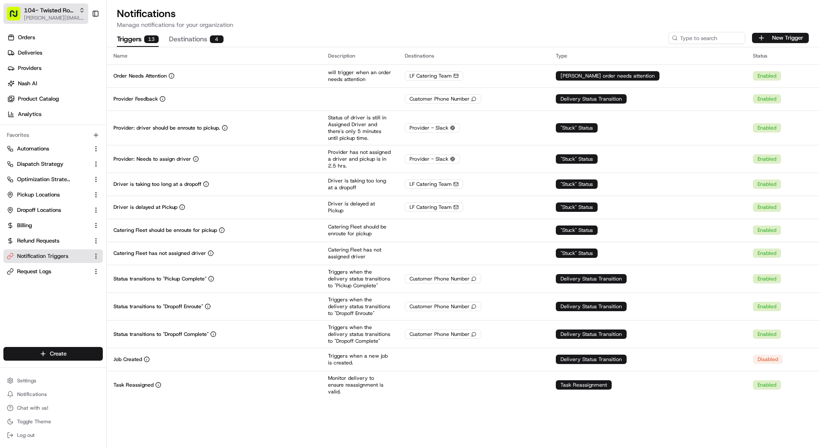
click at [49, 8] on span "104- Twisted Root Burger - Coppell" at bounding box center [50, 10] width 52 height 9
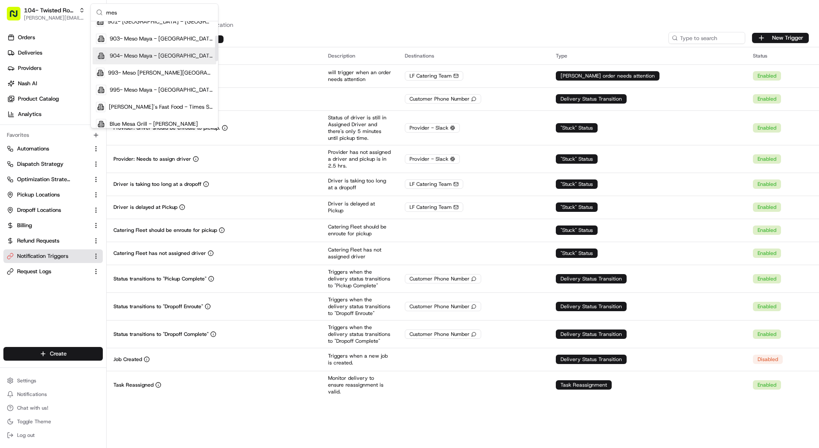
scroll to position [58, 0]
type input "mes"
click at [166, 88] on span "995- Meso Maya - [GEOGRAPHIC_DATA]" at bounding box center [161, 88] width 103 height 8
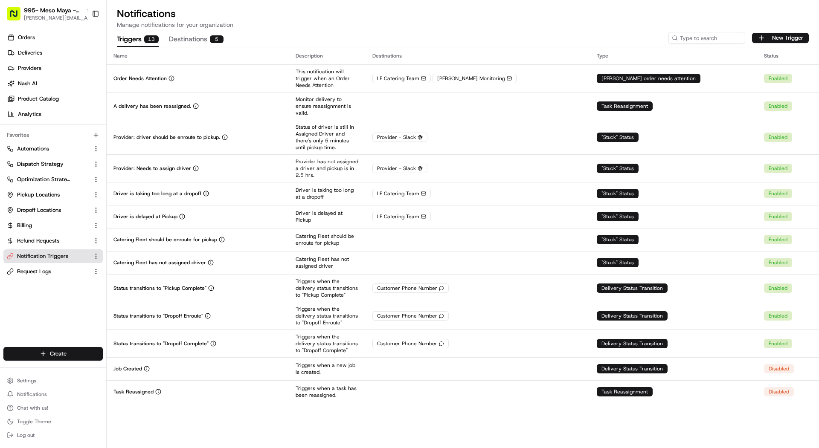
click at [166, 88] on td "Order Needs Attention" at bounding box center [198, 78] width 182 height 28
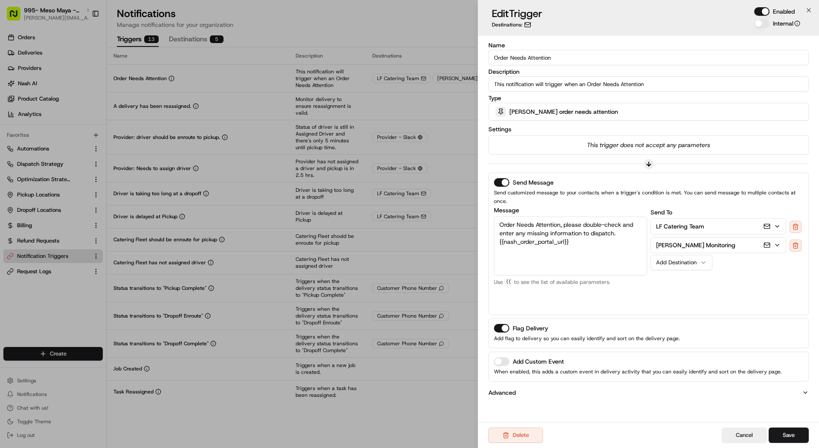
click at [505, 324] on button "Flag Delivery" at bounding box center [501, 328] width 15 height 9
click at [799, 436] on button "Save" at bounding box center [788, 435] width 40 height 15
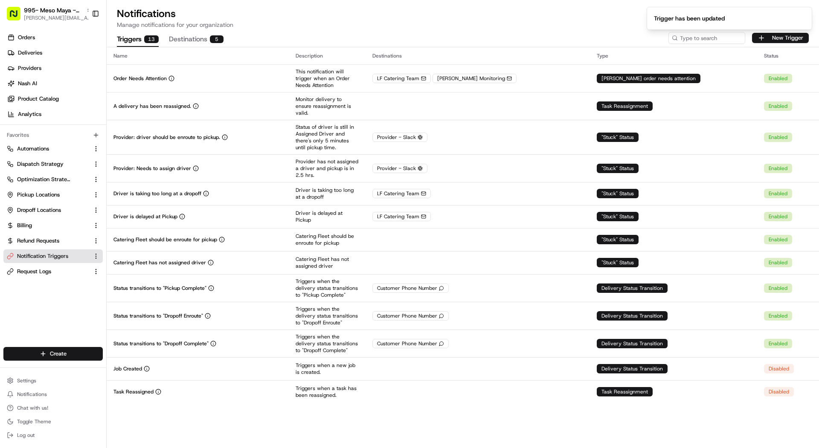
click at [794, 429] on div "Name Description Destinations Type Status Order Needs Attention This notificati…" at bounding box center [463, 247] width 712 height 401
click at [36, 17] on span "[PERSON_NAME][EMAIL_ADDRESS][DOMAIN_NAME]" at bounding box center [58, 17] width 68 height 7
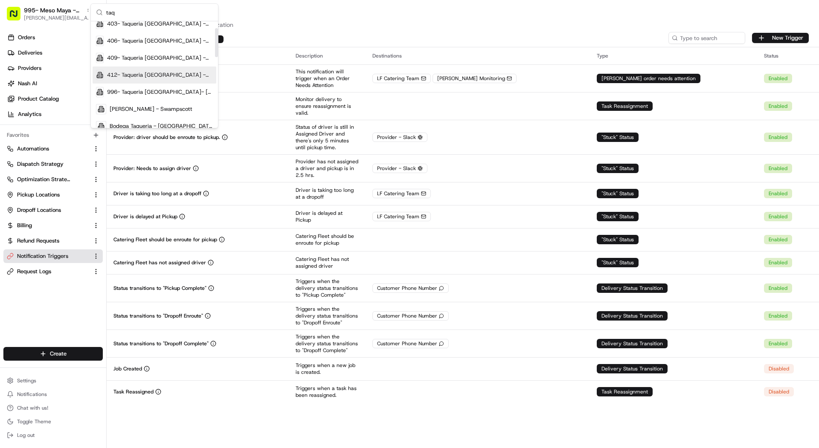
scroll to position [40, 0]
type input "taq"
click at [159, 91] on span "996- Taqueria [GEOGRAPHIC_DATA]- [GEOGRAPHIC_DATA]" at bounding box center [160, 90] width 106 height 8
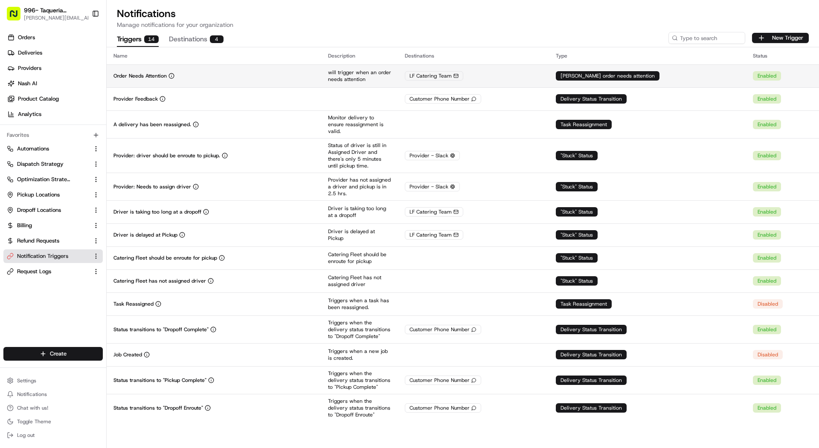
click at [156, 78] on p "Order Needs Attention" at bounding box center [139, 75] width 53 height 7
